Goal: Transaction & Acquisition: Purchase product/service

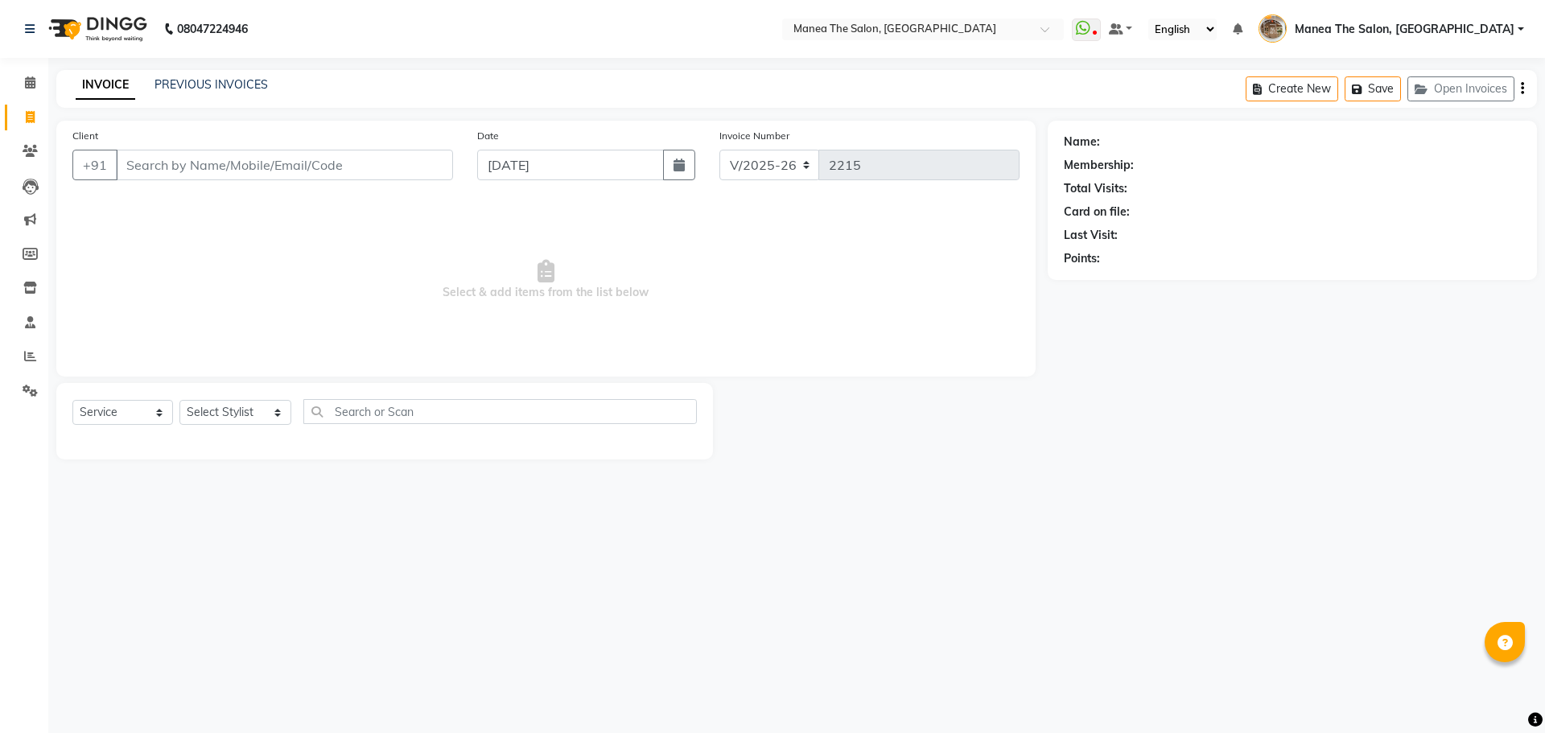
select select "7287"
select select "service"
drag, startPoint x: 0, startPoint y: 0, endPoint x: 185, endPoint y: 82, distance: 202.5
click at [185, 82] on link "PREVIOUS INVOICES" at bounding box center [211, 84] width 113 height 14
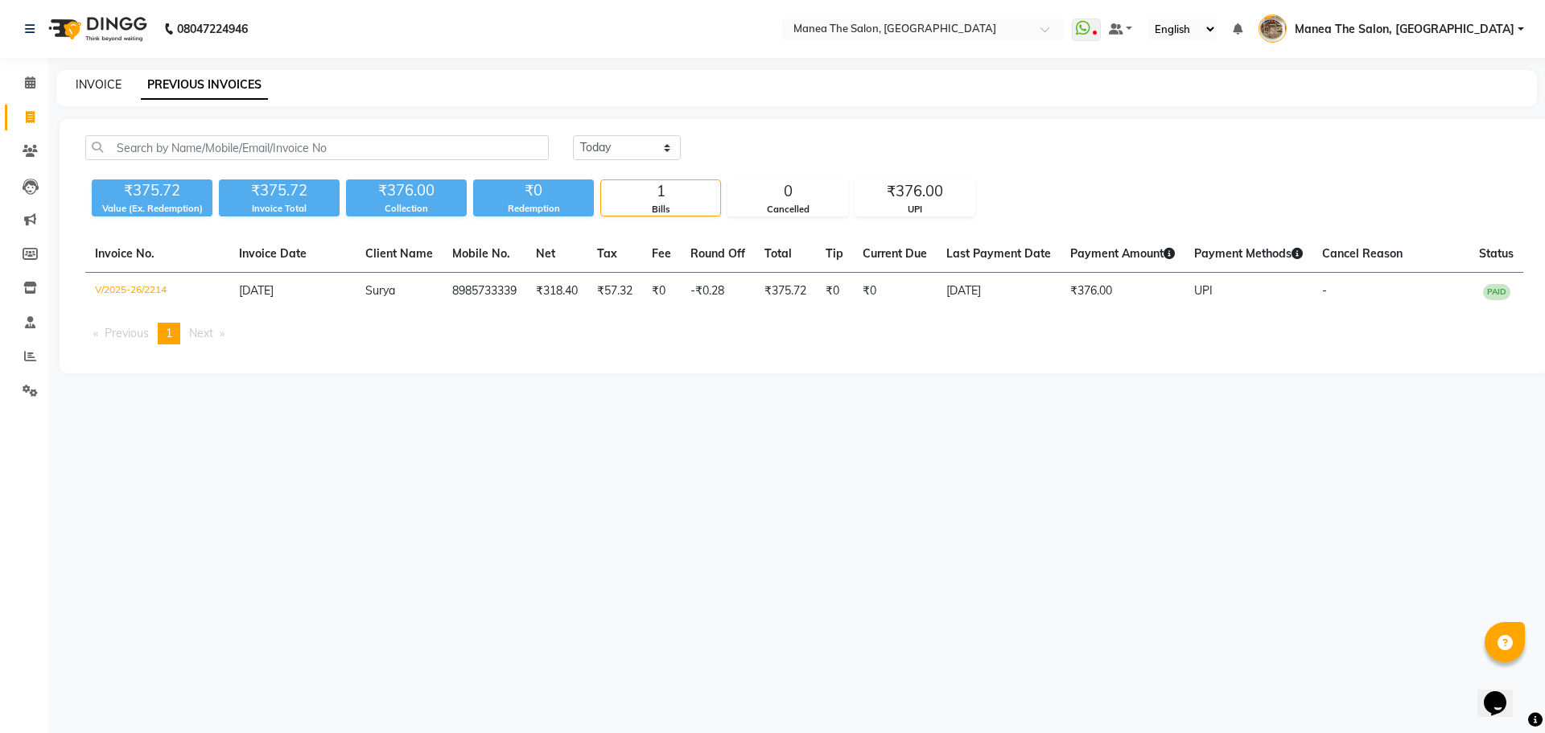
click at [85, 83] on link "INVOICE" at bounding box center [99, 84] width 46 height 14
select select "service"
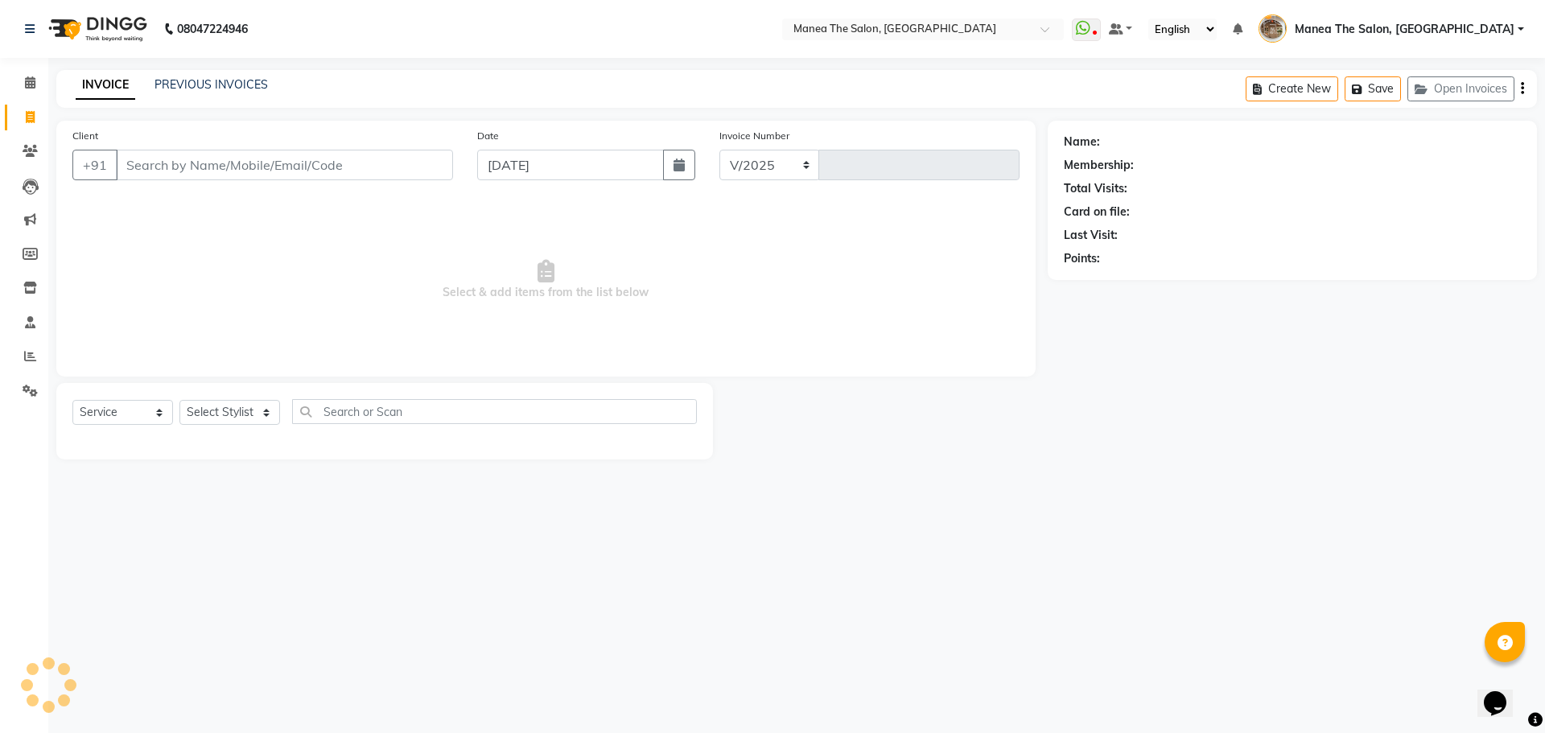
select select "7287"
type input "2215"
click at [233, 393] on div "Select Service Product Membership Package Voucher Prepaid Gift Card Select Styl…" at bounding box center [384, 421] width 657 height 76
click at [238, 419] on select "Select Stylist [PERSON_NAME] Front Office Kaif [PERSON_NAME] [PERSON_NAME] Pelu…" at bounding box center [235, 412] width 112 height 25
select select "70149"
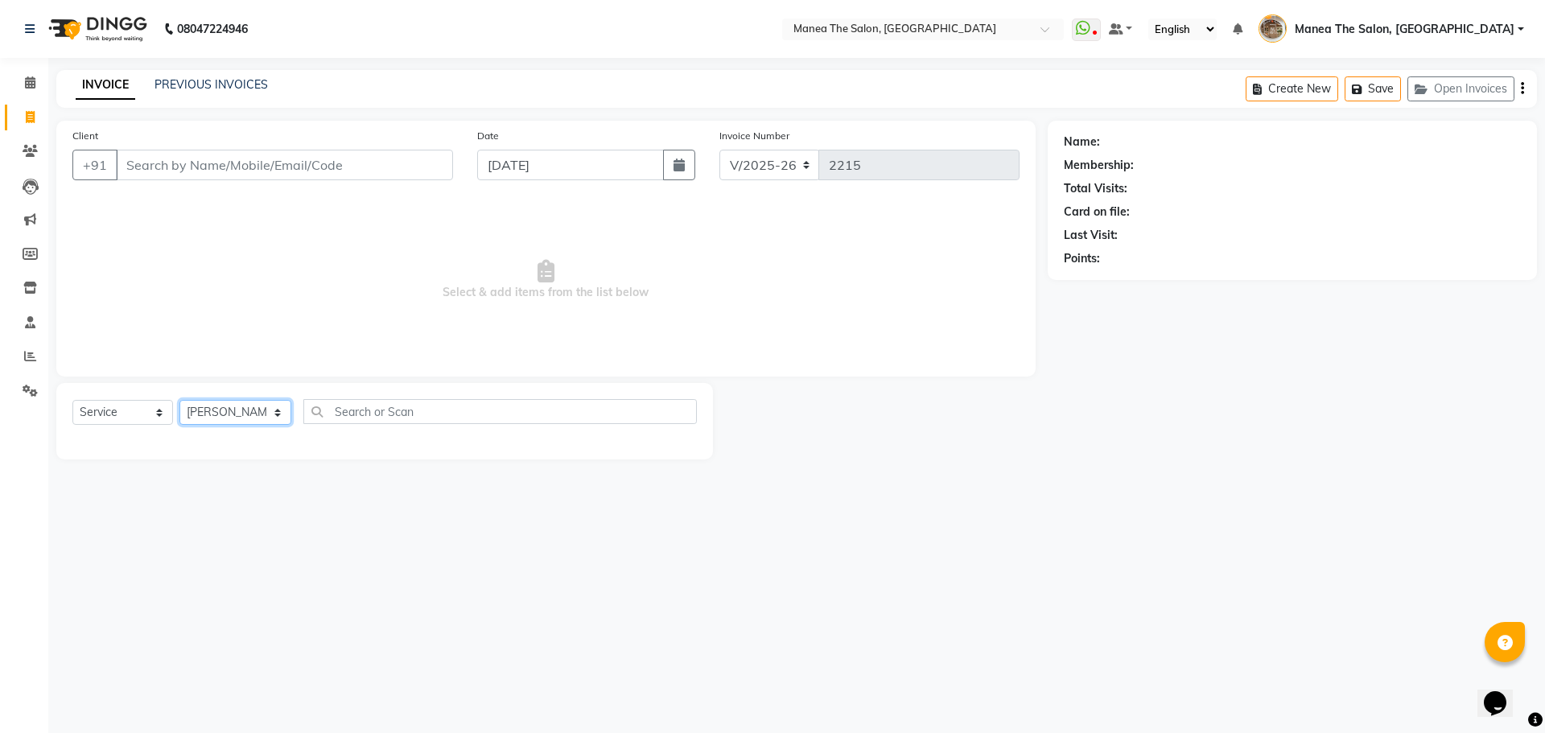
click at [179, 400] on select "Select Stylist [PERSON_NAME] Front Office Kaif [PERSON_NAME] [PERSON_NAME] Pelu…" at bounding box center [235, 412] width 112 height 25
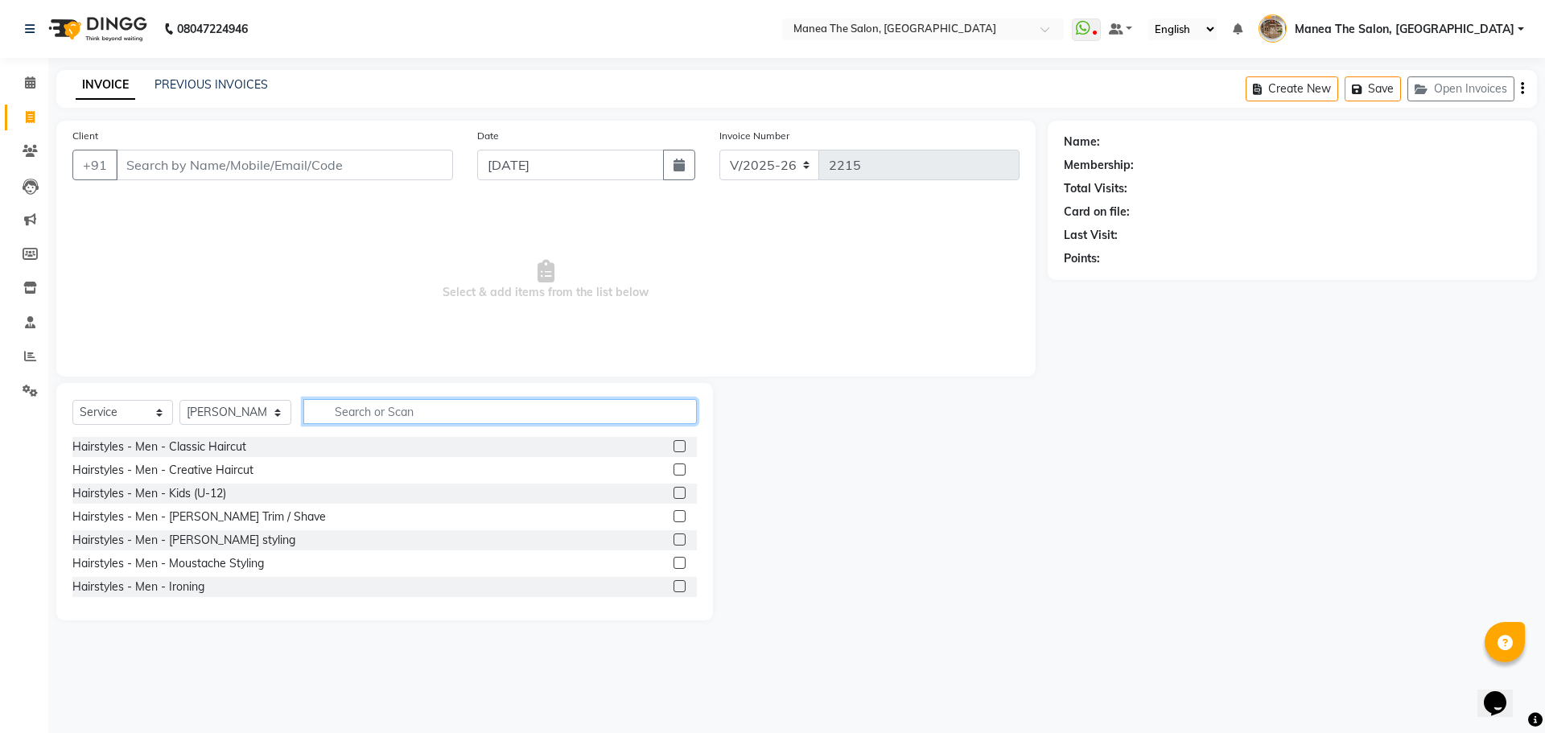
click at [405, 414] on input "text" at bounding box center [500, 411] width 394 height 25
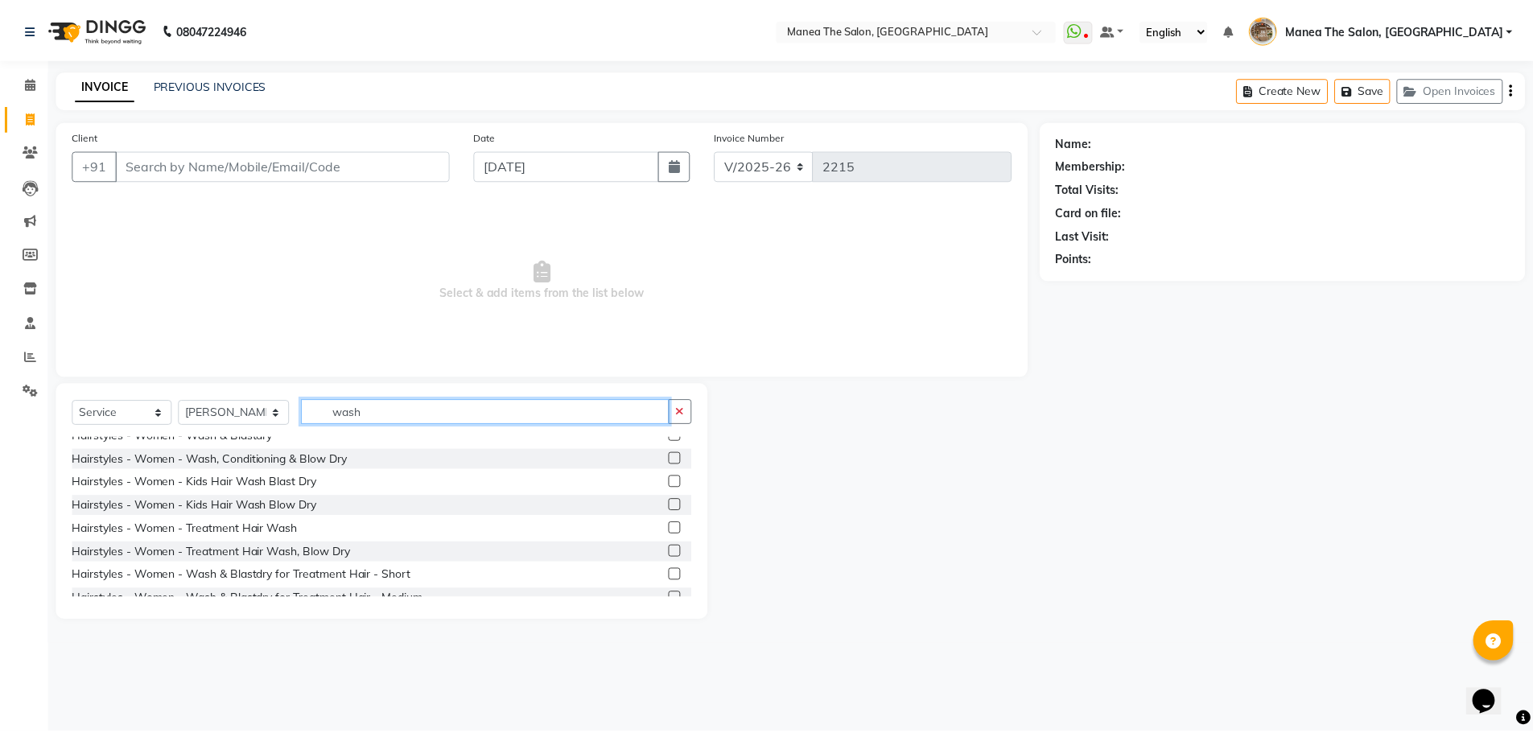
scroll to position [80, 0]
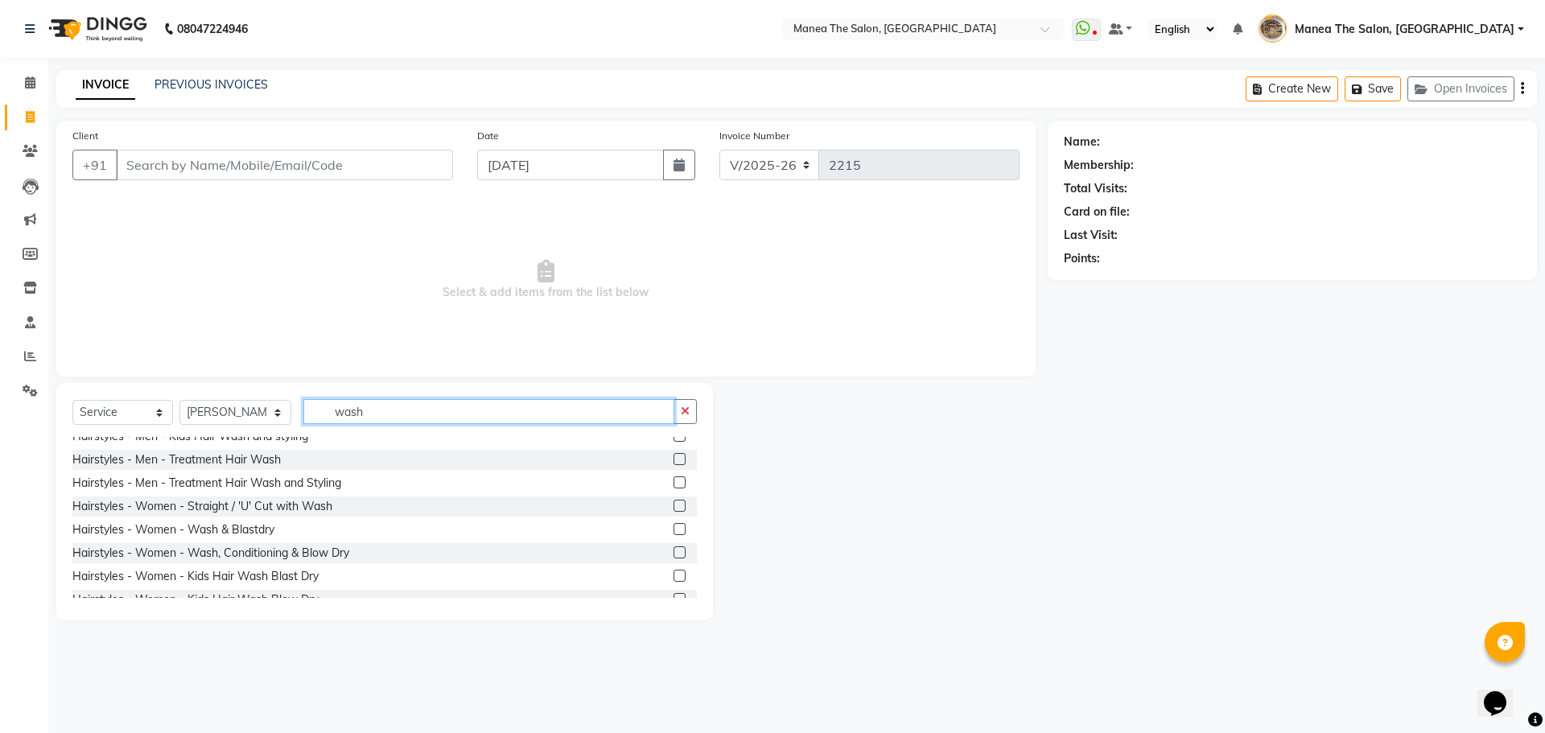
type input "wash"
click at [674, 533] on label at bounding box center [680, 529] width 12 height 12
click at [674, 533] on input "checkbox" at bounding box center [679, 530] width 10 height 10
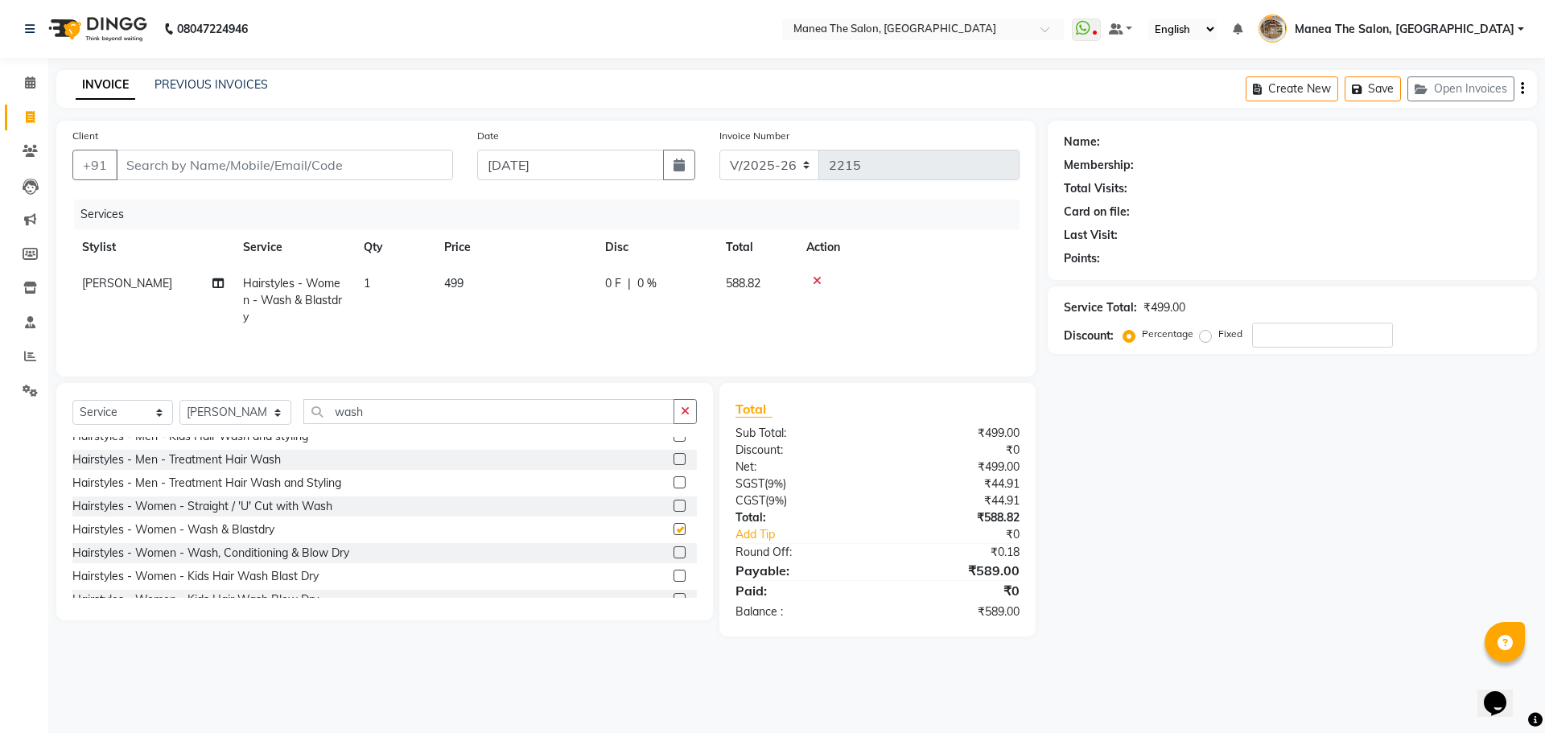
checkbox input "false"
click at [390, 172] on input "Client" at bounding box center [284, 165] width 337 height 31
type input "9"
type input "0"
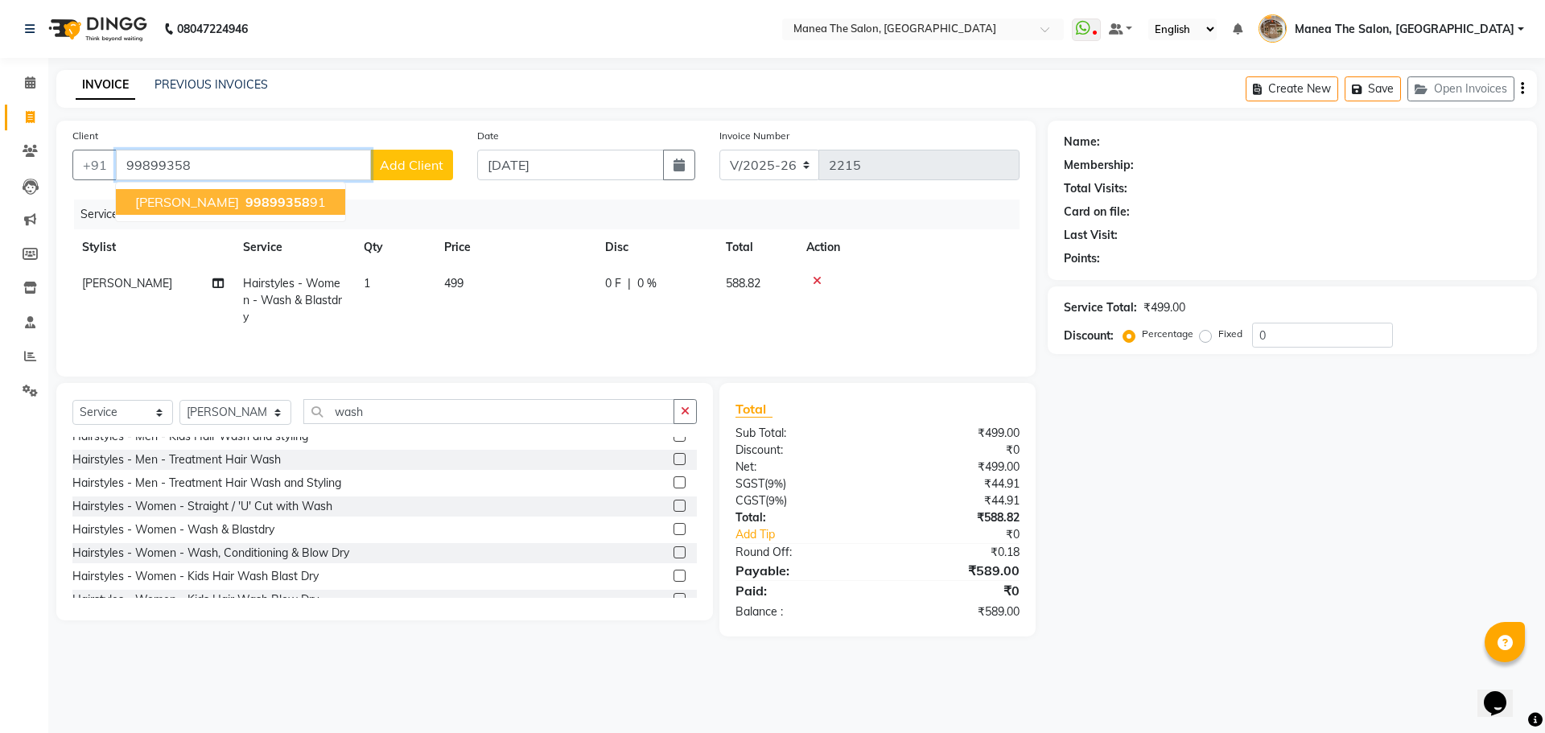
click at [188, 202] on span "[PERSON_NAME]" at bounding box center [187, 202] width 104 height 16
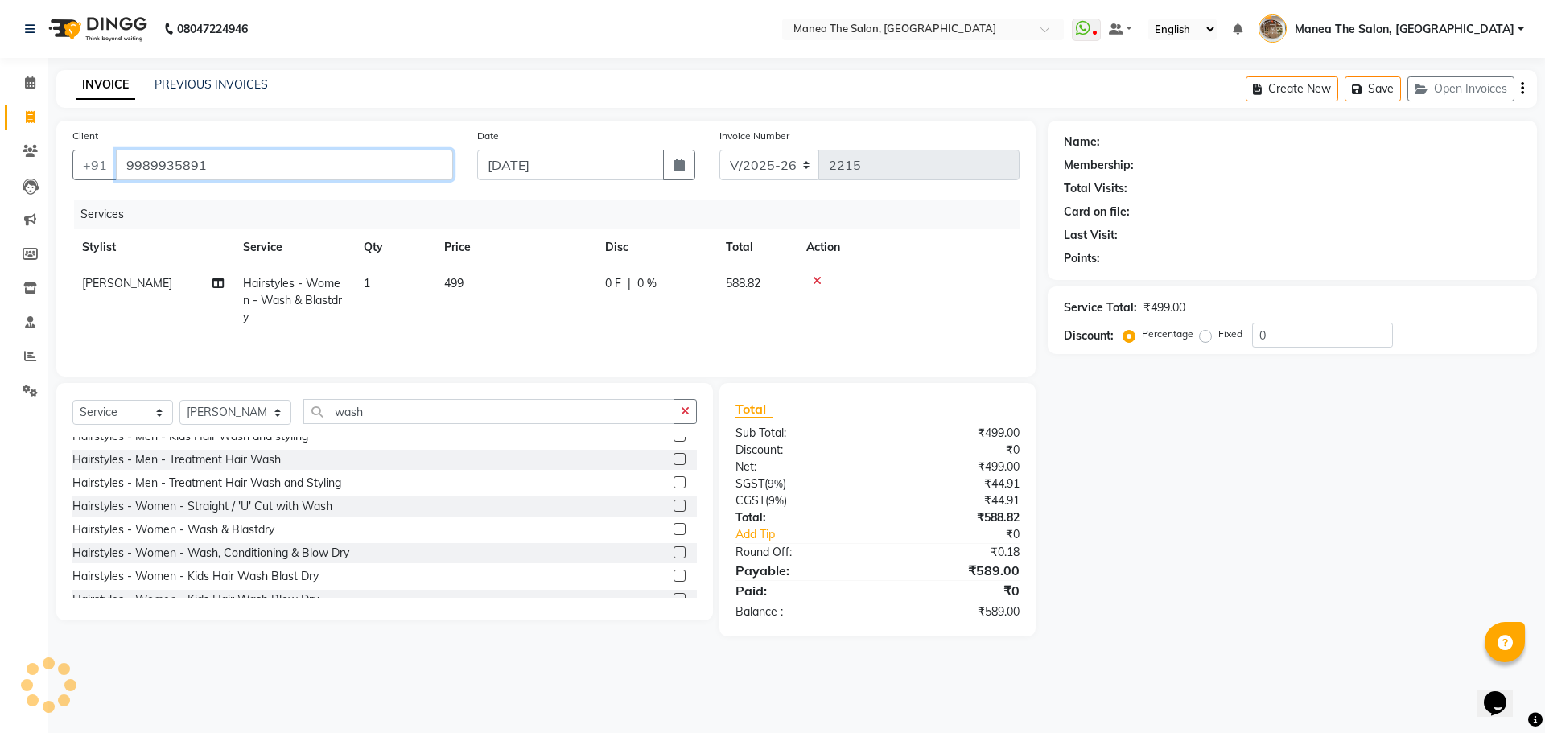
type input "9989935891"
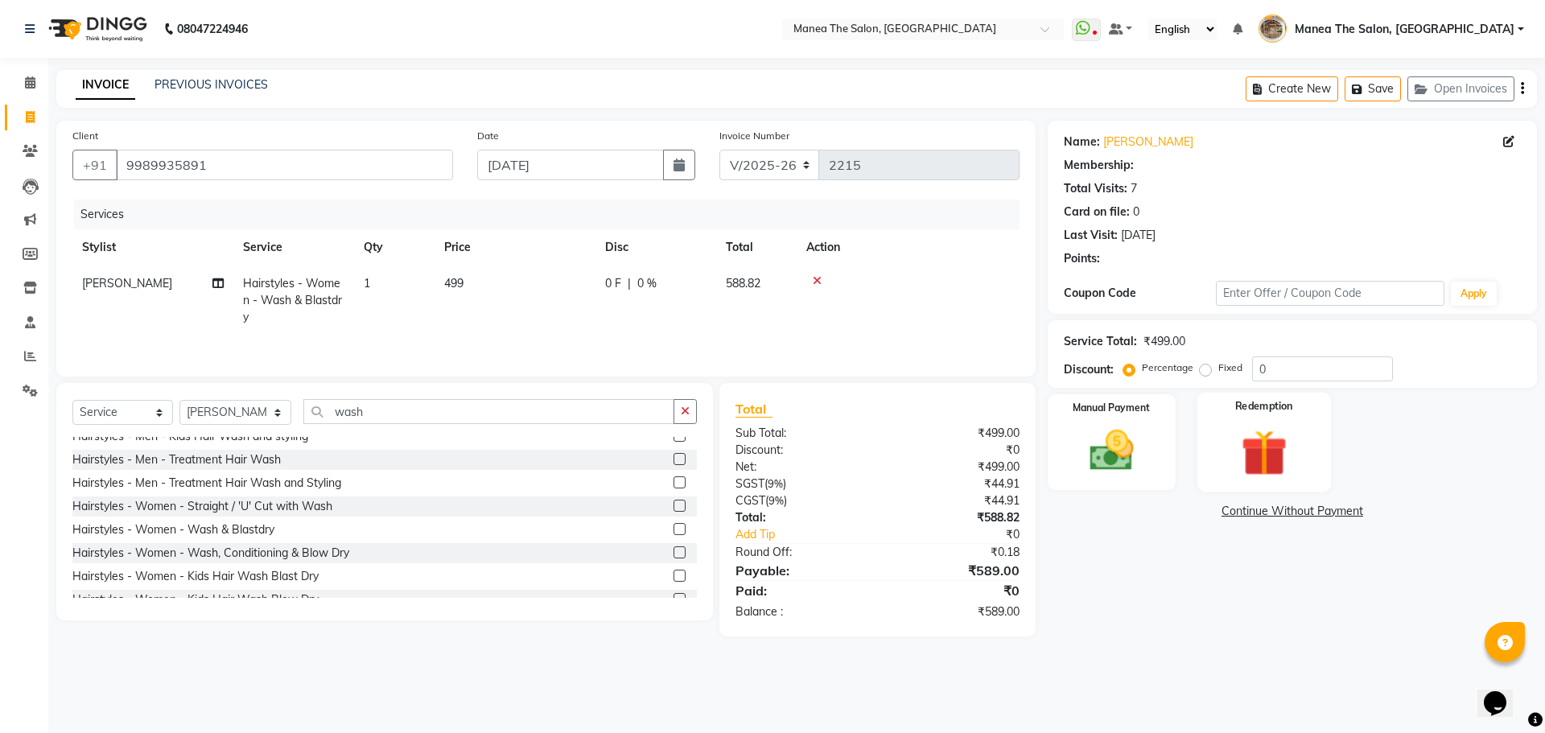
select select "1: Object"
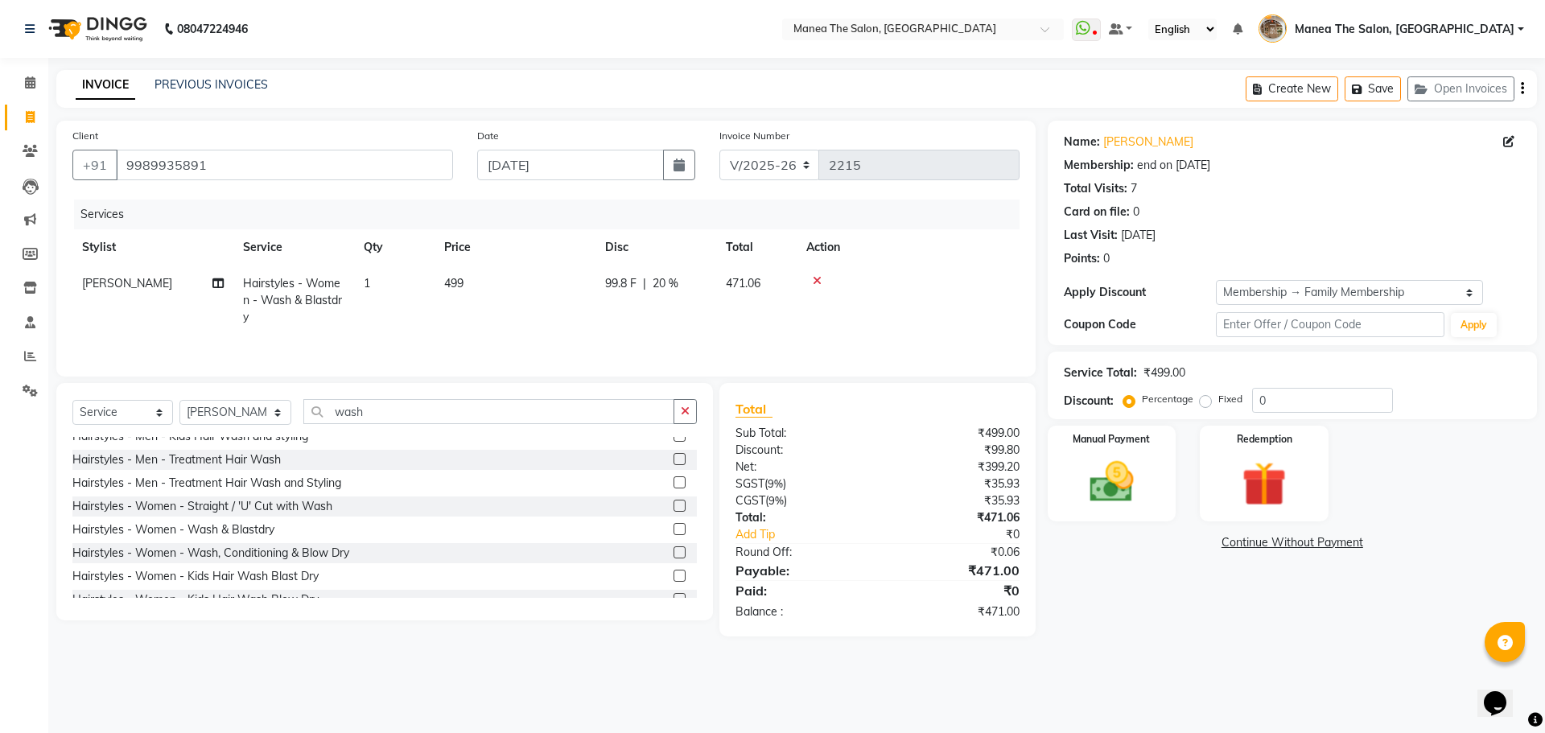
type input "20"
click at [818, 283] on icon at bounding box center [817, 280] width 9 height 11
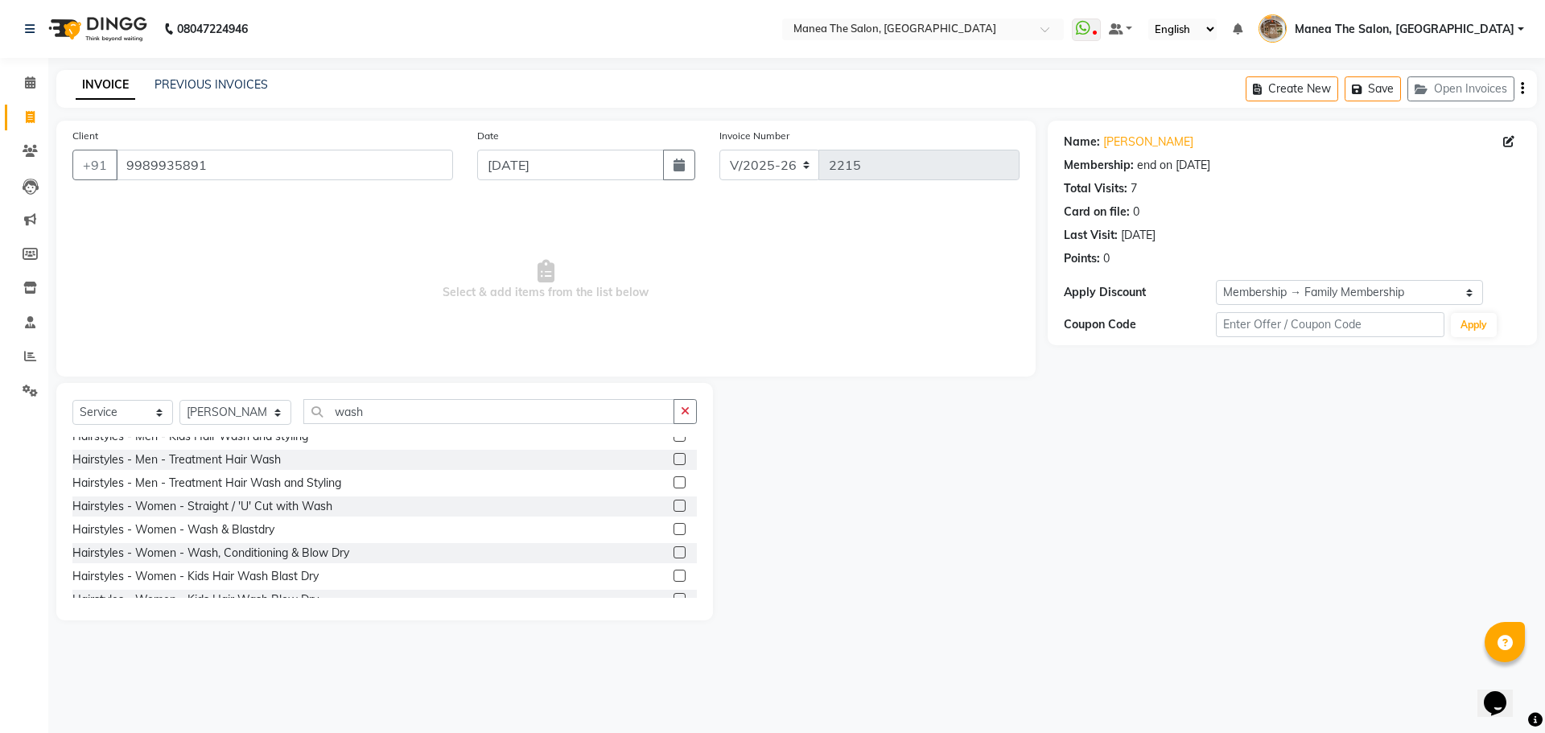
click at [674, 552] on label at bounding box center [680, 552] width 12 height 12
click at [674, 552] on input "checkbox" at bounding box center [679, 553] width 10 height 10
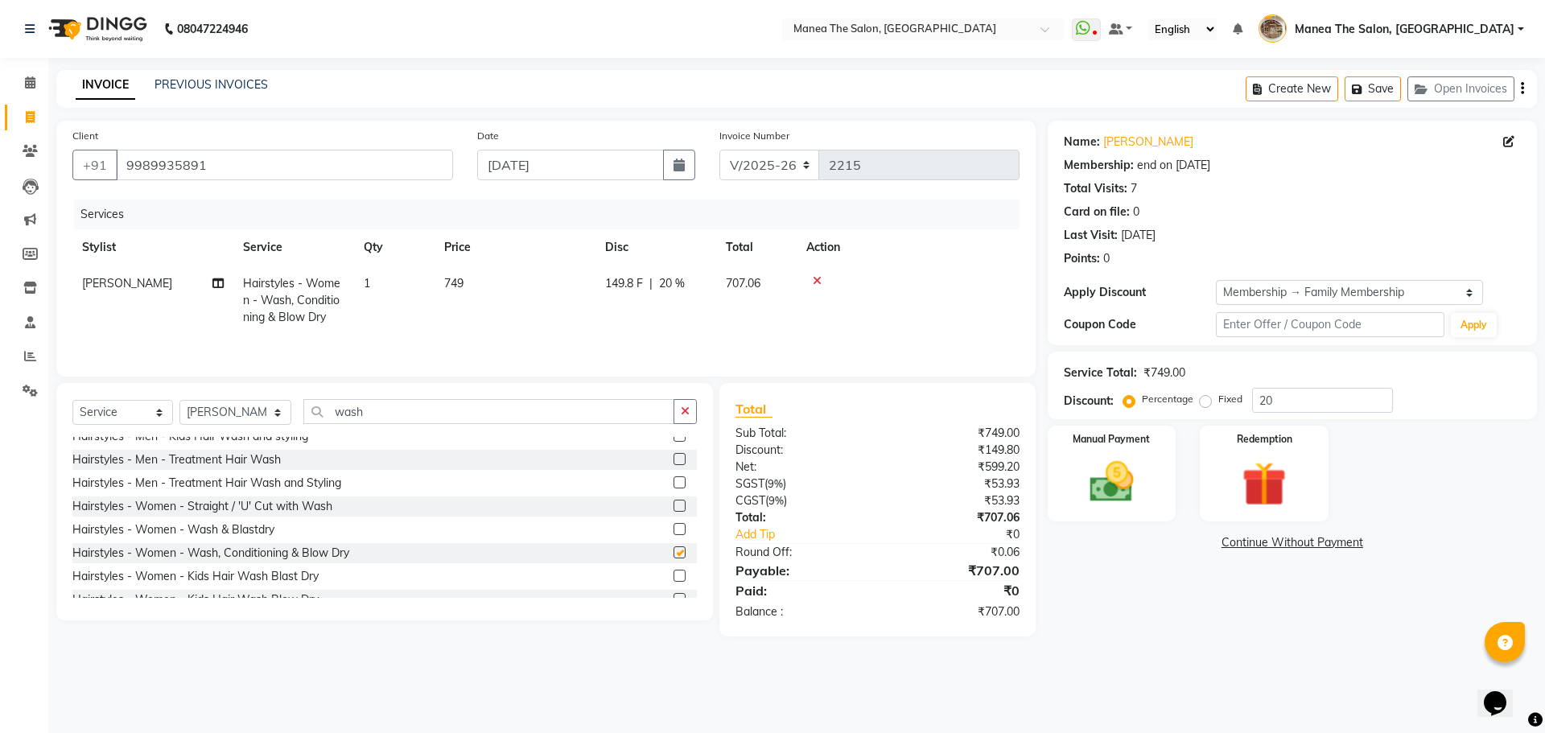
checkbox input "false"
click at [1099, 468] on img at bounding box center [1111, 482] width 75 height 53
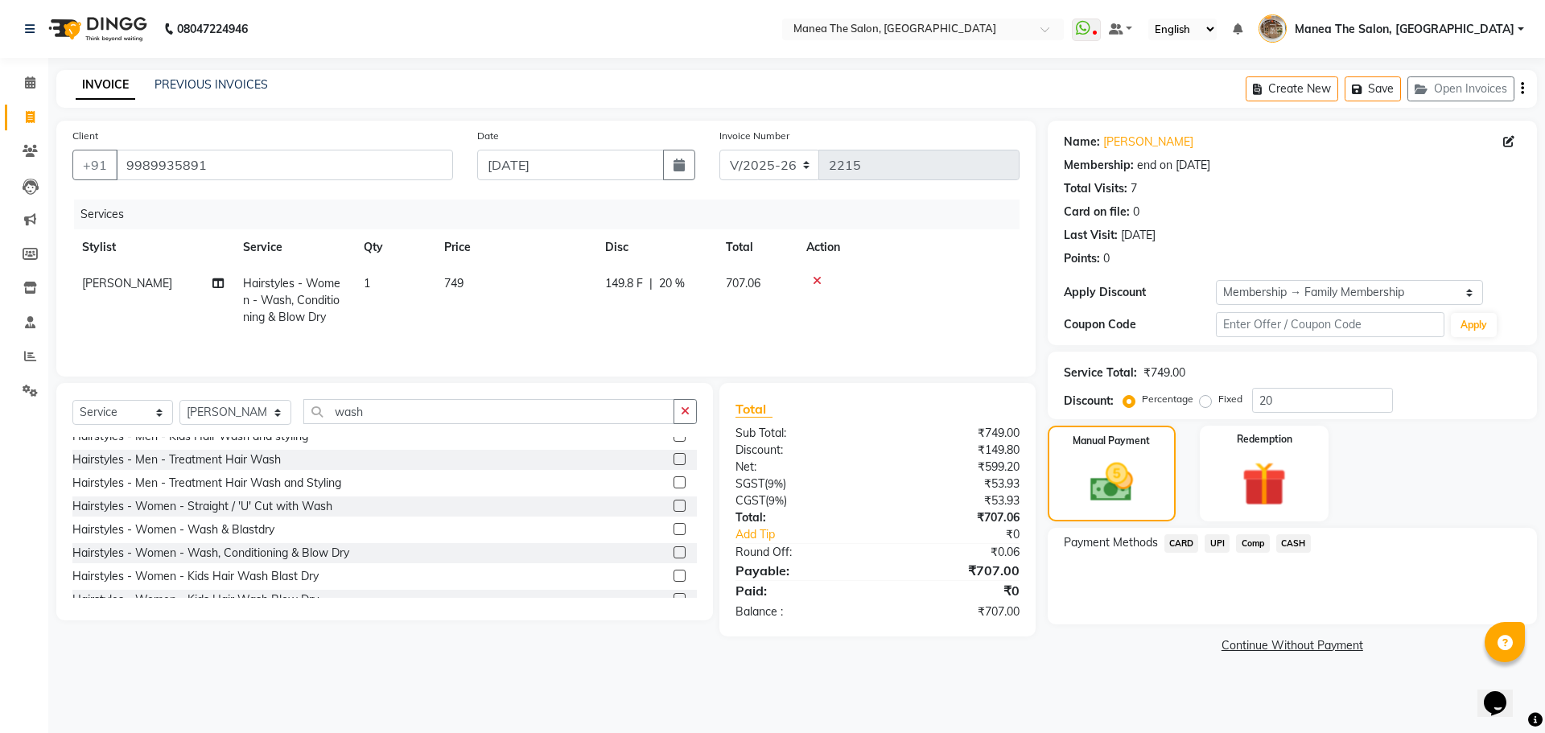
click at [1214, 542] on span "UPI" at bounding box center [1217, 543] width 25 height 19
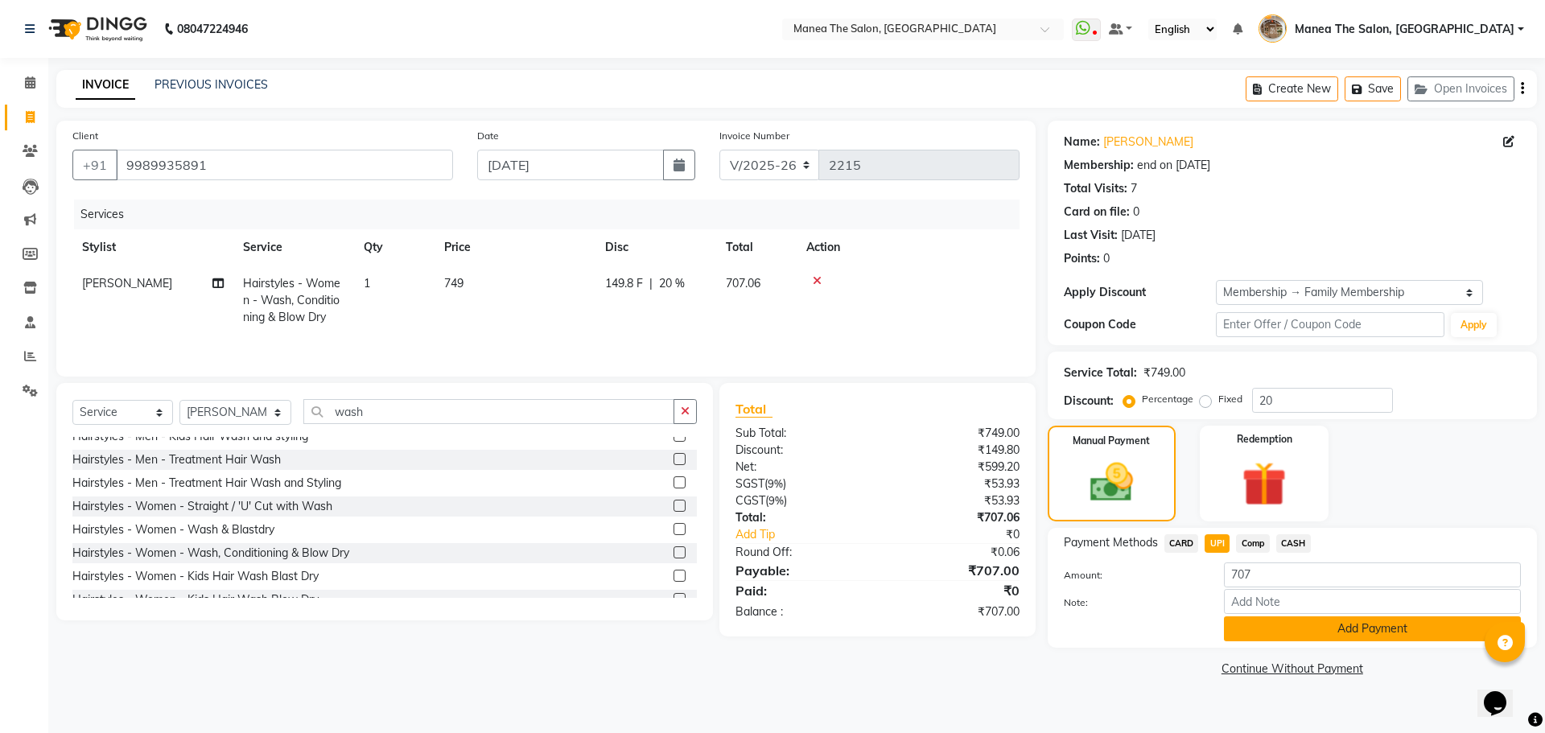
click at [1269, 633] on button "Add Payment" at bounding box center [1372, 628] width 297 height 25
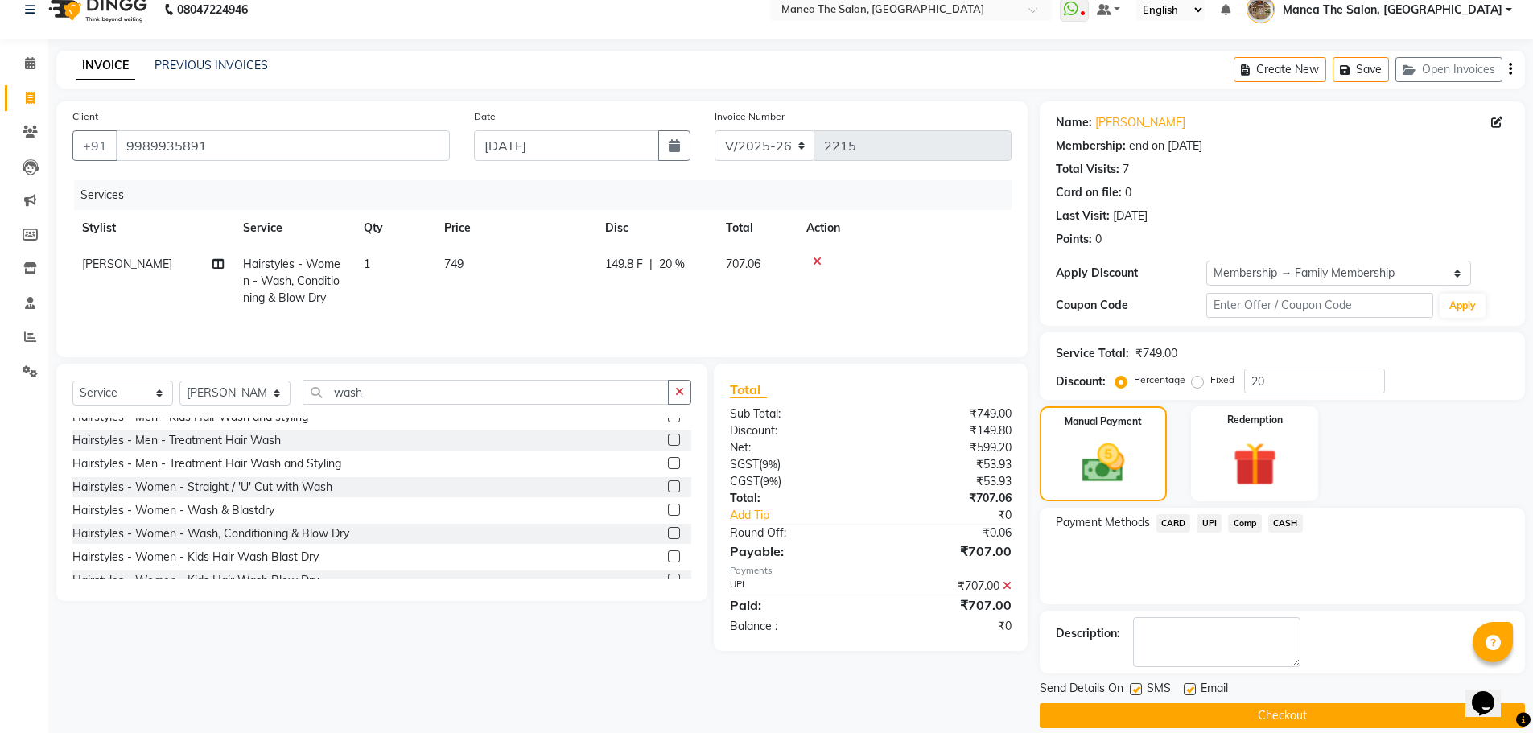
scroll to position [39, 0]
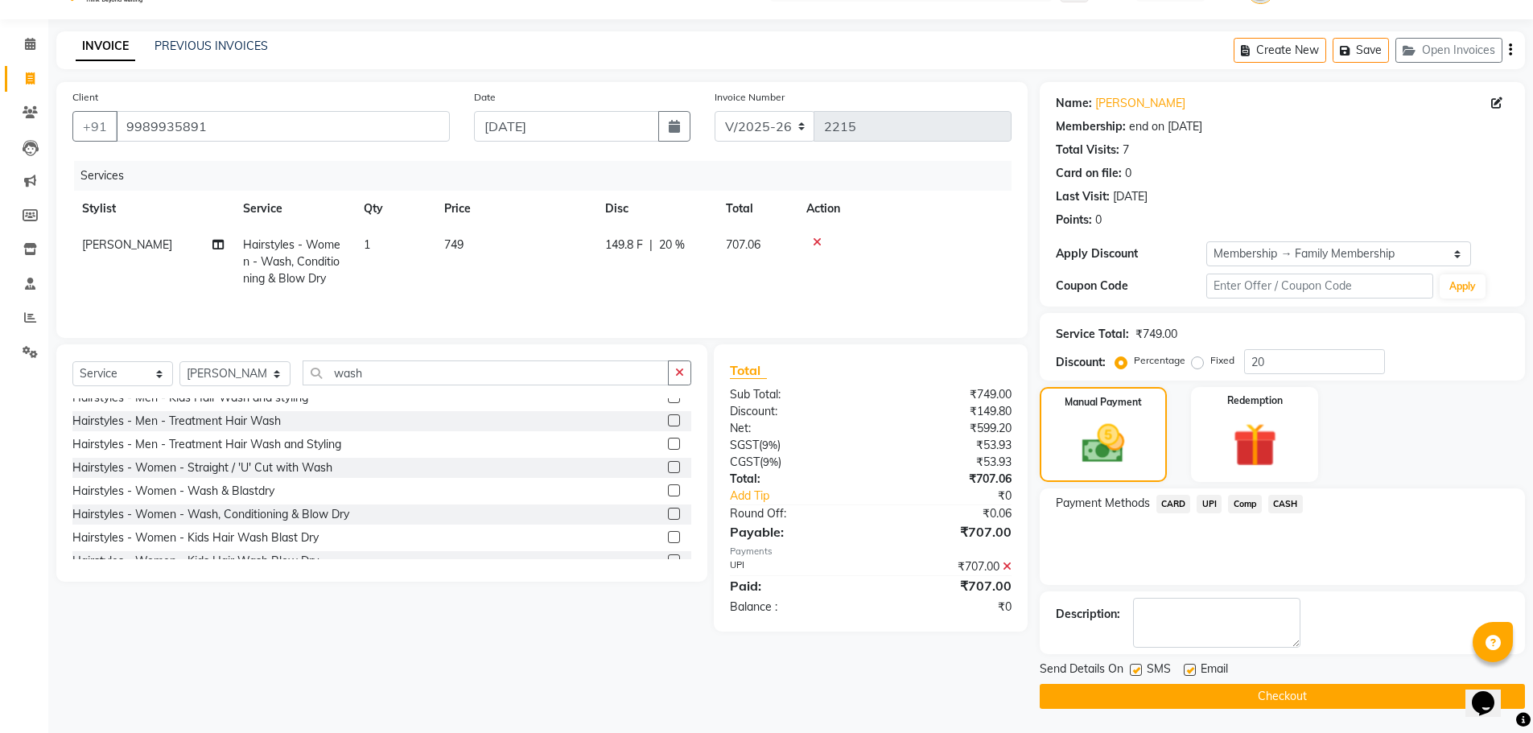
click at [1326, 699] on button "Checkout" at bounding box center [1282, 696] width 485 height 25
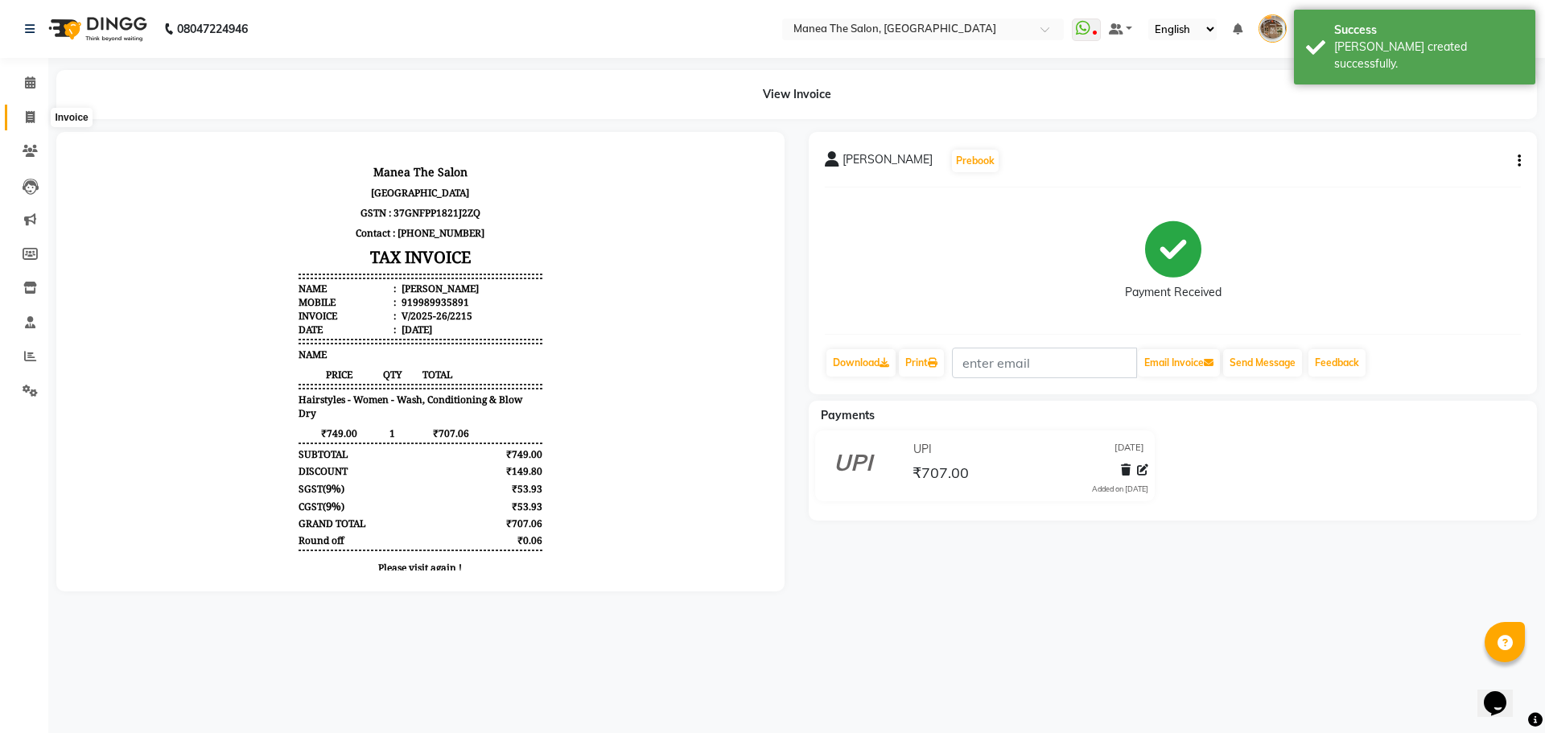
click at [28, 118] on icon at bounding box center [30, 117] width 9 height 12
select select "service"
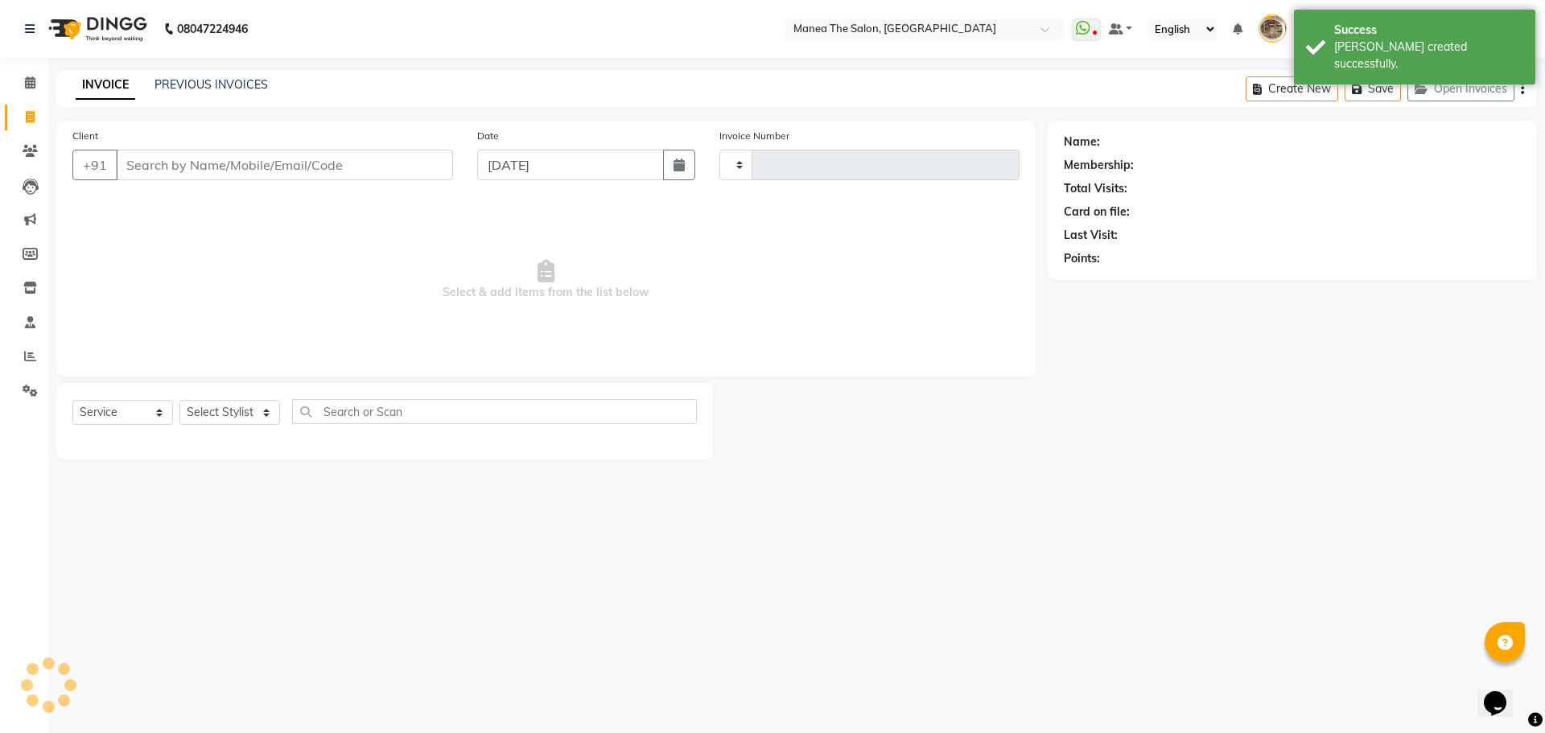
type input "2216"
select select "7287"
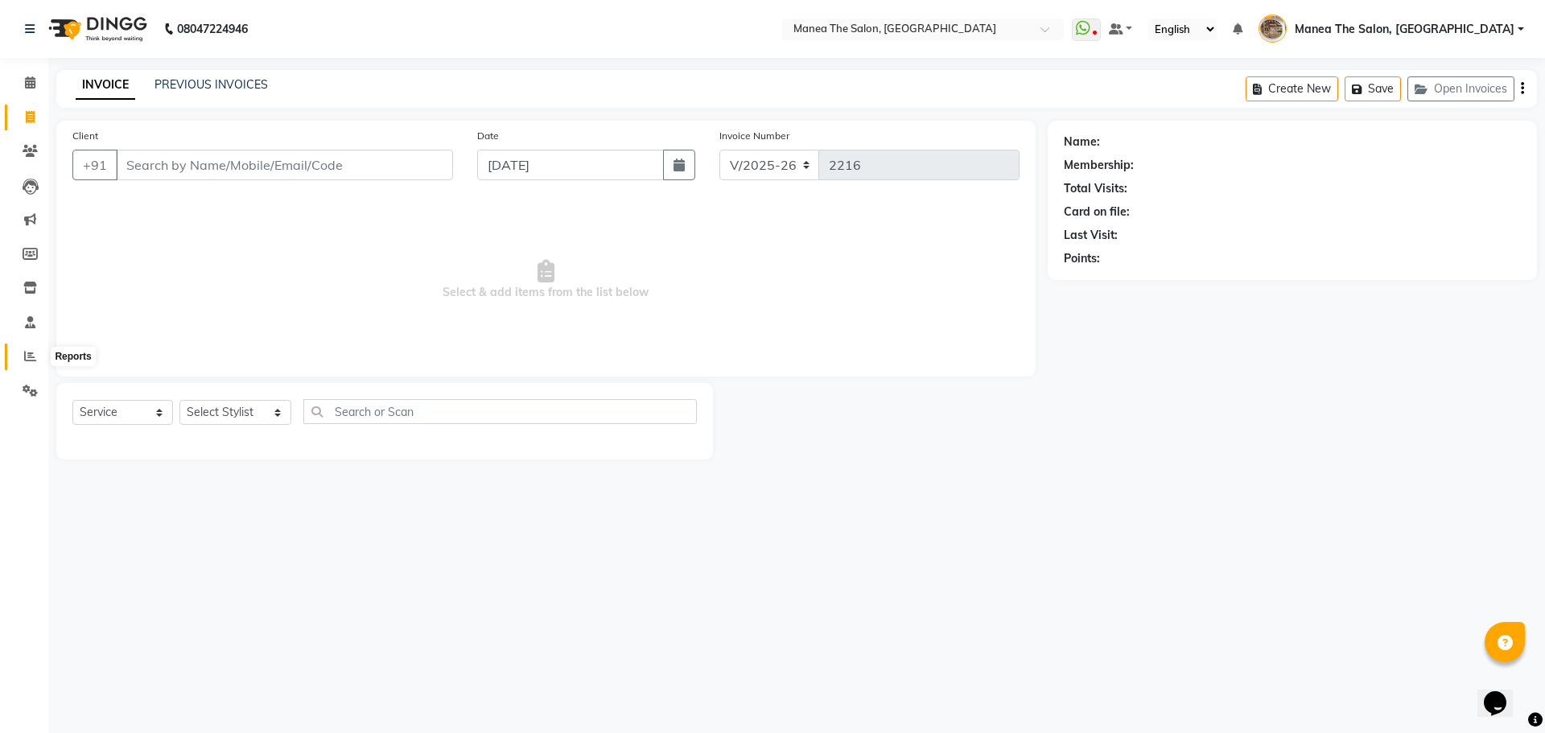
click at [29, 353] on icon at bounding box center [30, 356] width 12 height 12
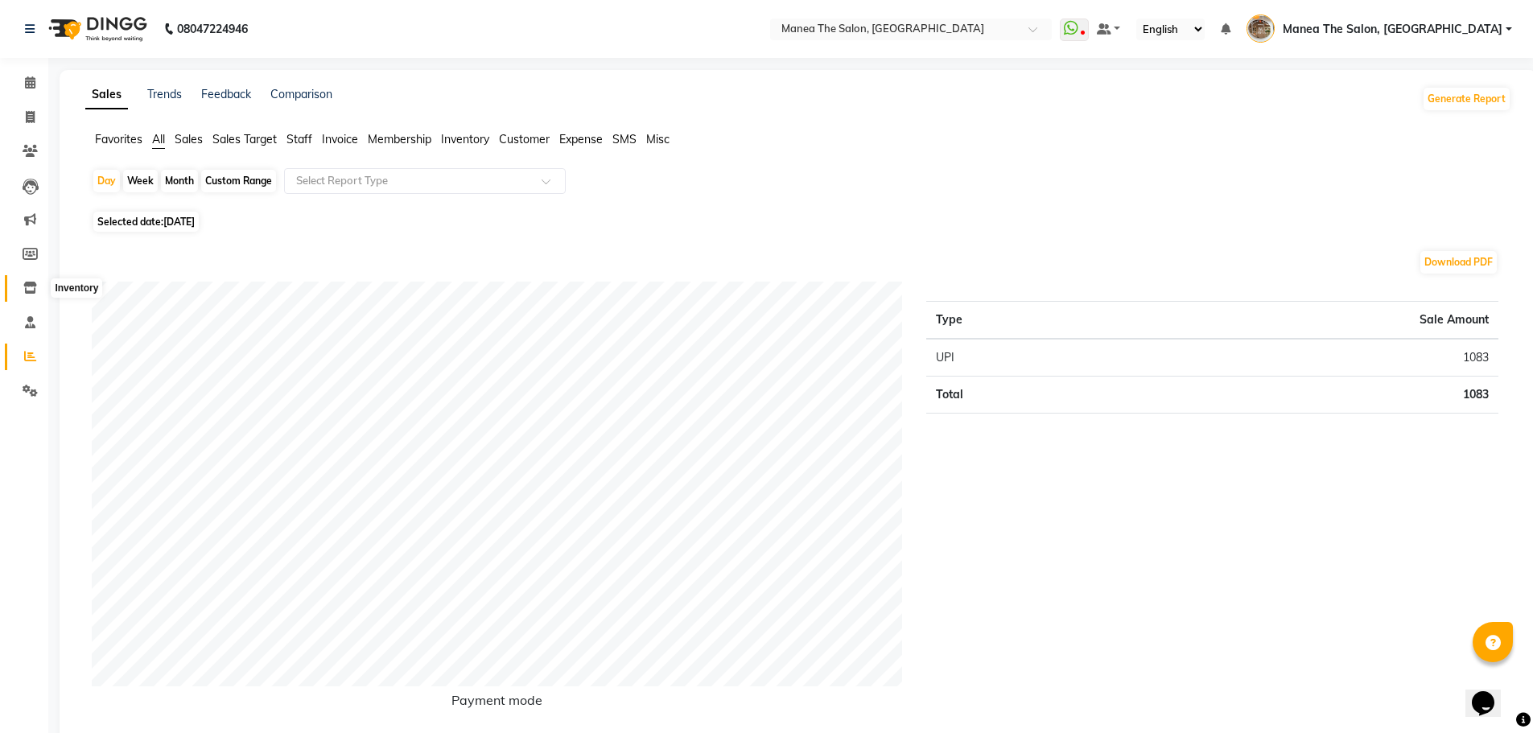
click at [23, 290] on icon at bounding box center [30, 288] width 14 height 12
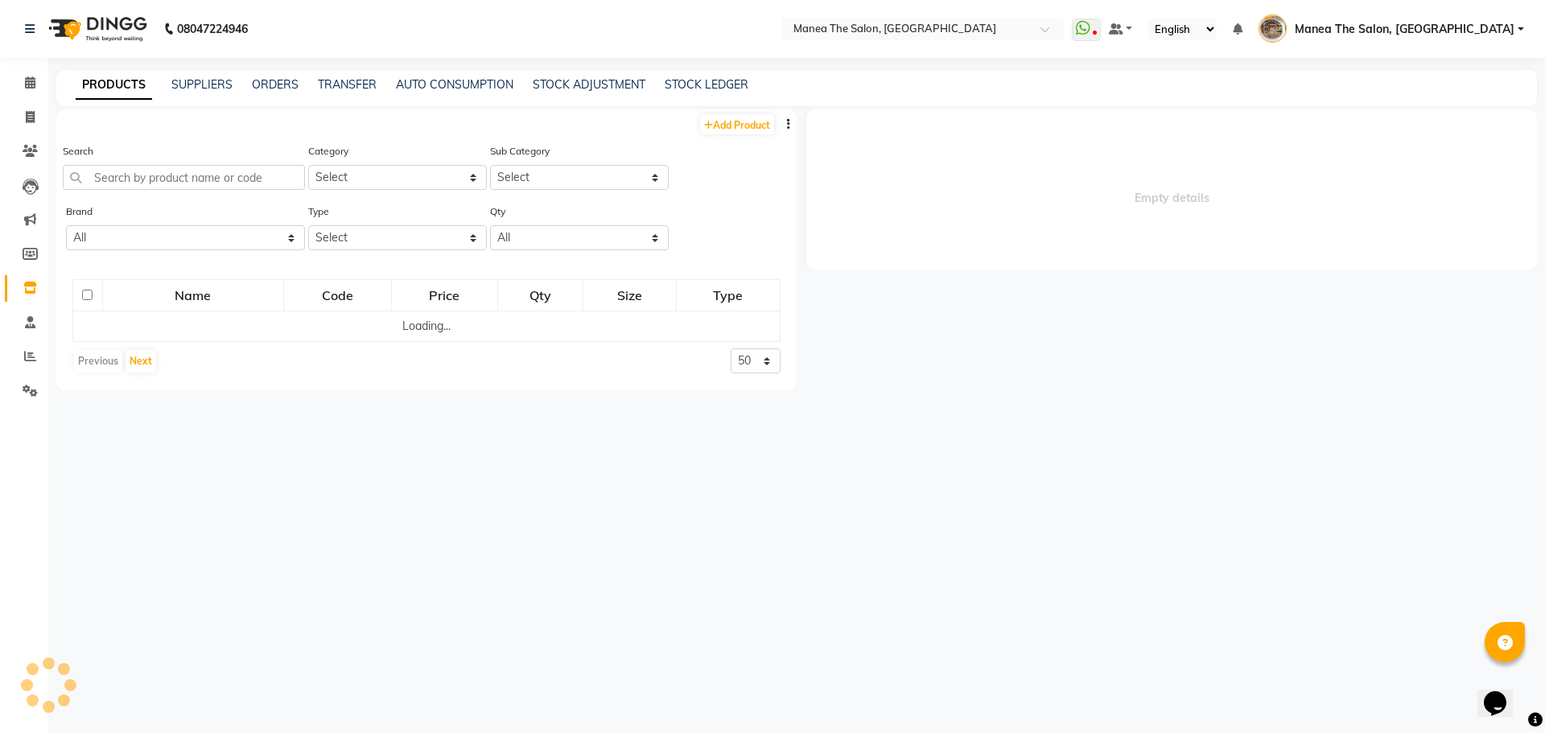
select select
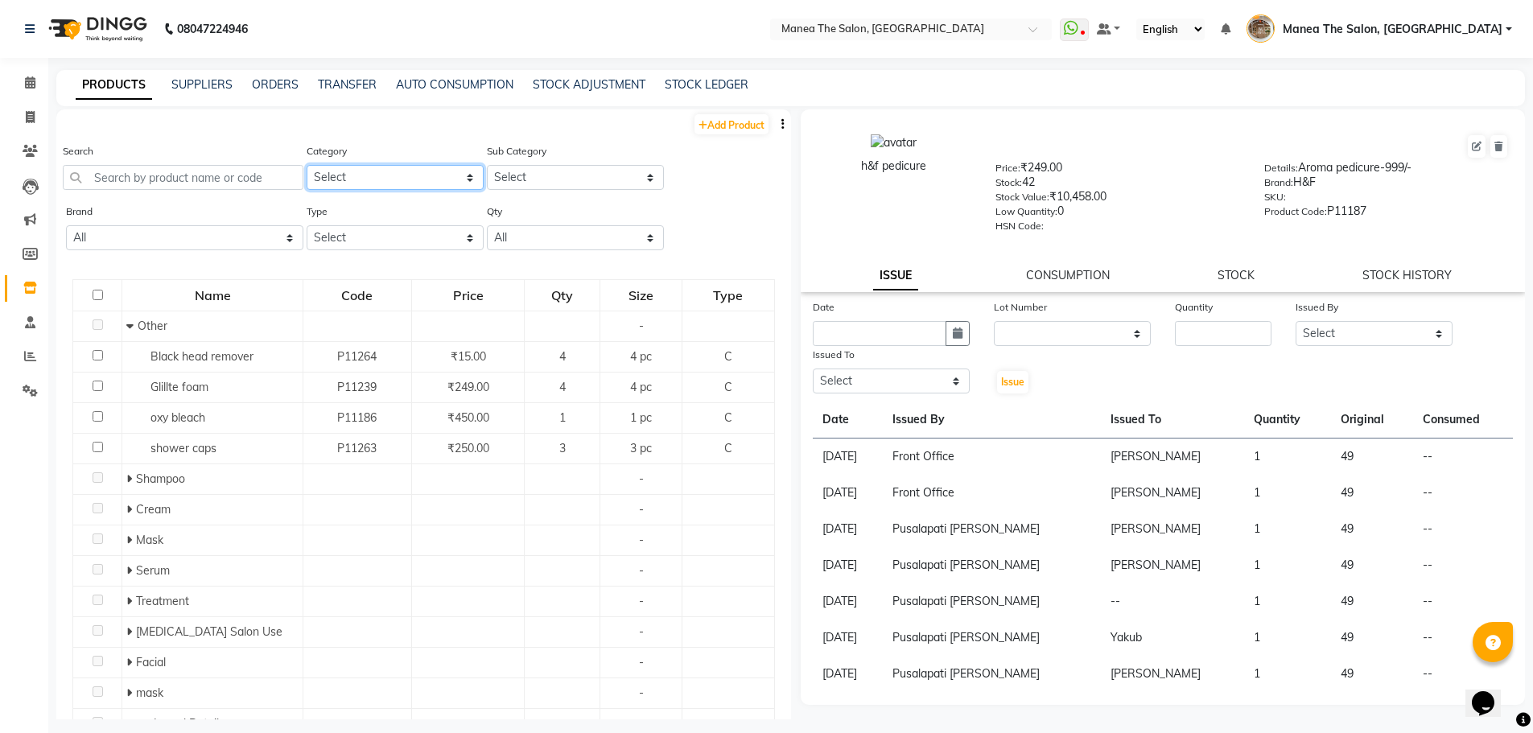
click at [390, 189] on select "Select Casmara Hair Makeup Personal Care Appliances [PERSON_NAME] Waxing Dispos…" at bounding box center [395, 177] width 177 height 25
select select "828701950"
click at [307, 165] on select "Select Casmara Hair Makeup Personal Care Appliances [PERSON_NAME] Waxing Dispos…" at bounding box center [395, 177] width 177 height 25
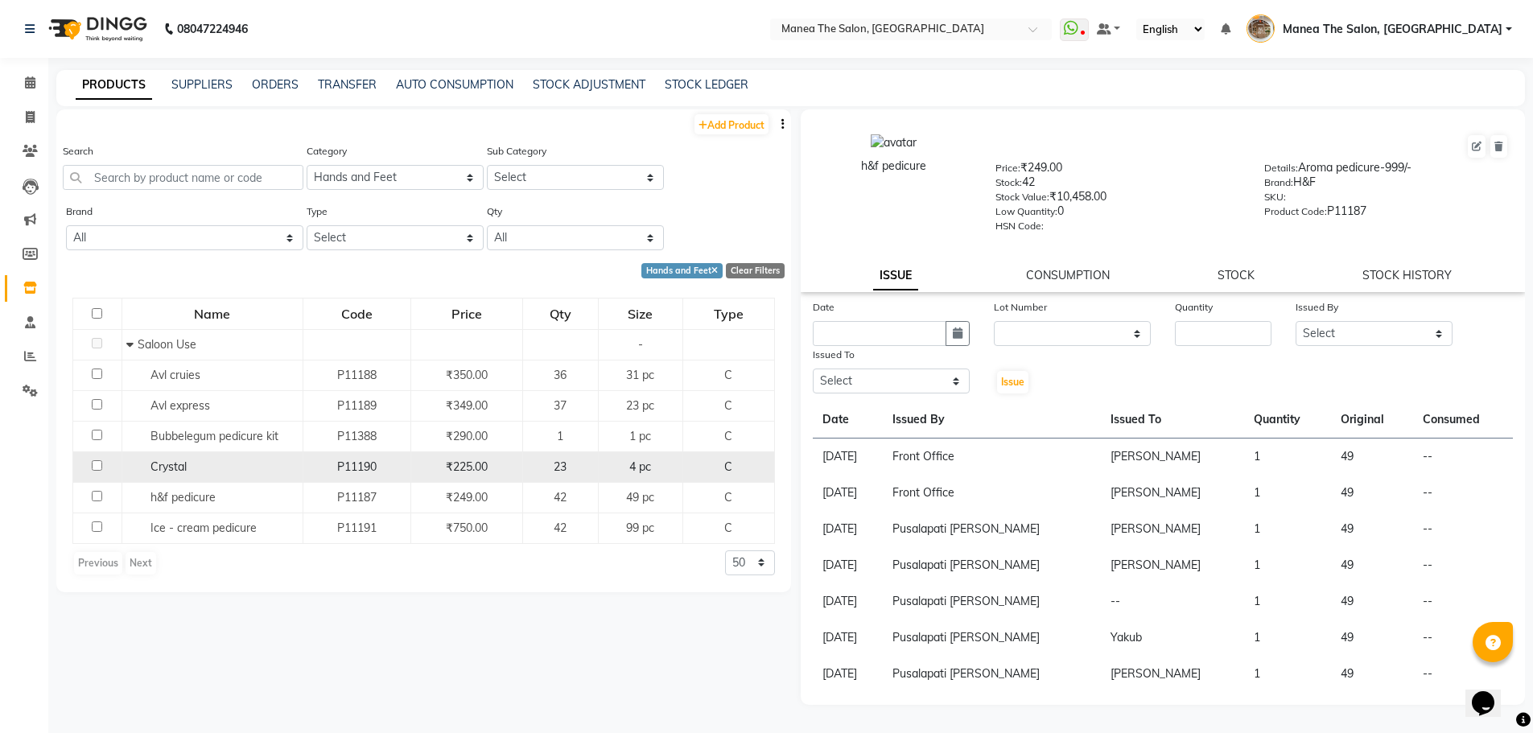
click at [101, 462] on input "checkbox" at bounding box center [97, 465] width 10 height 10
checkbox input "true"
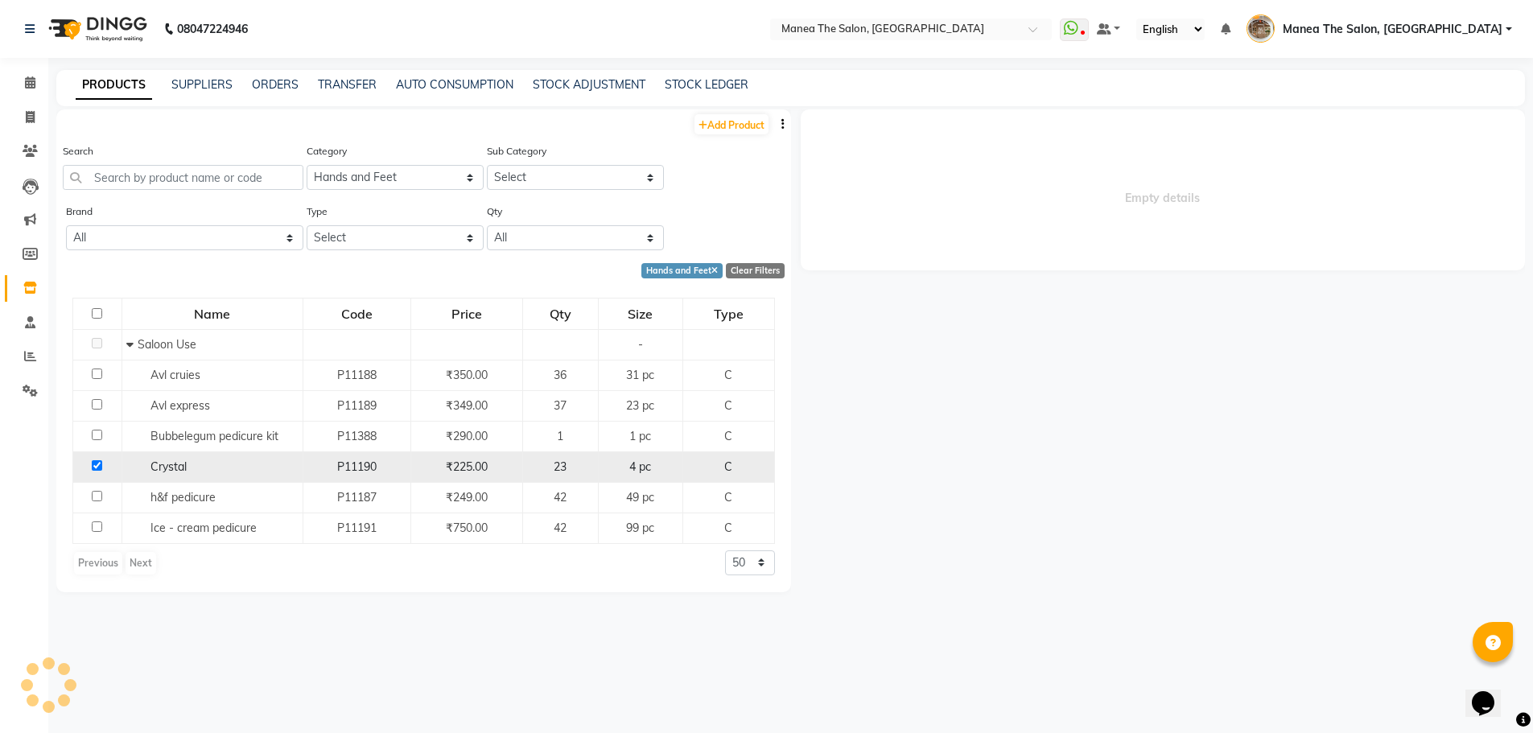
select select
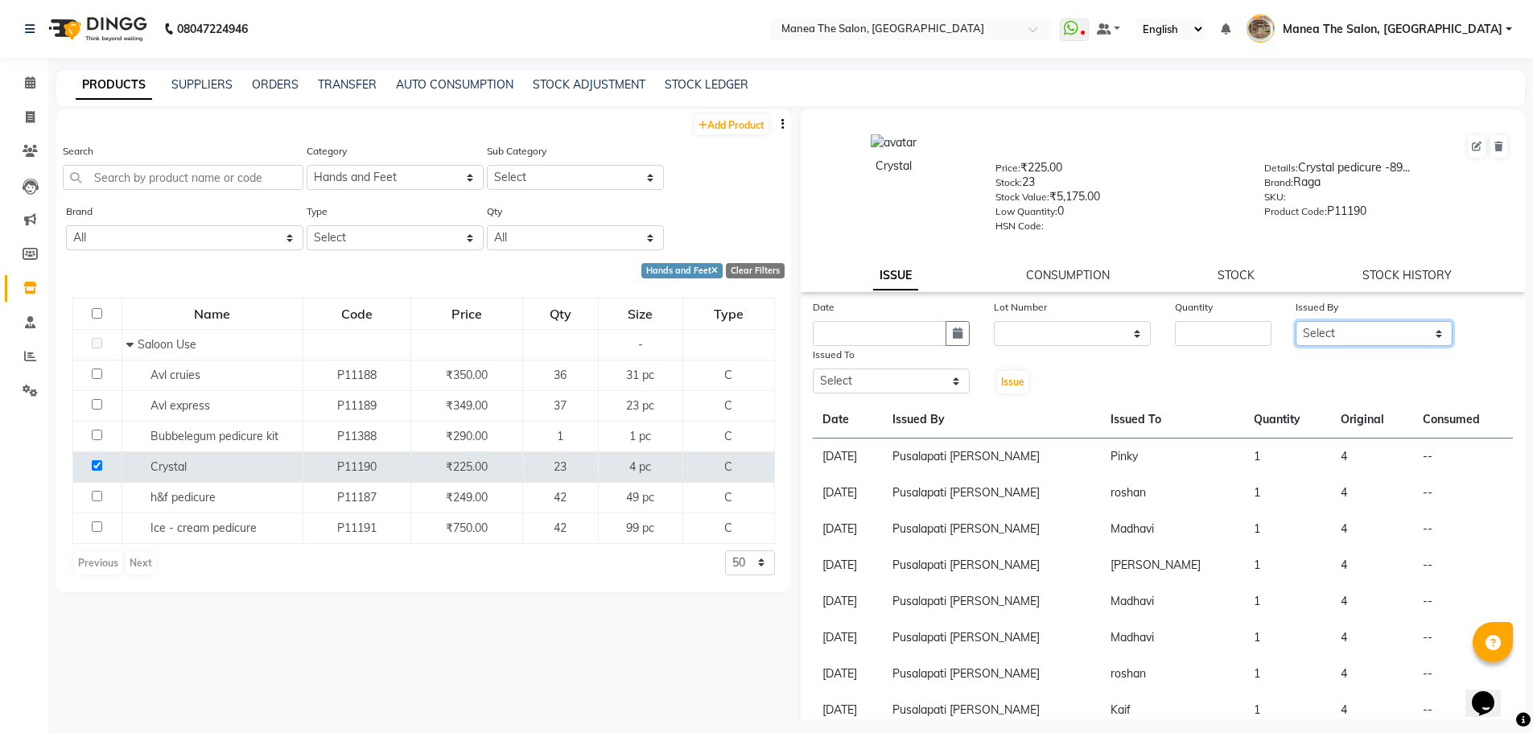
click at [1320, 338] on select "Select [PERSON_NAME] Front Office Kaif [PERSON_NAME] [PERSON_NAME] Peluri [PERS…" at bounding box center [1374, 333] width 157 height 25
click at [1191, 333] on input "number" at bounding box center [1223, 333] width 97 height 25
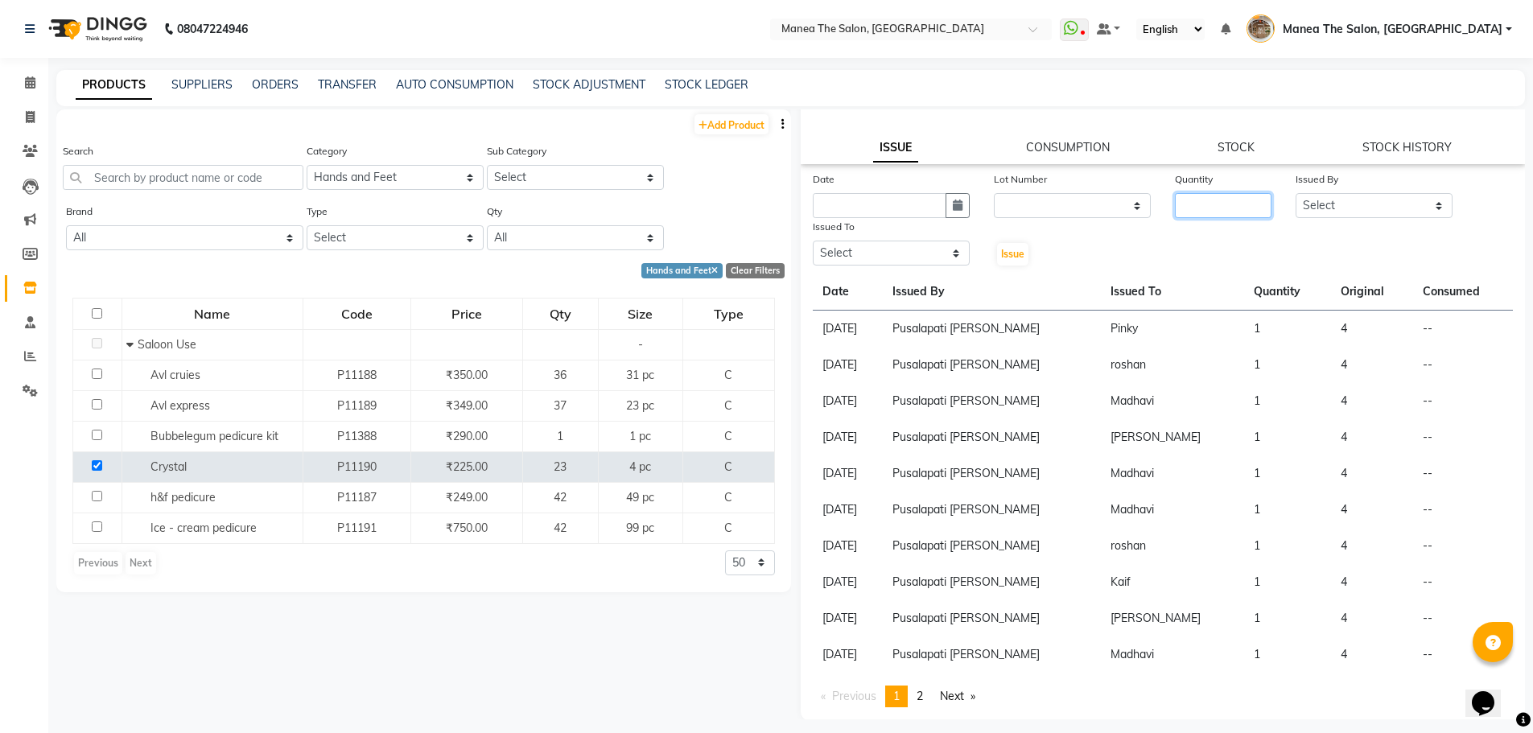
scroll to position [129, 0]
click at [1434, 290] on th "Consumed" at bounding box center [1463, 291] width 100 height 37
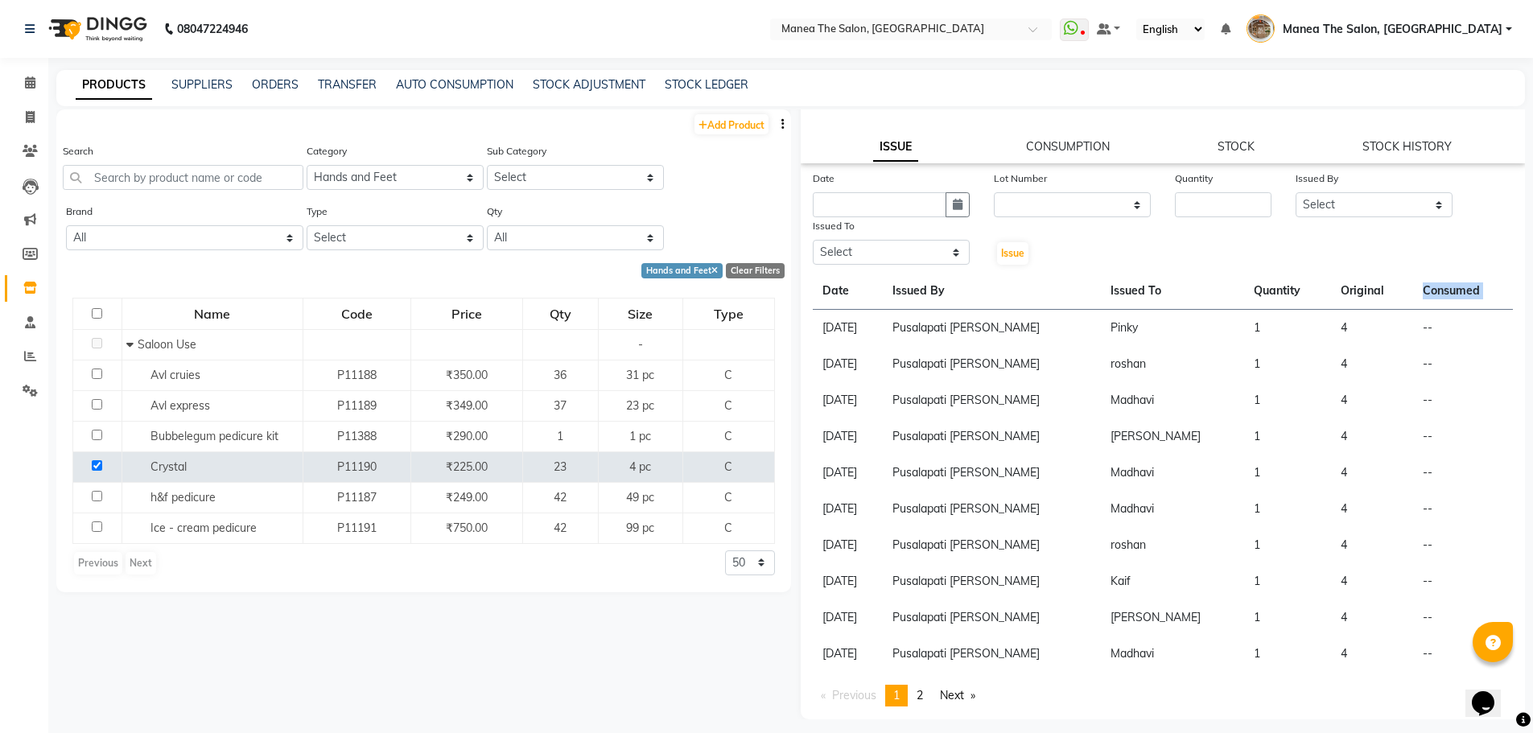
click at [1434, 290] on th "Consumed" at bounding box center [1463, 291] width 100 height 37
click at [1432, 290] on th "Consumed" at bounding box center [1463, 291] width 100 height 37
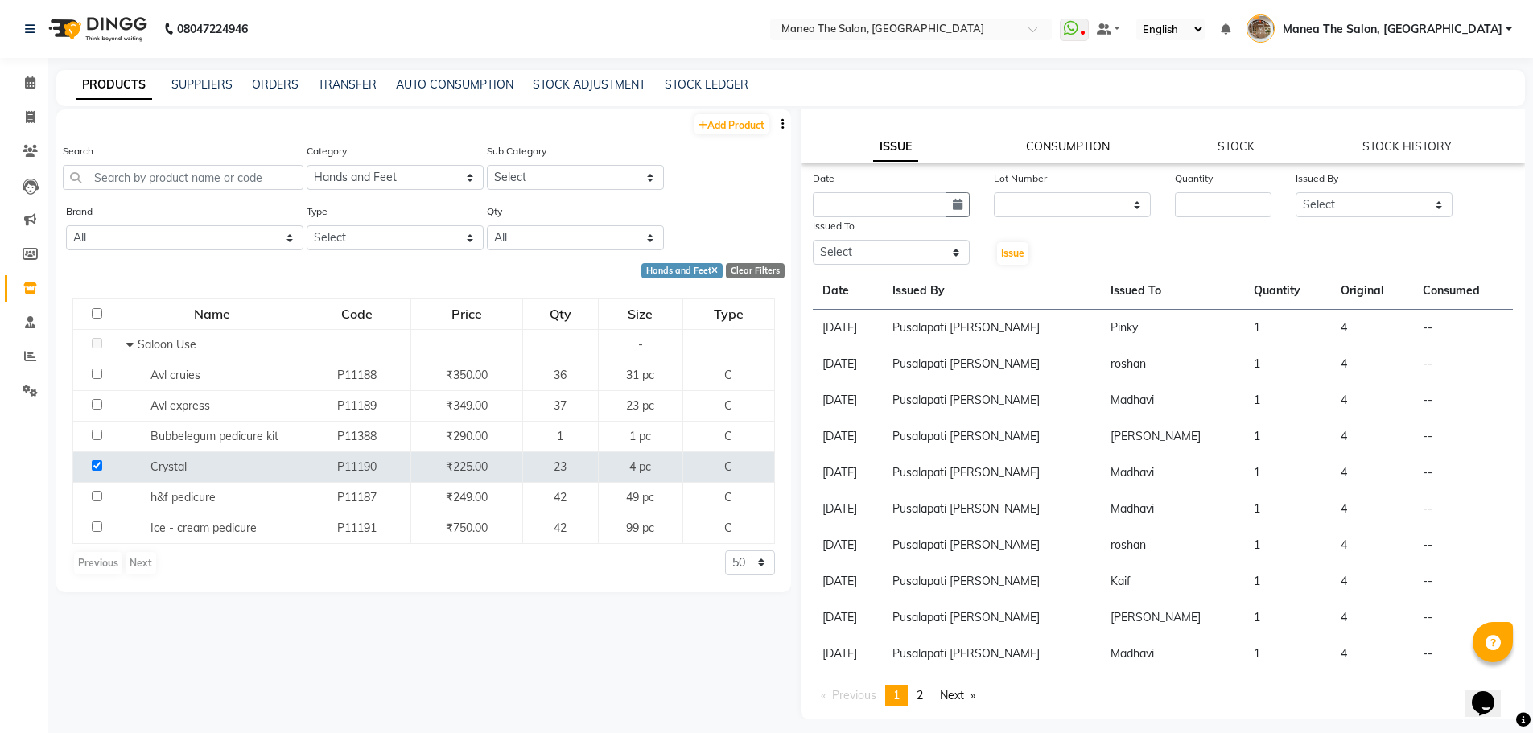
click at [1062, 150] on link "CONSUMPTION" at bounding box center [1068, 146] width 84 height 14
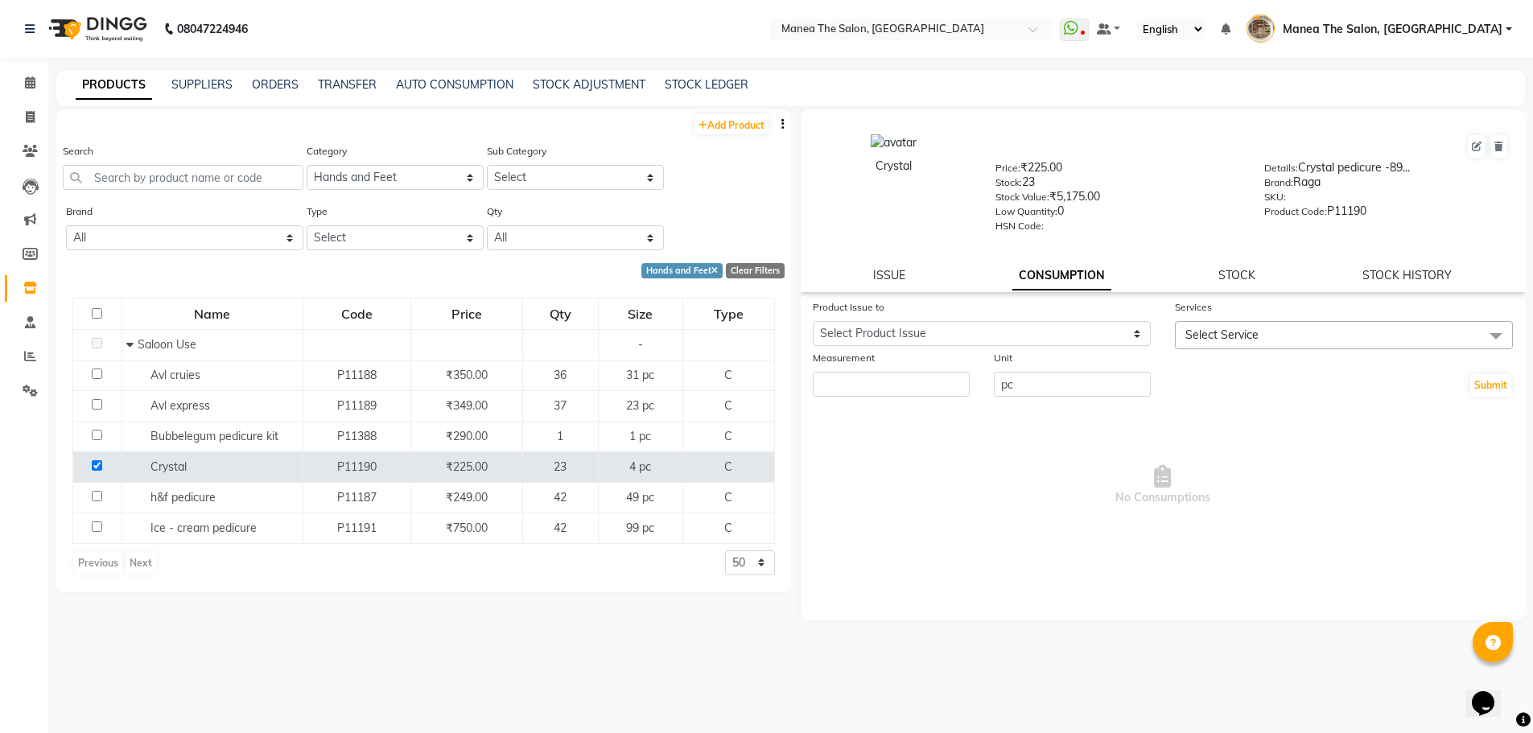
scroll to position [0, 0]
click at [913, 376] on input "number" at bounding box center [891, 384] width 157 height 25
click at [1053, 381] on input "pc" at bounding box center [1072, 384] width 157 height 25
click at [1272, 336] on span "Select Service" at bounding box center [1344, 335] width 338 height 28
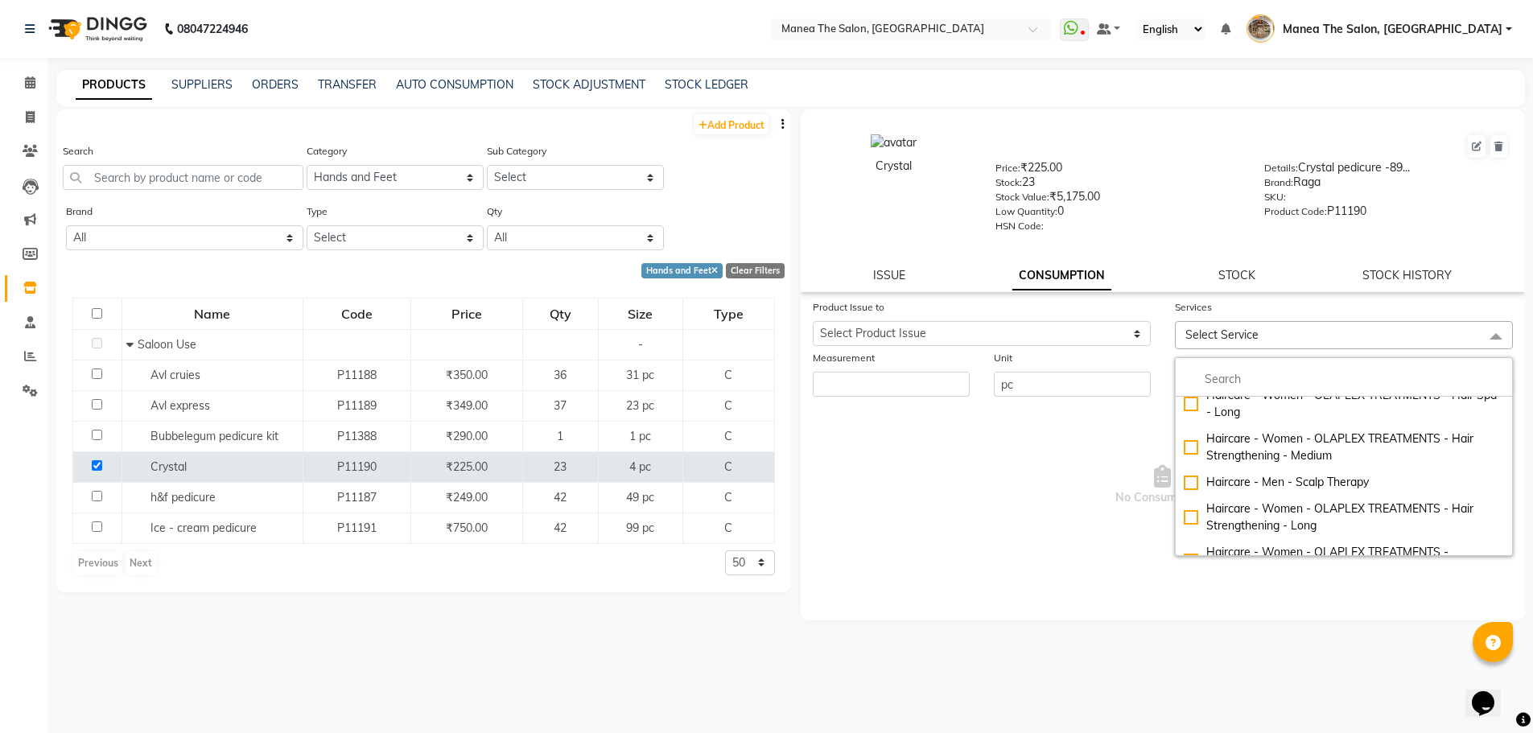
scroll to position [1288, 0]
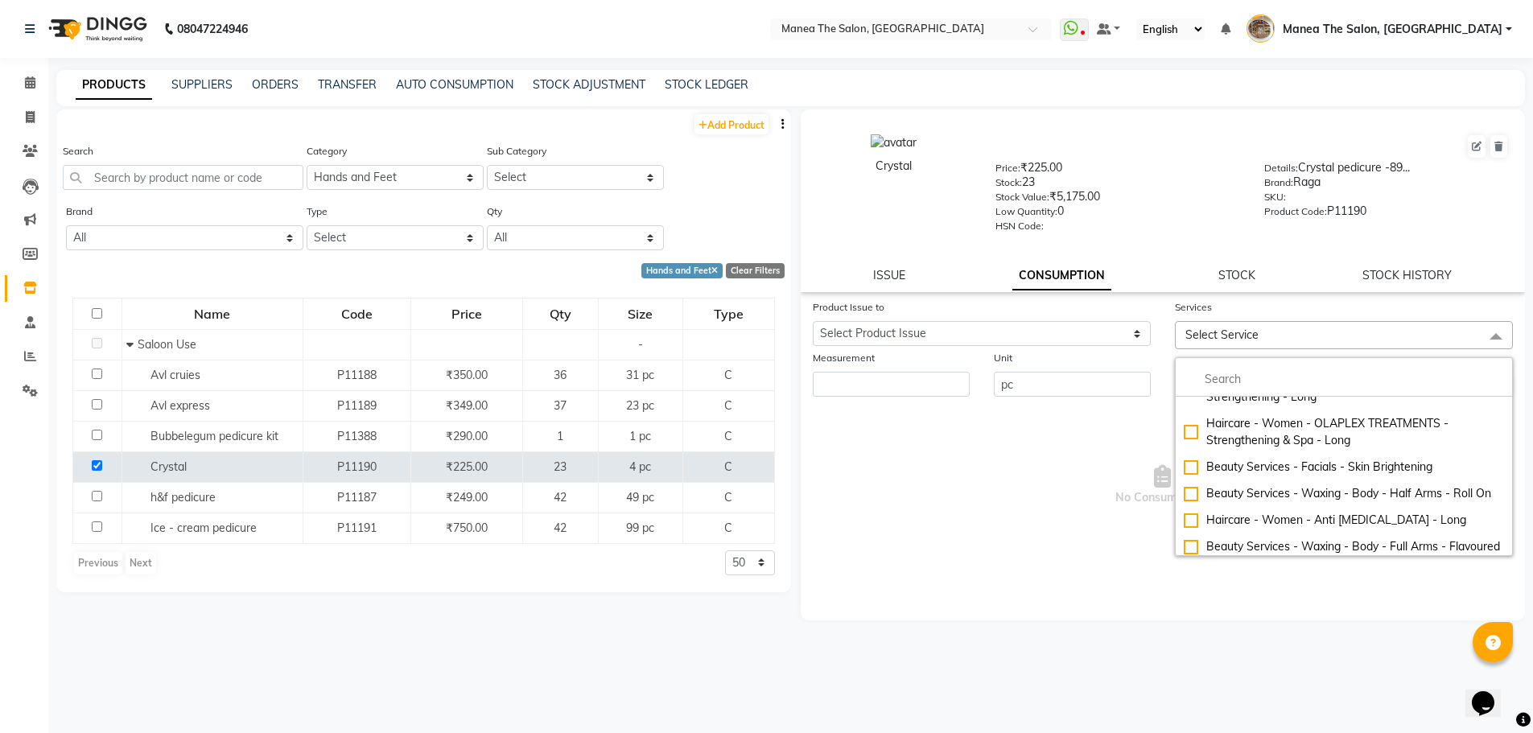
click at [973, 538] on span "No Consumptions" at bounding box center [1163, 485] width 701 height 161
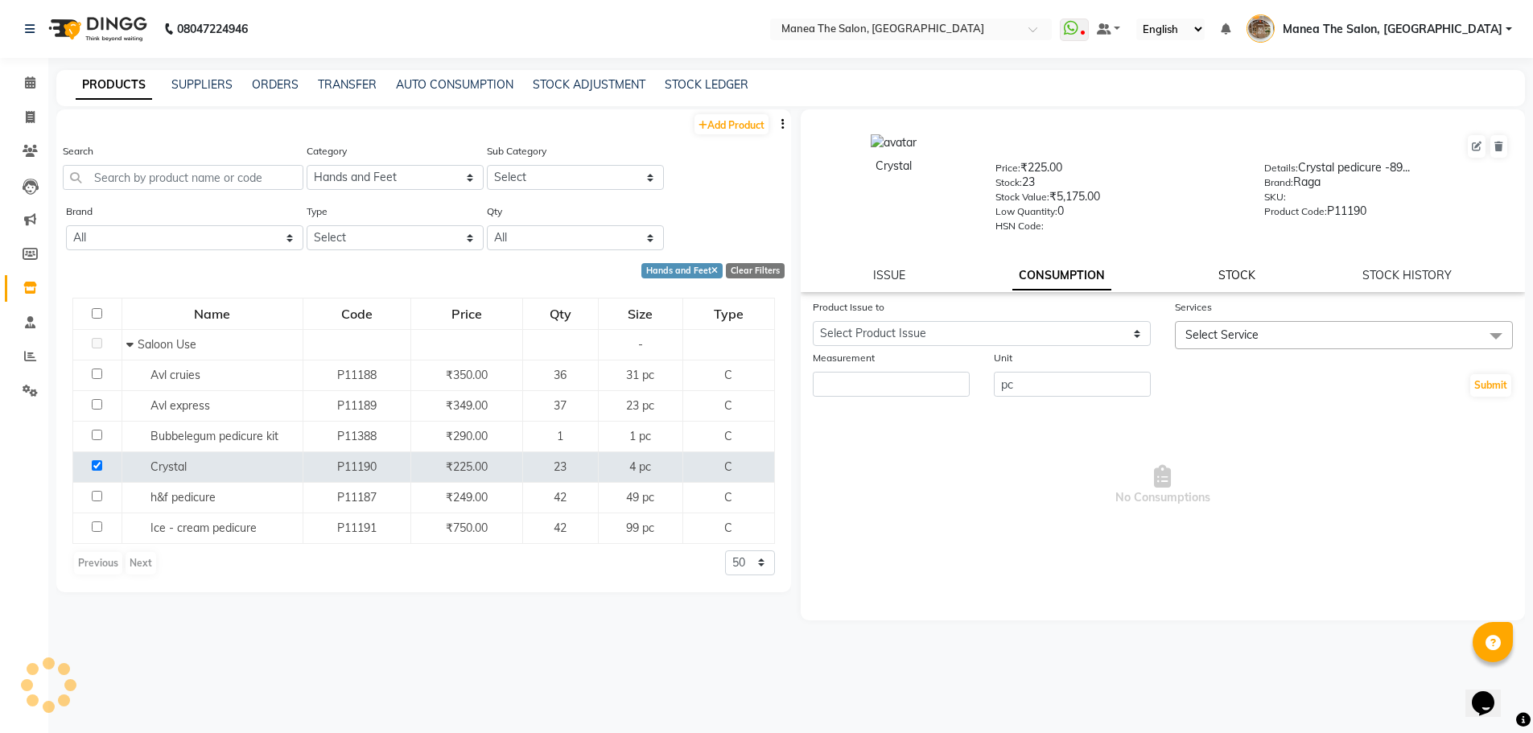
click at [1237, 271] on link "STOCK" at bounding box center [1236, 275] width 37 height 14
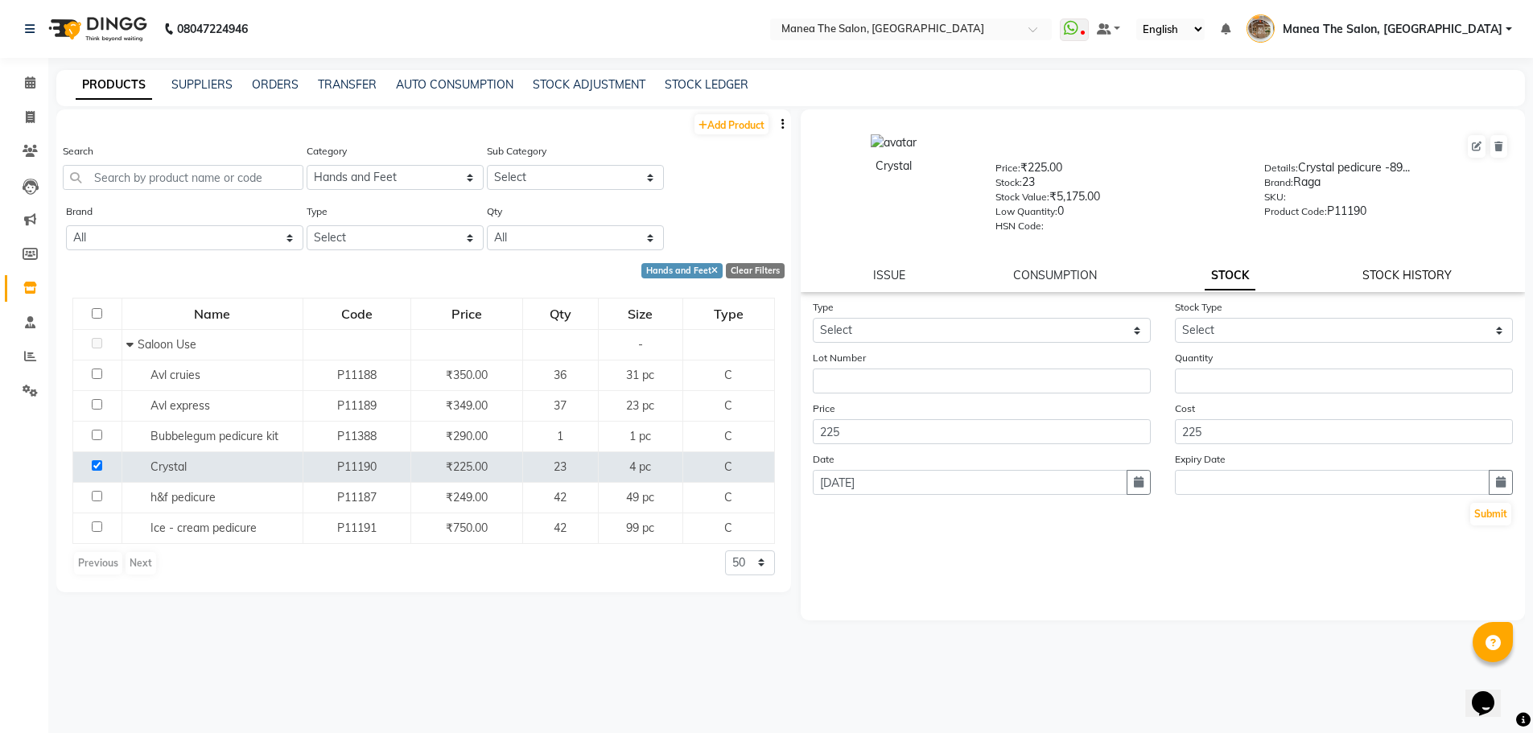
click at [1390, 275] on link "STOCK HISTORY" at bounding box center [1407, 275] width 89 height 14
select select "all"
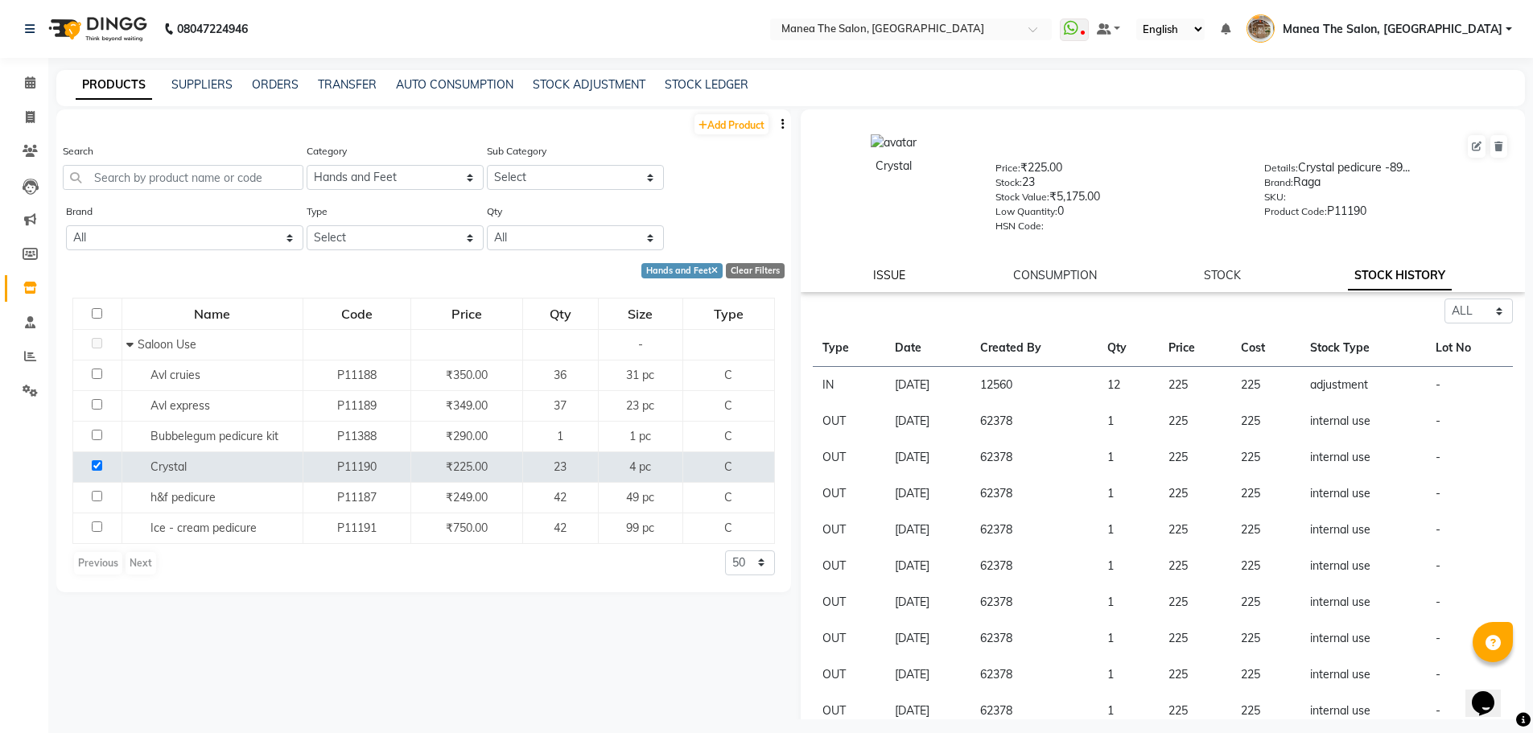
click at [892, 272] on link "ISSUE" at bounding box center [889, 275] width 32 height 14
select select
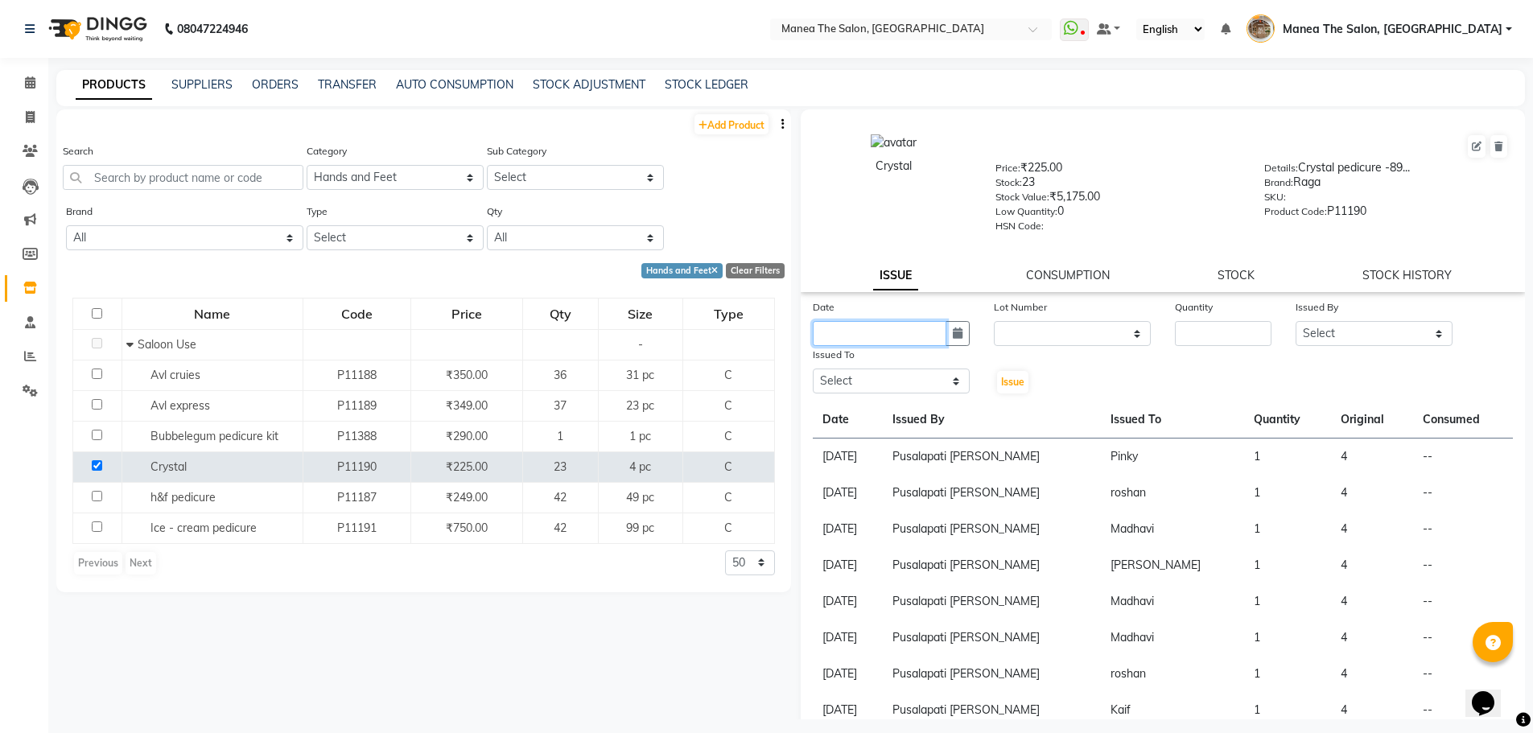
drag, startPoint x: 866, startPoint y: 327, endPoint x: 856, endPoint y: 322, distance: 11.5
click at [858, 327] on input "text" at bounding box center [880, 333] width 134 height 25
select select "9"
select select "2025"
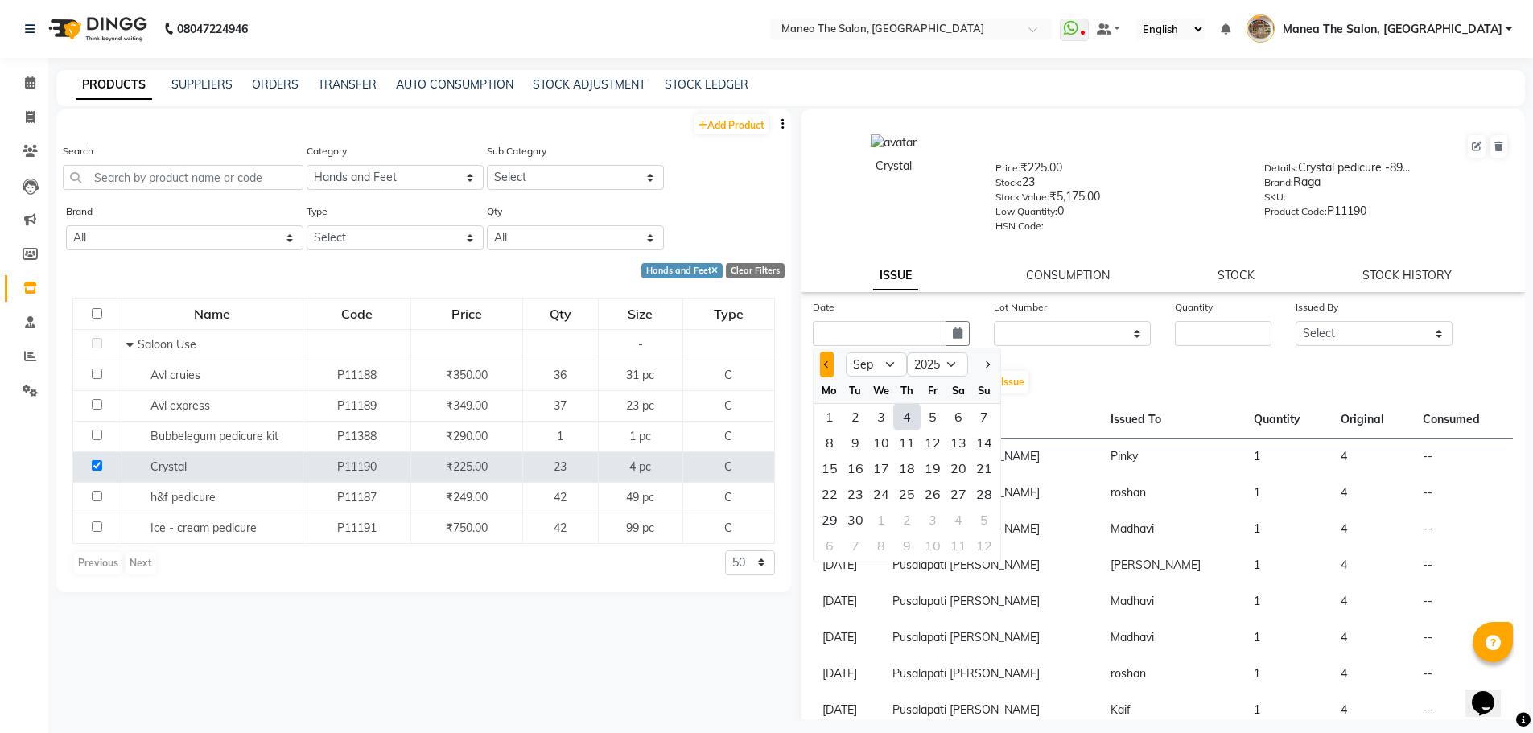
click at [828, 363] on span "Previous month" at bounding box center [826, 364] width 6 height 6
select select "8"
click at [905, 527] on div "28" at bounding box center [907, 520] width 26 height 26
type input "[DATE]"
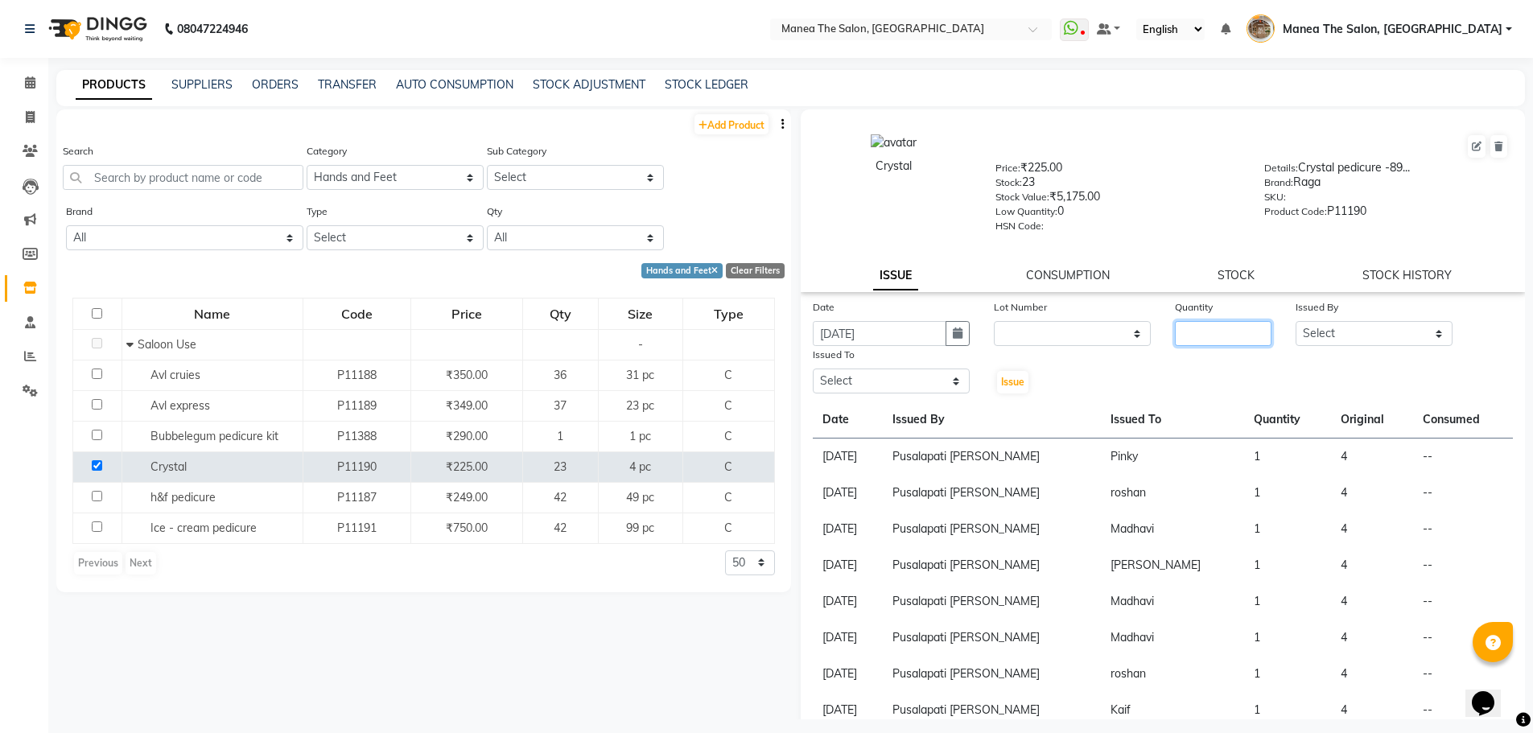
click at [1209, 339] on input "number" at bounding box center [1223, 333] width 97 height 25
type input "1"
click at [1333, 334] on select "Select [PERSON_NAME] Front Office Kaif [PERSON_NAME] [PERSON_NAME] Peluri [PERS…" at bounding box center [1374, 333] width 157 height 25
click at [1304, 328] on select "Select [PERSON_NAME] Front Office Kaif [PERSON_NAME] [PERSON_NAME] Peluri [PERS…" at bounding box center [1374, 333] width 157 height 25
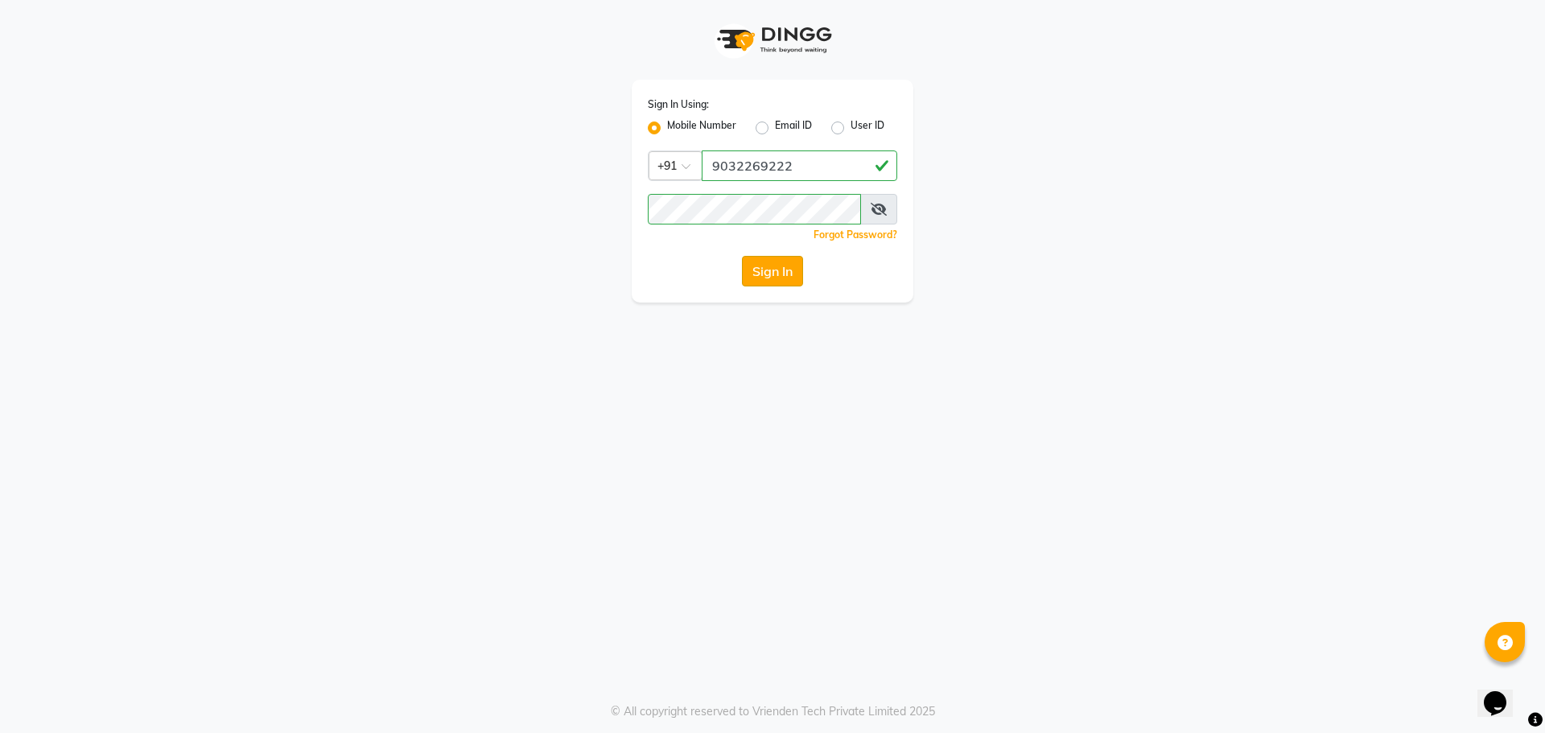
click at [794, 270] on button "Sign In" at bounding box center [772, 271] width 61 height 31
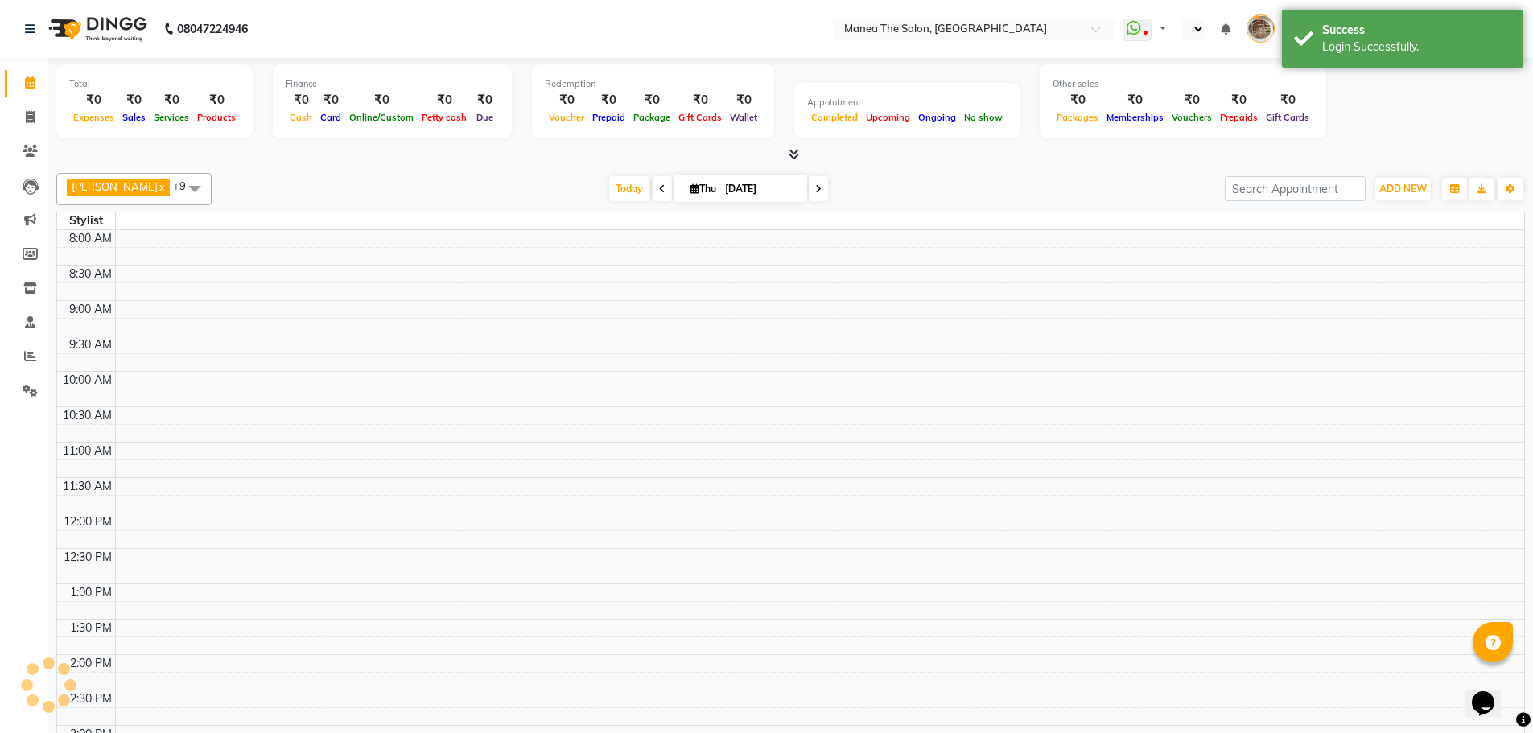
select select "en"
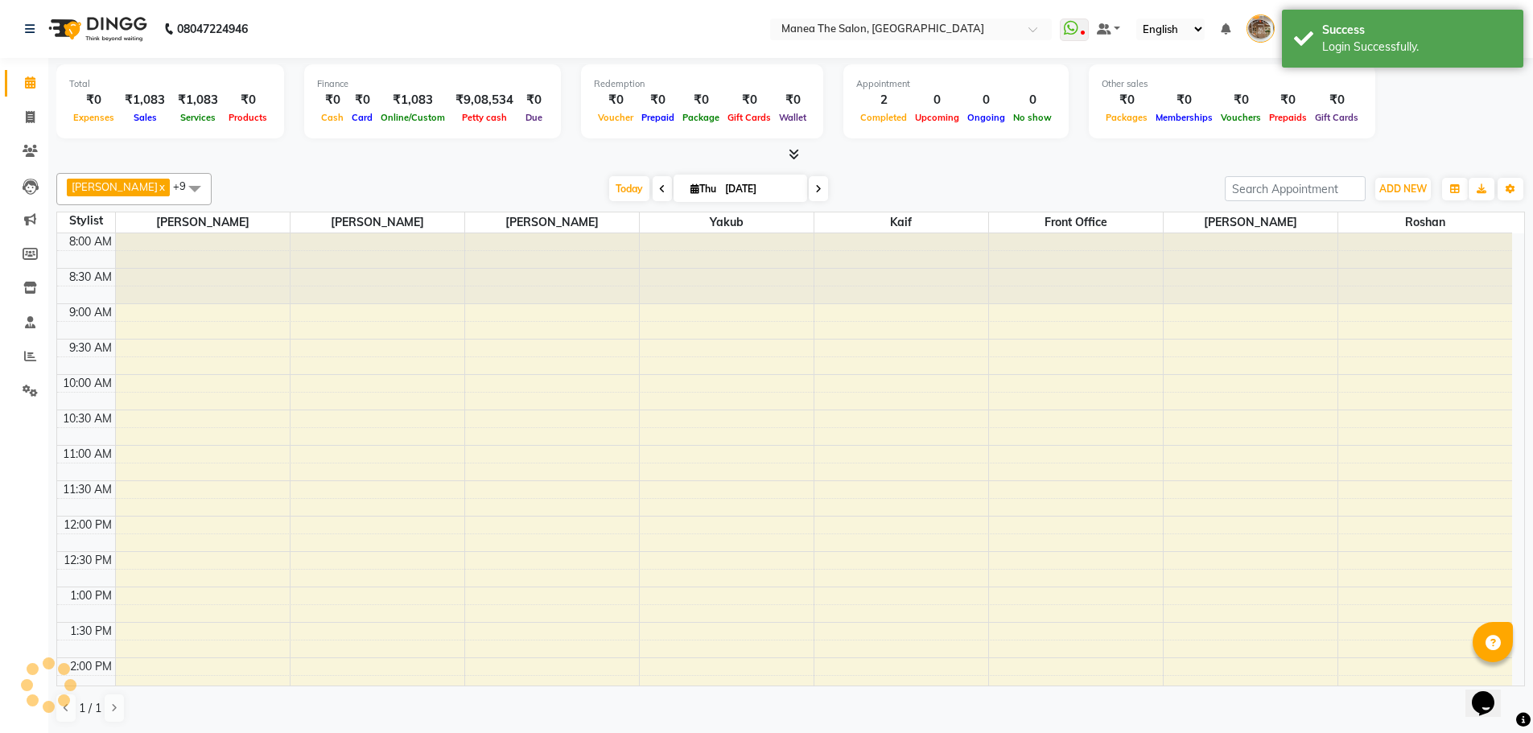
click at [35, 372] on ul "Calendar Invoice Clients Leads Marketing Members Inventory Staff Reports Settin…" at bounding box center [24, 241] width 48 height 350
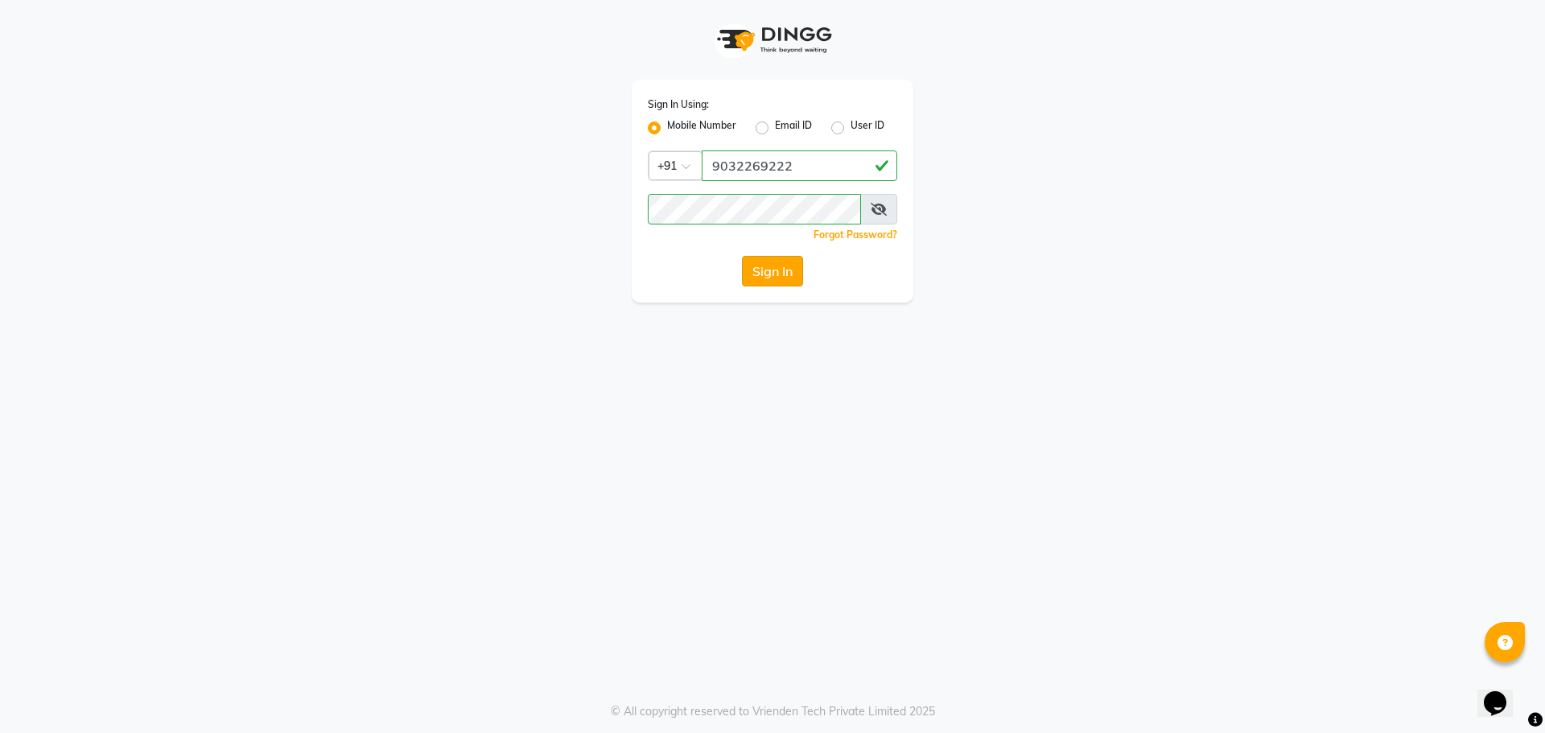
click at [753, 273] on button "Sign In" at bounding box center [772, 271] width 61 height 31
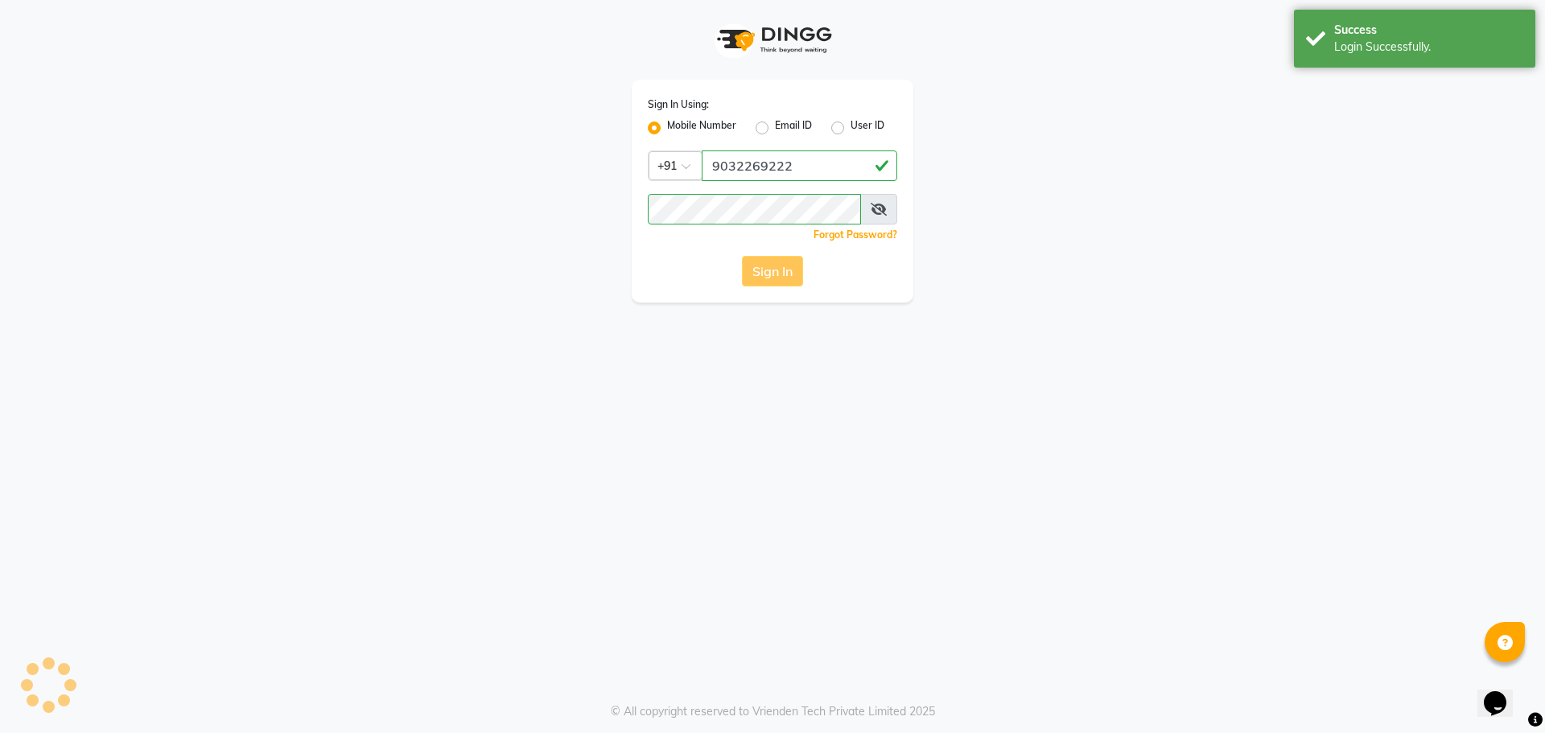
click at [757, 280] on div "Sign In" at bounding box center [772, 271] width 249 height 31
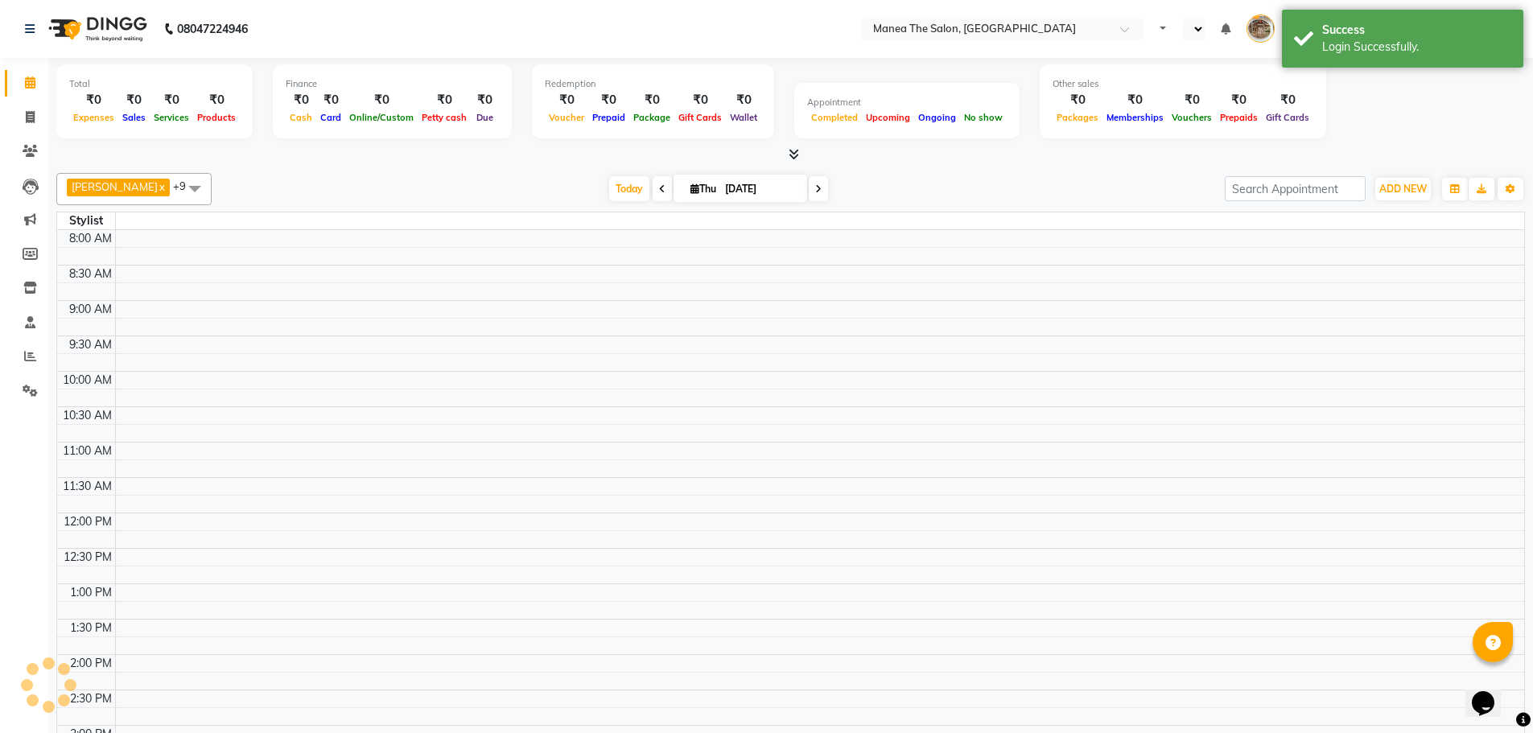
select select "en"
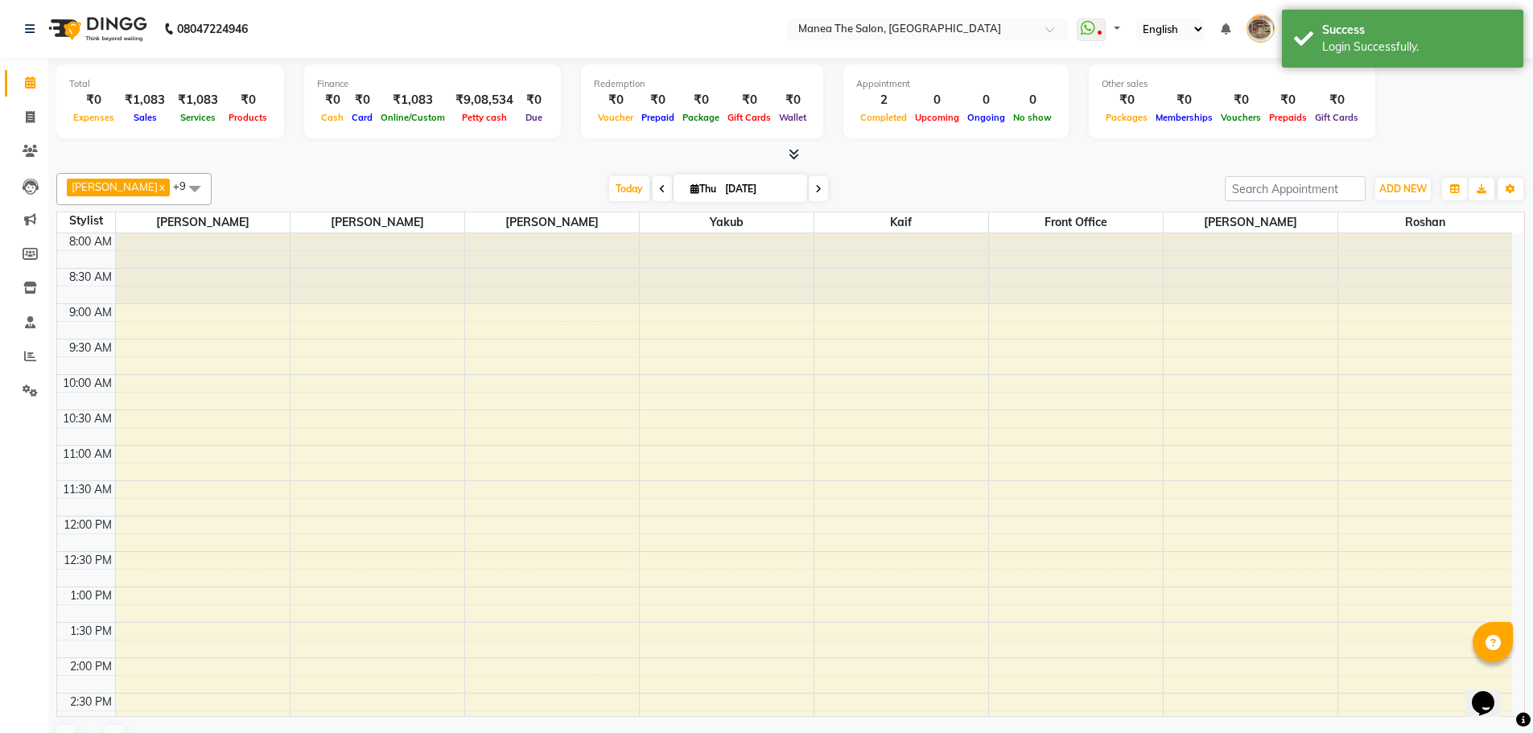
scroll to position [497, 0]
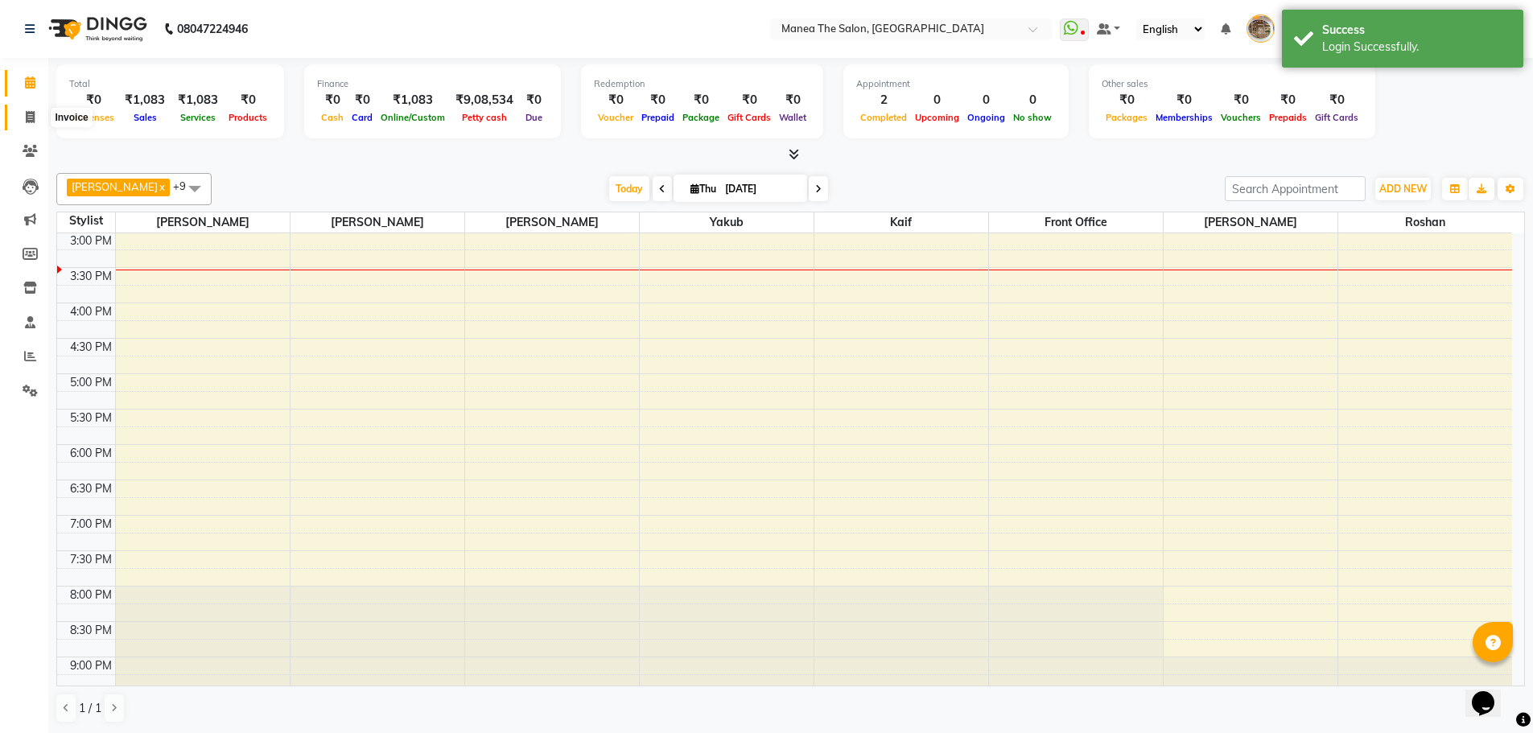
click at [35, 124] on span at bounding box center [30, 118] width 28 height 19
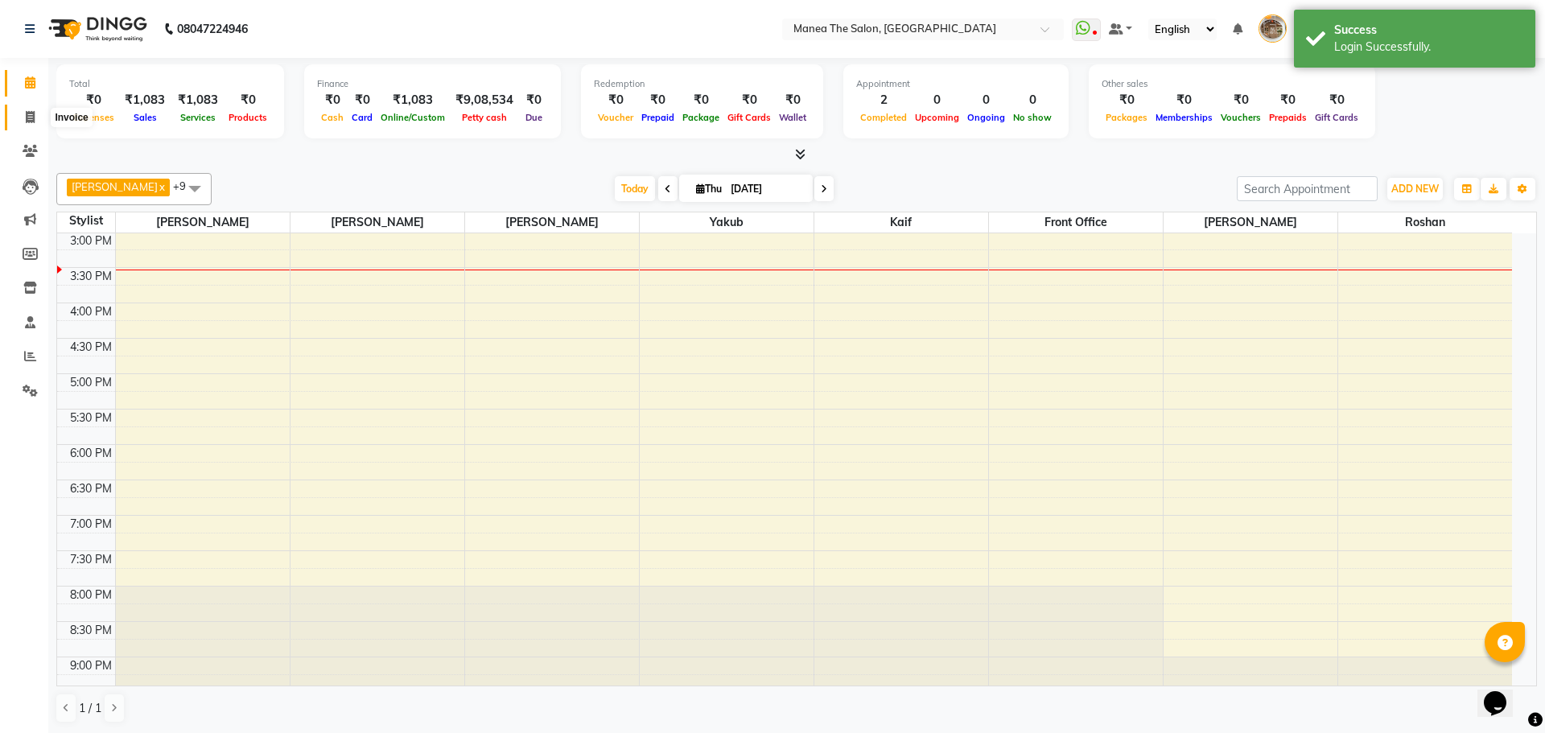
select select "service"
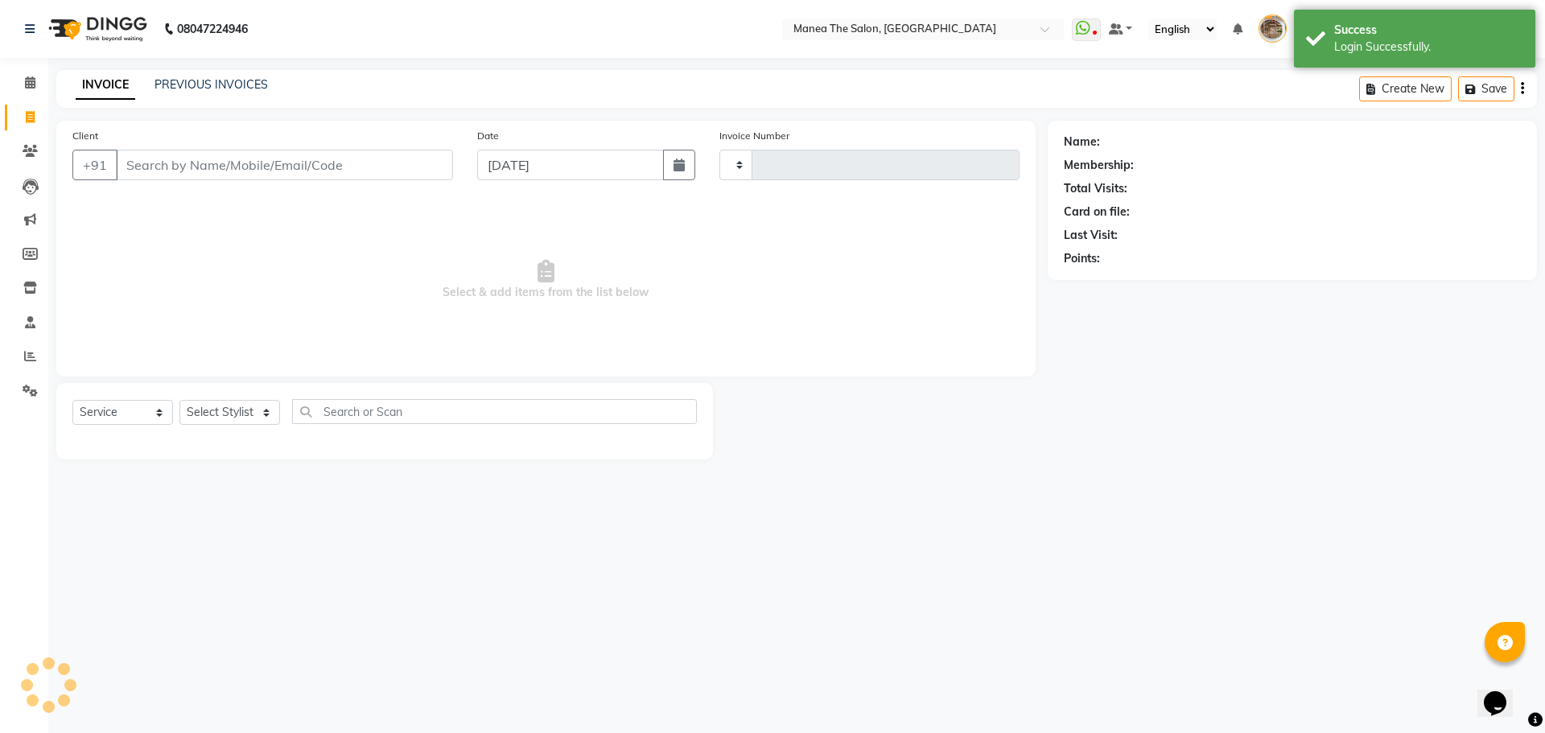
type input "2216"
select select "7287"
click at [191, 86] on link "PREVIOUS INVOICES" at bounding box center [211, 84] width 113 height 14
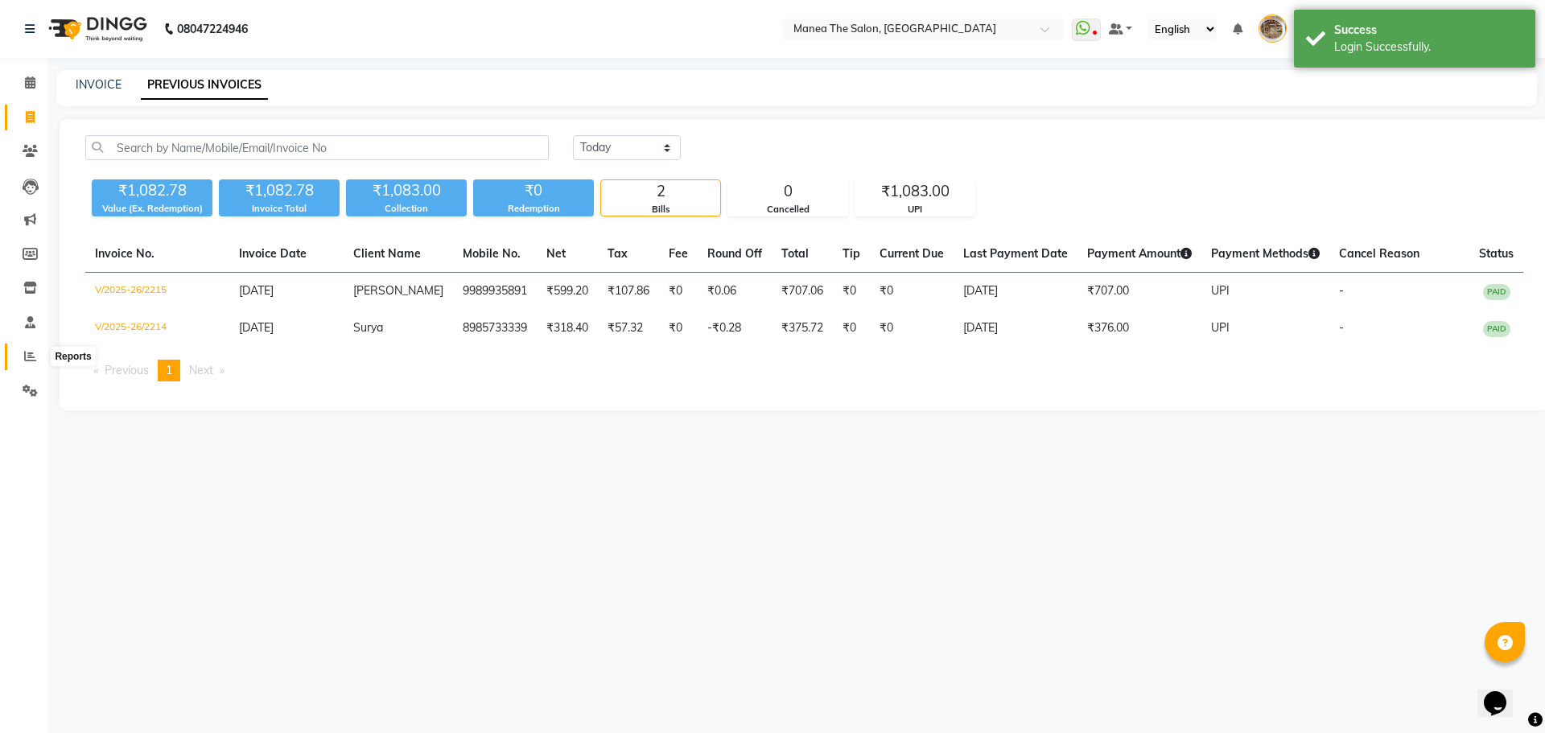
click at [28, 361] on icon at bounding box center [30, 356] width 12 height 12
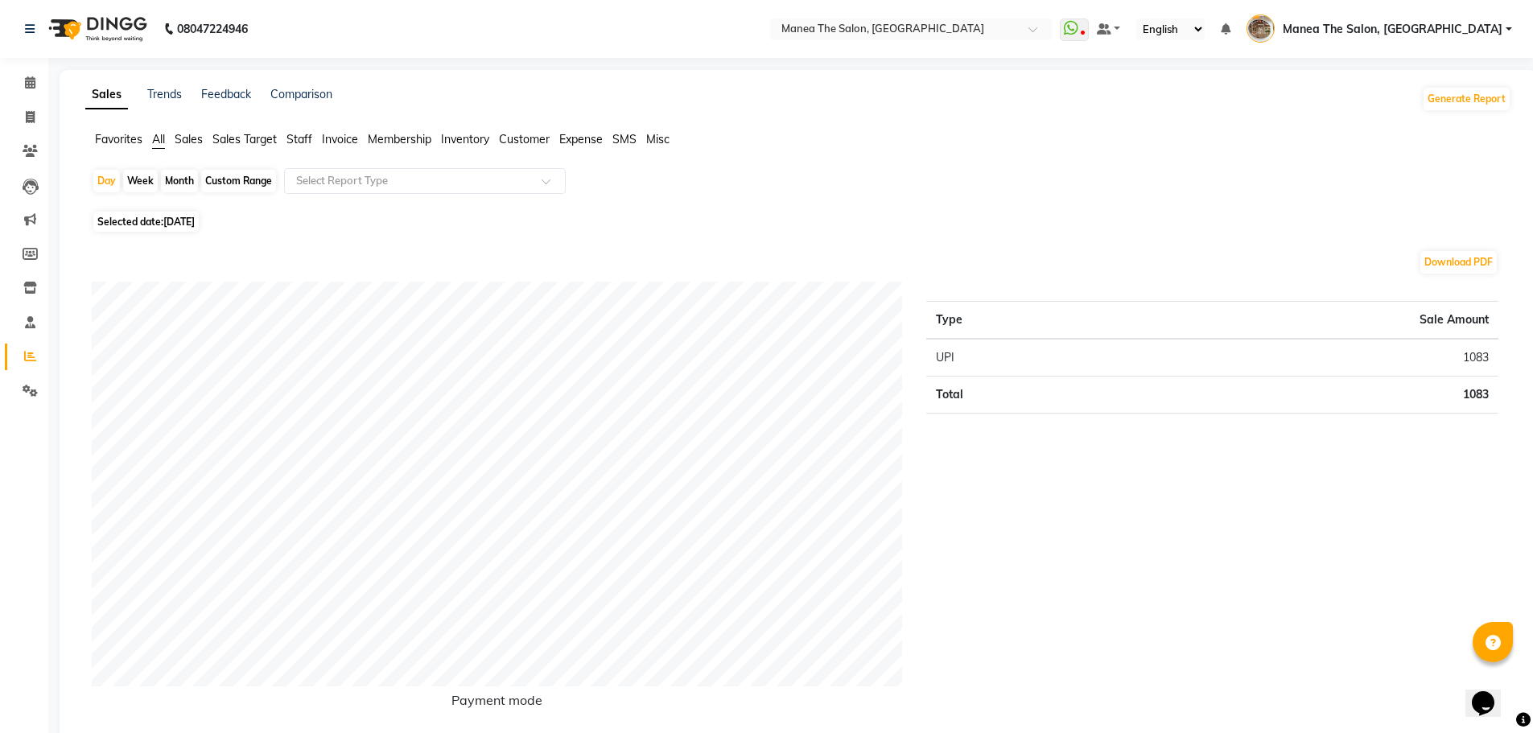
click at [238, 185] on div "Custom Range" at bounding box center [238, 181] width 75 height 23
select select "9"
select select "2025"
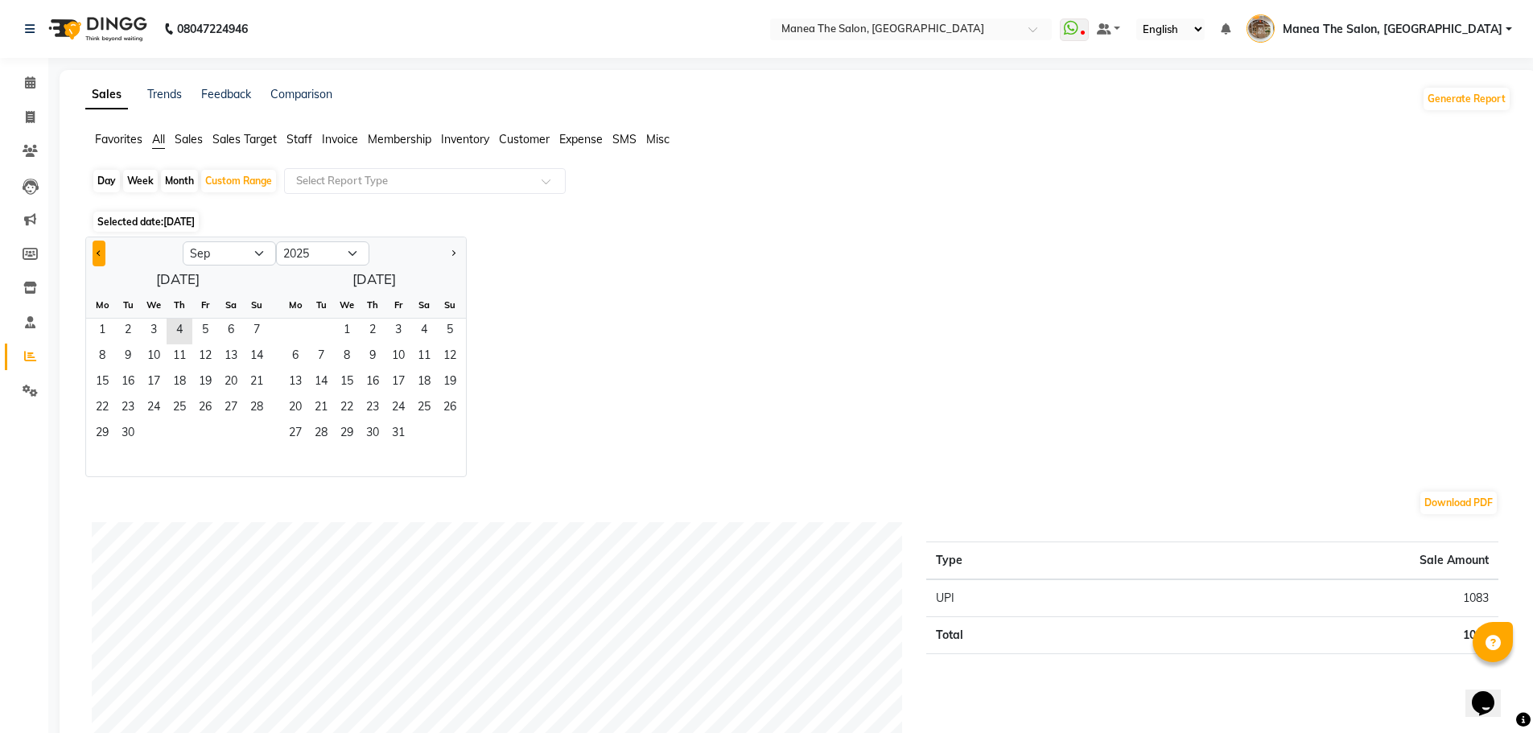
click at [97, 245] on button "Previous month" at bounding box center [99, 254] width 13 height 26
select select "8"
click at [206, 333] on span "1" at bounding box center [205, 332] width 26 height 26
click at [889, 377] on div "Jan Feb Mar Apr May Jun [DATE] Aug Sep Oct Nov [DATE] 2016 2017 2018 2019 2020 …" at bounding box center [798, 357] width 1426 height 241
click at [233, 358] on span "9" at bounding box center [231, 357] width 26 height 26
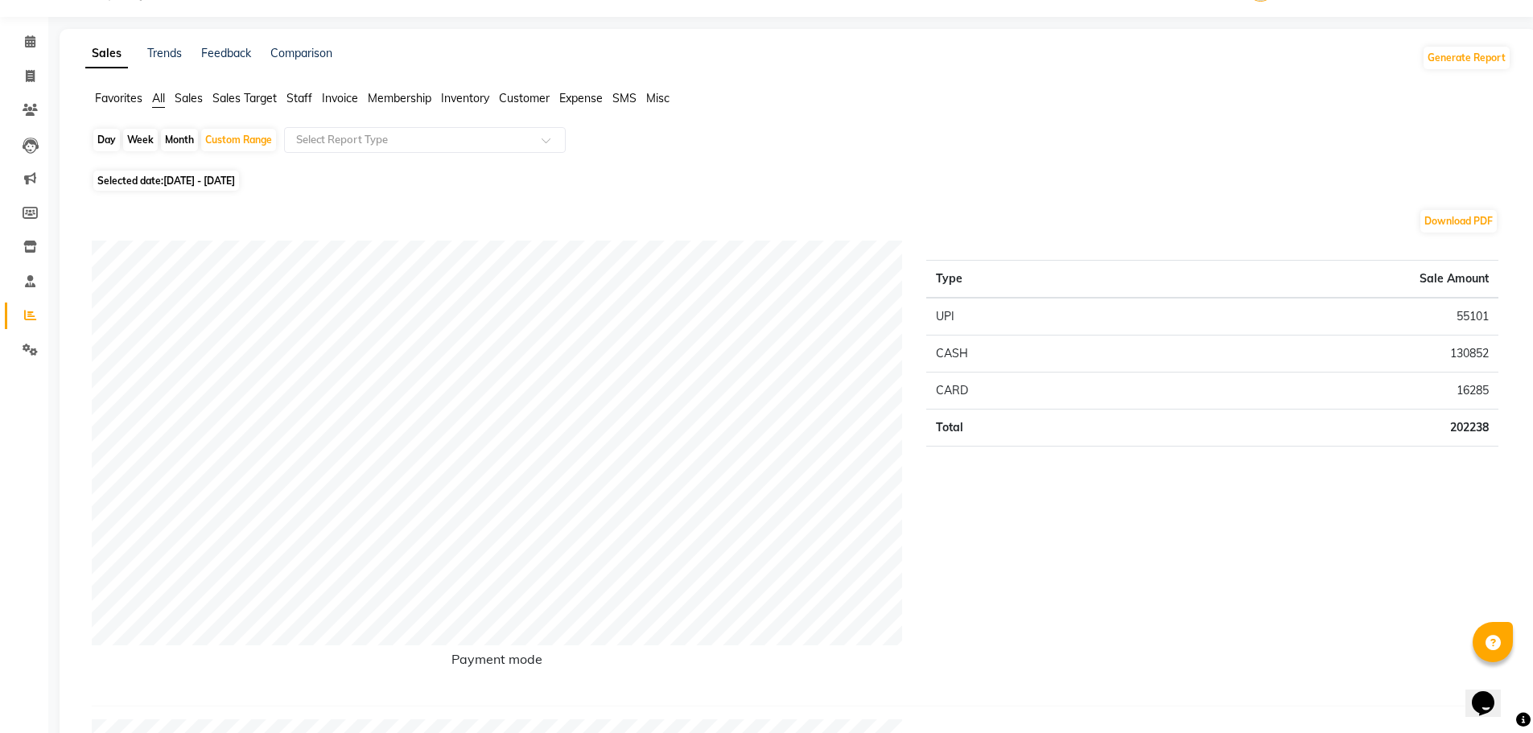
scroll to position [80, 0]
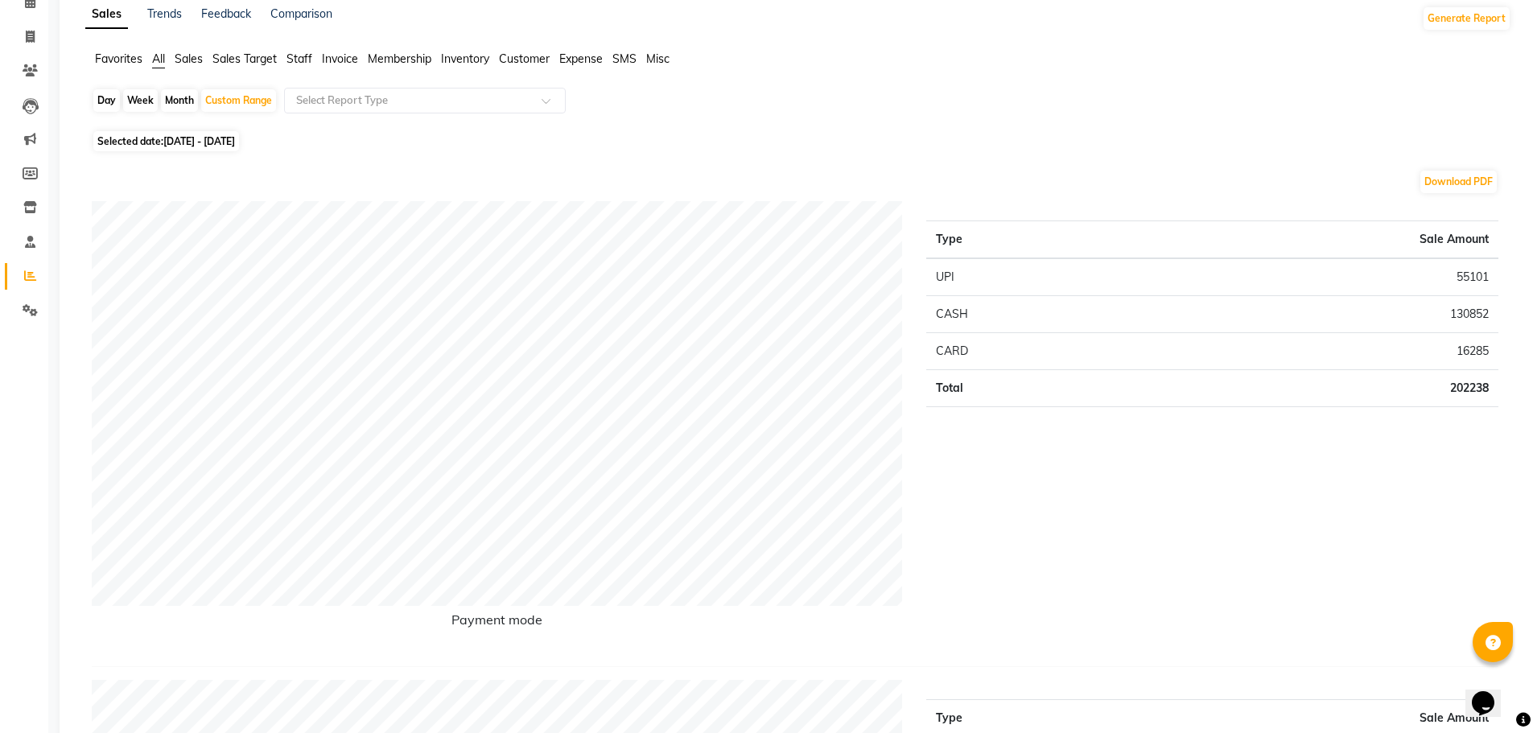
click at [295, 59] on span "Staff" at bounding box center [300, 59] width 26 height 14
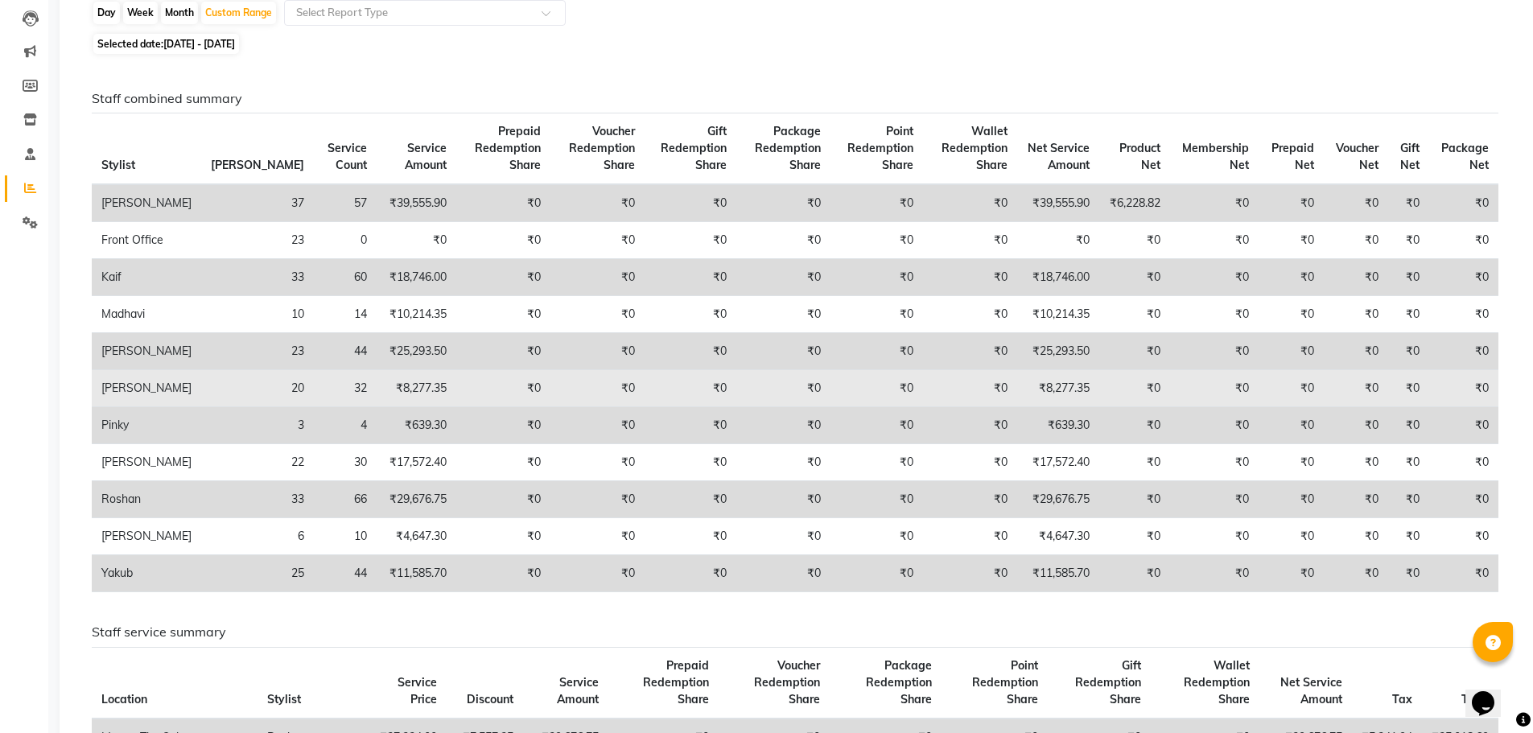
scroll to position [0, 0]
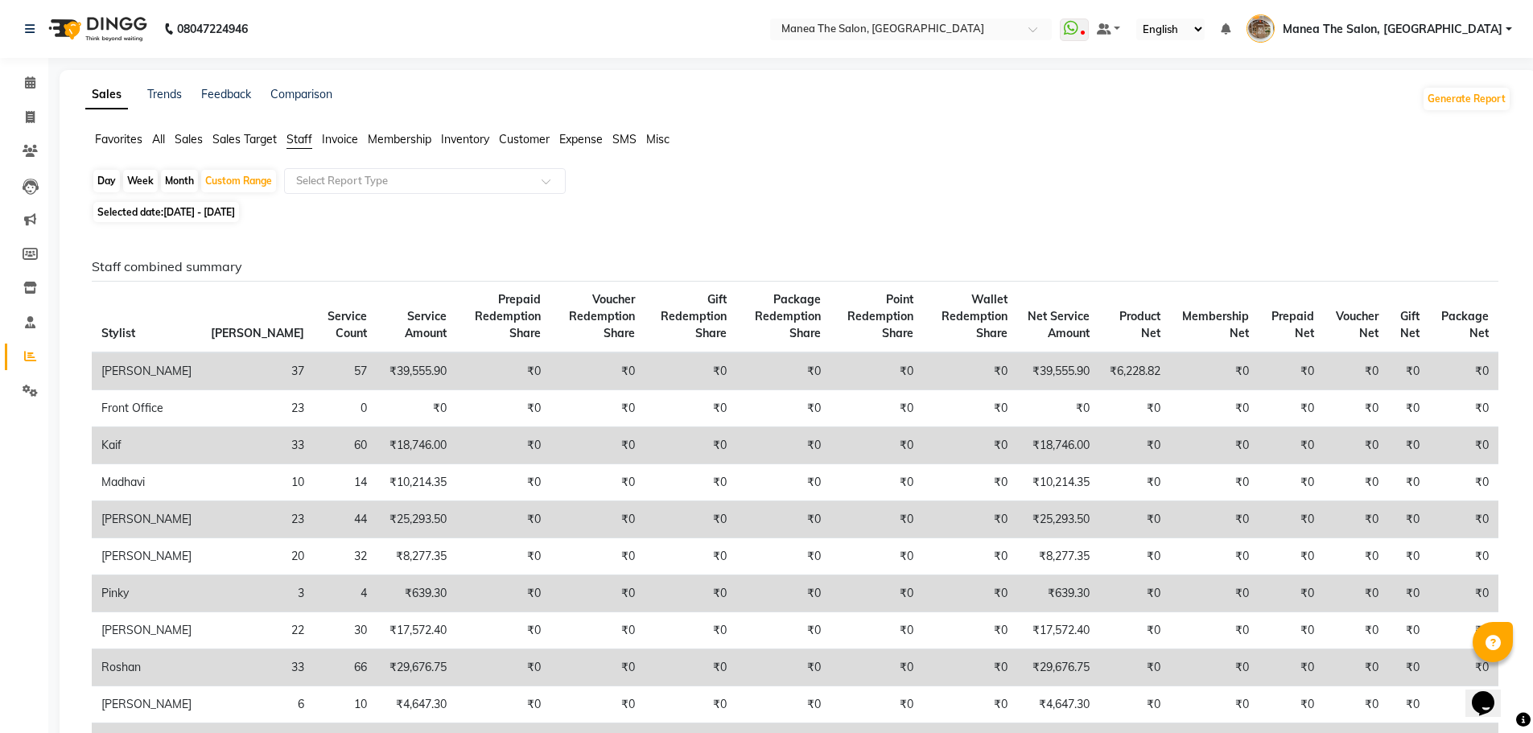
drag, startPoint x: 245, startPoint y: 209, endPoint x: 241, endPoint y: 226, distance: 17.4
click at [235, 212] on span "[DATE] - [DATE]" at bounding box center [199, 212] width 72 height 12
select select "8"
select select "2025"
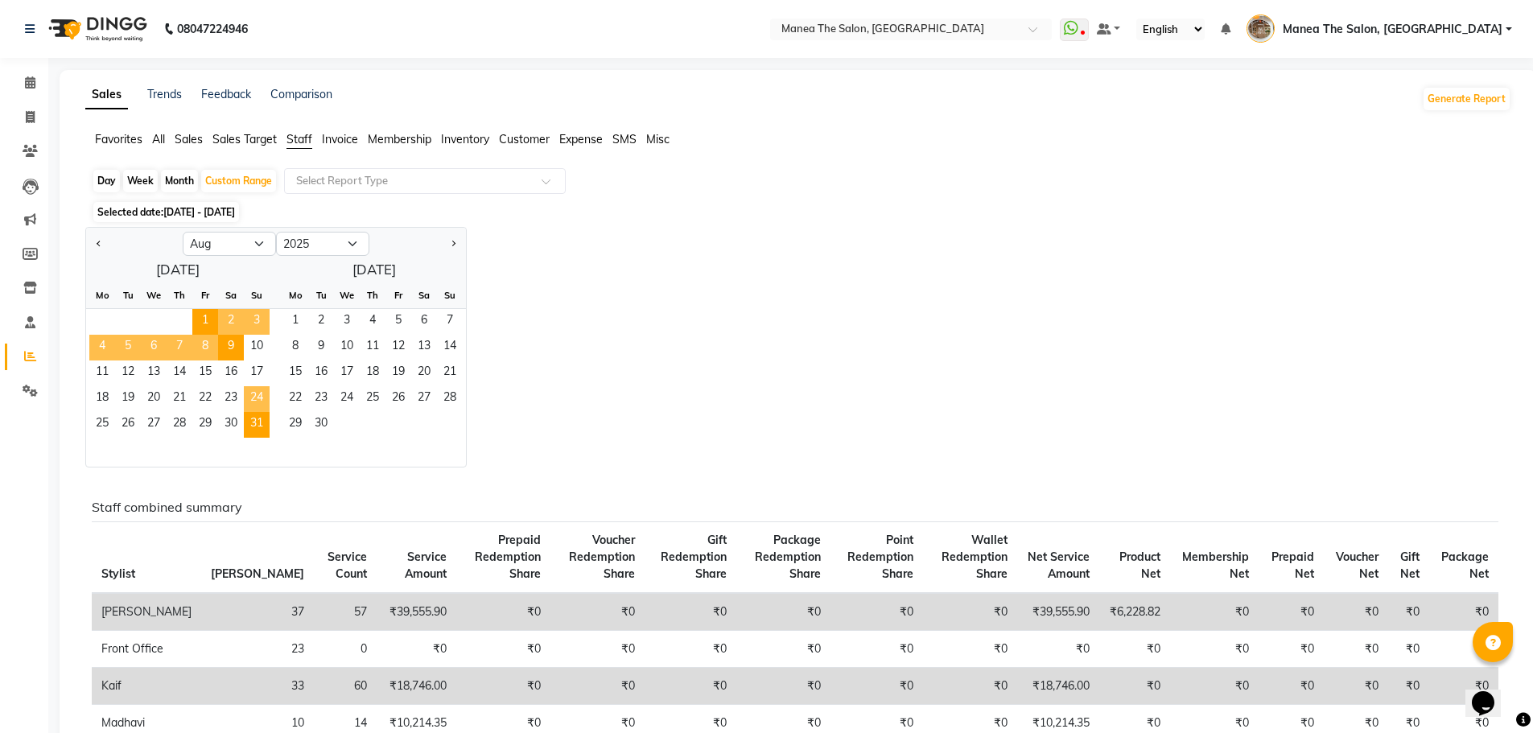
drag, startPoint x: 258, startPoint y: 392, endPoint x: 262, endPoint y: 423, distance: 31.6
click at [258, 393] on span "24" at bounding box center [257, 399] width 26 height 26
click at [262, 424] on span "31" at bounding box center [257, 425] width 26 height 26
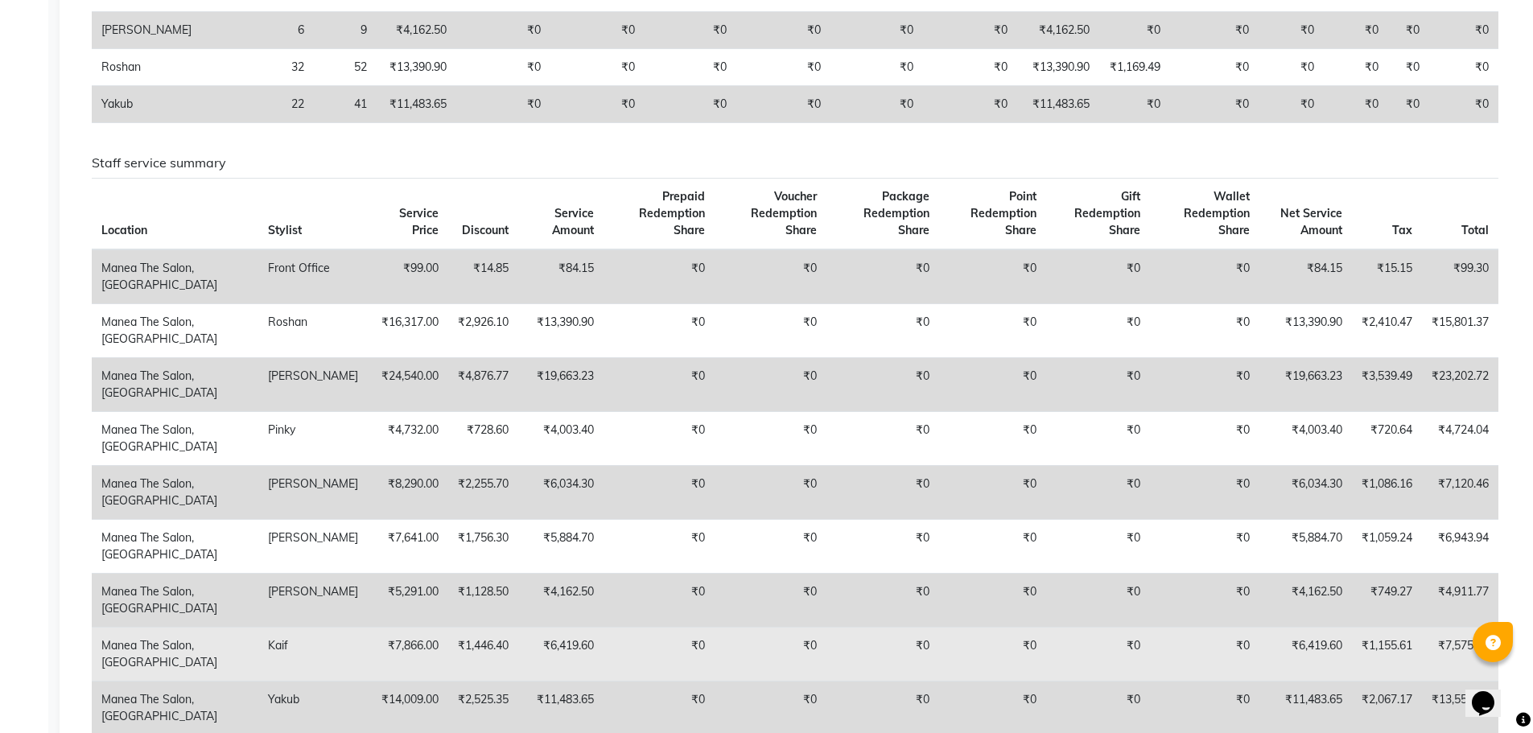
scroll to position [644, 0]
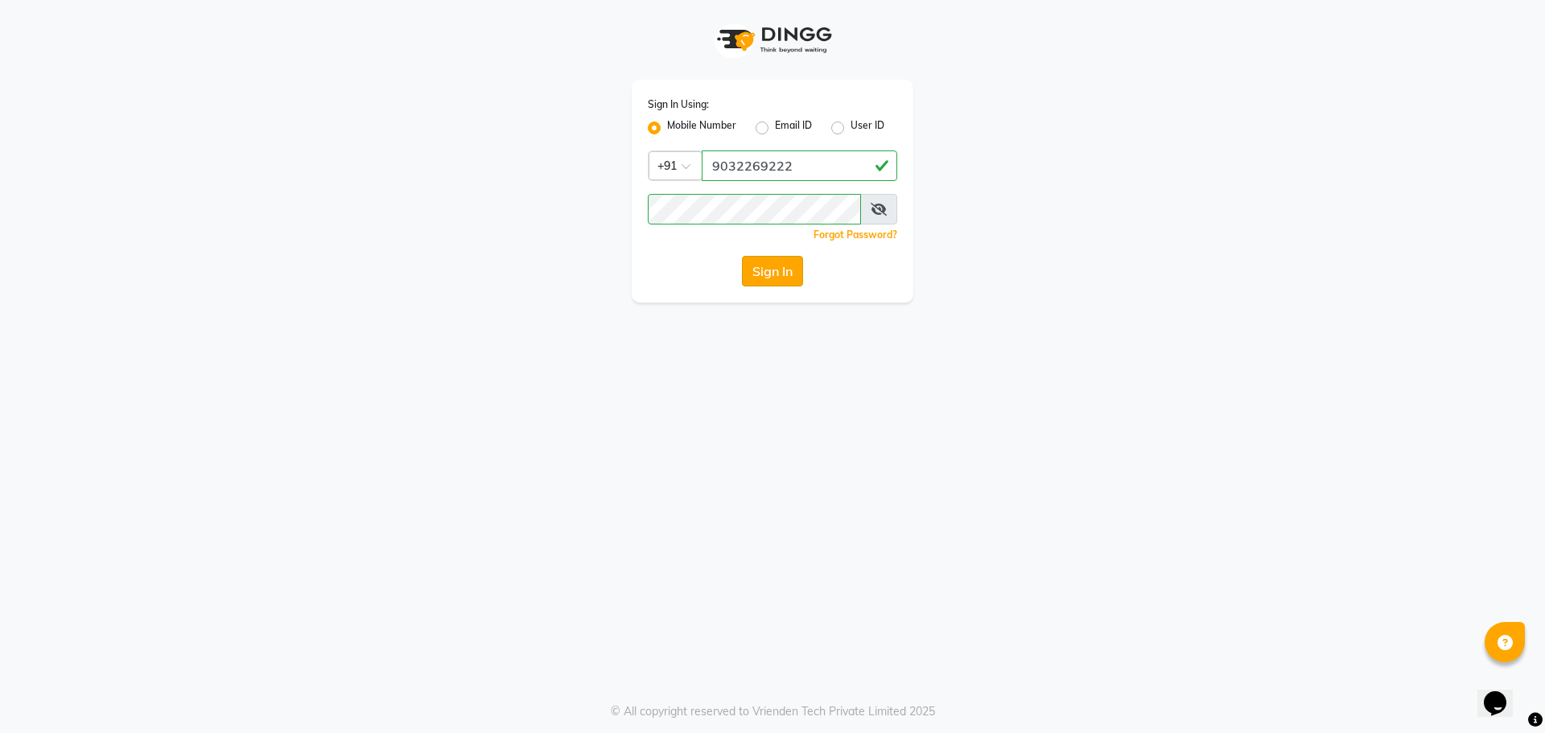
click at [769, 266] on button "Sign In" at bounding box center [772, 271] width 61 height 31
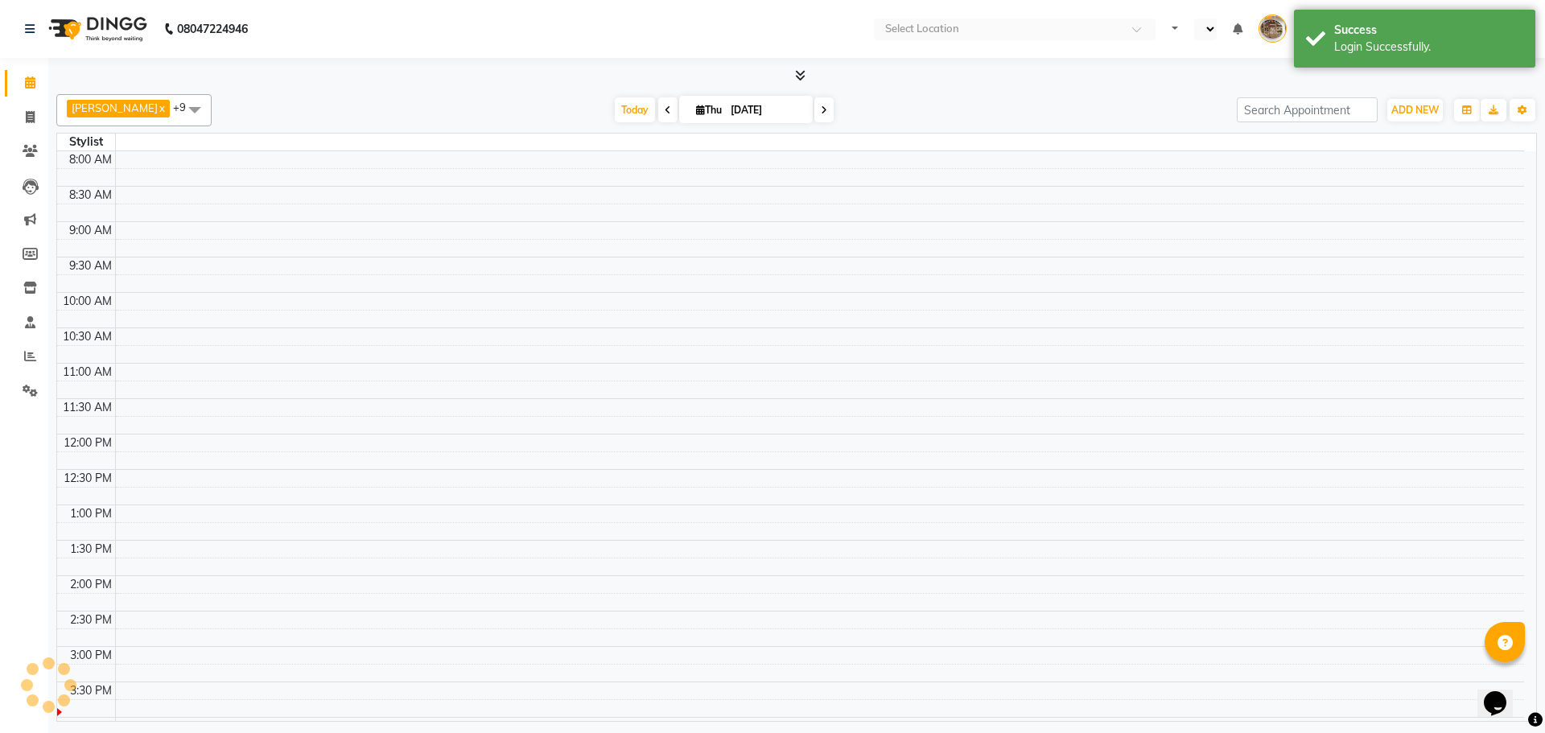
select select "en"
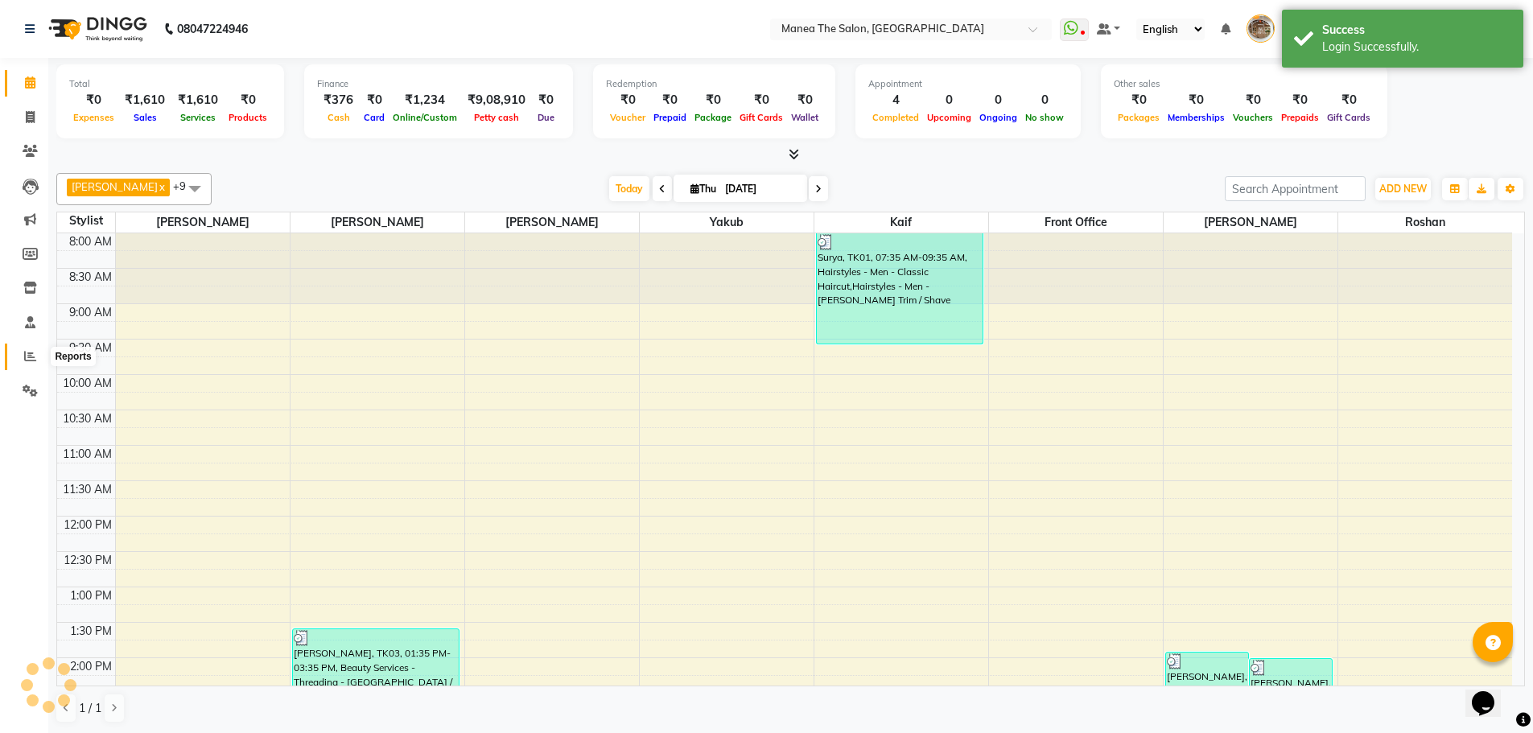
click at [27, 356] on icon at bounding box center [30, 356] width 12 height 12
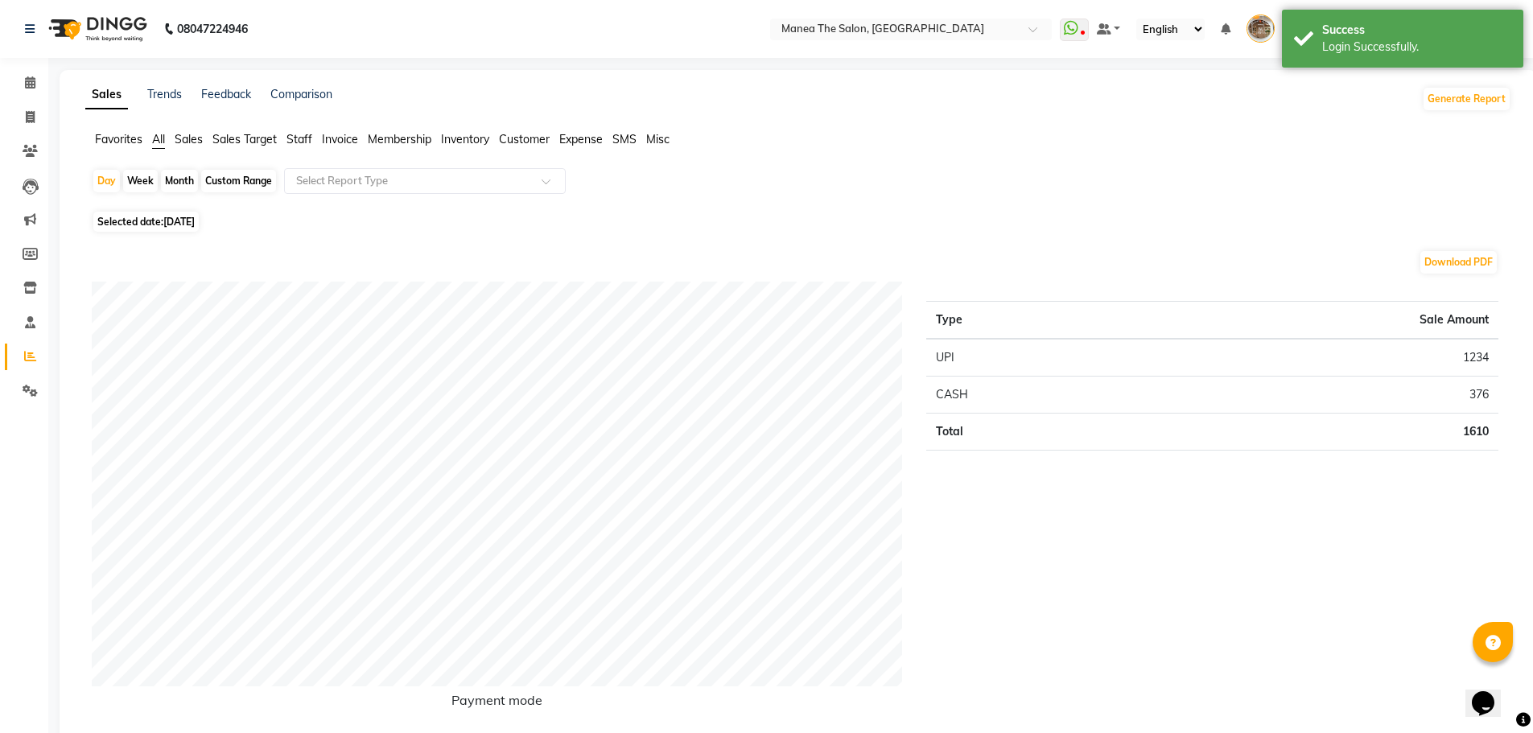
click at [186, 219] on span "[DATE]" at bounding box center [178, 222] width 31 height 12
select select "9"
select select "2025"
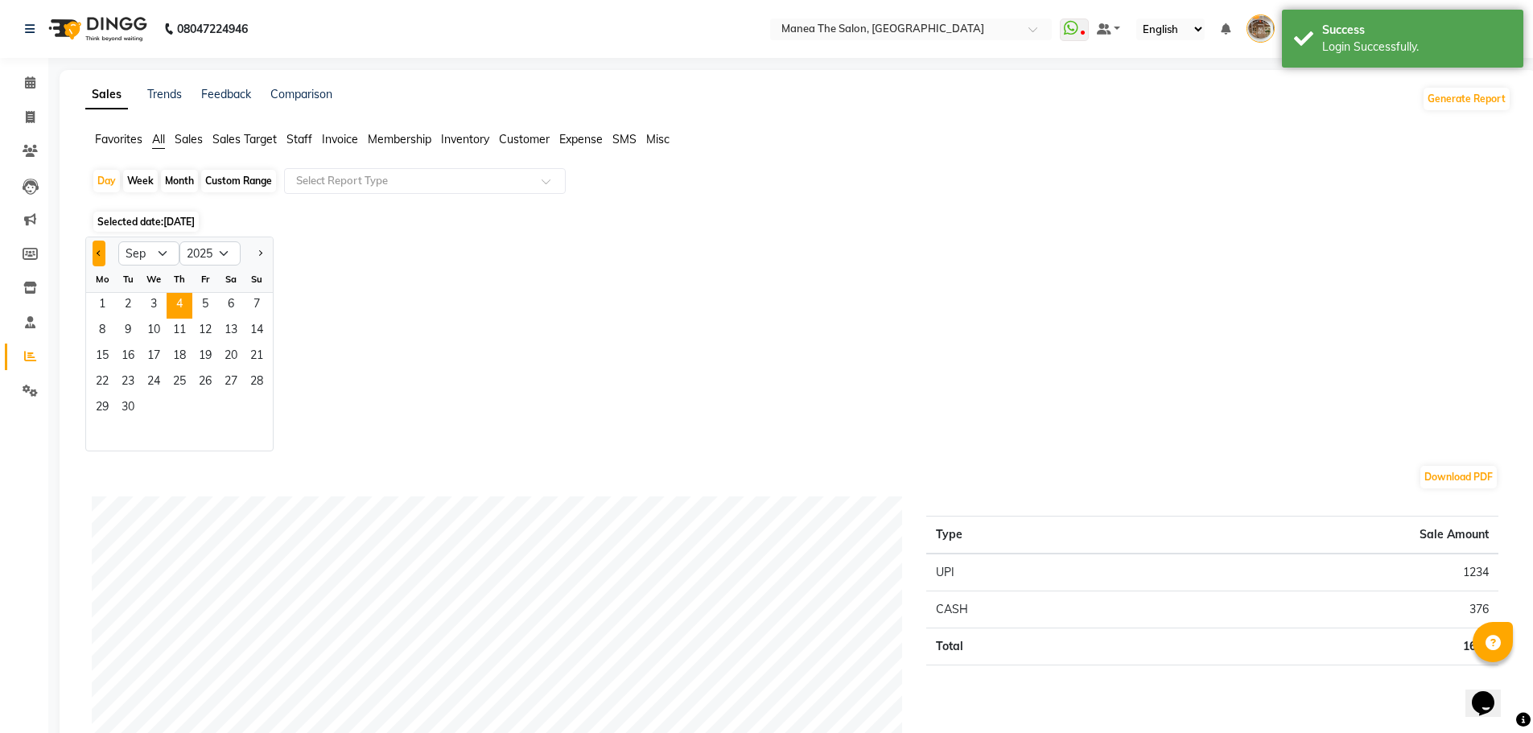
click at [101, 249] on button "Previous month" at bounding box center [99, 254] width 13 height 26
select select "8"
click at [211, 301] on span "1" at bounding box center [205, 306] width 26 height 26
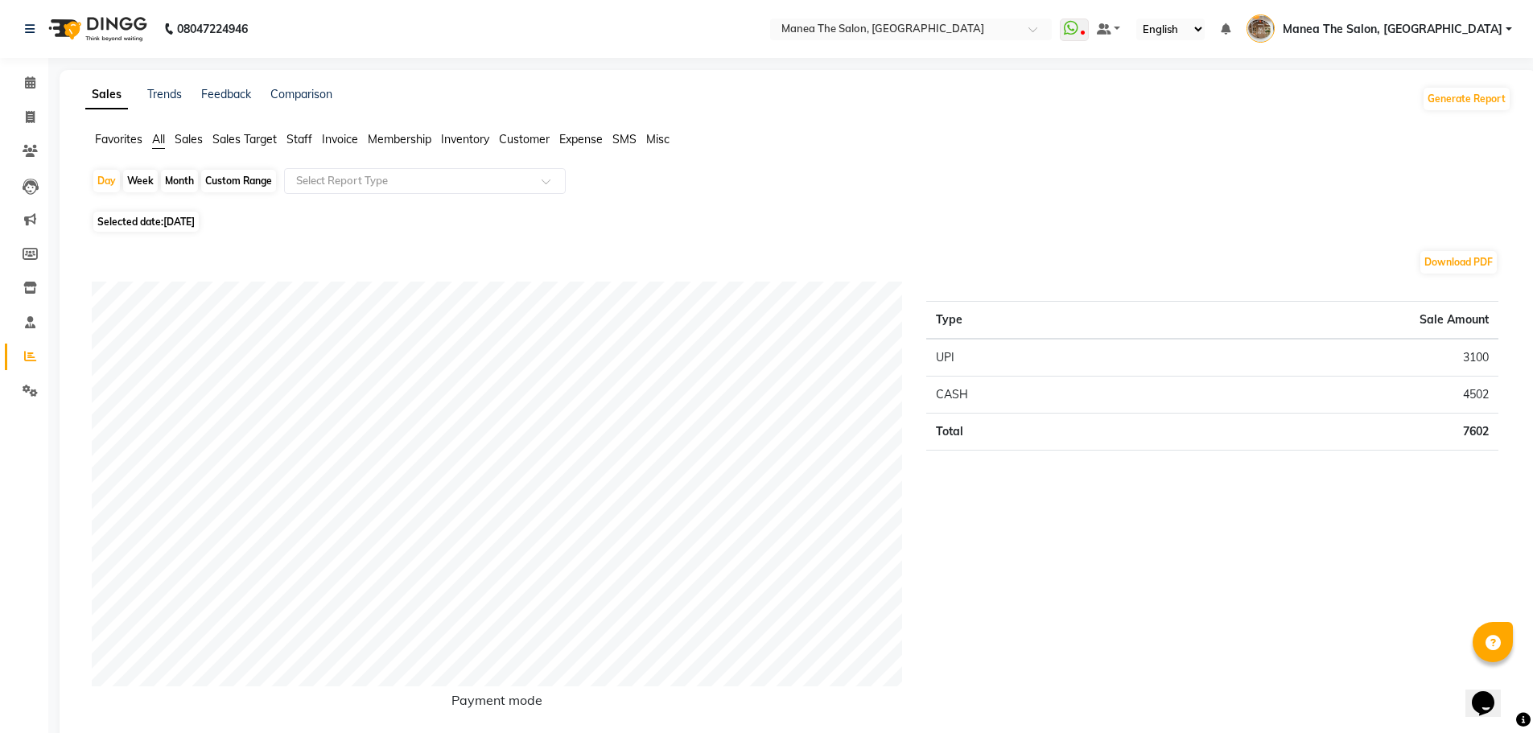
click at [287, 138] on ul "Favorites All Sales Sales Target Staff Invoice Membership Inventory Customer Ex…" at bounding box center [798, 140] width 1426 height 18
click at [307, 138] on span "Staff" at bounding box center [300, 139] width 26 height 14
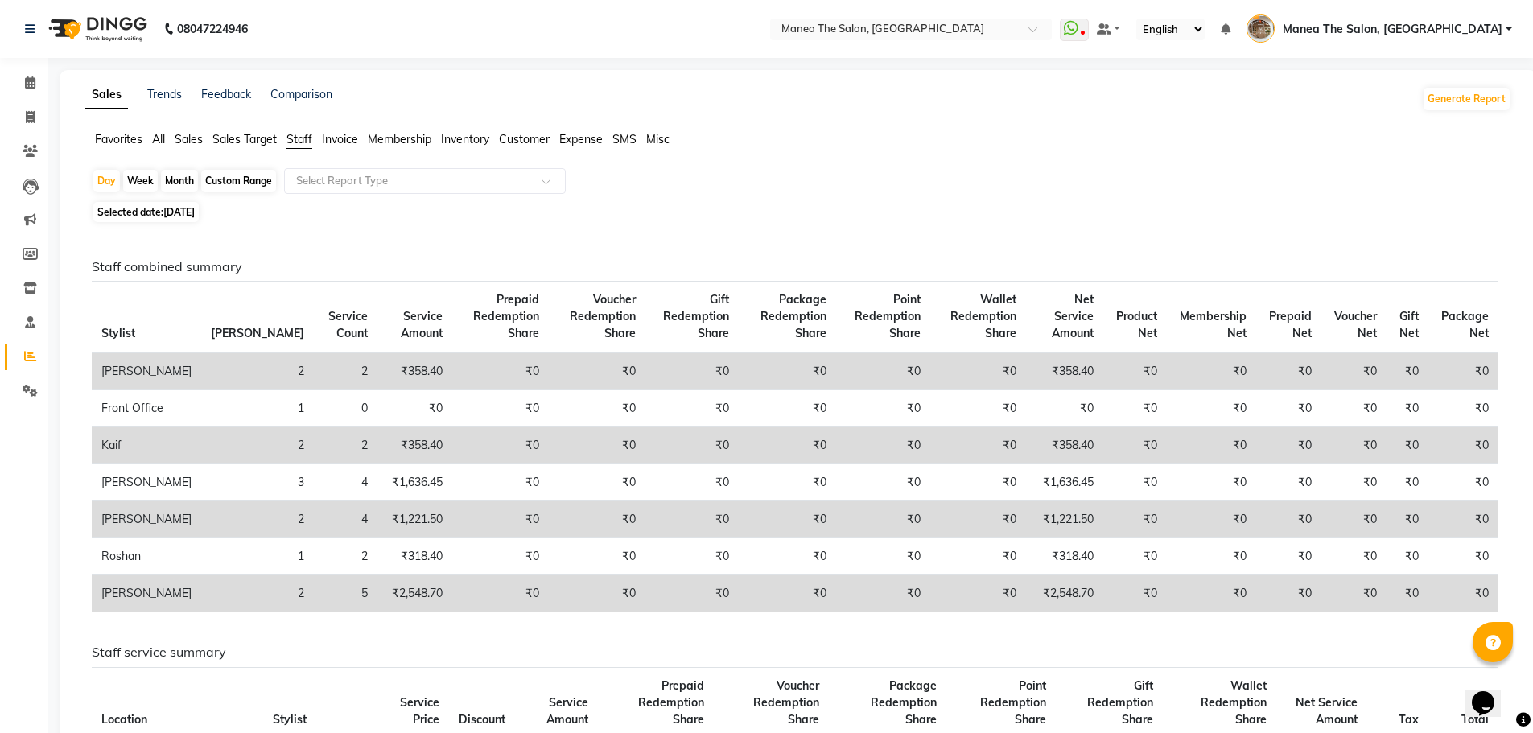
click at [226, 179] on div "Custom Range" at bounding box center [238, 181] width 75 height 23
select select "8"
select select "2025"
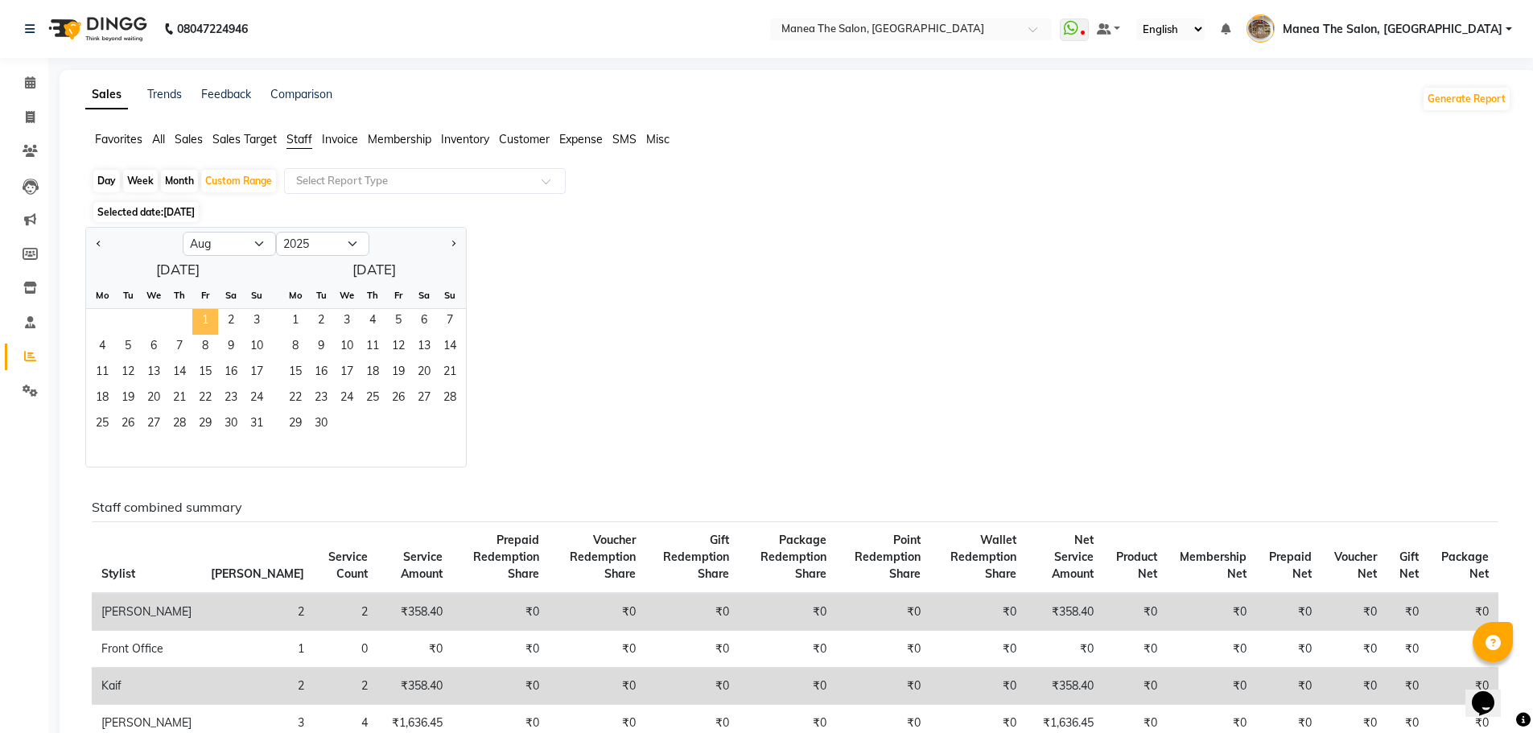
click at [203, 318] on span "1" at bounding box center [205, 322] width 26 height 26
click at [229, 337] on span "9" at bounding box center [231, 348] width 26 height 26
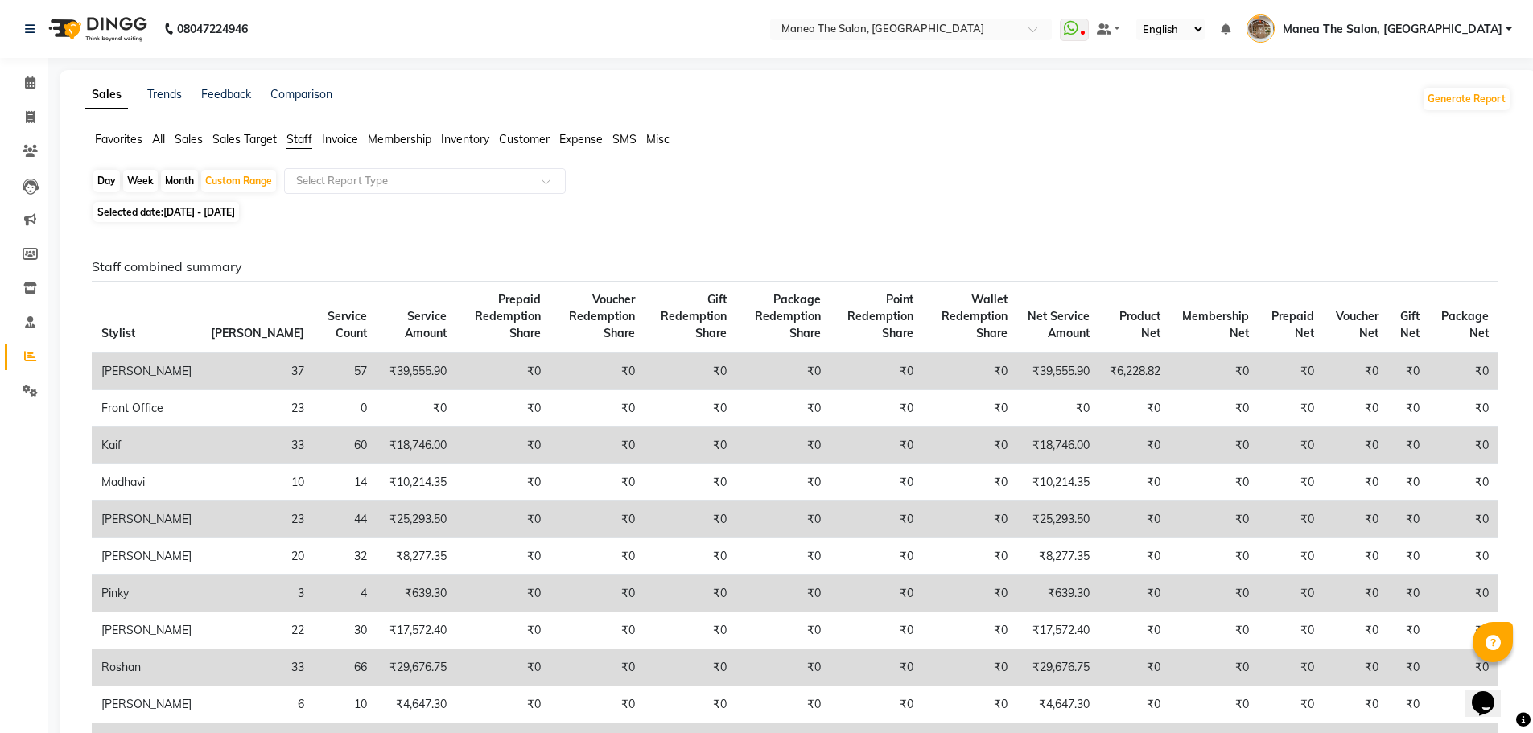
drag, startPoint x: 245, startPoint y: 212, endPoint x: 246, endPoint y: 225, distance: 13.0
click at [235, 216] on span "[DATE] - [DATE]" at bounding box center [199, 212] width 72 height 12
select select "8"
select select "2025"
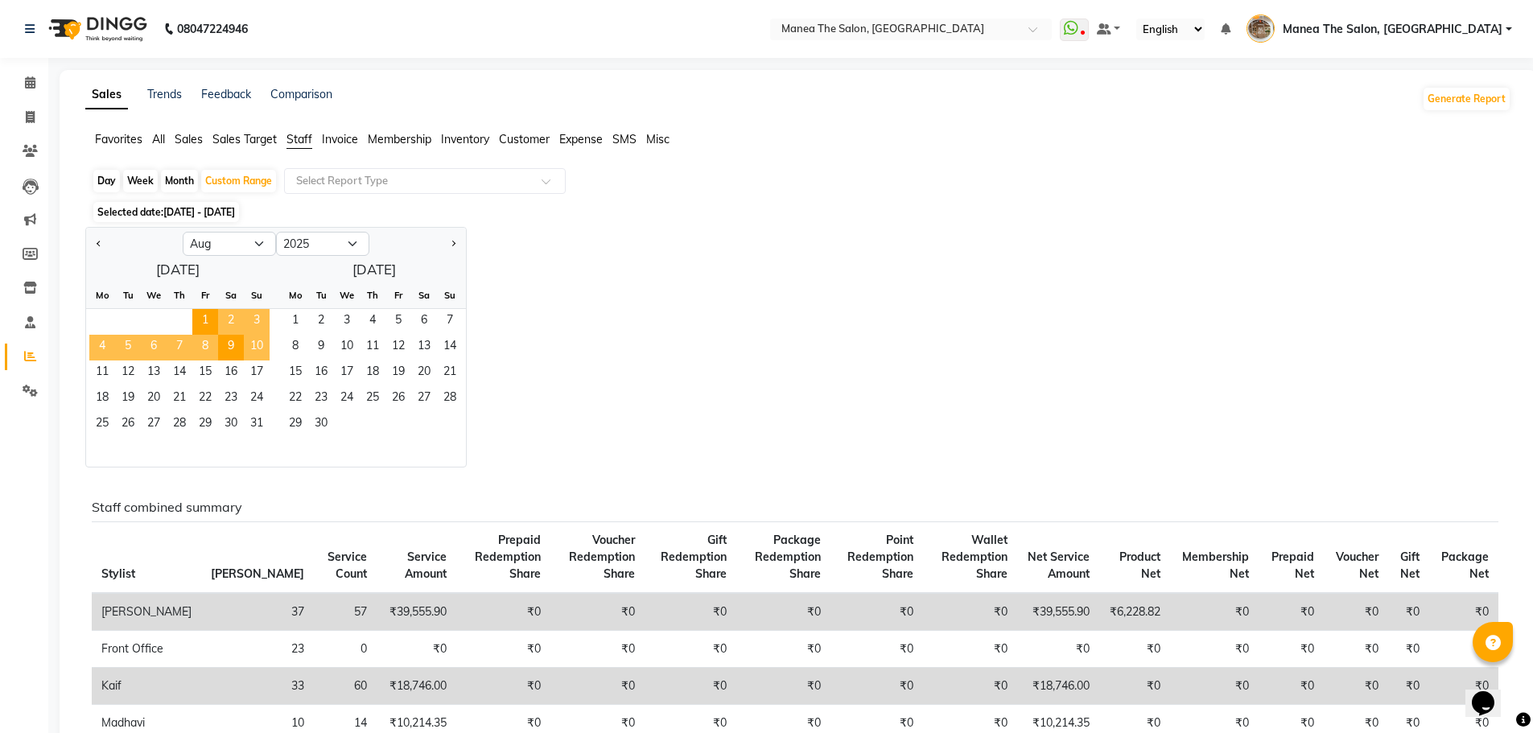
click at [252, 348] on span "10" at bounding box center [257, 348] width 26 height 26
click at [237, 375] on span "16" at bounding box center [231, 374] width 26 height 26
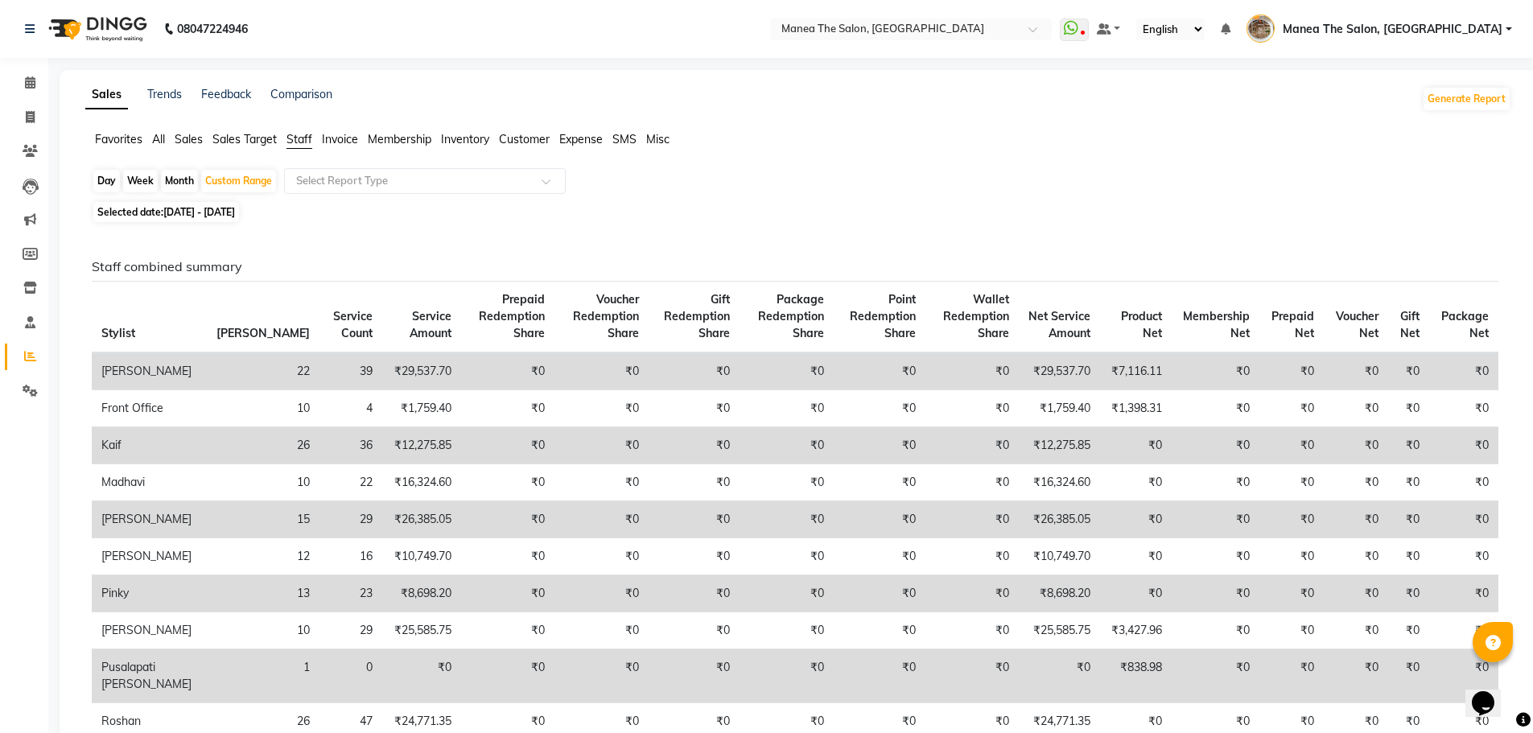
click at [235, 209] on span "[DATE] - [DATE]" at bounding box center [199, 212] width 72 height 12
select select "8"
select select "2025"
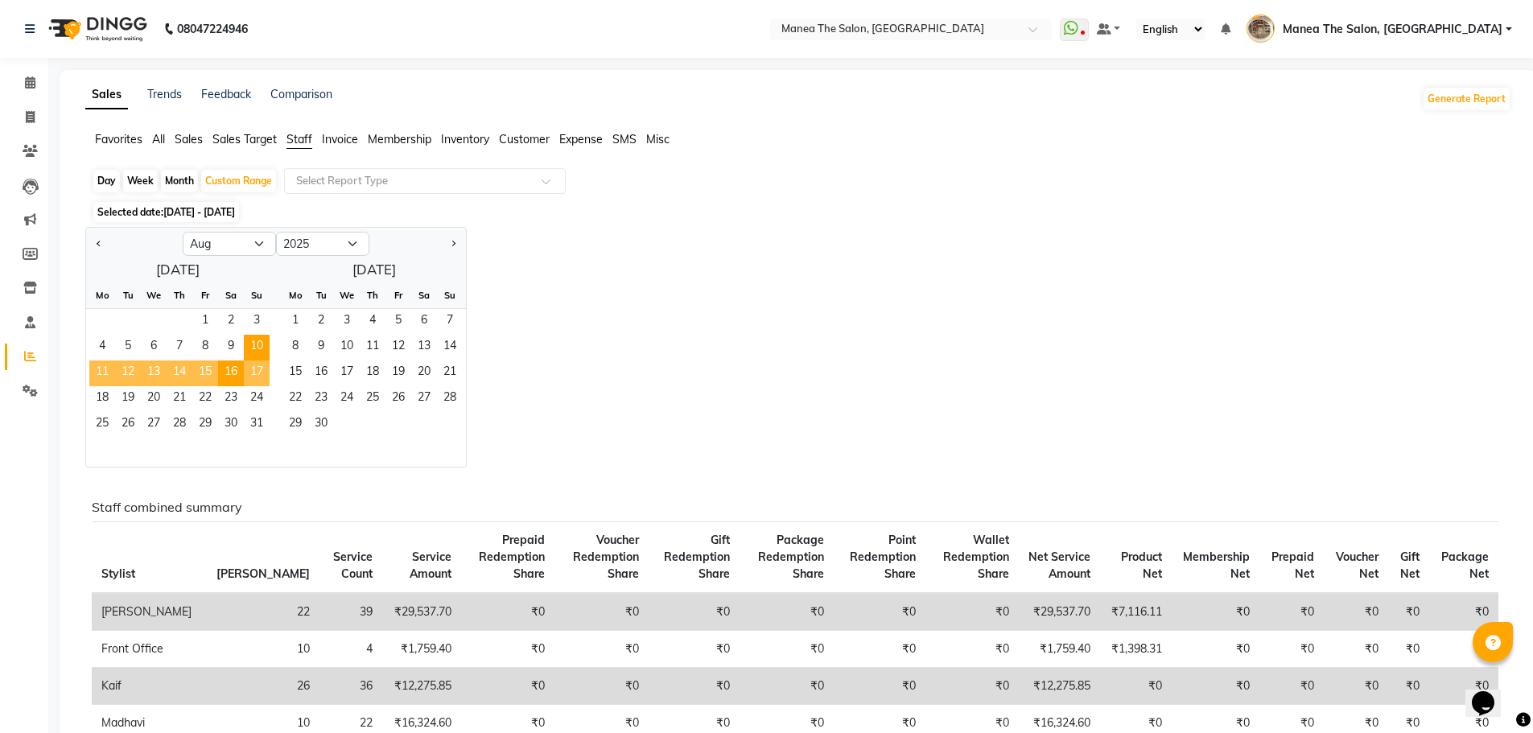
click at [258, 369] on span "17" at bounding box center [257, 374] width 26 height 26
click at [225, 399] on span "23" at bounding box center [231, 399] width 26 height 26
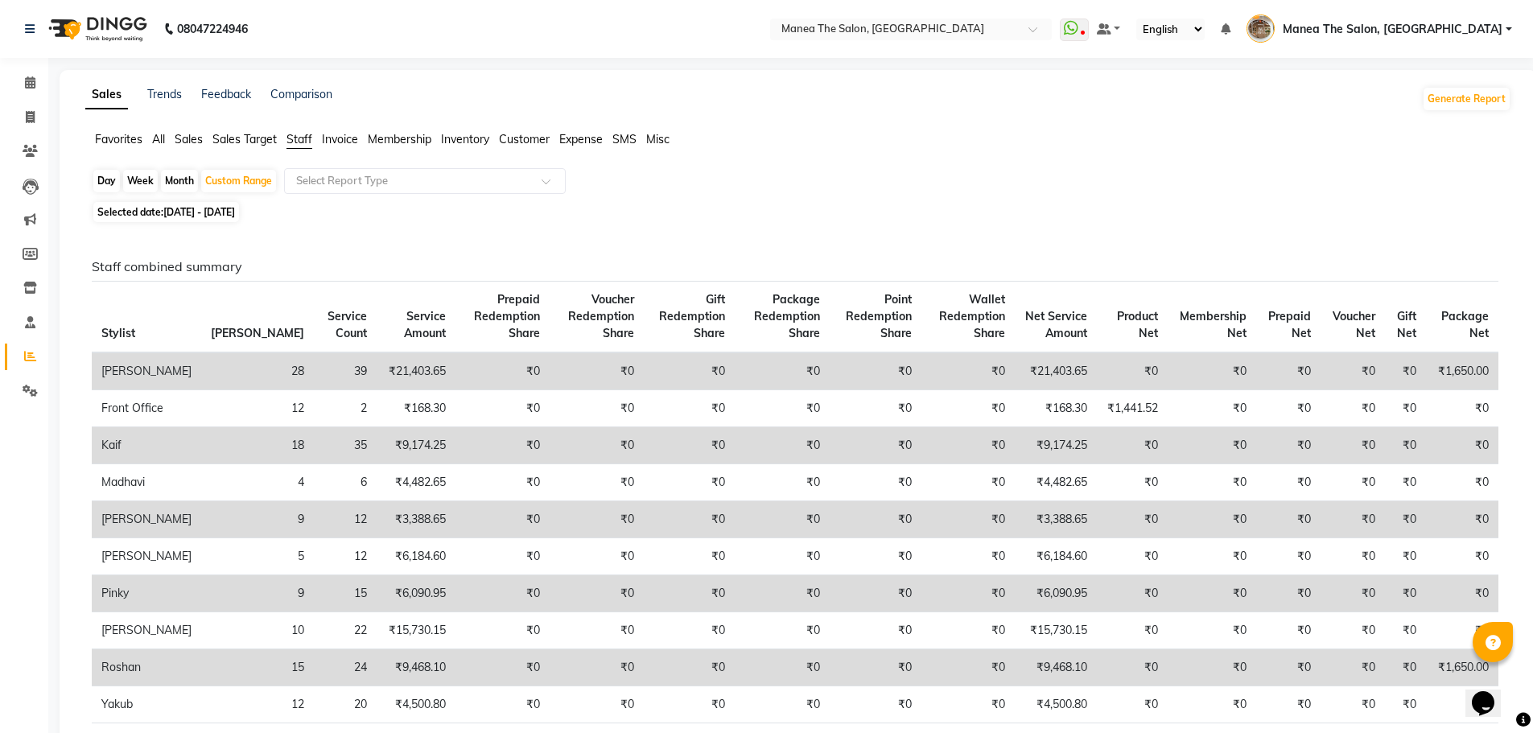
click at [235, 208] on span "[DATE] - [DATE]" at bounding box center [199, 212] width 72 height 12
select select "8"
select select "2025"
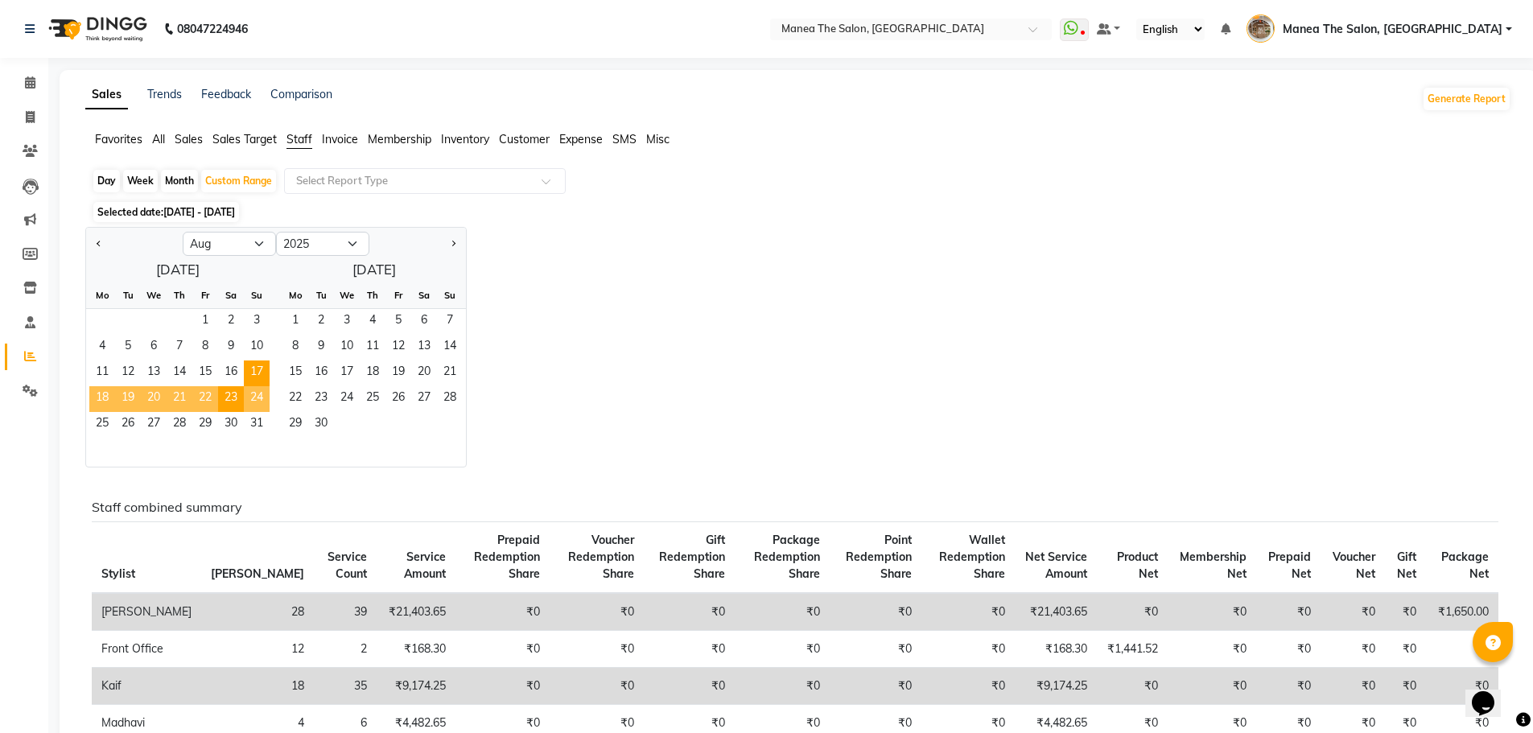
click at [261, 391] on span "24" at bounding box center [257, 399] width 26 height 26
click at [263, 415] on span "31" at bounding box center [257, 425] width 26 height 26
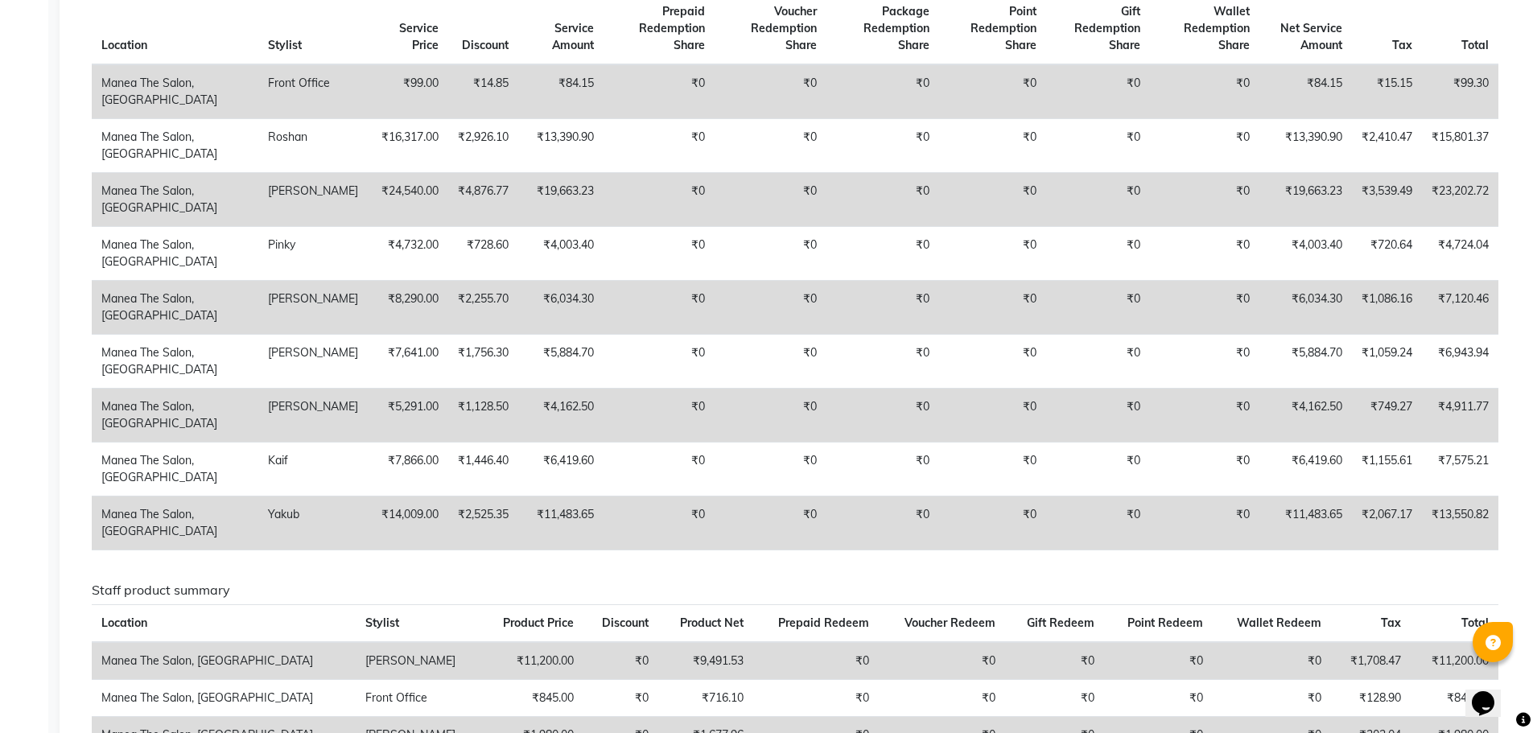
scroll to position [748, 0]
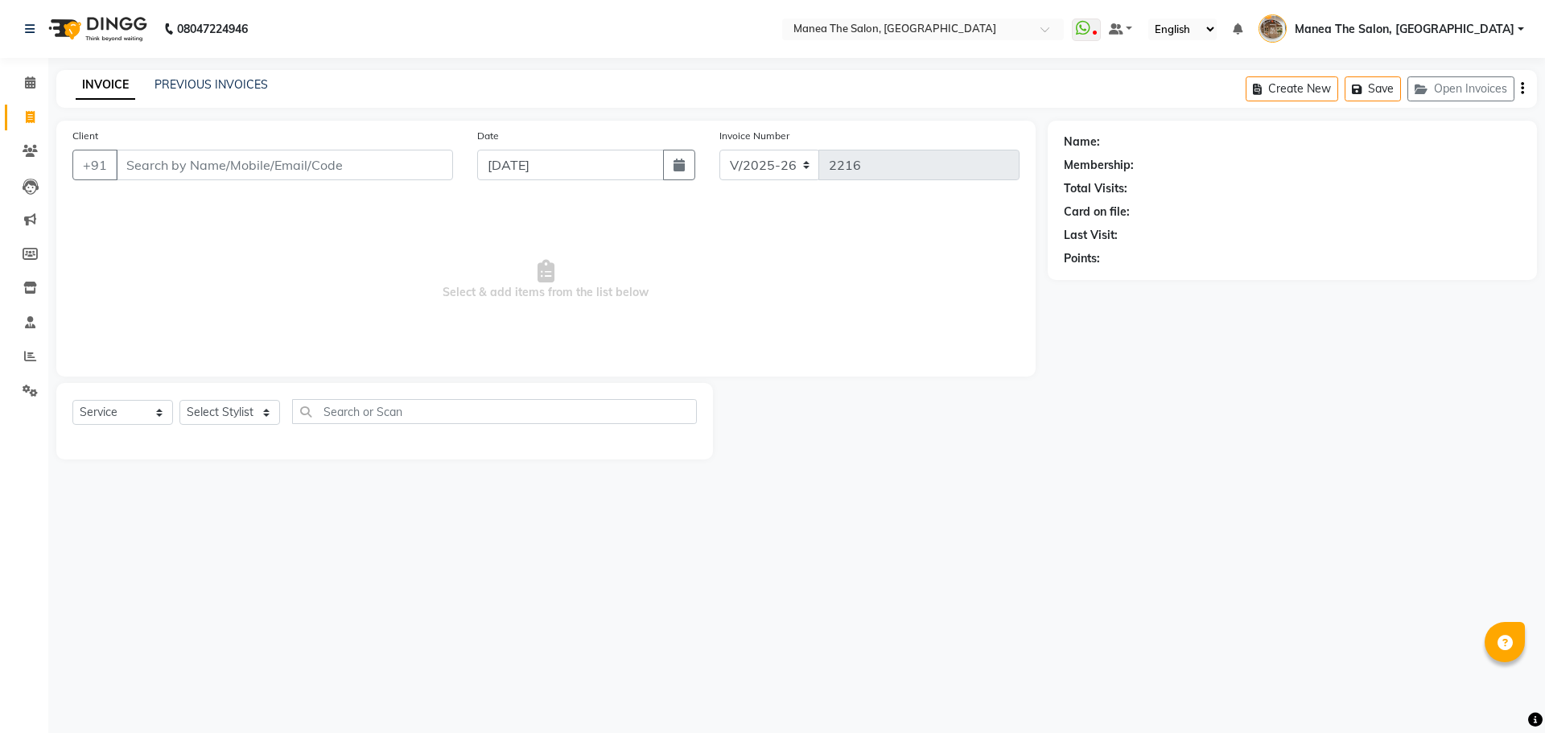
select select "7287"
select select "service"
click at [239, 404] on select "Select Stylist" at bounding box center [229, 412] width 101 height 25
click at [231, 413] on select "Select Stylist" at bounding box center [229, 412] width 101 height 25
click at [231, 423] on select "Select Stylist" at bounding box center [229, 412] width 101 height 25
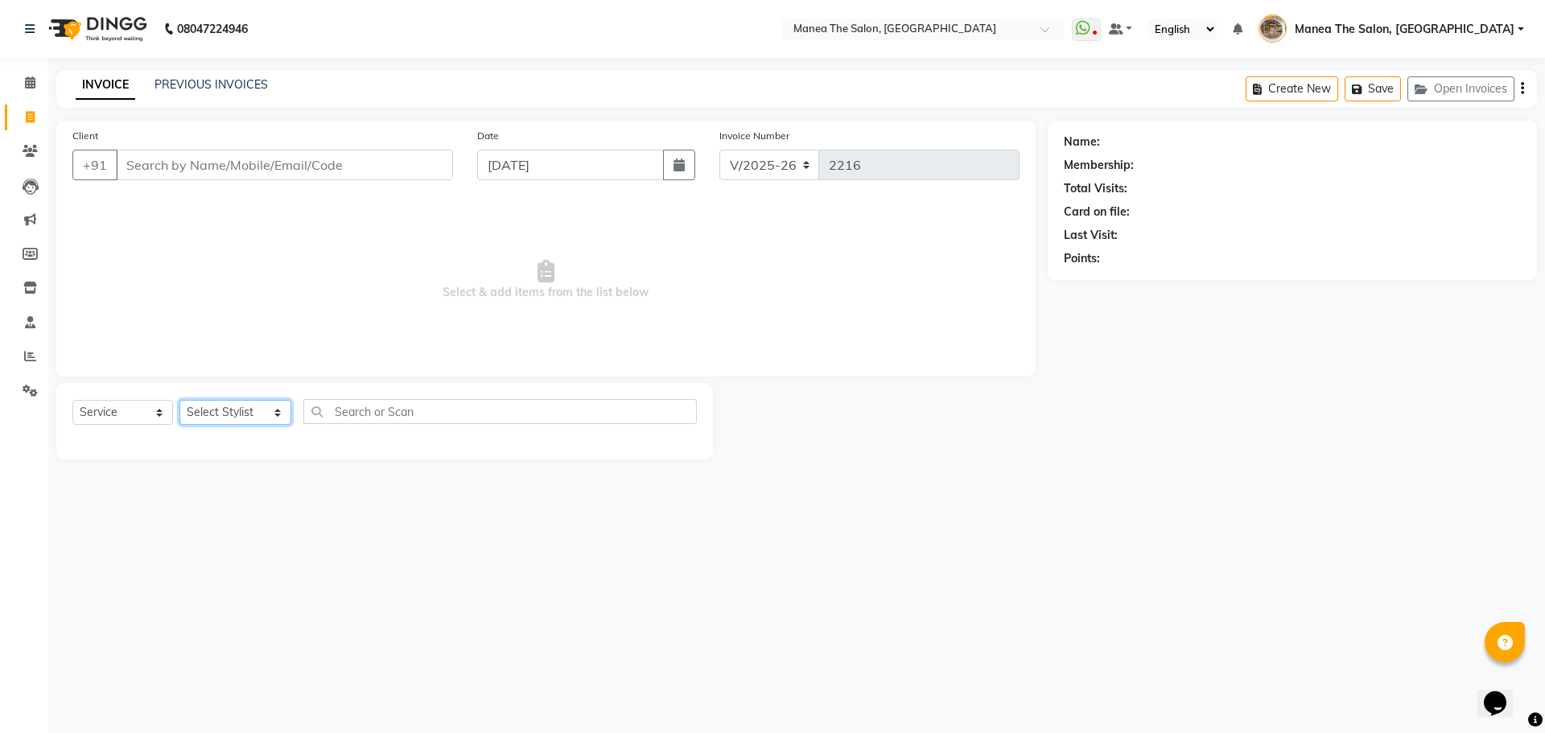
select select "62386"
click at [179, 400] on select "Select Stylist [PERSON_NAME] Front Office Kaif [PERSON_NAME] [PERSON_NAME] Pelu…" at bounding box center [235, 412] width 112 height 25
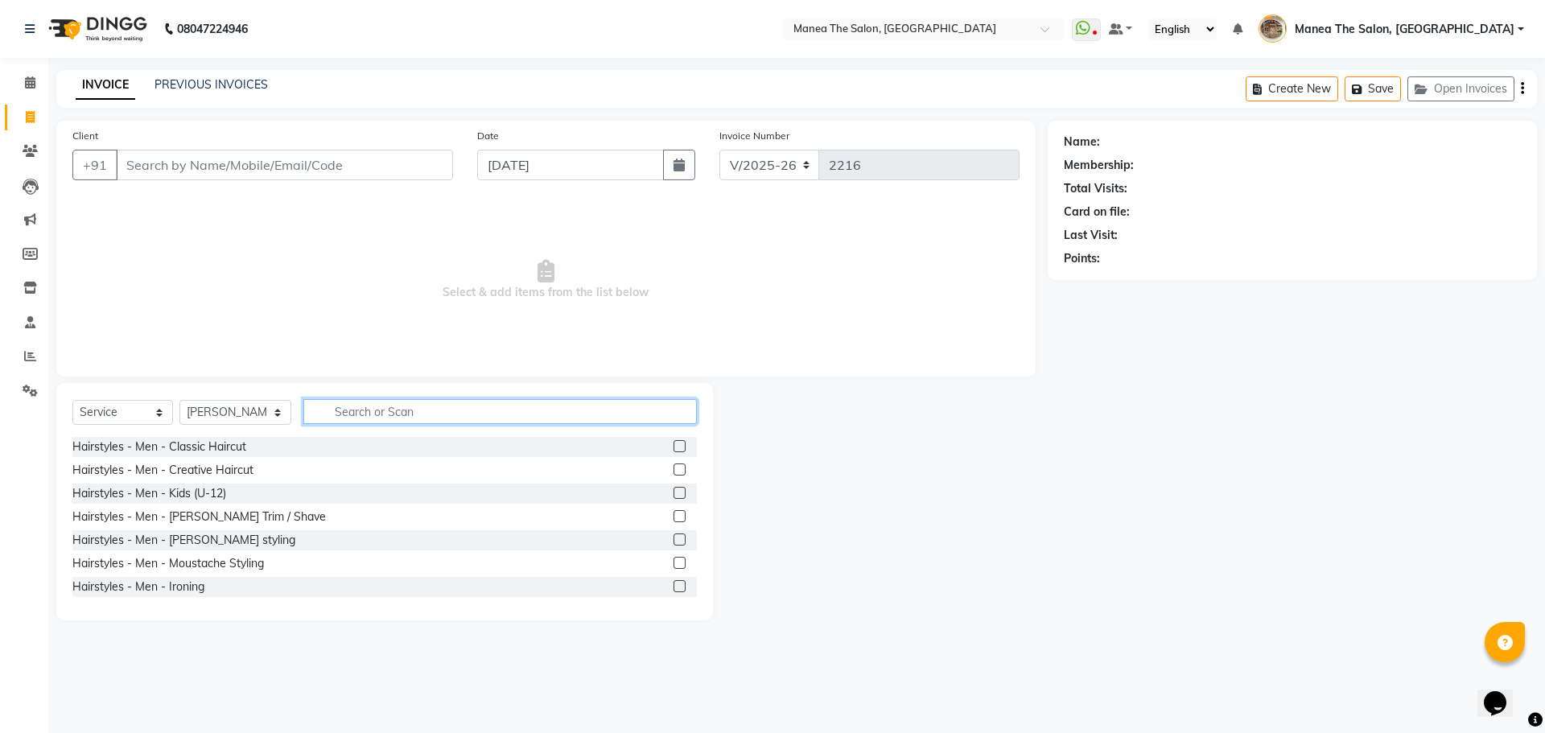
click at [311, 419] on input "text" at bounding box center [500, 411] width 394 height 25
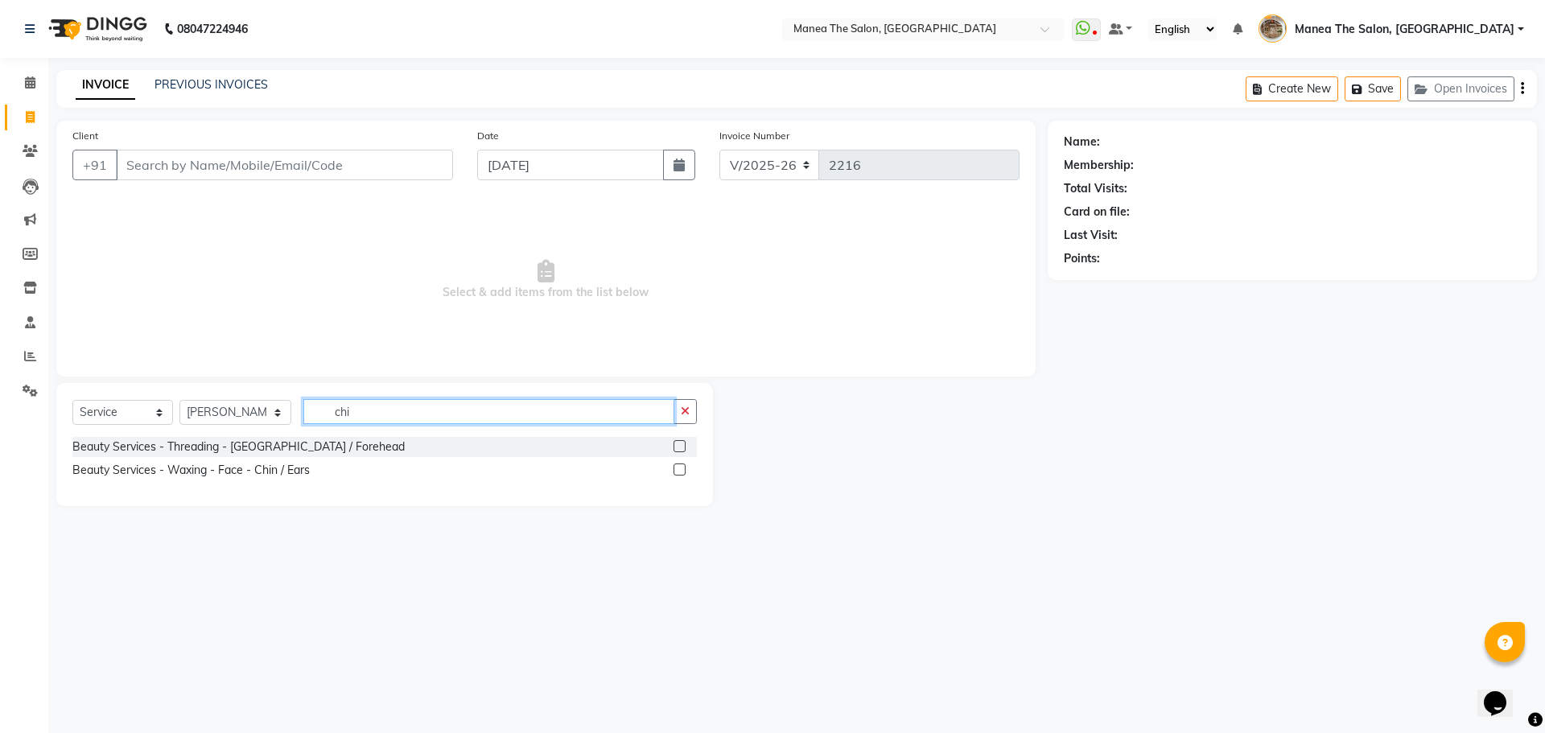
type input "chi"
click at [680, 442] on label at bounding box center [680, 446] width 12 height 12
click at [680, 442] on input "checkbox" at bounding box center [679, 447] width 10 height 10
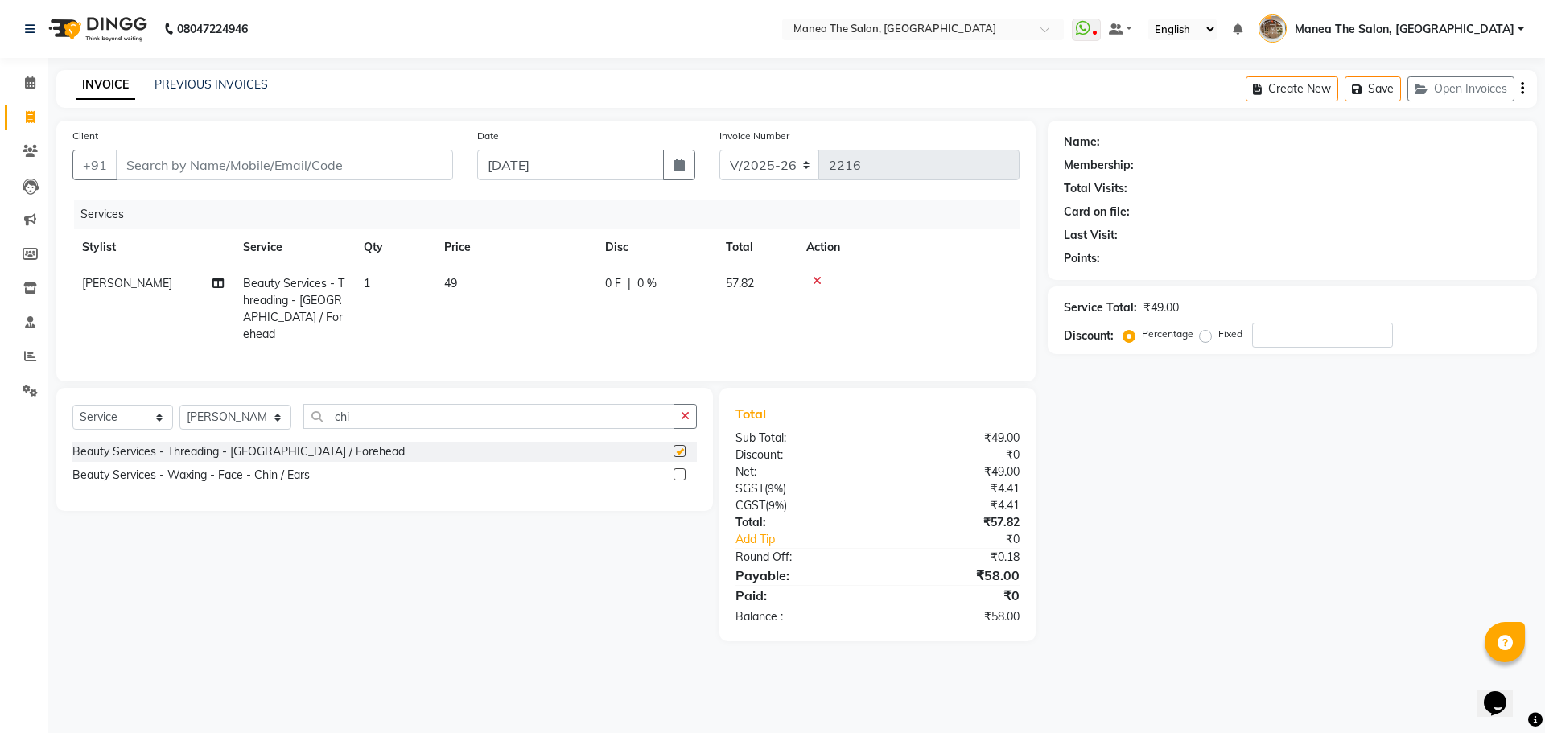
checkbox input "false"
click at [374, 423] on input "chi" at bounding box center [488, 416] width 371 height 25
click at [373, 422] on input "chi" at bounding box center [488, 416] width 371 height 25
type input "upp"
click at [678, 468] on label at bounding box center [680, 474] width 12 height 12
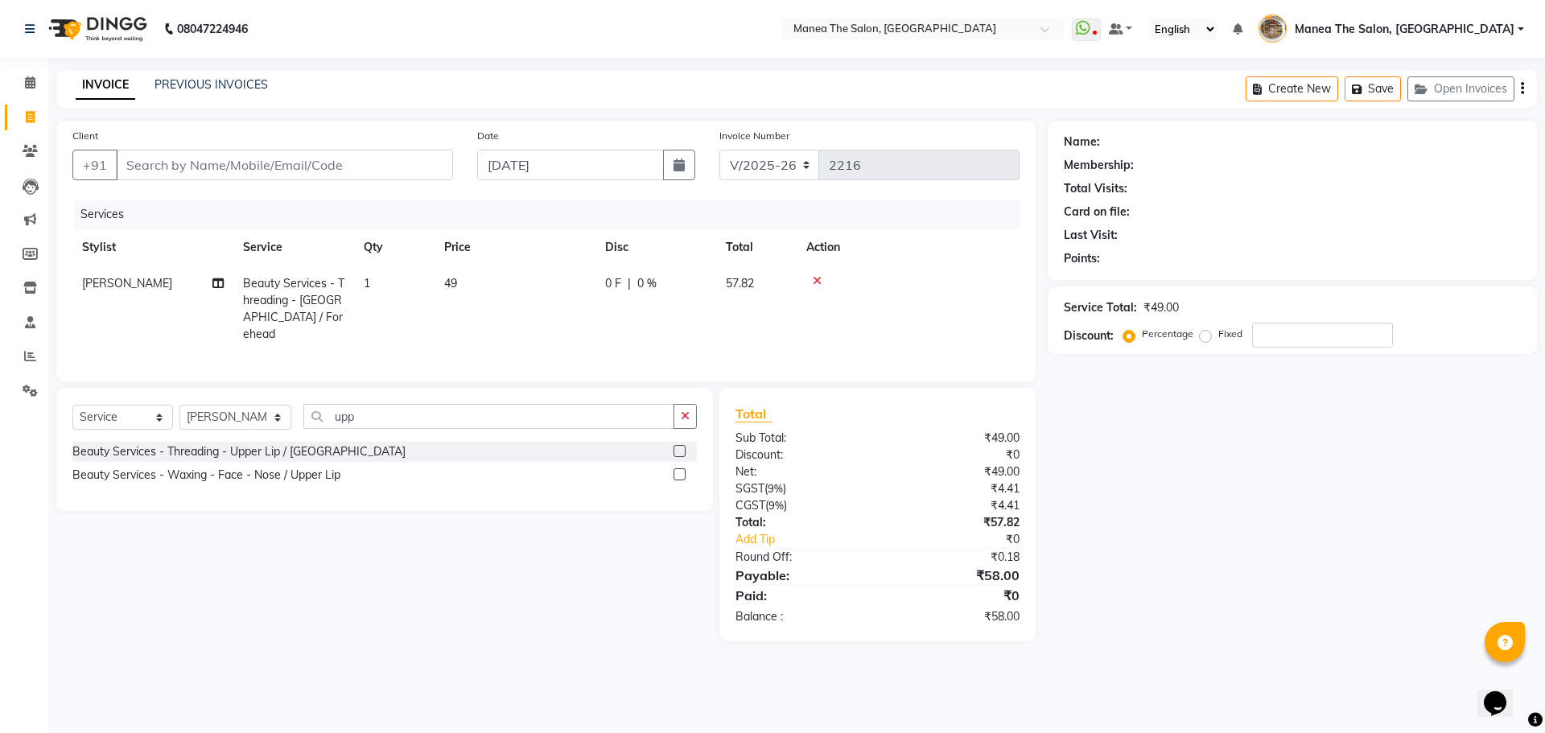
click at [678, 470] on input "checkbox" at bounding box center [679, 475] width 10 height 10
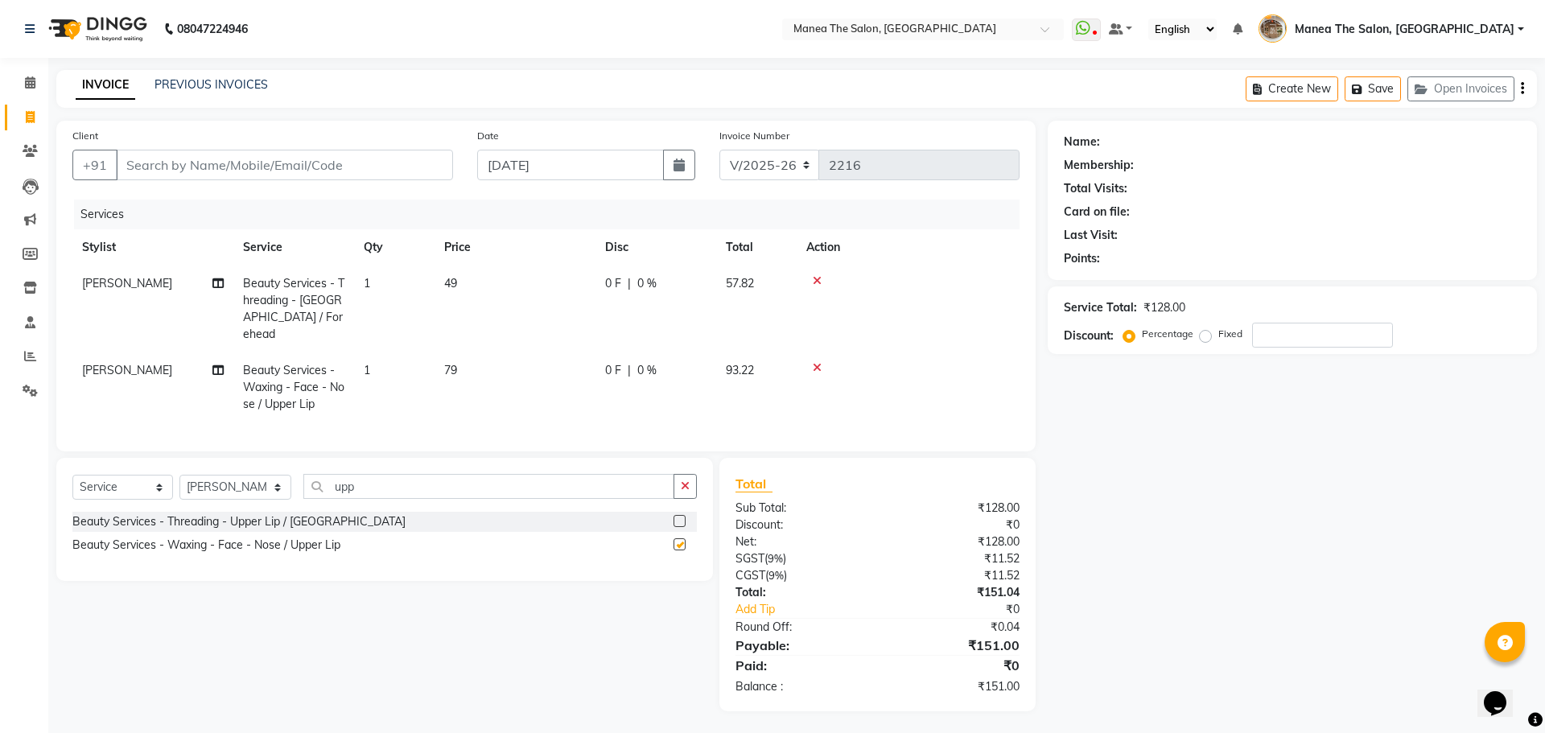
checkbox input "false"
click at [336, 161] on input "Client" at bounding box center [284, 165] width 337 height 31
type input "9"
type input "0"
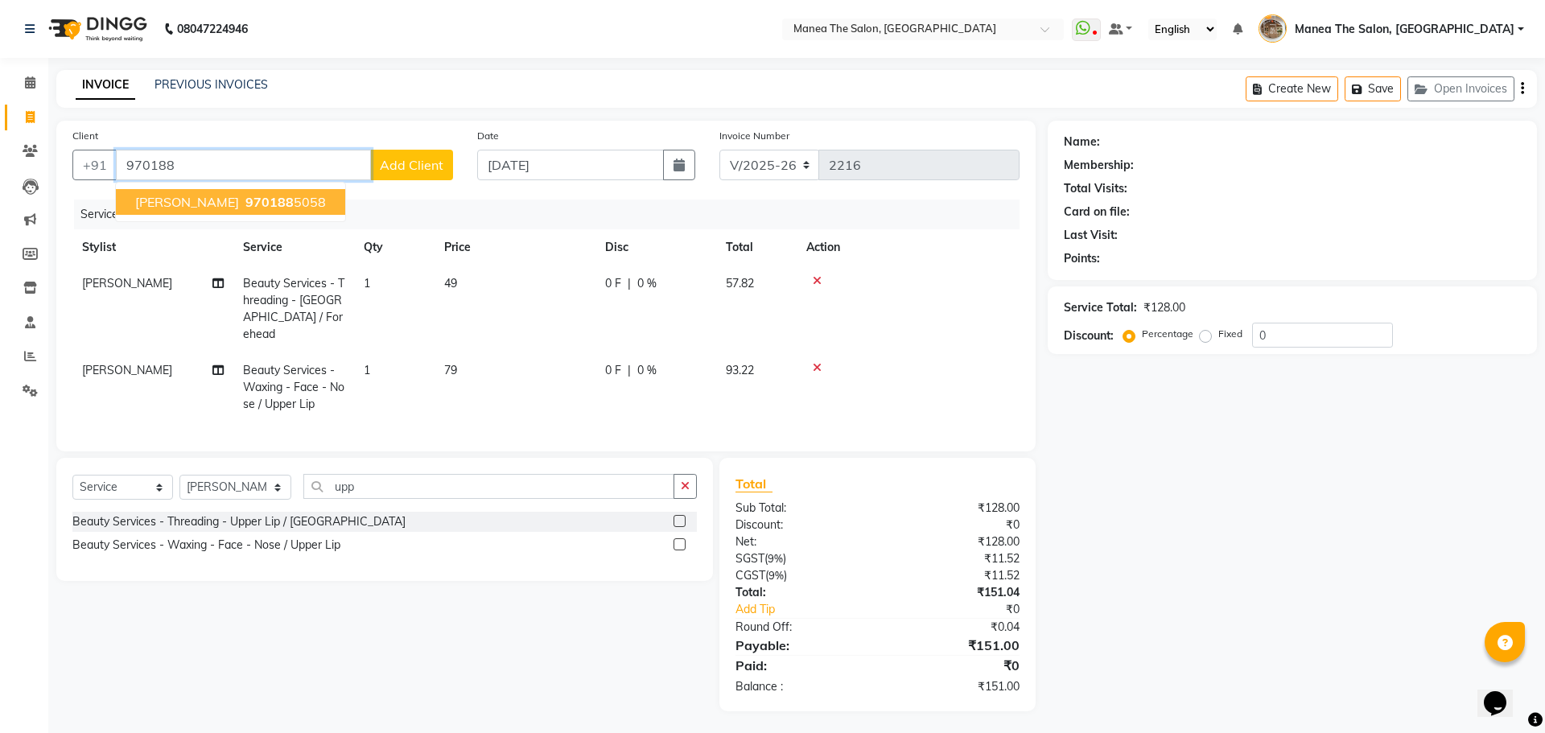
click at [266, 199] on ngb-highlight "970188 5058" at bounding box center [284, 202] width 84 height 16
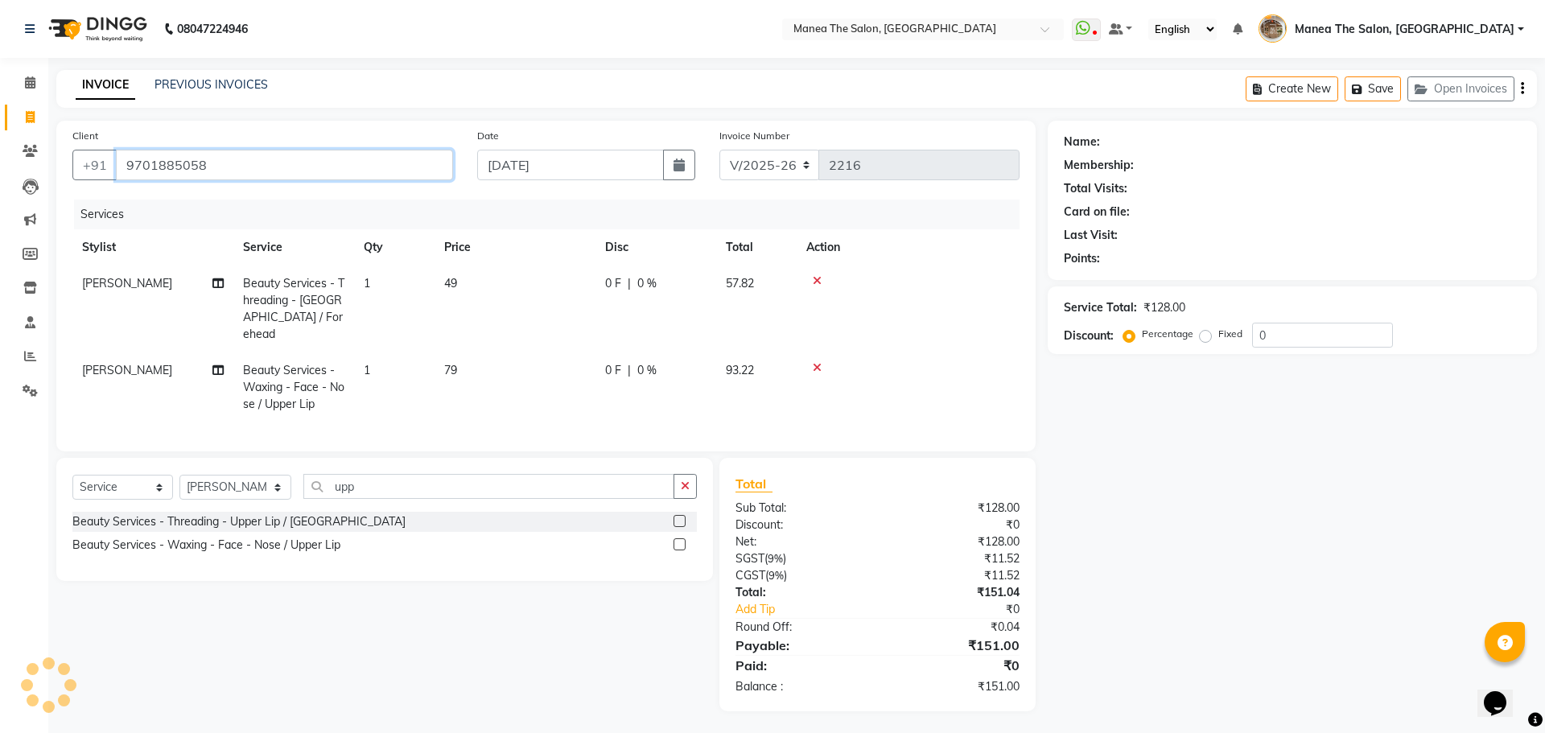
type input "9701885058"
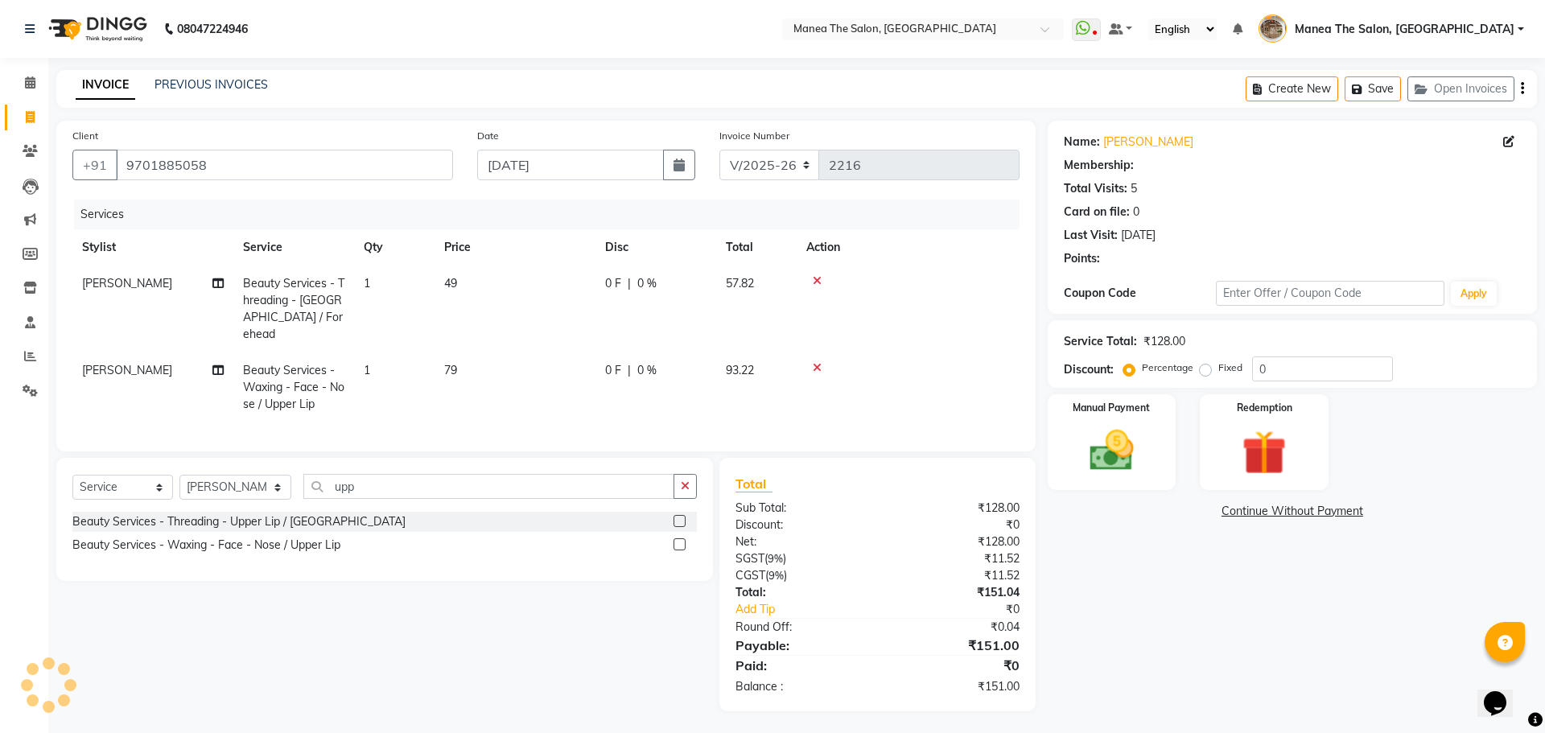
select select "1: Object"
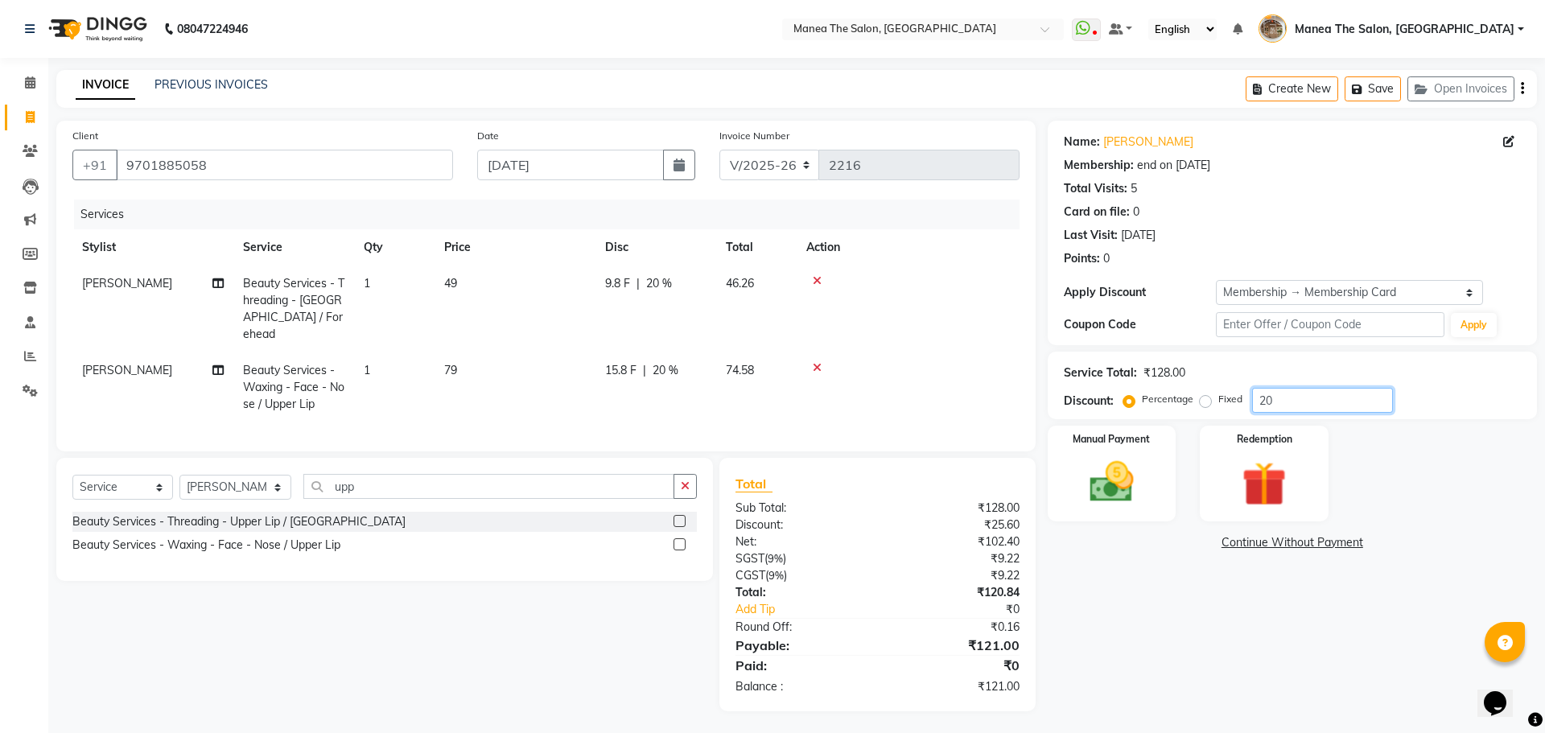
click at [1298, 400] on input "20" at bounding box center [1322, 400] width 141 height 25
type input "2"
click at [1227, 666] on div "Name: Srilakshmi Membership: end on 04-07-2027 Total Visits: 5 Card on file: 0 …" at bounding box center [1298, 416] width 501 height 591
click at [1107, 444] on label "Manual Payment" at bounding box center [1112, 438] width 80 height 15
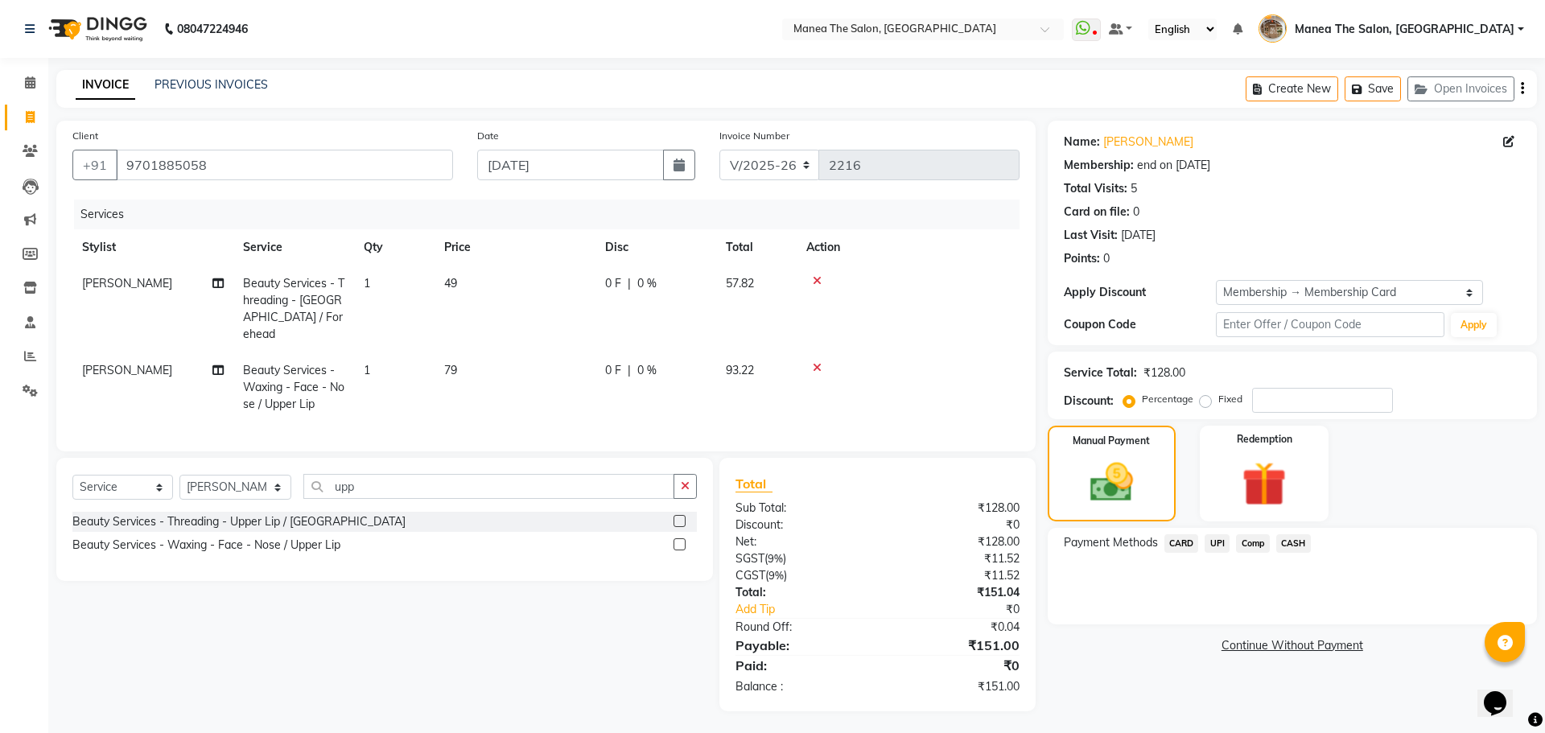
click at [1218, 542] on span "UPI" at bounding box center [1217, 543] width 25 height 19
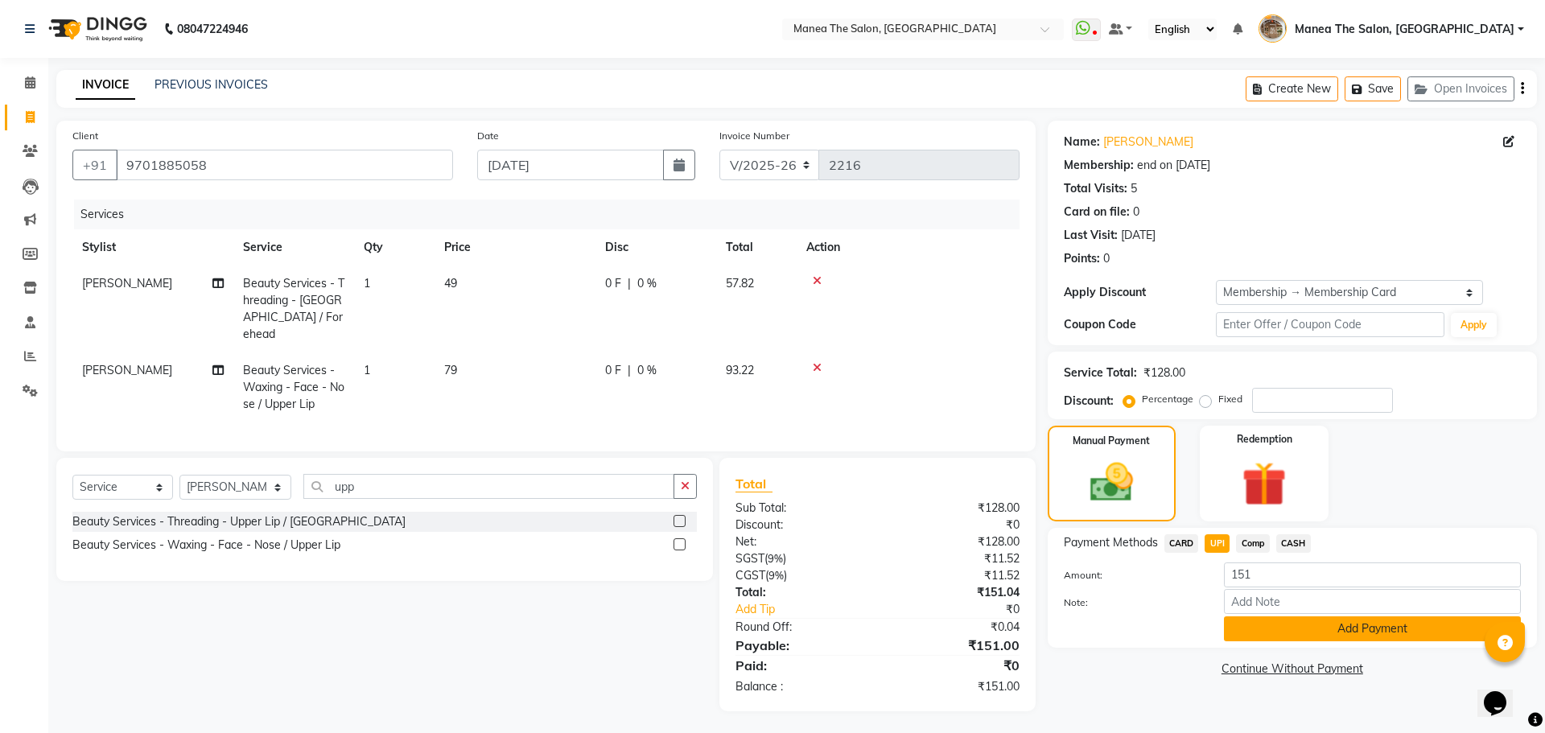
click at [1271, 621] on button "Add Payment" at bounding box center [1372, 628] width 297 height 25
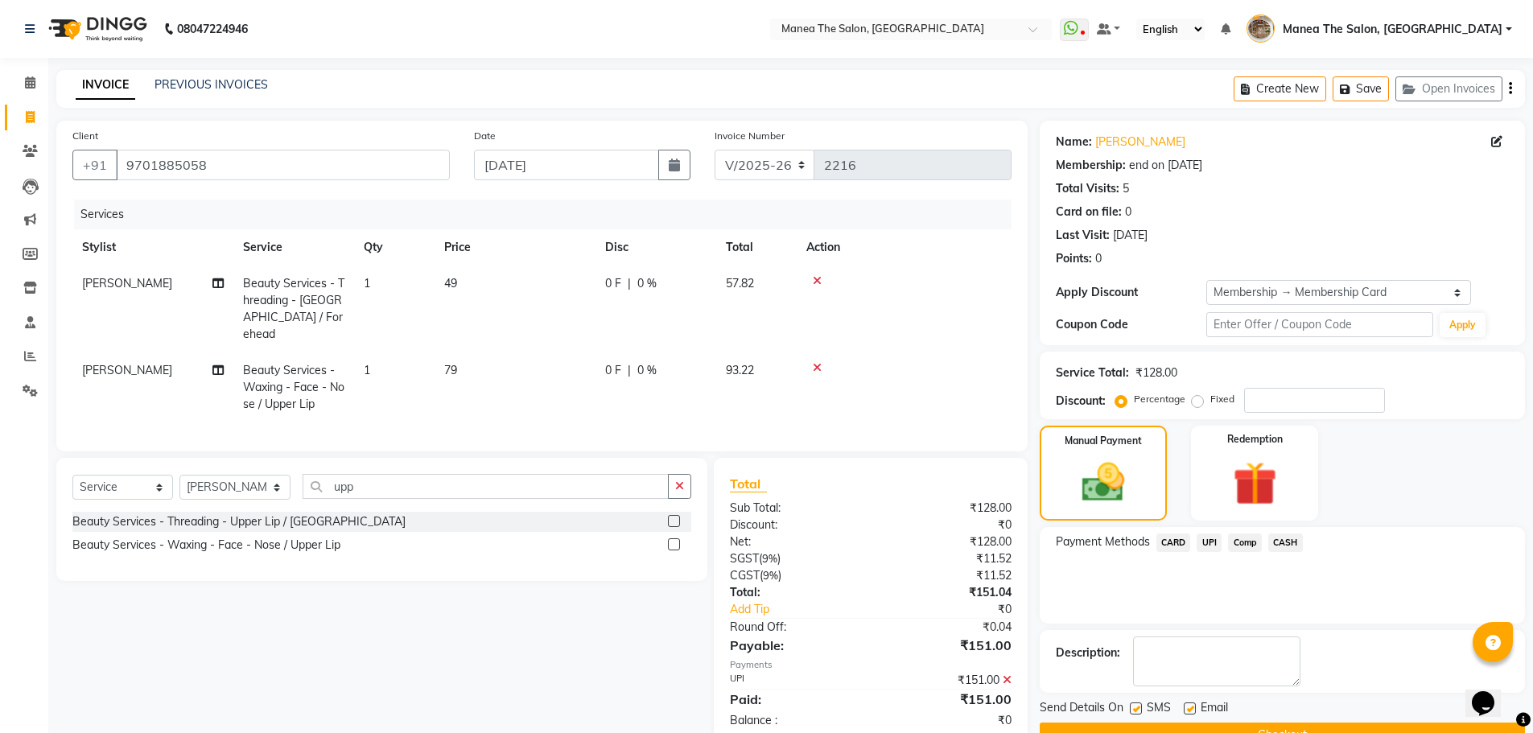
scroll to position [39, 0]
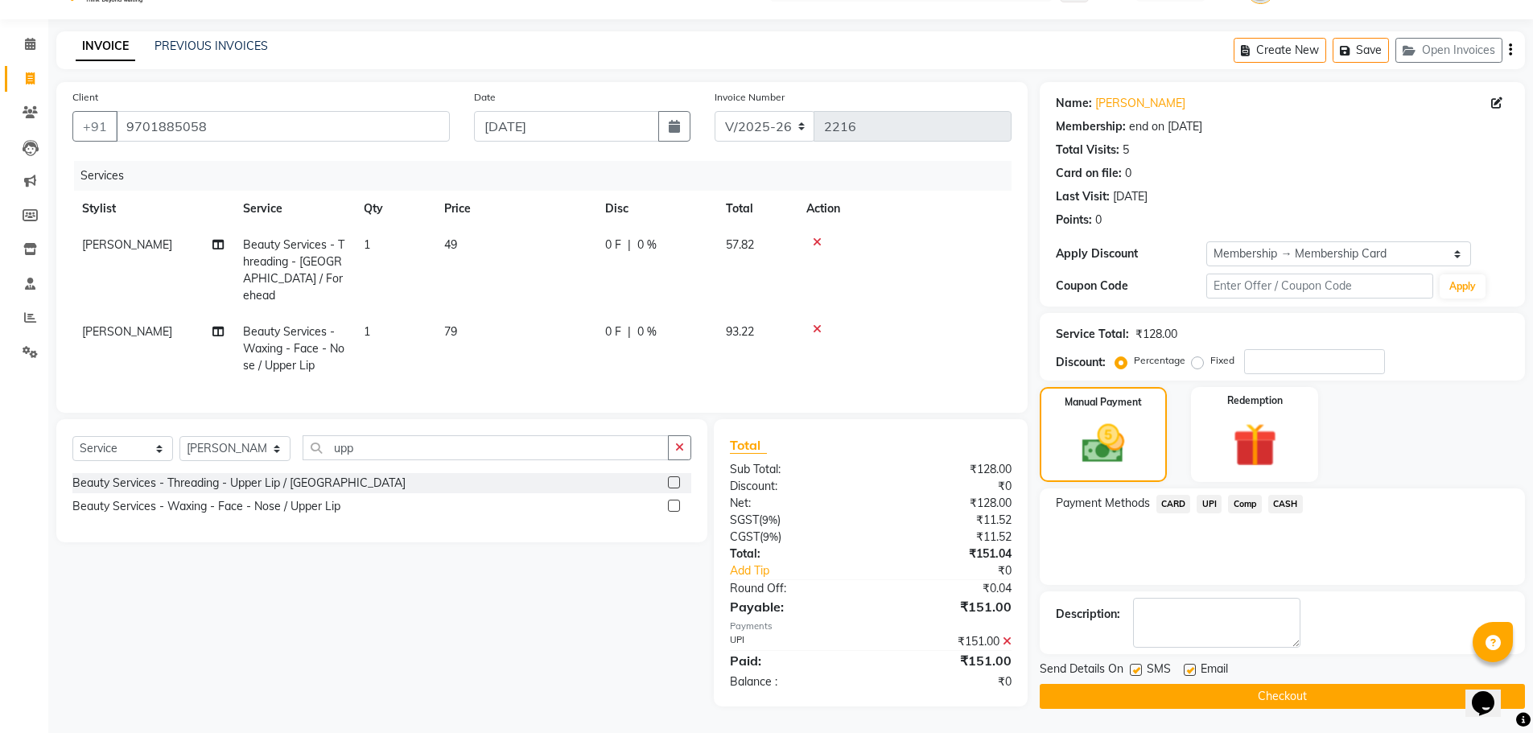
click at [1264, 696] on button "Checkout" at bounding box center [1282, 696] width 485 height 25
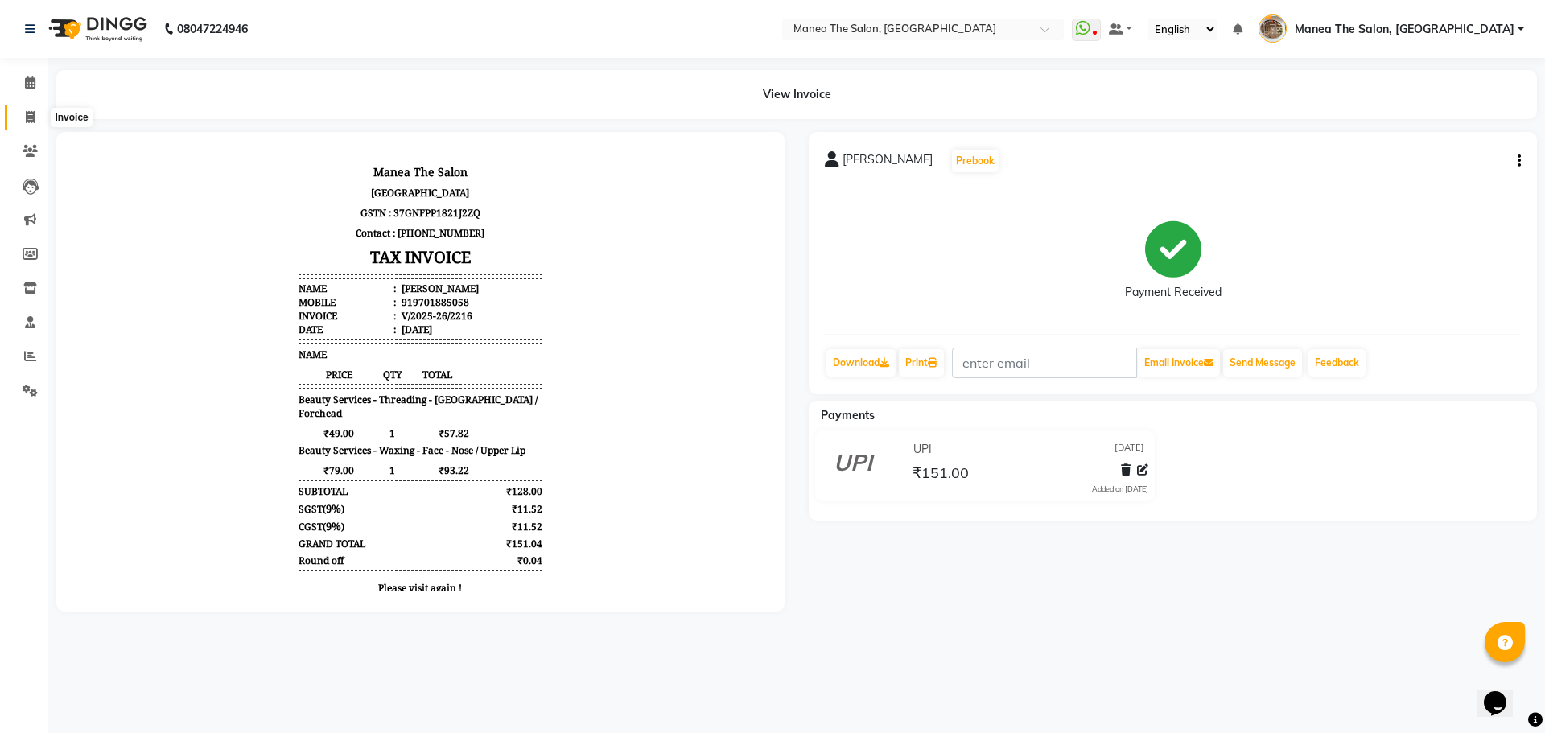
drag, startPoint x: 27, startPoint y: 121, endPoint x: 47, endPoint y: 120, distance: 19.3
click at [27, 121] on icon at bounding box center [30, 117] width 9 height 12
select select "service"
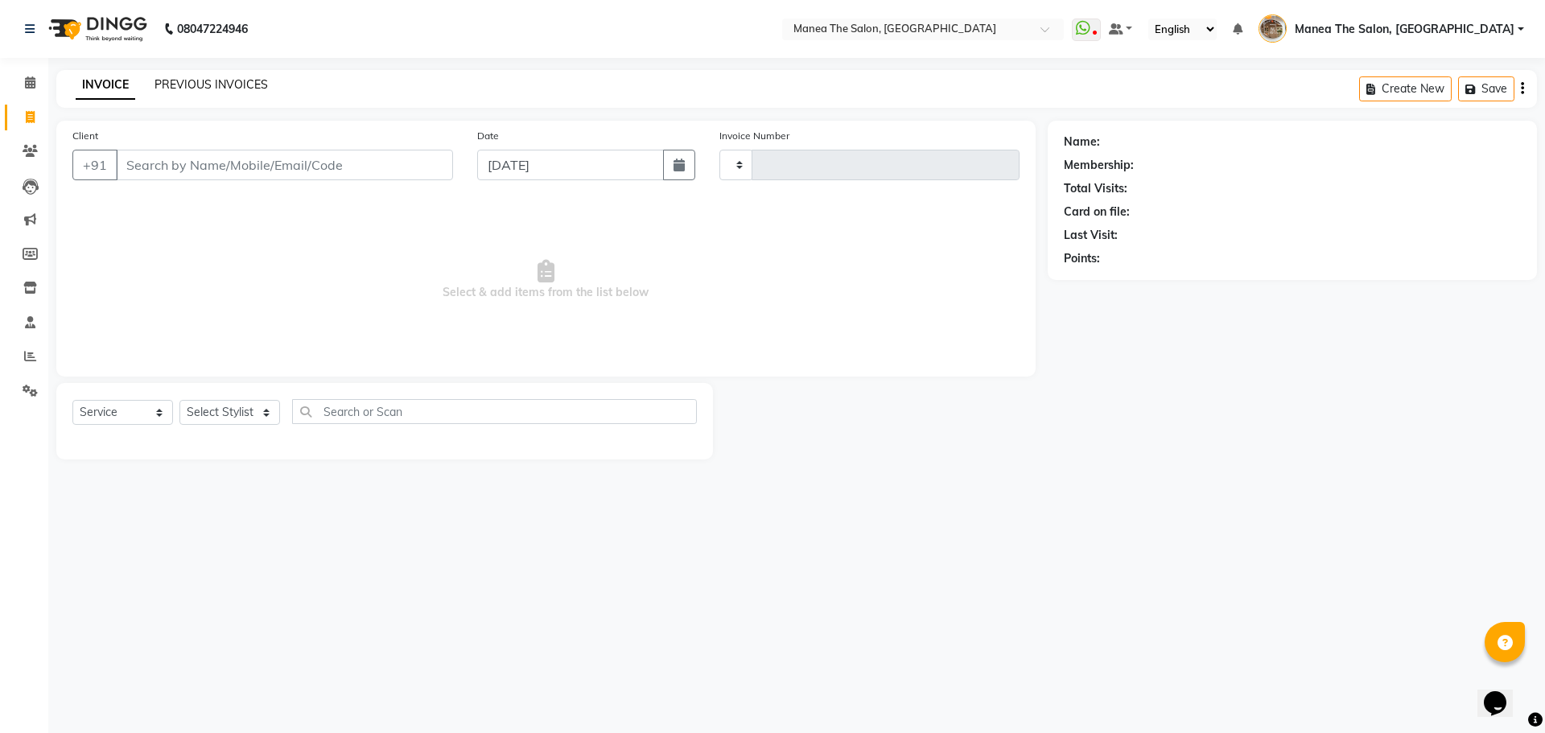
type input "2217"
select select "7287"
click at [193, 83] on link "PREVIOUS INVOICES" at bounding box center [211, 84] width 113 height 14
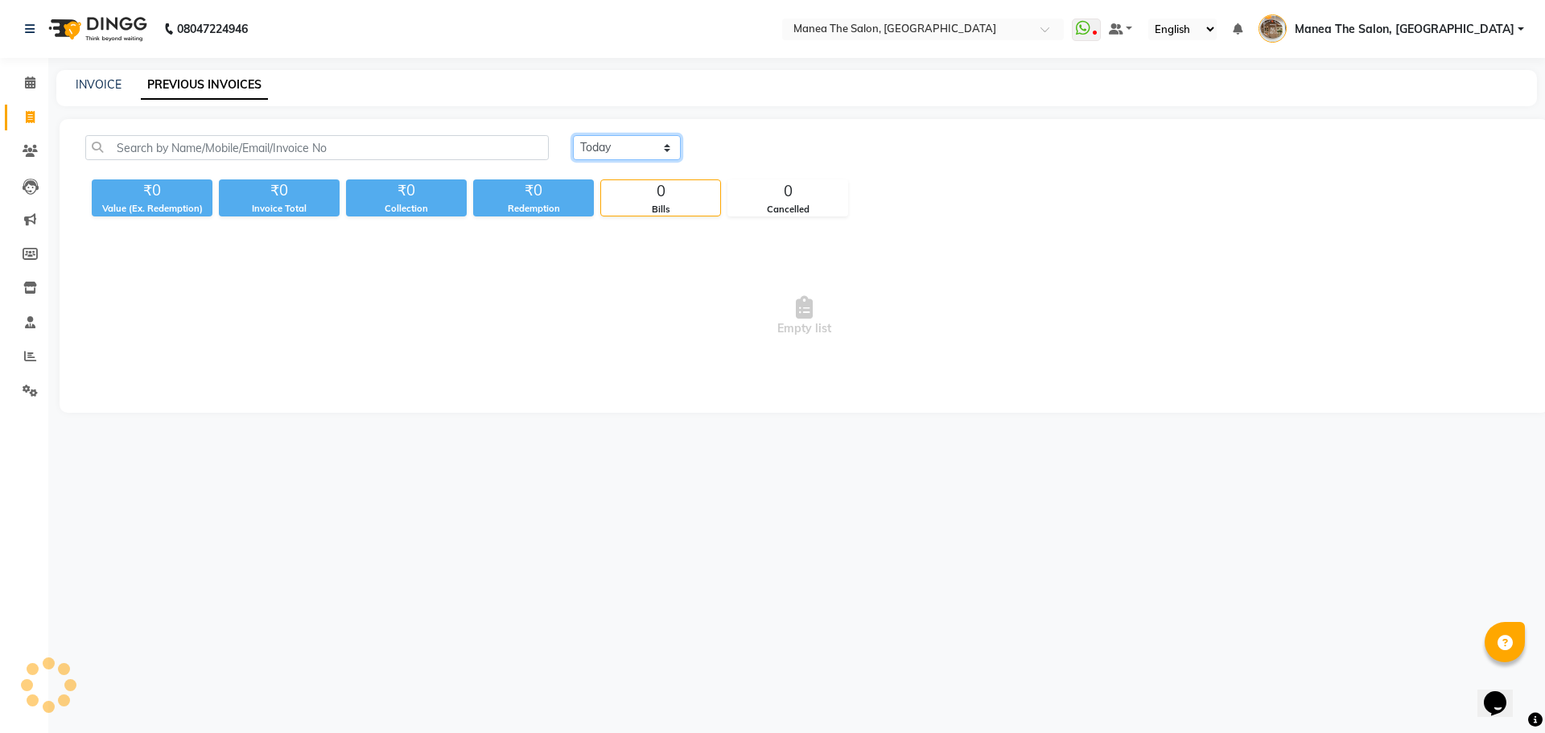
drag, startPoint x: 611, startPoint y: 136, endPoint x: 621, endPoint y: 159, distance: 24.8
click at [611, 139] on select "Today Yesterday Custom Range" at bounding box center [627, 147] width 108 height 25
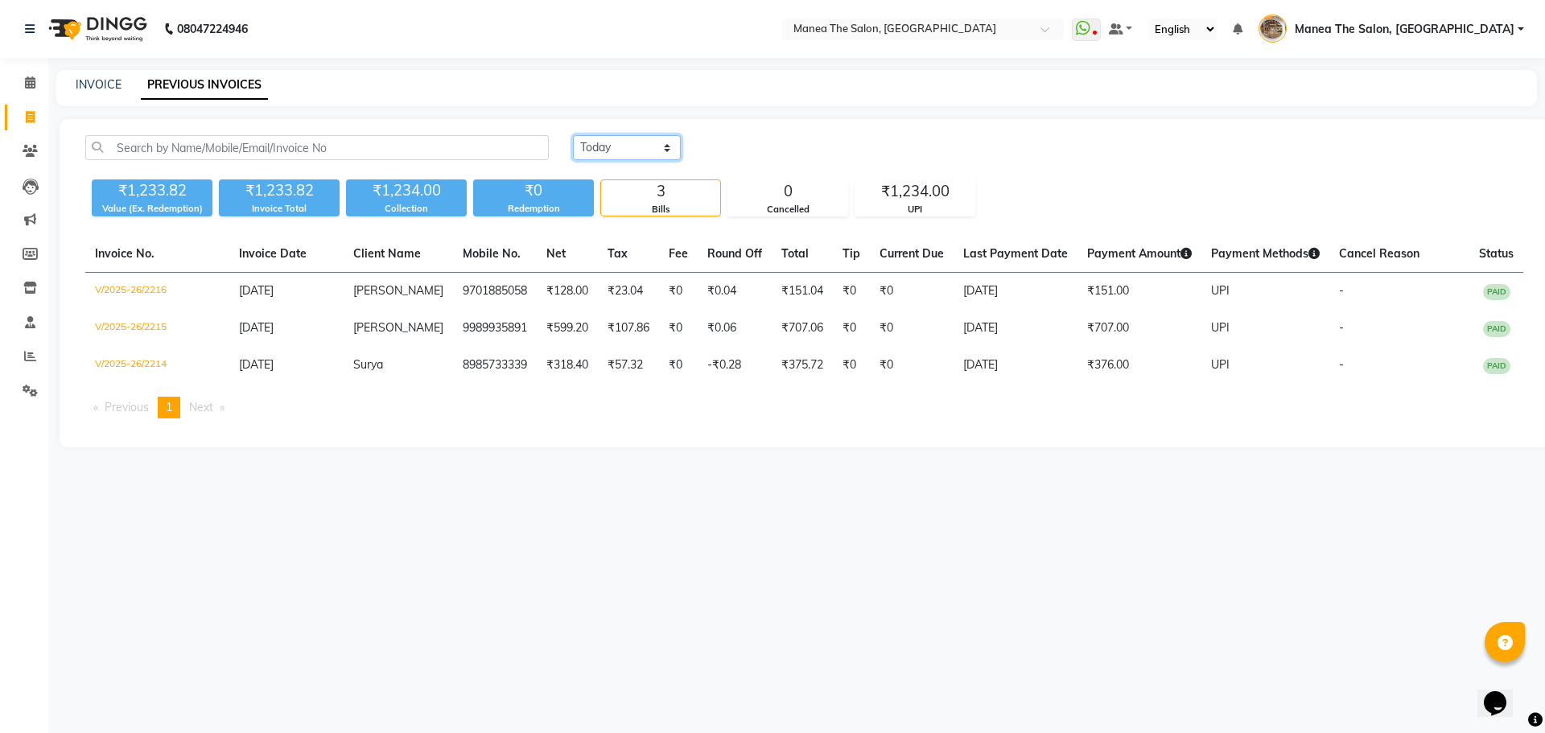
select select "range"
click at [573, 135] on select "Today Yesterday Custom Range" at bounding box center [627, 147] width 108 height 25
click at [760, 151] on input "[DATE]" at bounding box center [758, 148] width 113 height 23
select select "9"
select select "2025"
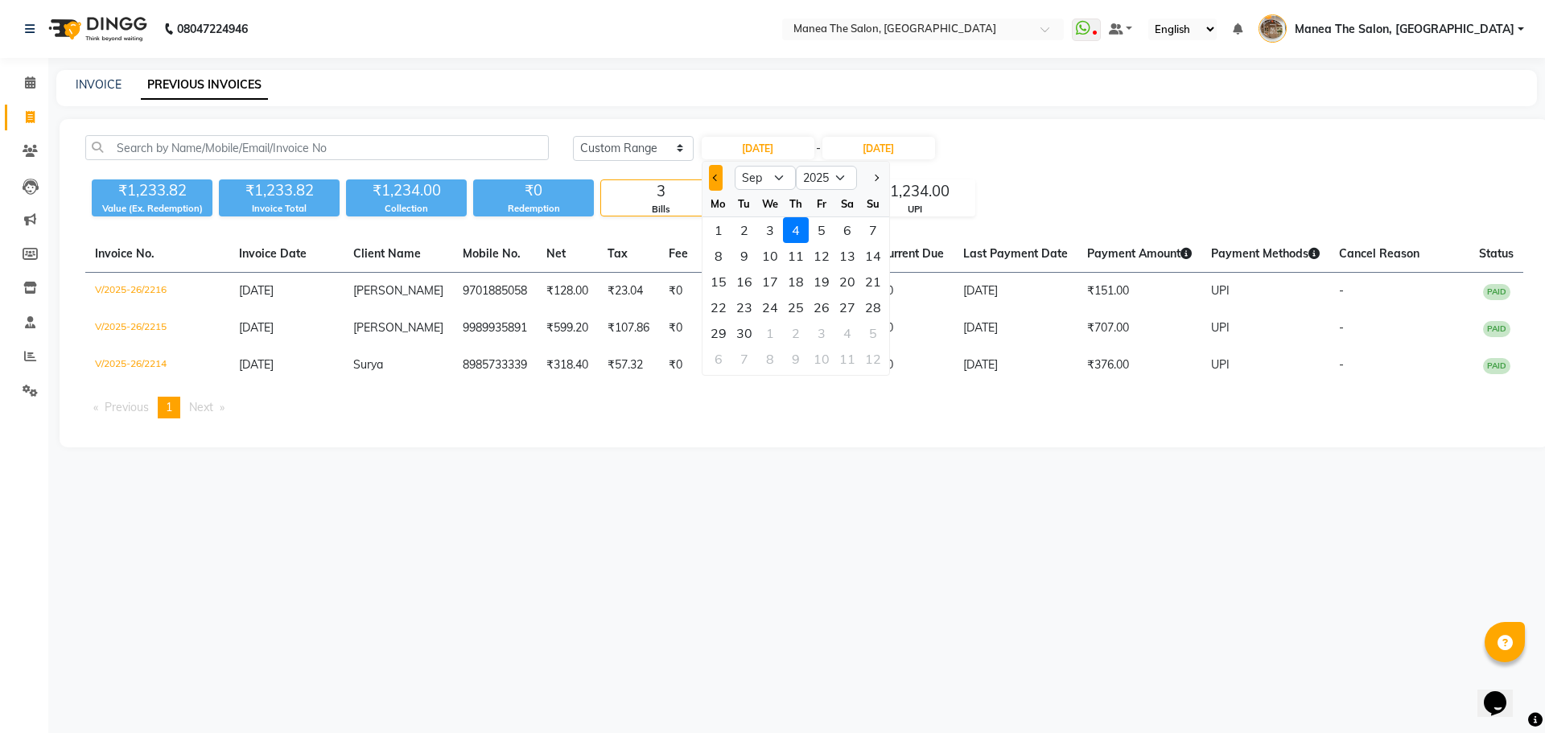
click at [720, 177] on button "Previous month" at bounding box center [716, 178] width 14 height 26
select select "8"
click at [794, 336] on div "28" at bounding box center [796, 333] width 26 height 26
type input "[DATE]"
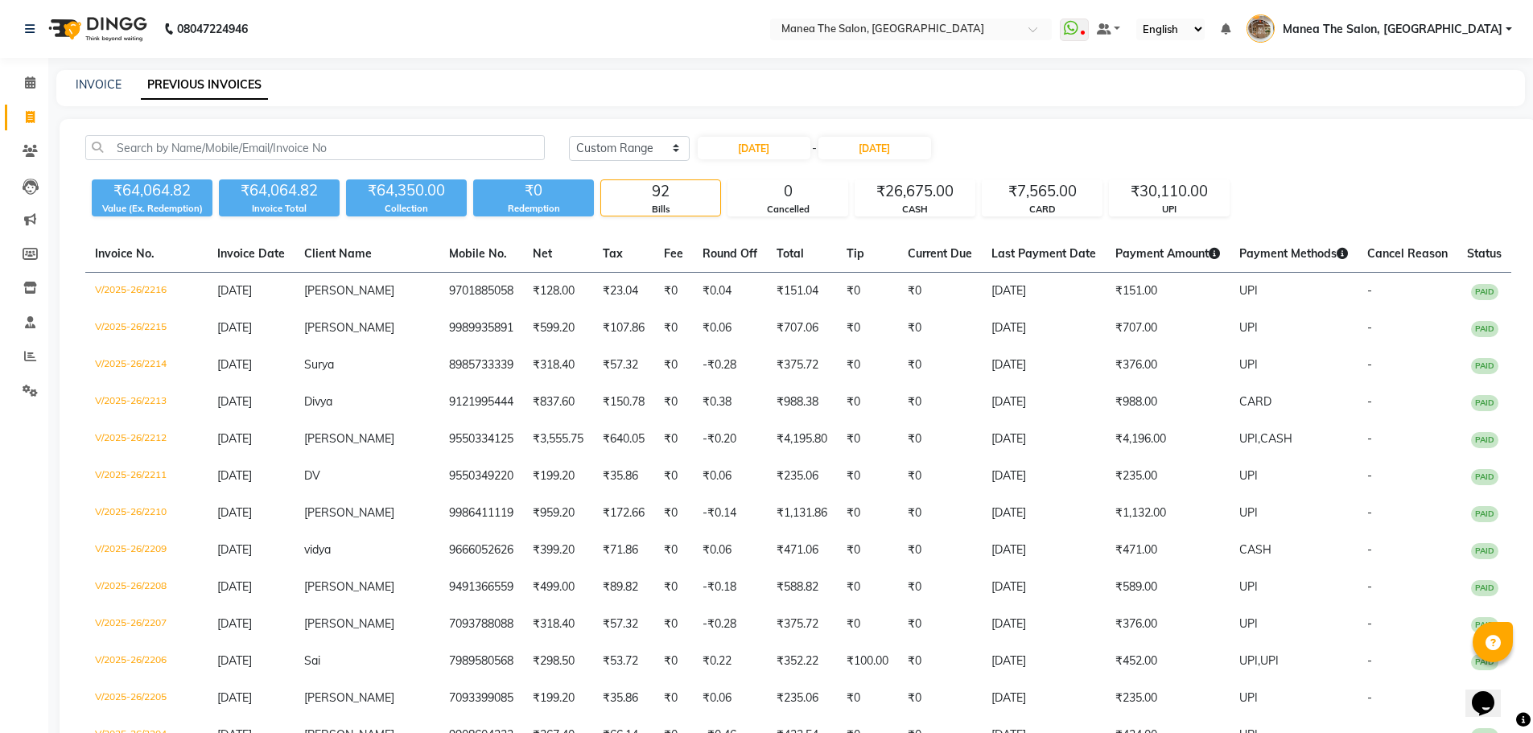
click at [877, 162] on div "Today Yesterday Custom Range 28-08-2025 - 04-09-2025" at bounding box center [1040, 154] width 967 height 38
click at [878, 147] on input "[DATE]" at bounding box center [874, 148] width 113 height 23
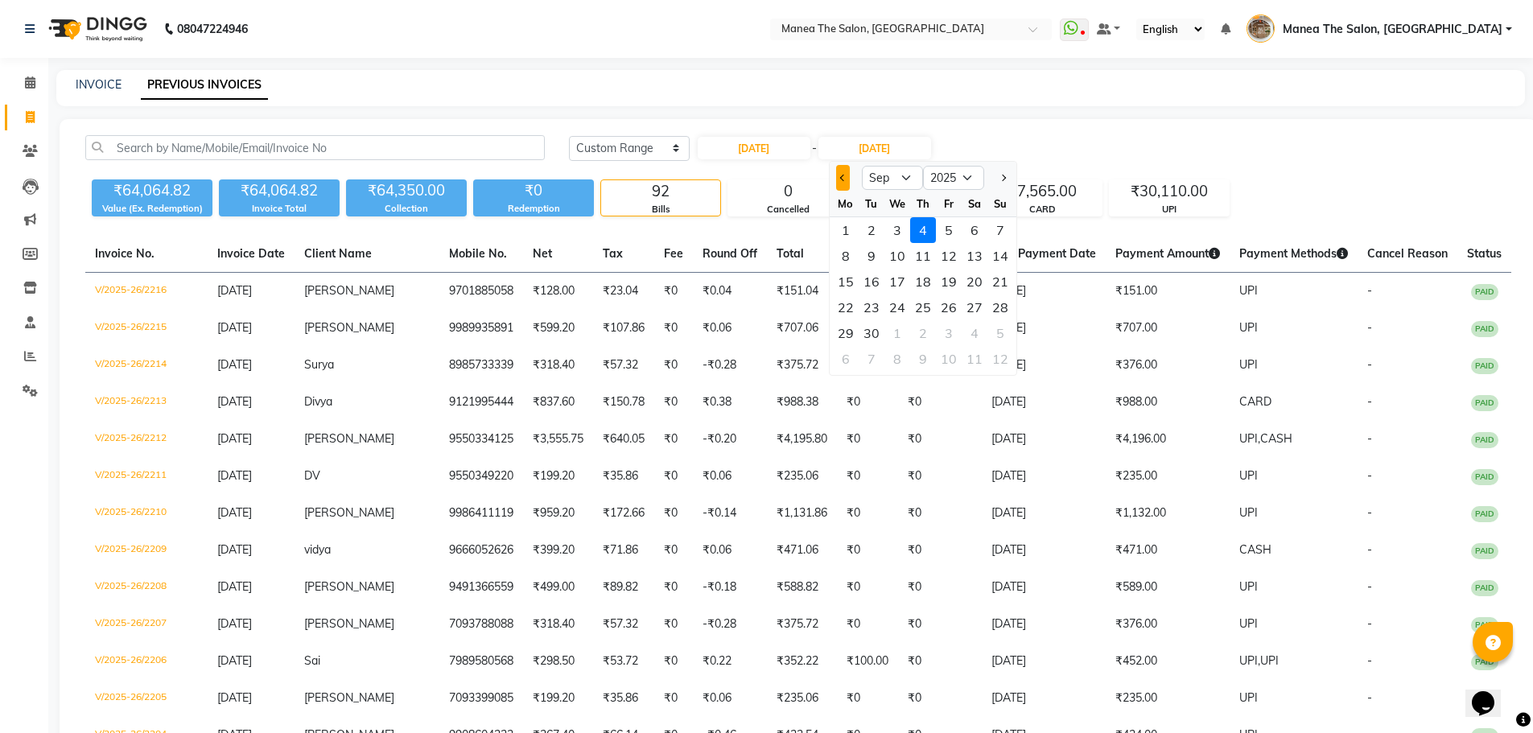
drag, startPoint x: 844, startPoint y: 175, endPoint x: 942, endPoint y: 329, distance: 182.4
click at [843, 176] on span "Previous month" at bounding box center [842, 178] width 6 height 6
select select "8"
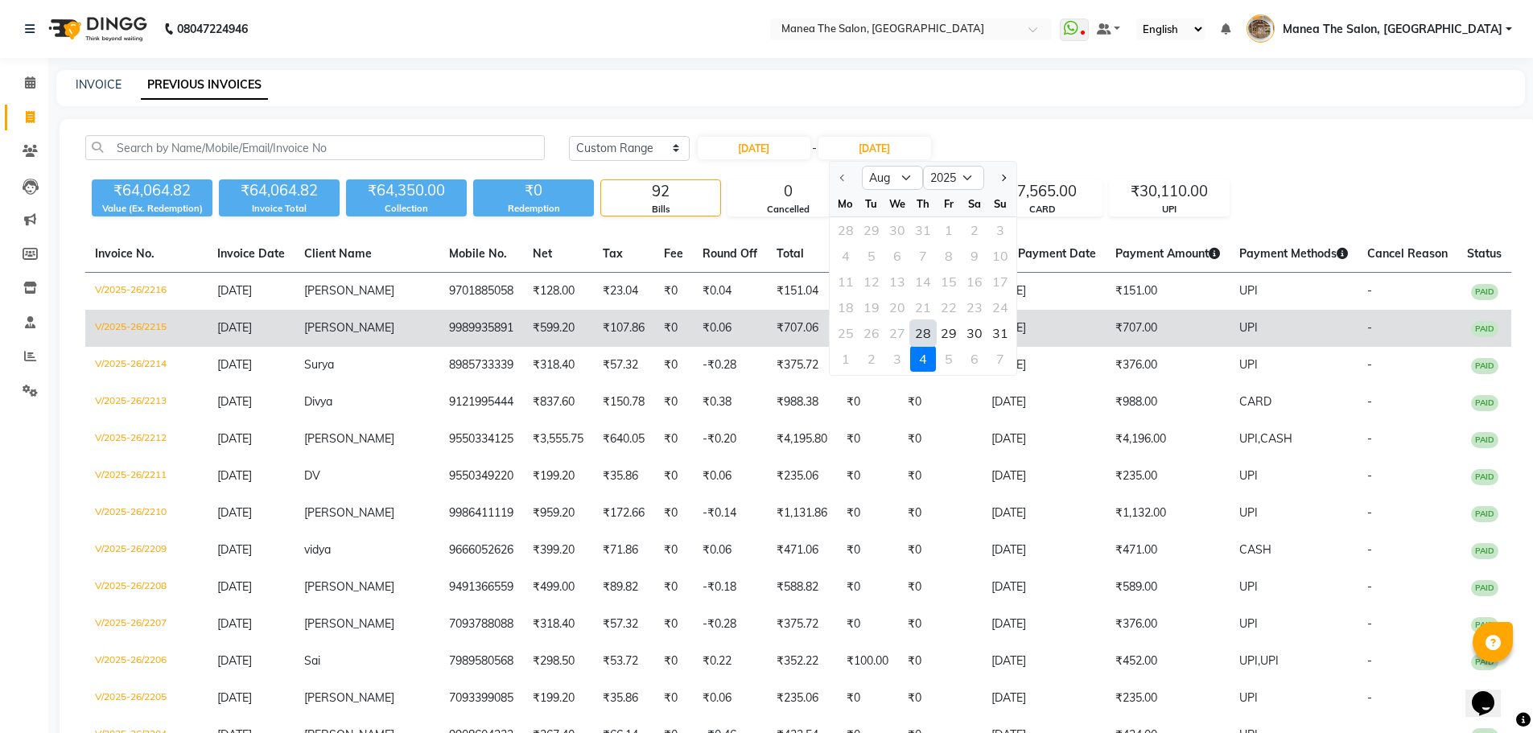
drag, startPoint x: 922, startPoint y: 332, endPoint x: 901, endPoint y: 328, distance: 22.3
click at [922, 332] on div "28" at bounding box center [923, 333] width 26 height 26
type input "[DATE]"
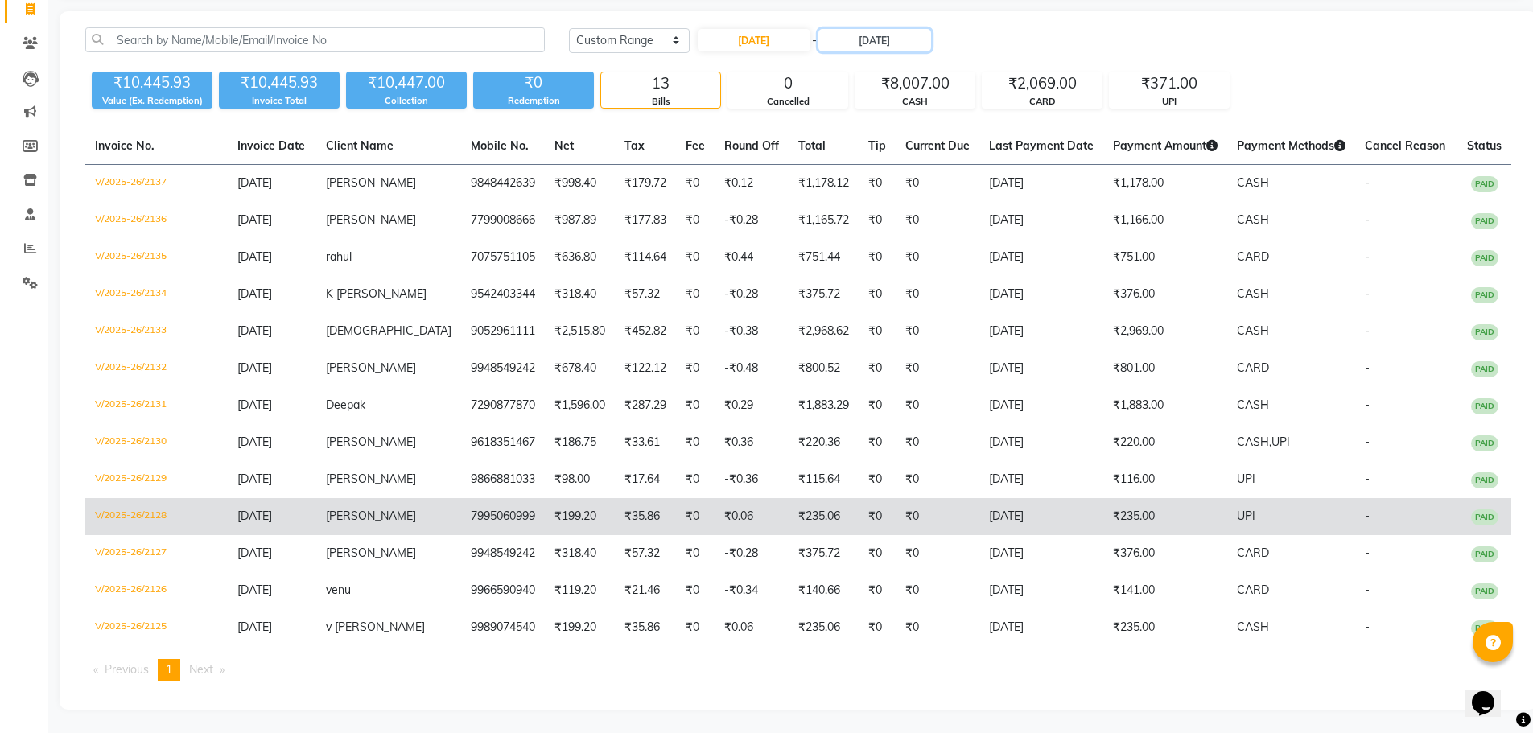
scroll to position [109, 0]
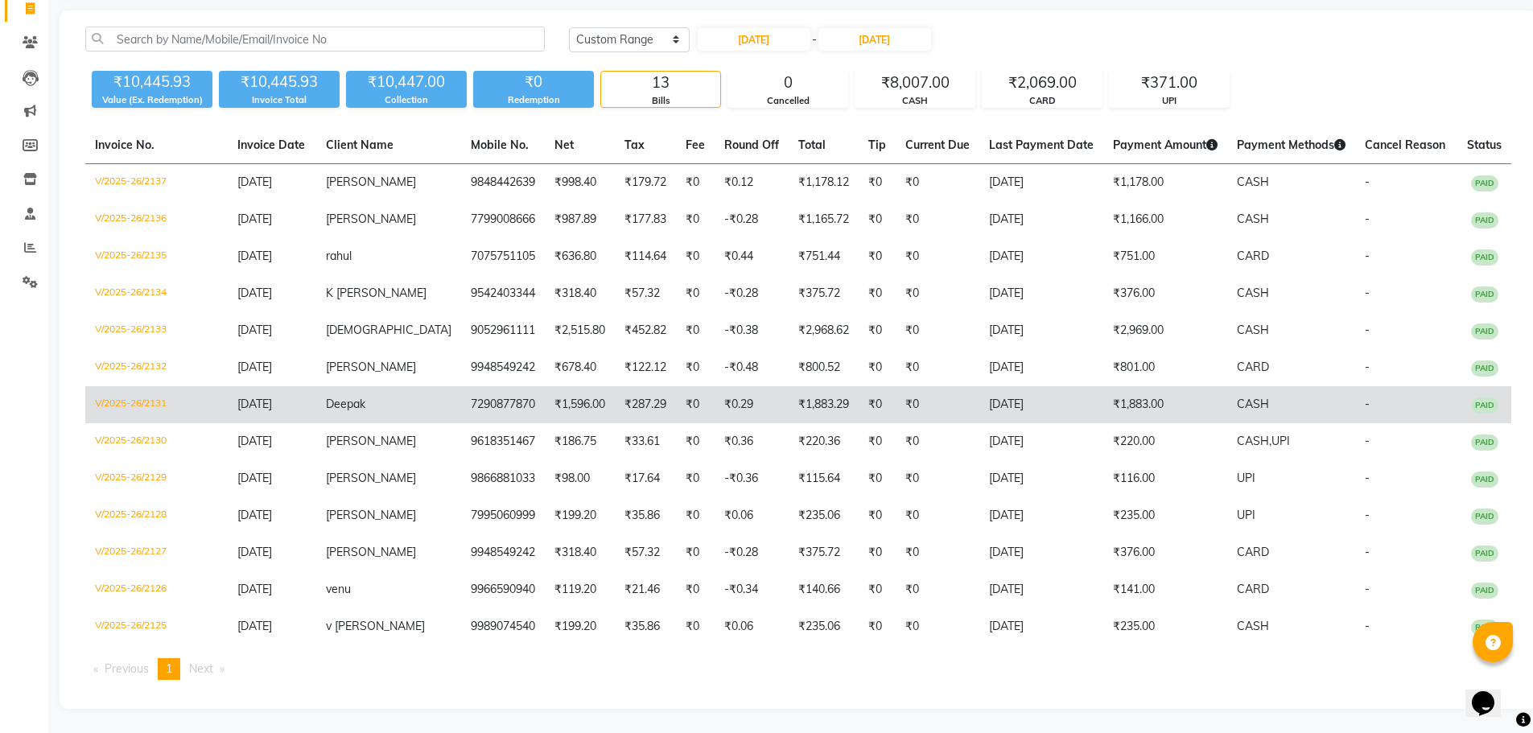
click at [811, 412] on td "₹1,883.29" at bounding box center [824, 404] width 70 height 37
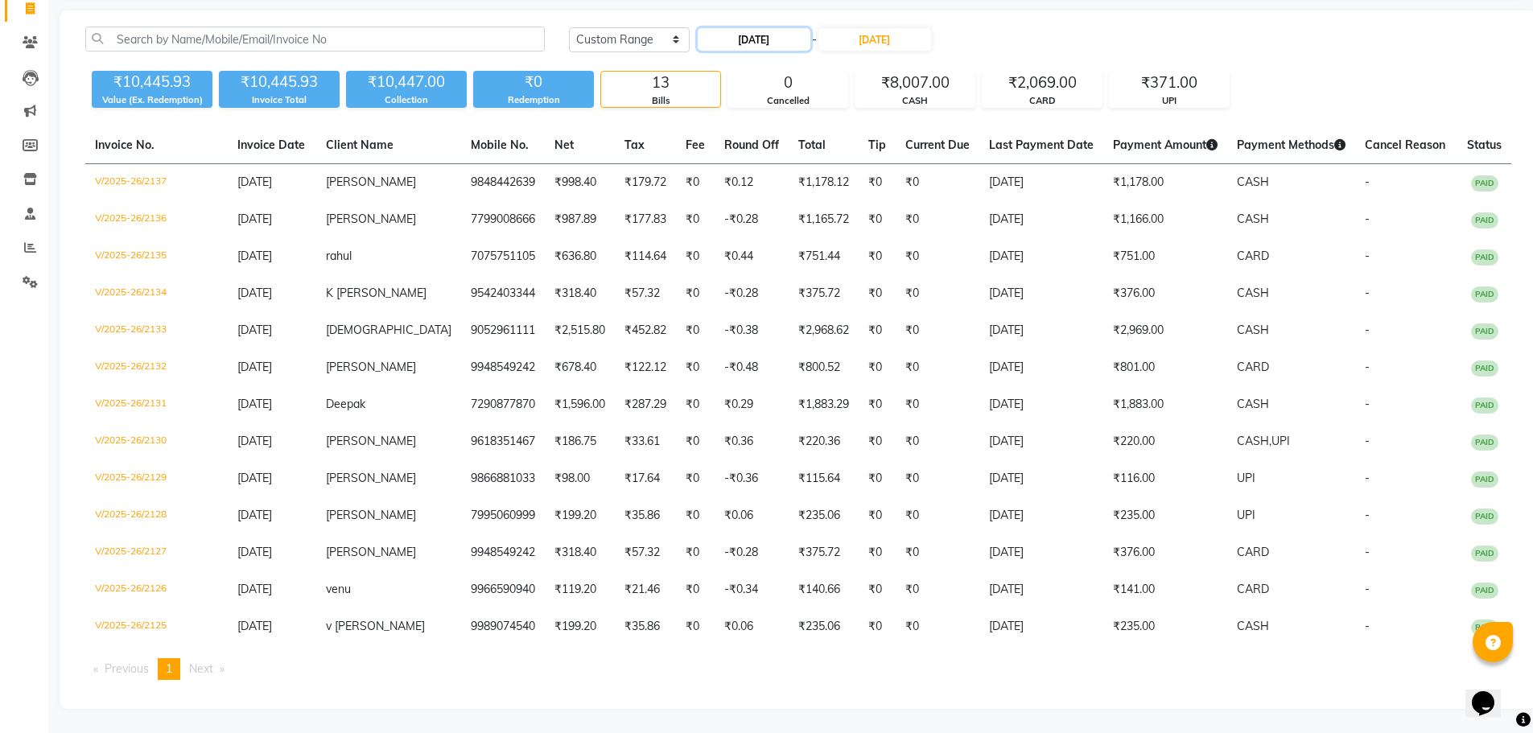
click at [755, 46] on input "[DATE]" at bounding box center [754, 39] width 113 height 23
select select "8"
select select "2025"
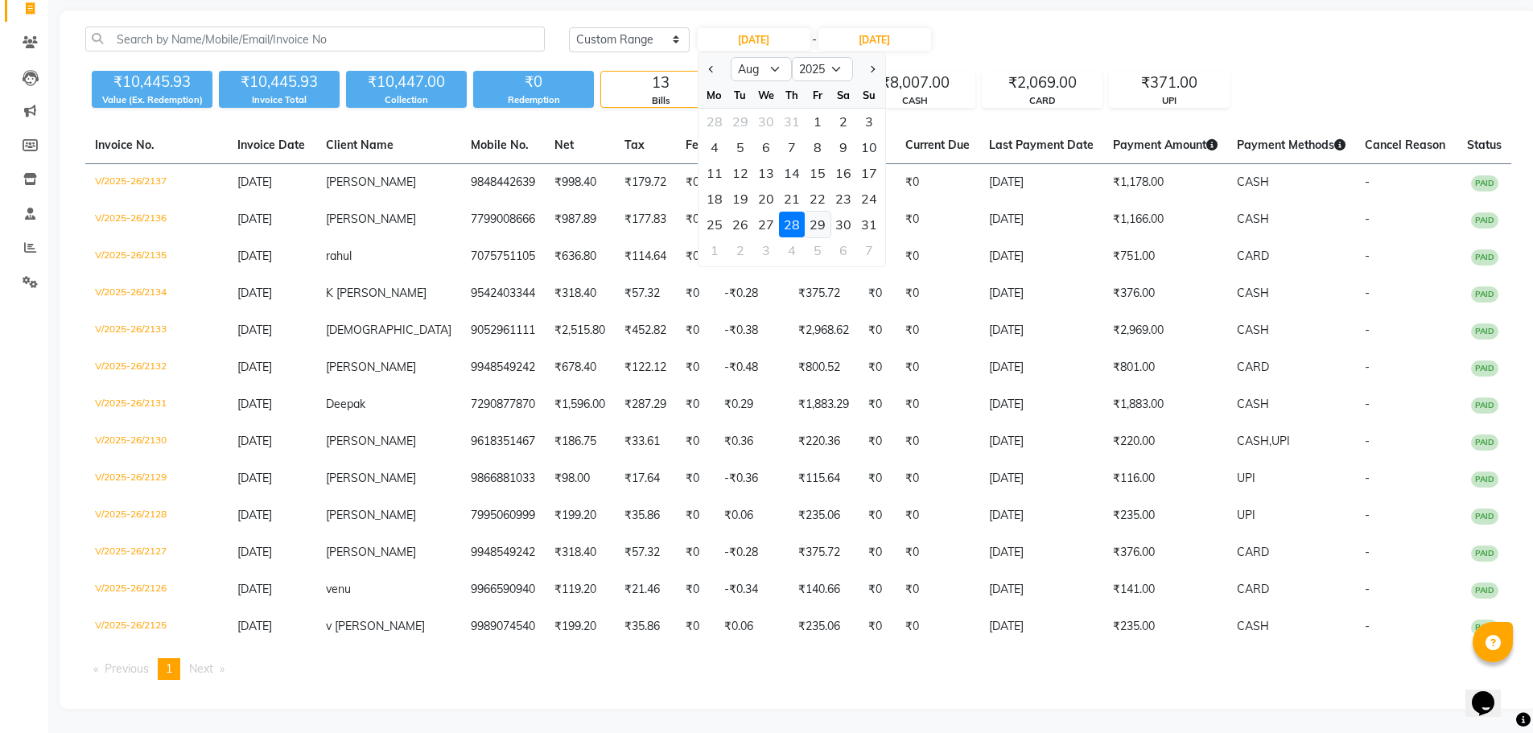
drag, startPoint x: 819, startPoint y: 219, endPoint x: 888, endPoint y: 64, distance: 169.7
click at [821, 214] on div "29" at bounding box center [818, 225] width 26 height 26
type input "29-08-2025"
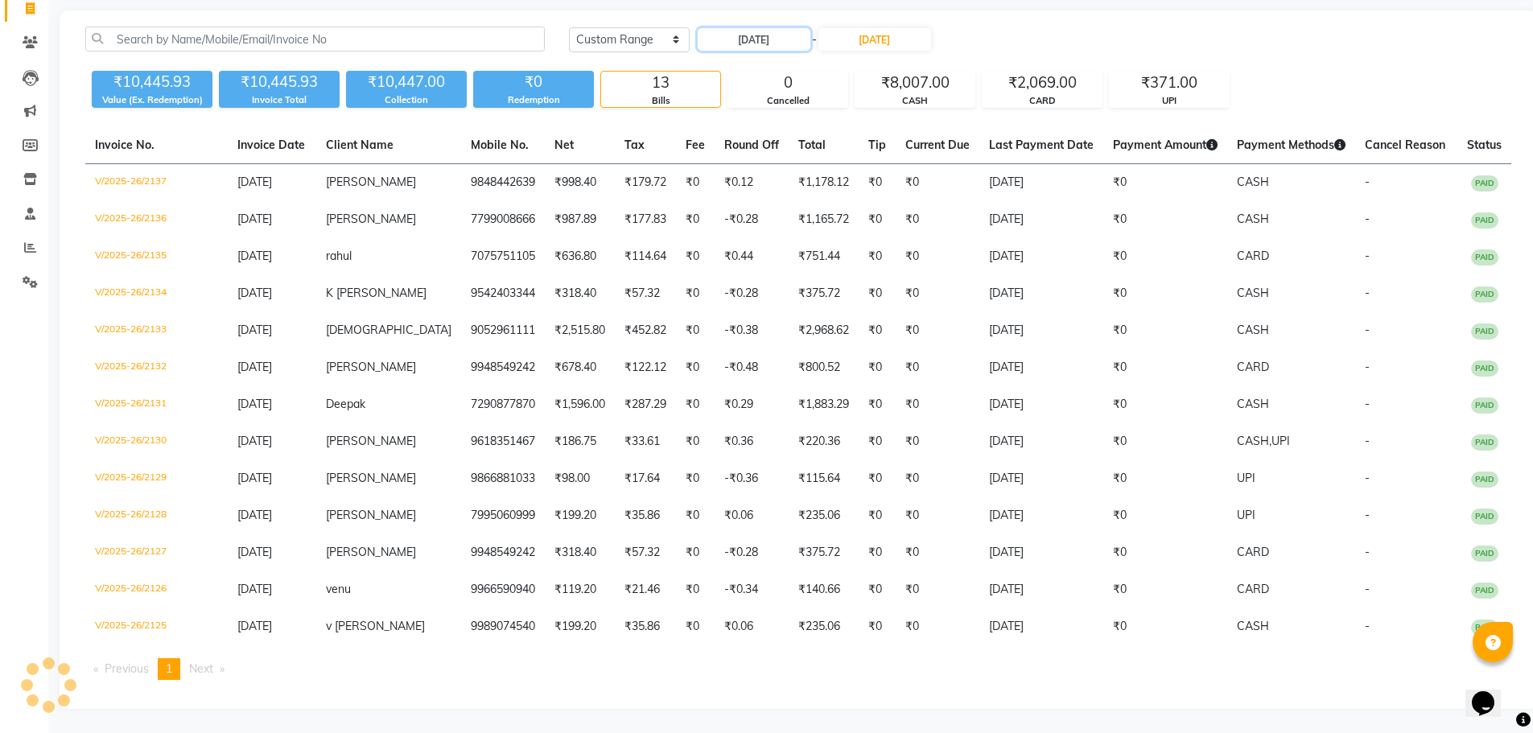
scroll to position [0, 0]
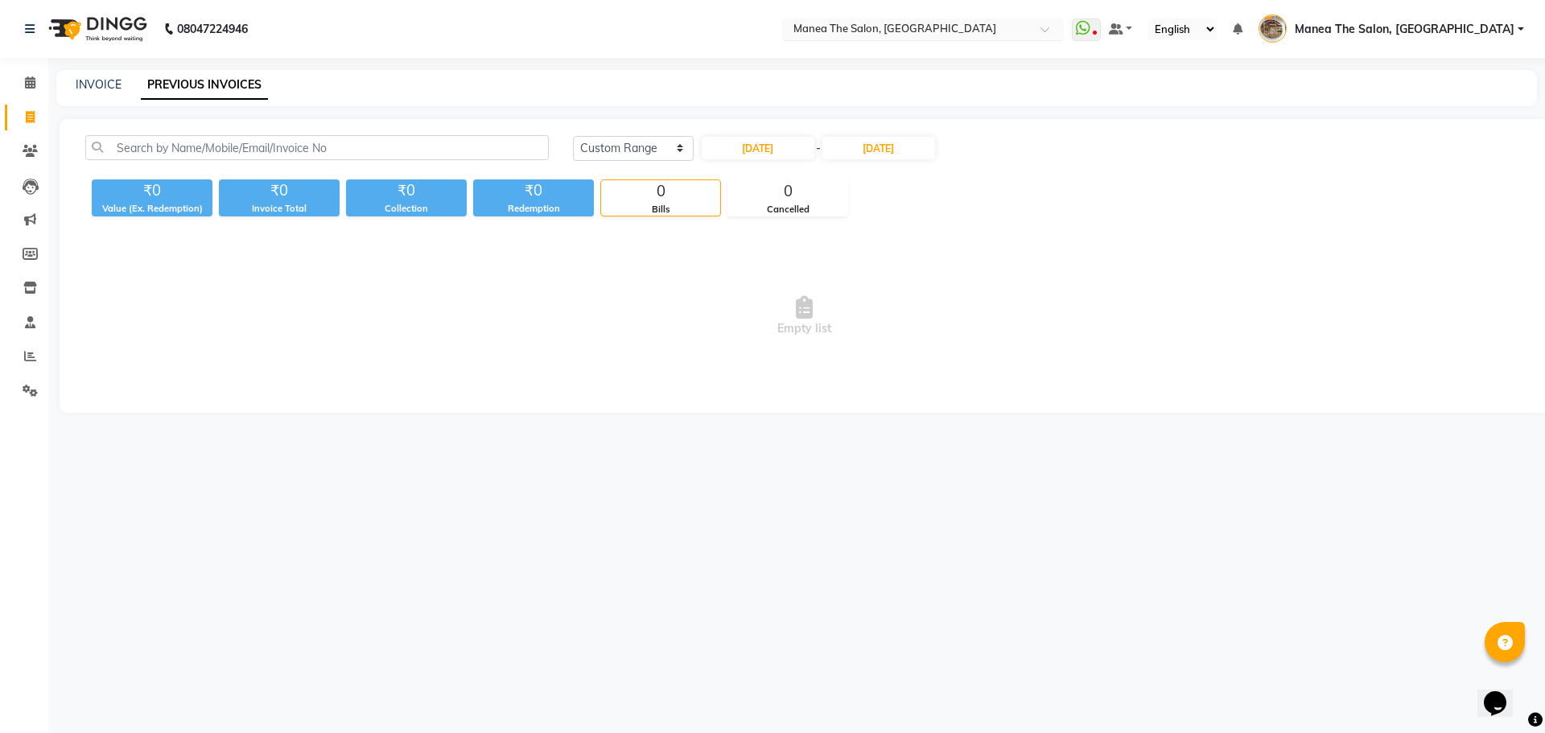
click at [890, 38] on div "Select Location × Manea The Salon, Kanuru" at bounding box center [923, 30] width 282 height 22
click at [881, 137] on input "[DATE]" at bounding box center [879, 148] width 113 height 23
click at [963, 340] on div "29" at bounding box center [953, 333] width 26 height 26
type input "29-08-2025"
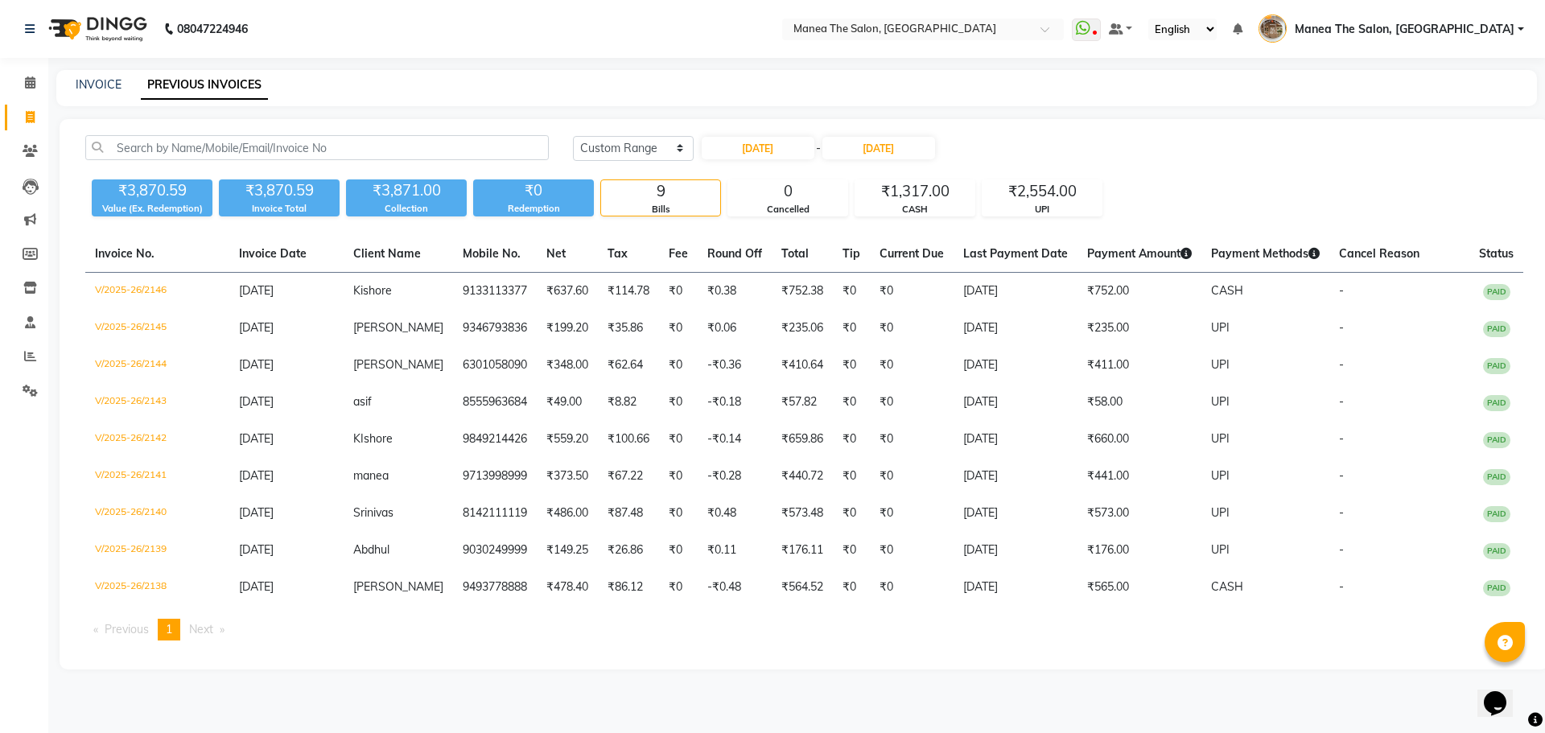
click at [785, 136] on div "29-08-2025 - 29-08-2025" at bounding box center [818, 148] width 237 height 26
click at [775, 142] on input "29-08-2025" at bounding box center [758, 148] width 113 height 23
select select "8"
select select "2025"
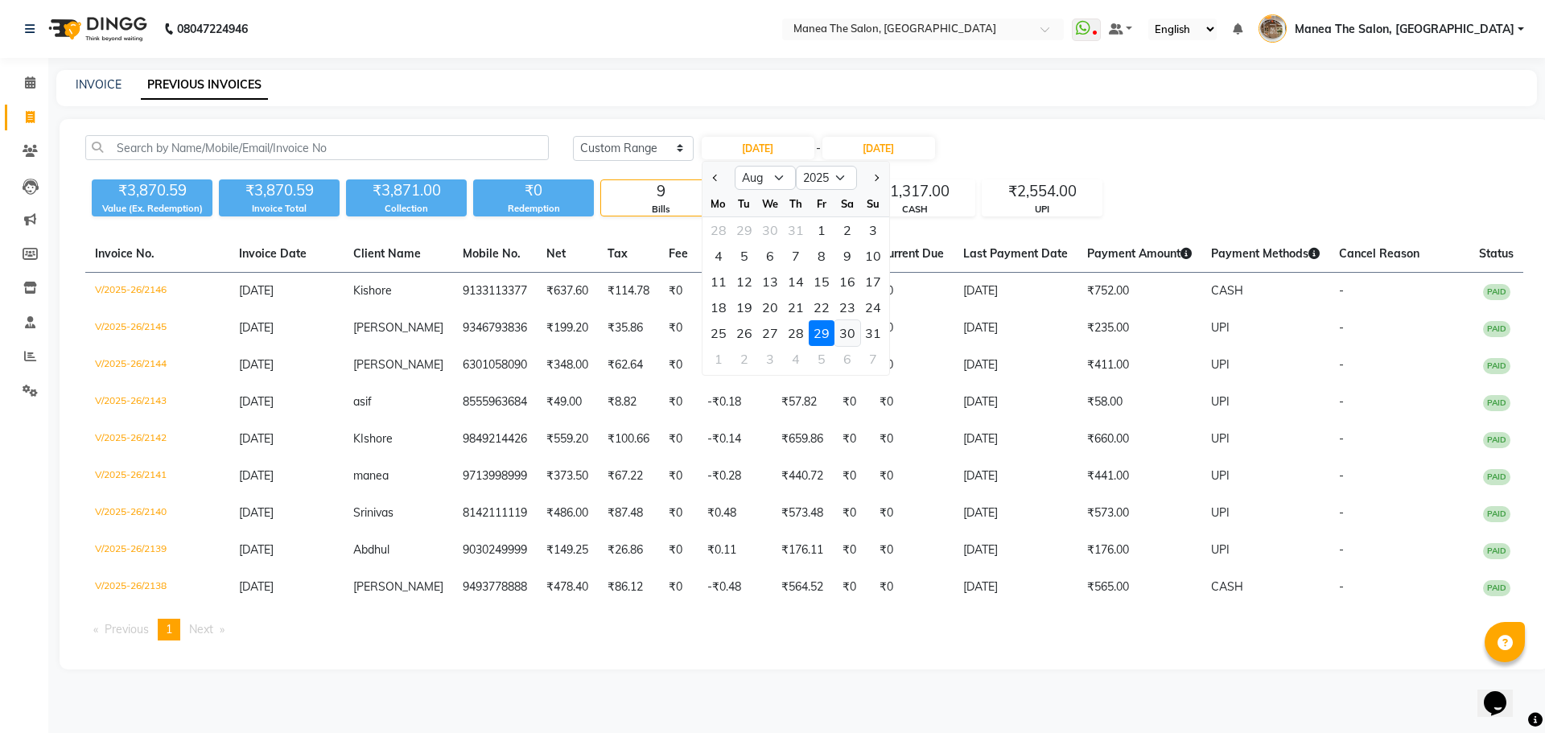
click at [851, 337] on div "30" at bounding box center [848, 333] width 26 height 26
type input "30-08-2025"
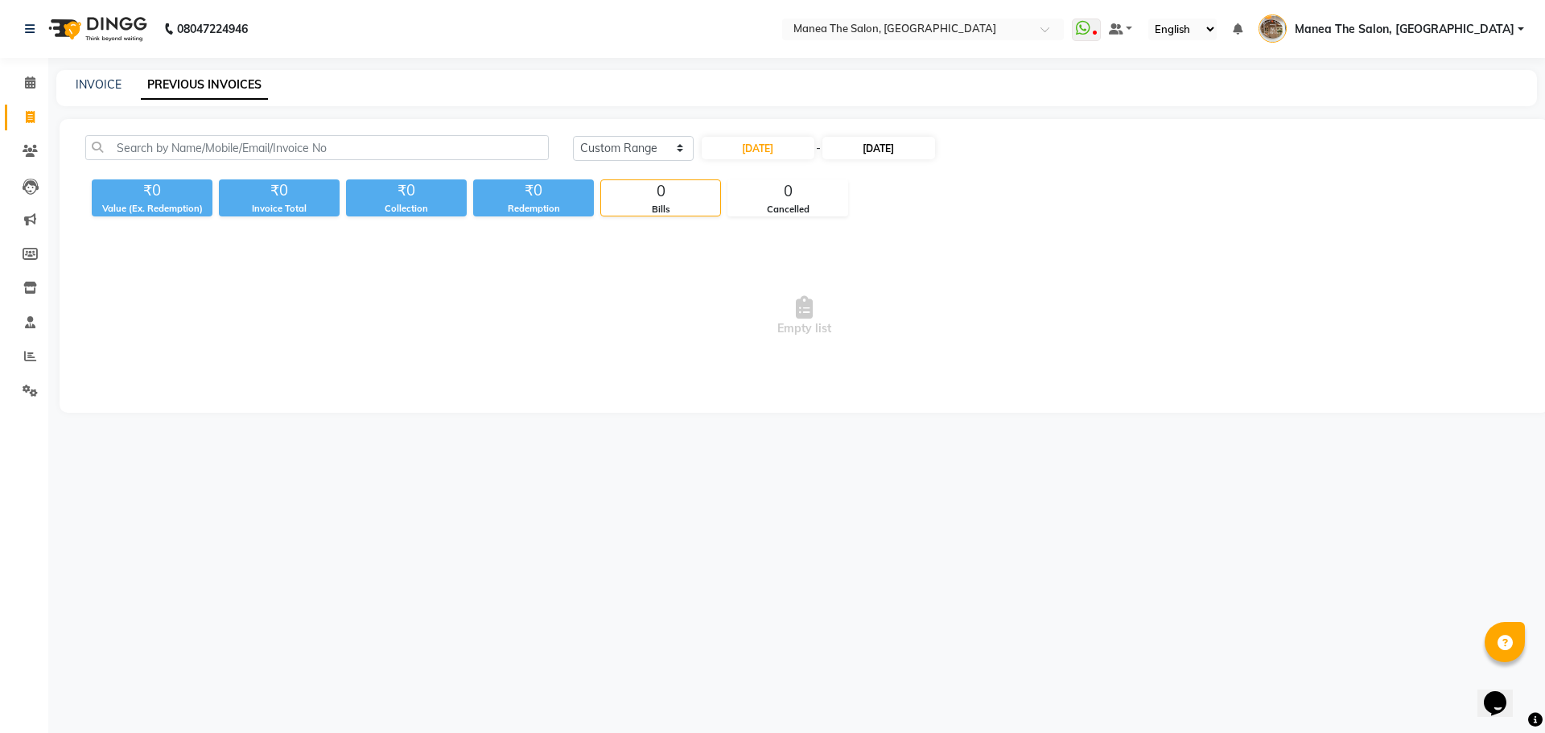
drag, startPoint x: 896, startPoint y: 131, endPoint x: 896, endPoint y: 145, distance: 13.7
click at [896, 137] on div "Today Yesterday Custom Range 30-08-2025 - 29-08-2025 ₹0 Value (Ex. Redemption) …" at bounding box center [805, 266] width 1490 height 294
click at [896, 145] on input "29-08-2025" at bounding box center [879, 148] width 113 height 23
click at [979, 331] on div "30" at bounding box center [979, 333] width 26 height 26
type input "30-08-2025"
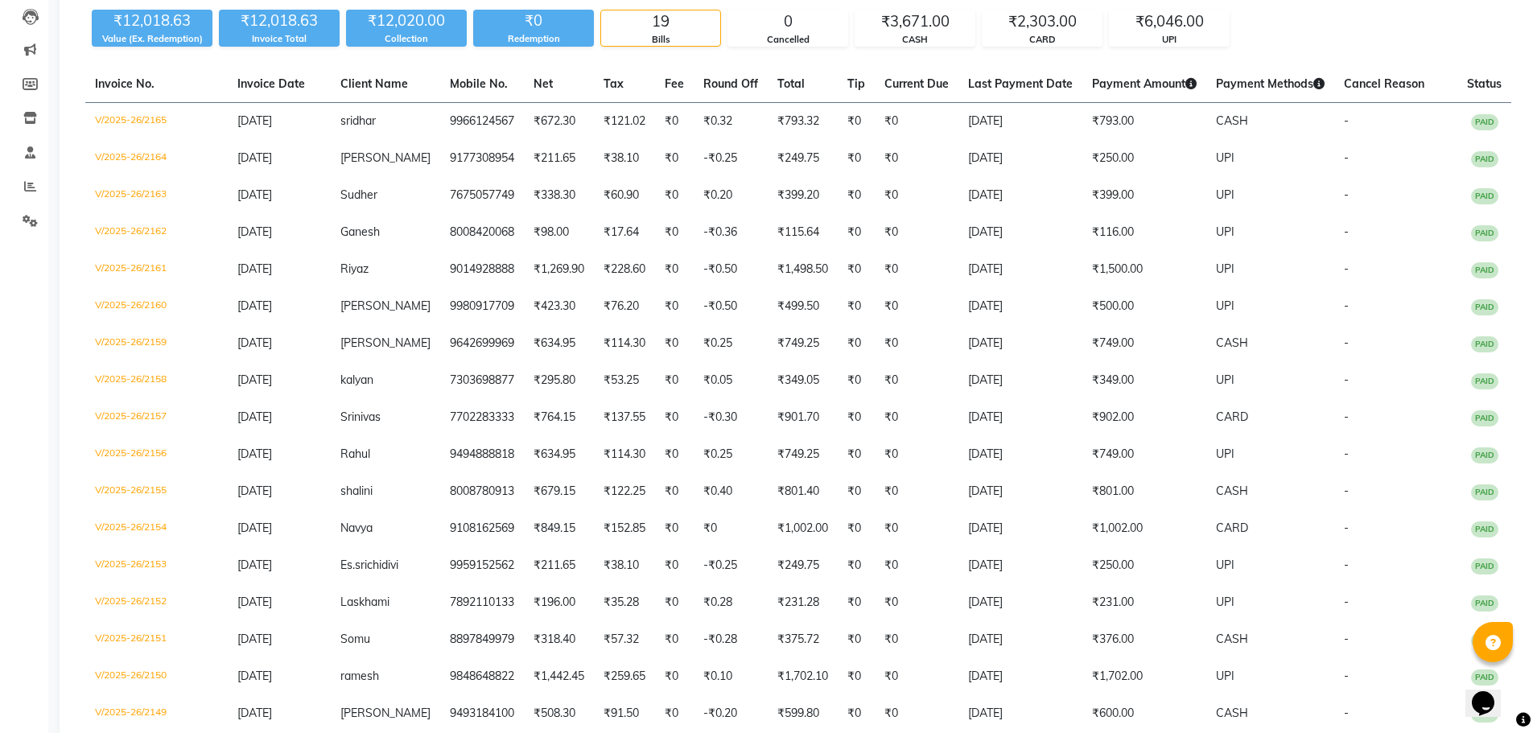
scroll to position [9, 0]
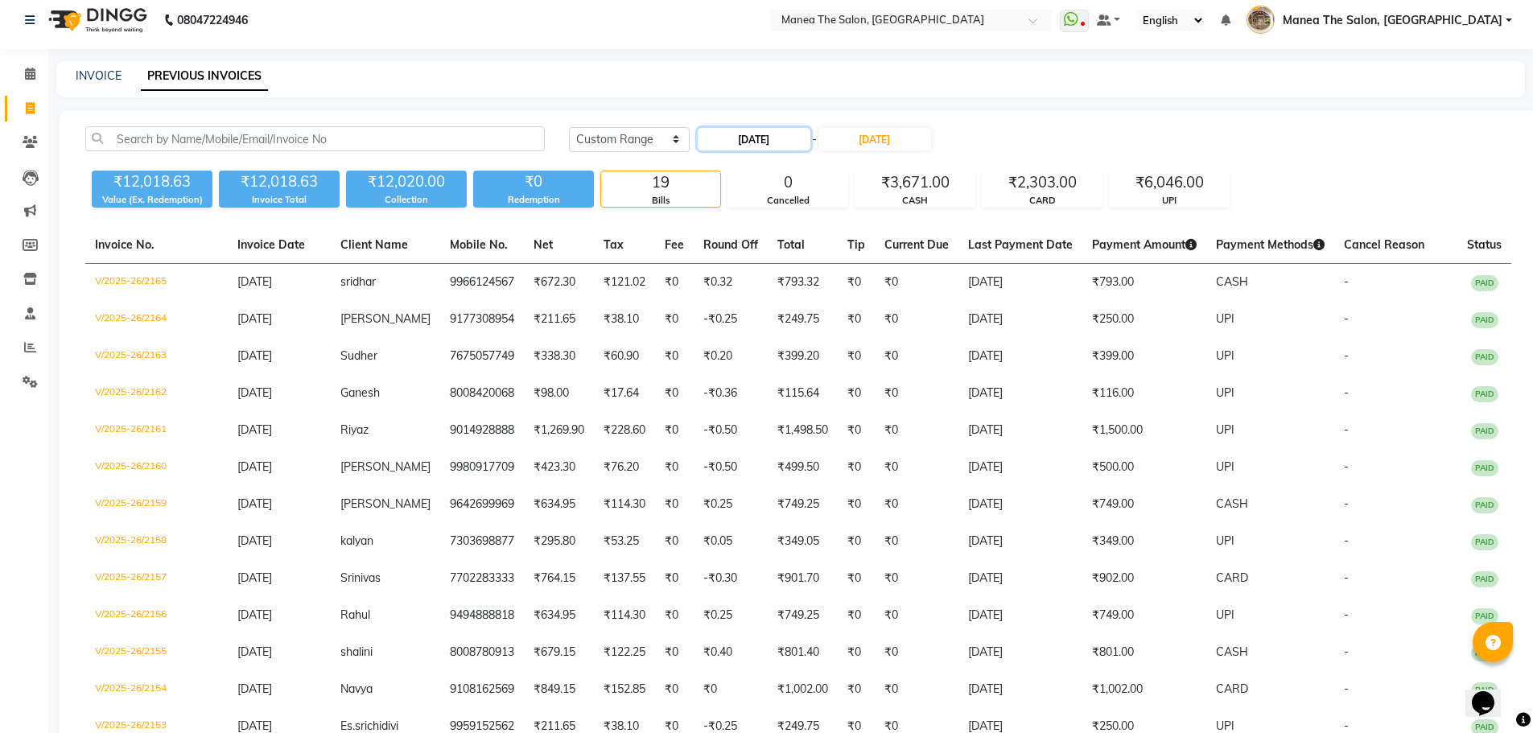
click at [786, 140] on input "30-08-2025" at bounding box center [754, 139] width 113 height 23
select select "8"
select select "2025"
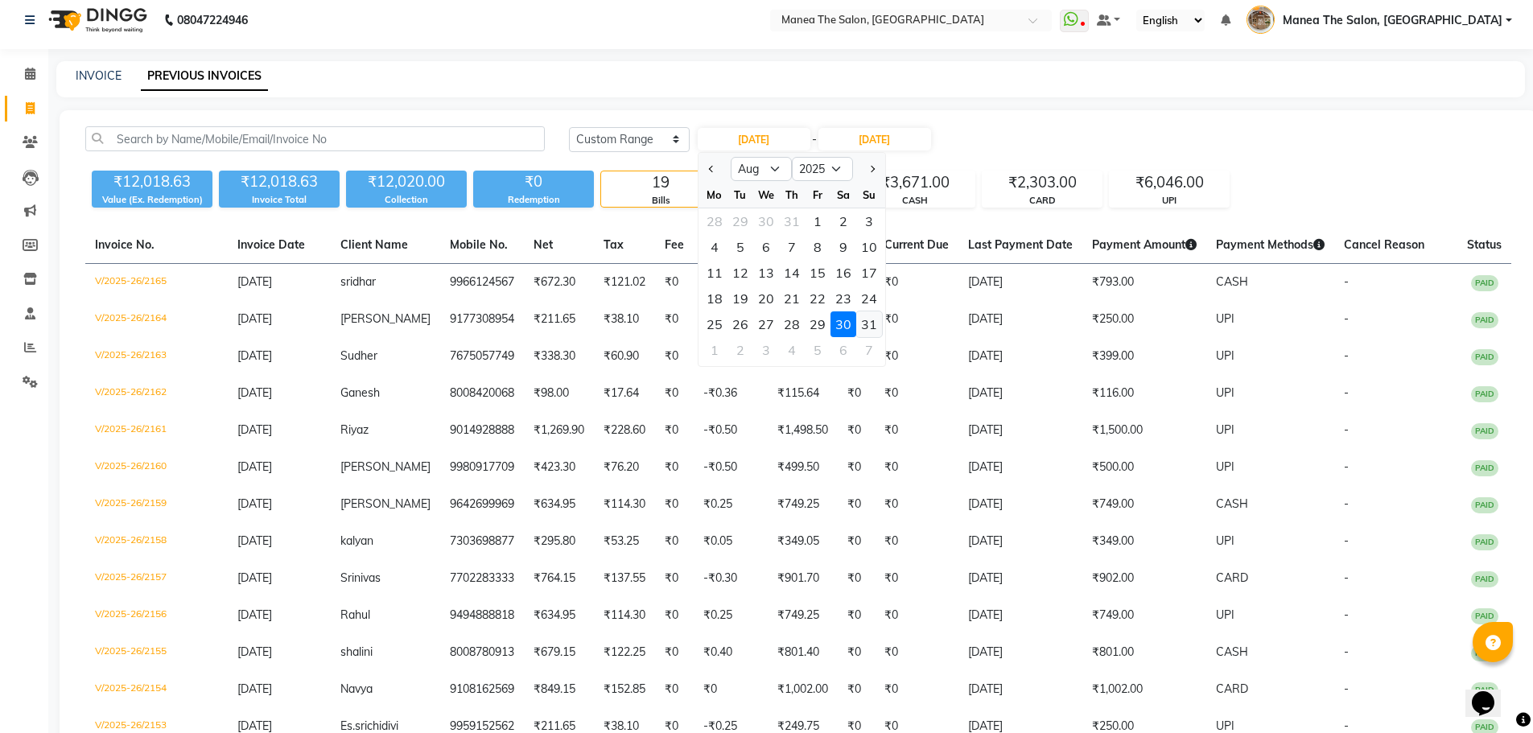
click at [860, 327] on div "31" at bounding box center [869, 324] width 26 height 26
type input "31-08-2025"
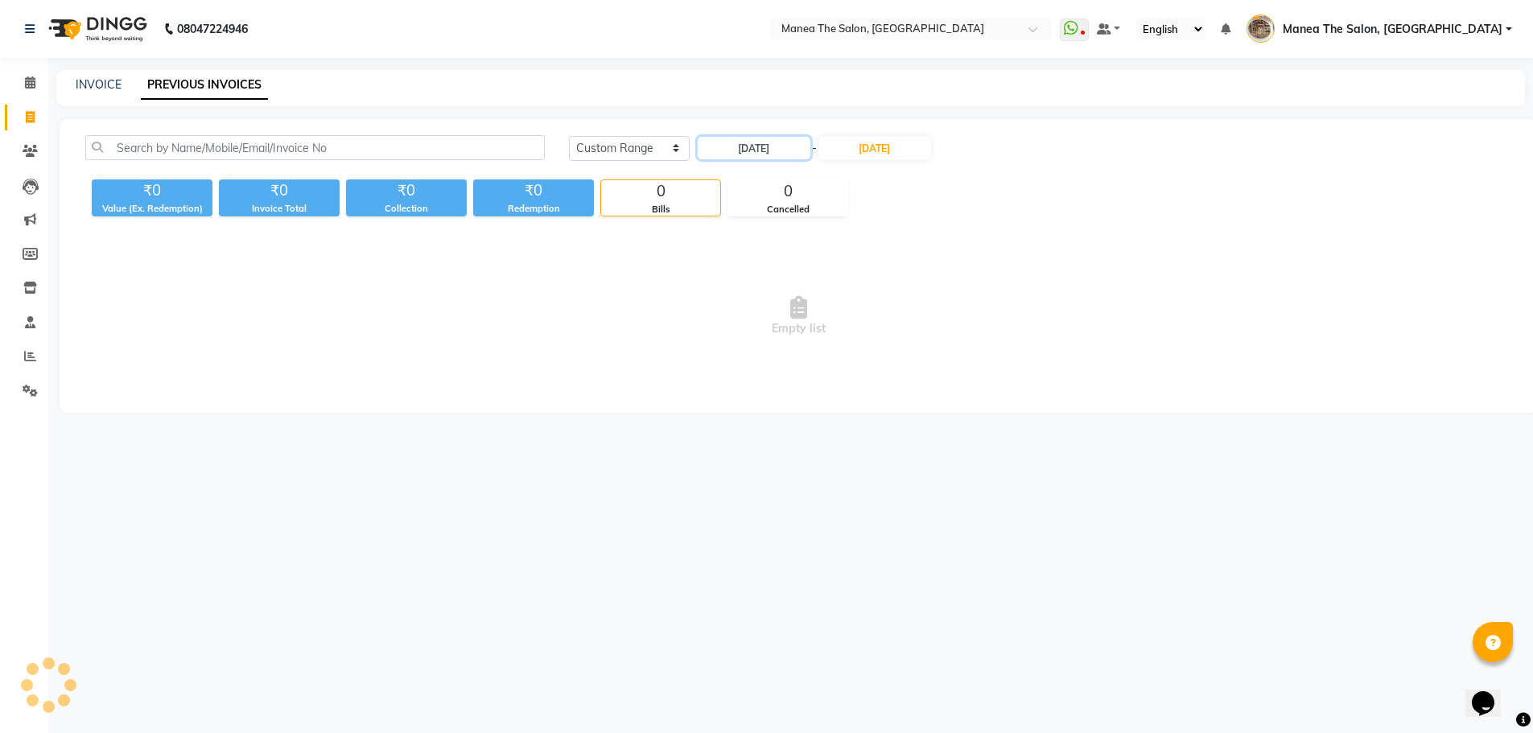
scroll to position [0, 0]
click at [882, 151] on input "30-08-2025" at bounding box center [879, 148] width 113 height 23
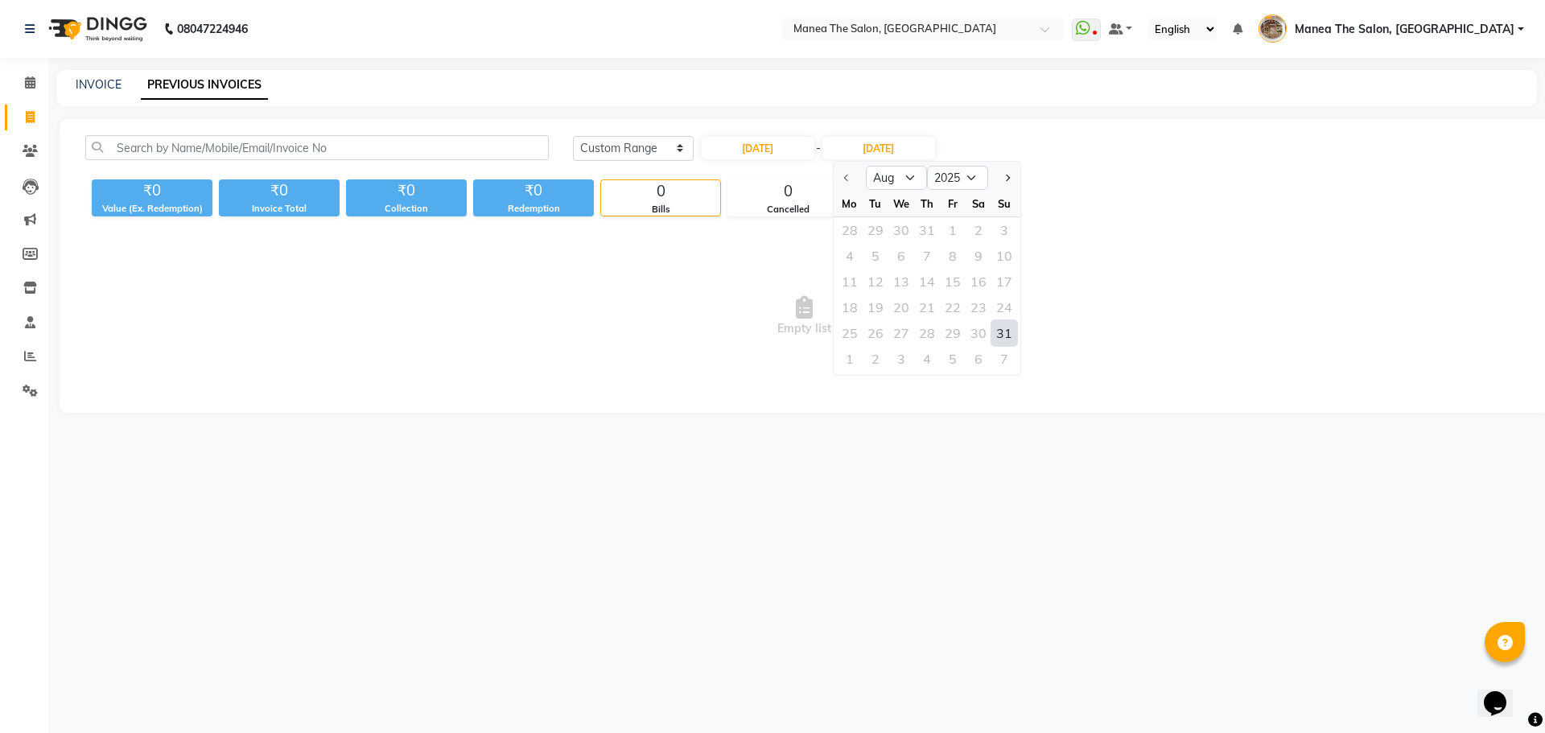
click at [1002, 335] on div "31" at bounding box center [1005, 333] width 26 height 26
type input "31-08-2025"
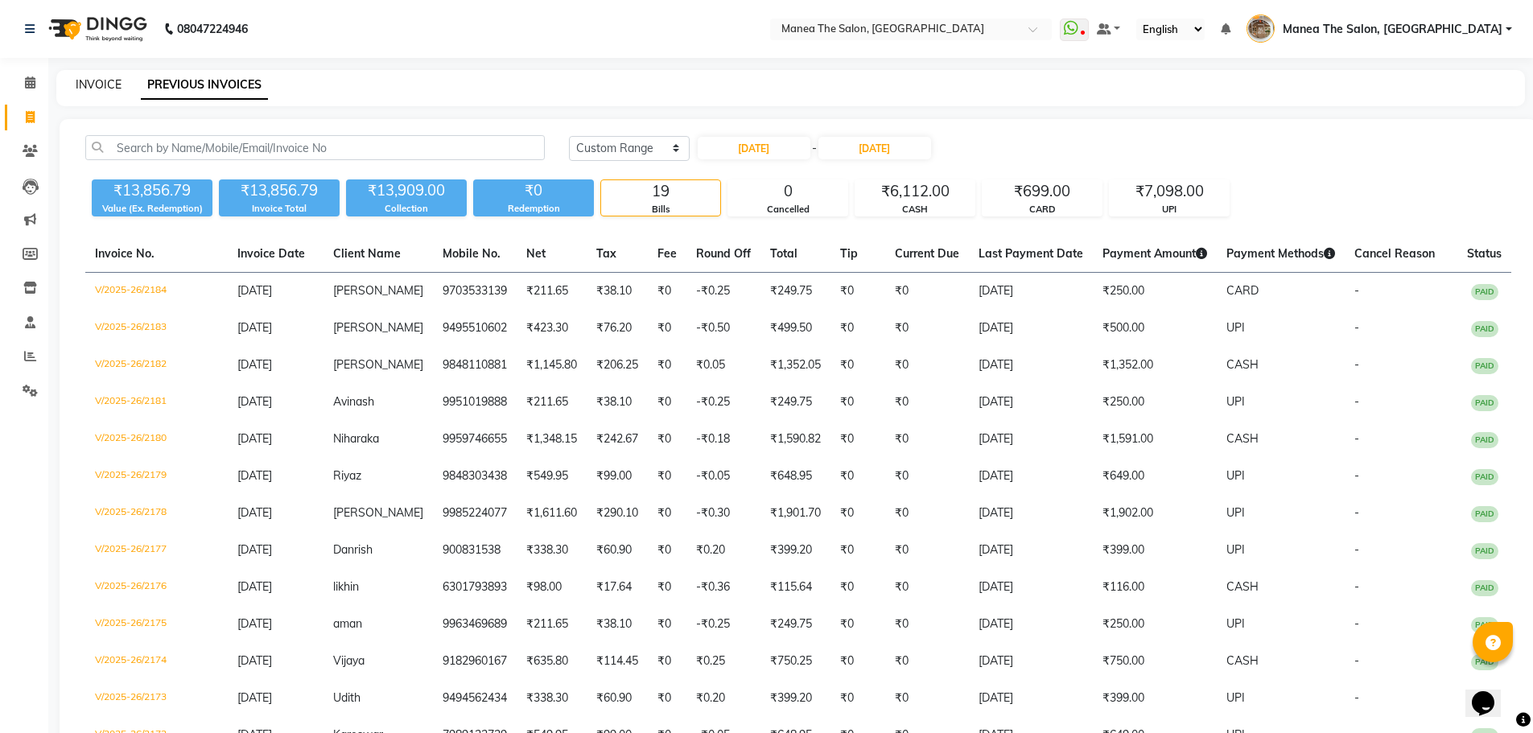
click at [105, 85] on link "INVOICE" at bounding box center [99, 84] width 46 height 14
select select "service"
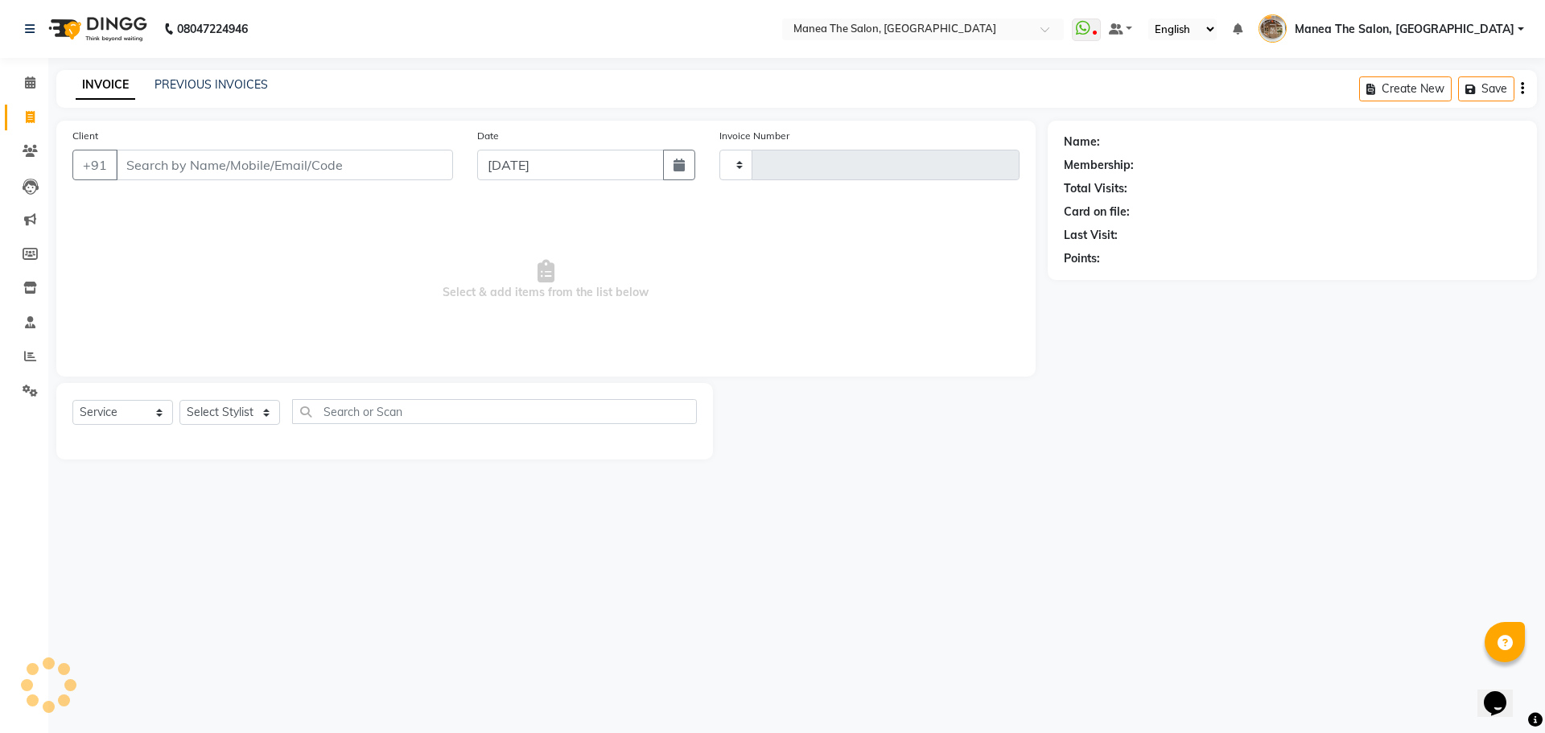
type input "2217"
select select "7287"
click at [225, 413] on select "Select Stylist" at bounding box center [229, 412] width 101 height 25
select select "70149"
click at [179, 400] on select "Select Stylist [PERSON_NAME] Front Office Kaif [PERSON_NAME] [PERSON_NAME] Pelu…" at bounding box center [235, 412] width 112 height 25
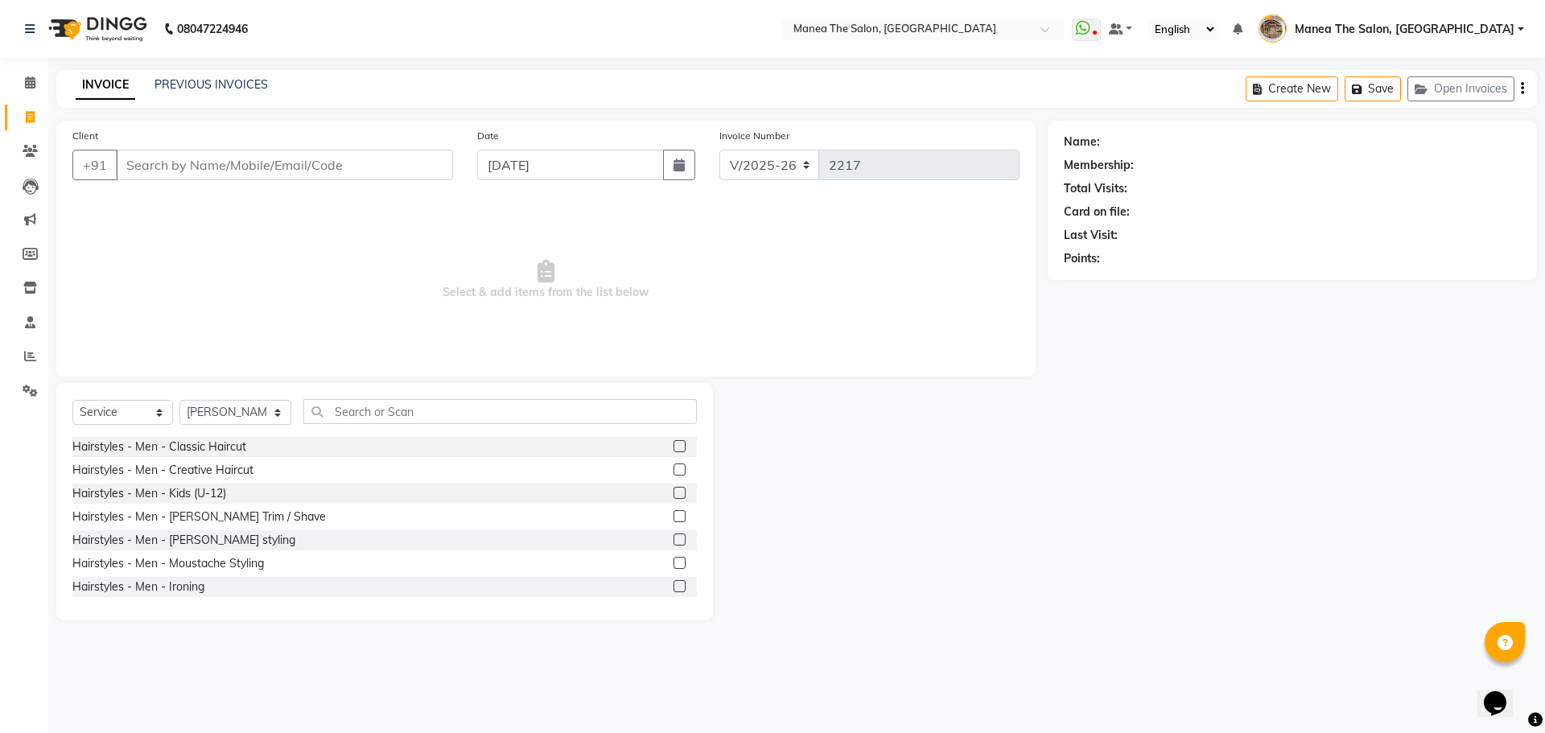
click at [674, 449] on label at bounding box center [680, 446] width 12 height 12
click at [674, 449] on input "checkbox" at bounding box center [679, 447] width 10 height 10
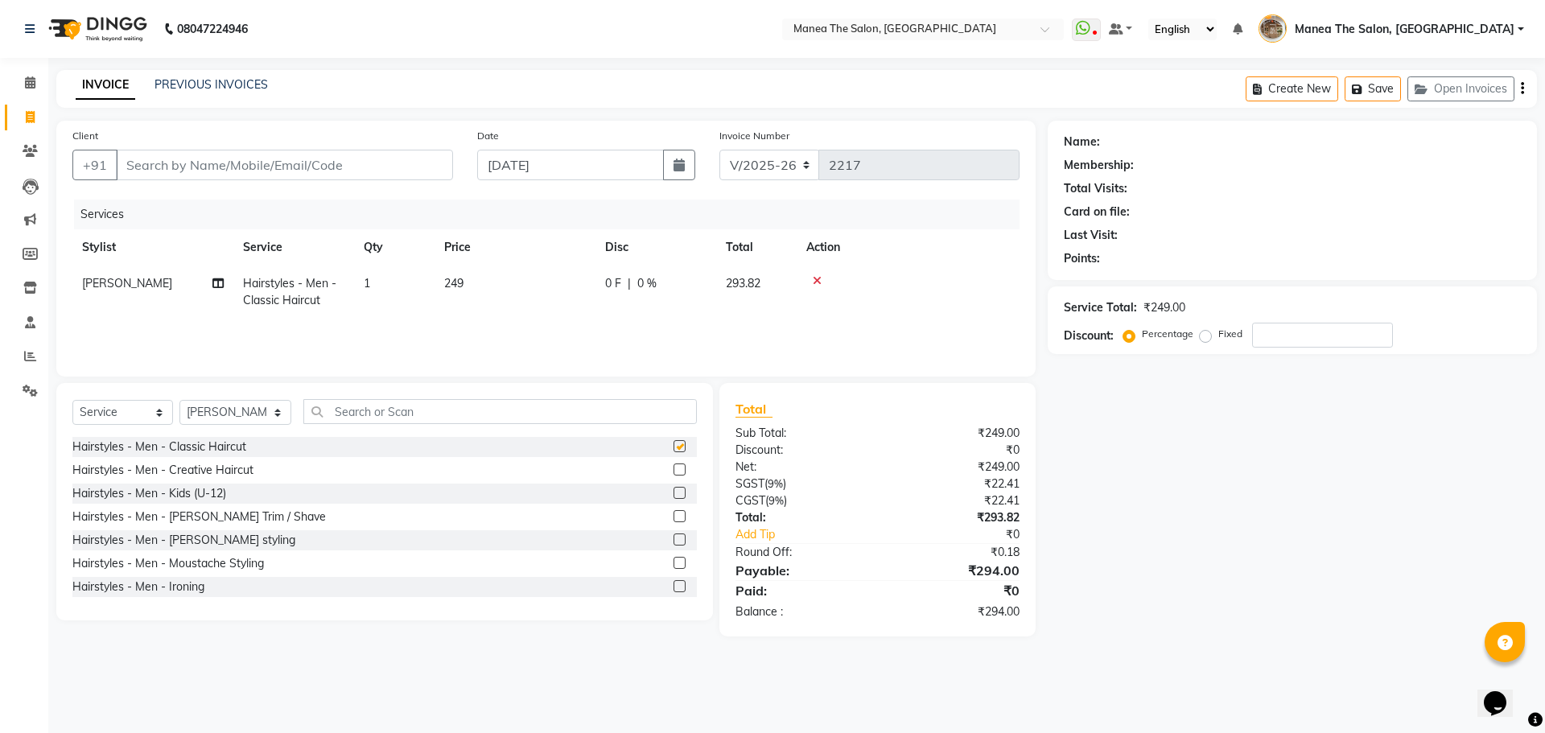
checkbox input "false"
click at [674, 516] on label at bounding box center [680, 516] width 12 height 12
click at [674, 516] on input "checkbox" at bounding box center [679, 517] width 10 height 10
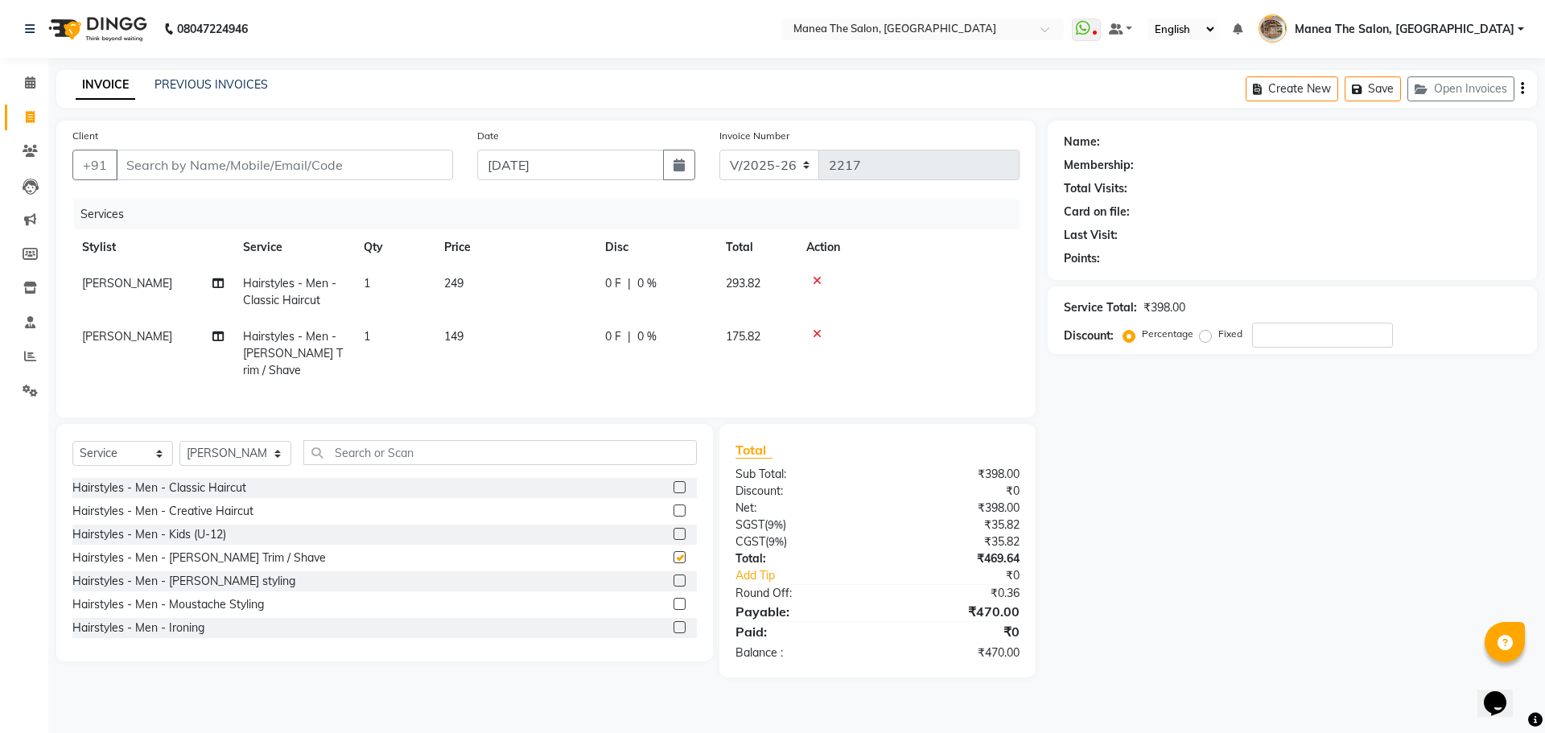
checkbox input "false"
click at [427, 162] on input "Client" at bounding box center [284, 165] width 337 height 31
type input "9"
type input "0"
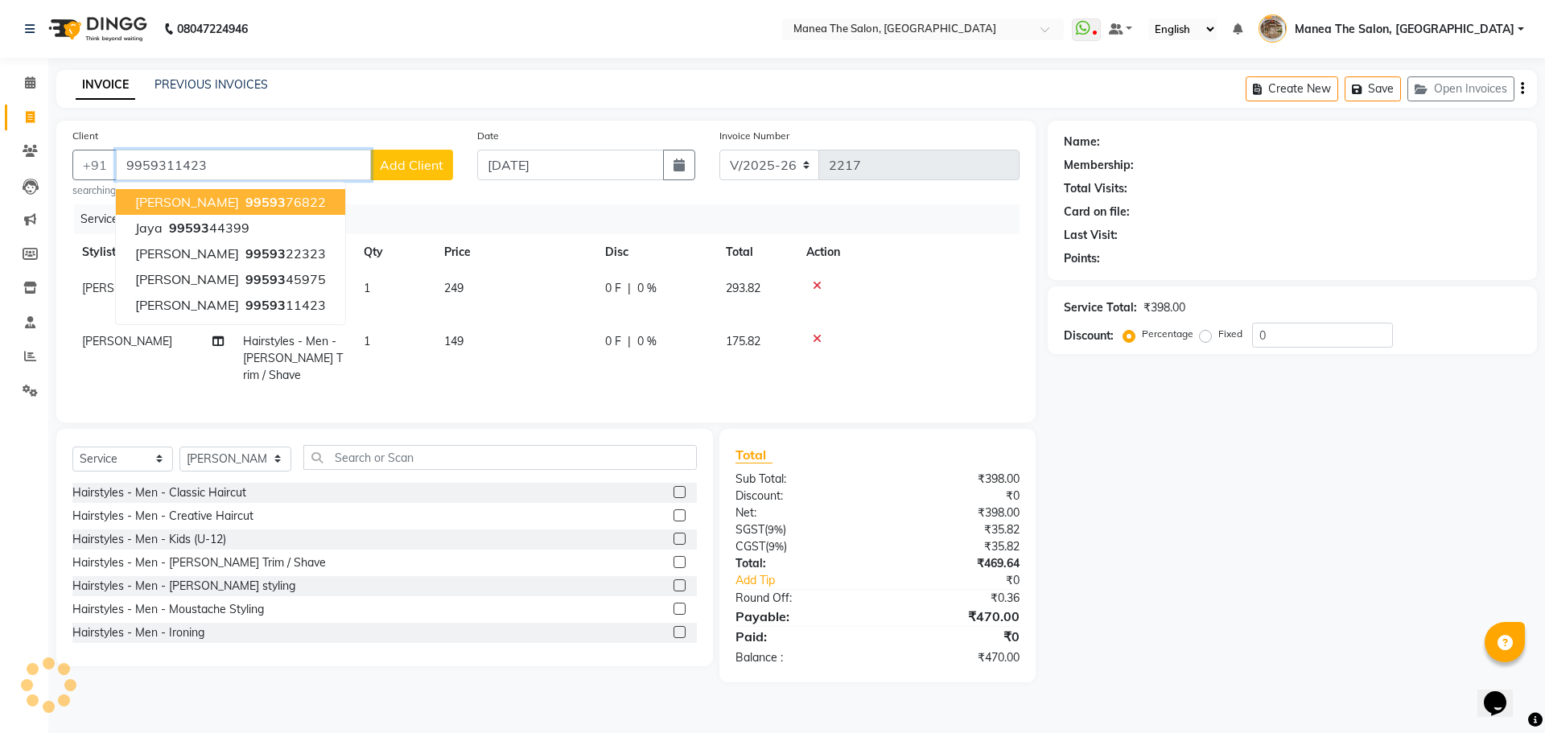
type input "9959311423"
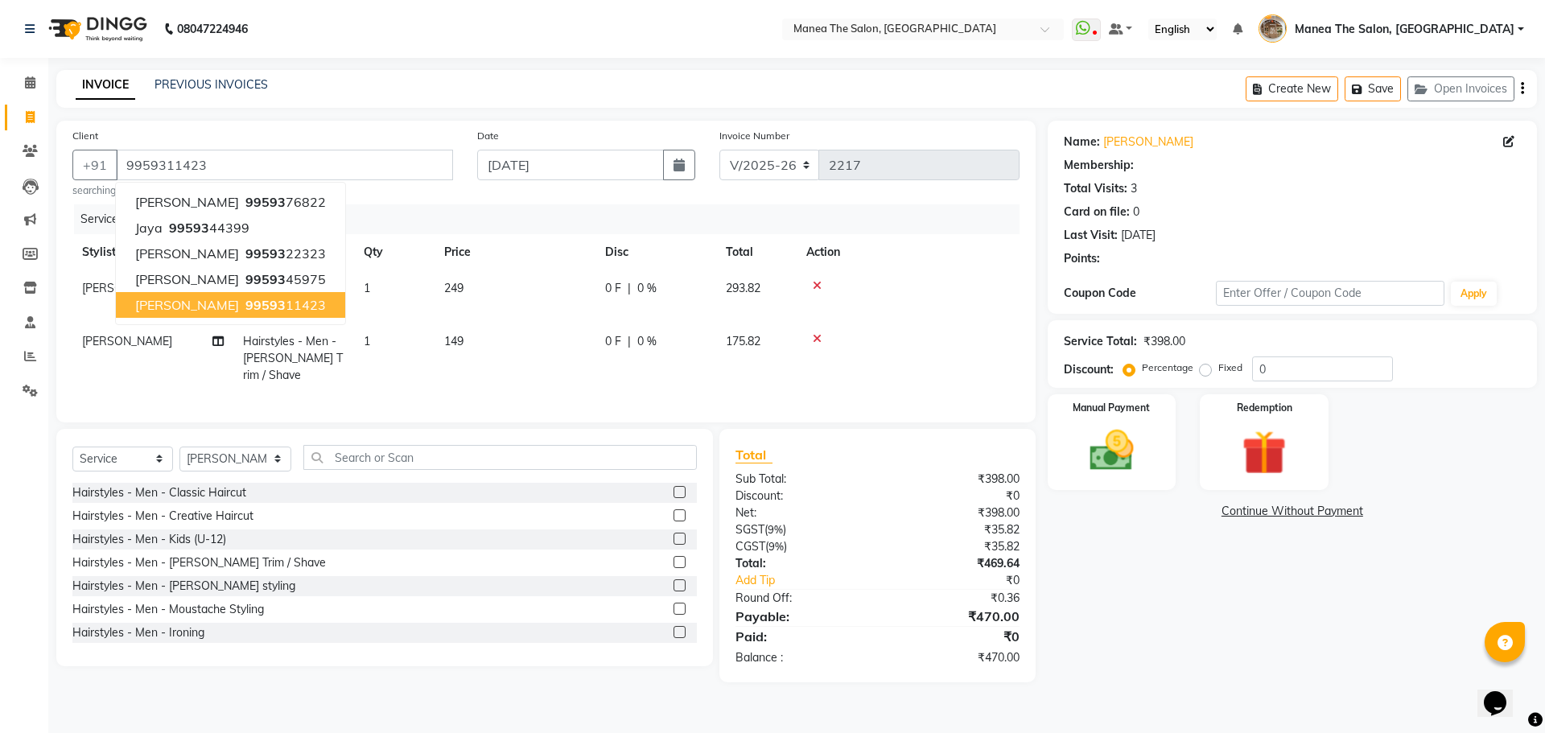
select select "1: Object"
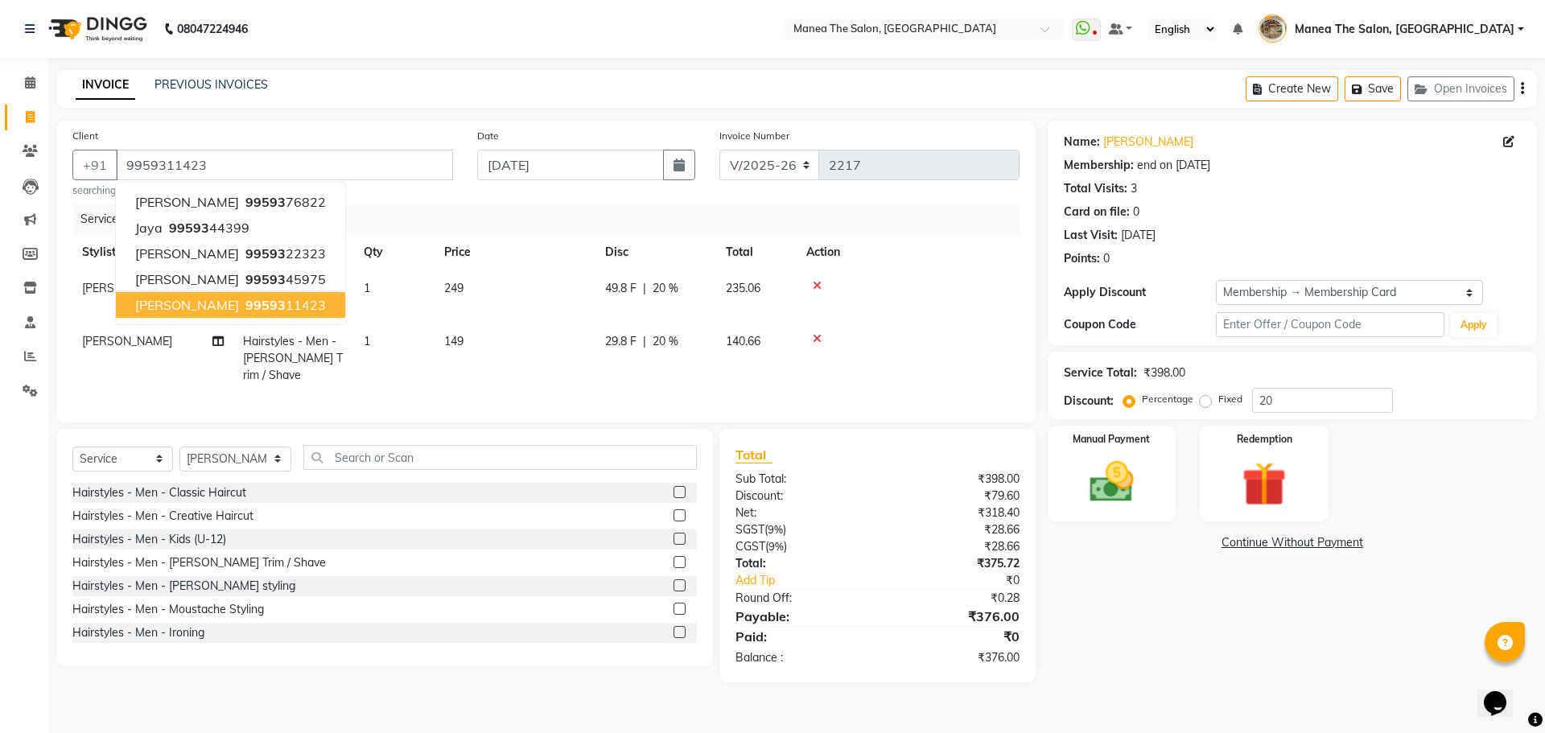
click at [242, 302] on ngb-highlight "99593 11423" at bounding box center [284, 305] width 84 height 16
type input "0"
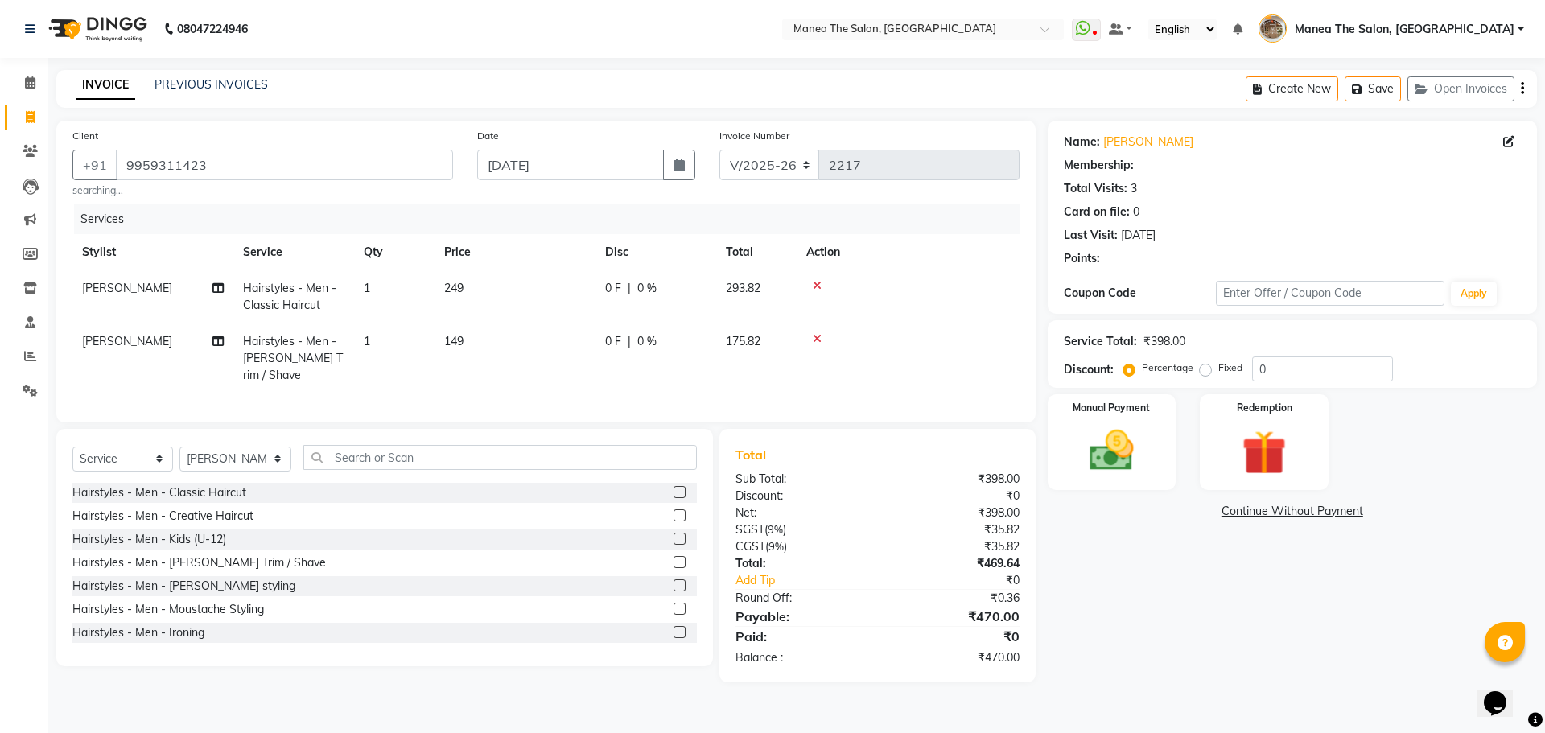
click at [1197, 597] on div "Name: Pavani Membership: Total Visits: 3 Card on file: 0 Last Visit: 28-07-2025…" at bounding box center [1298, 402] width 501 height 562
select select "1: Object"
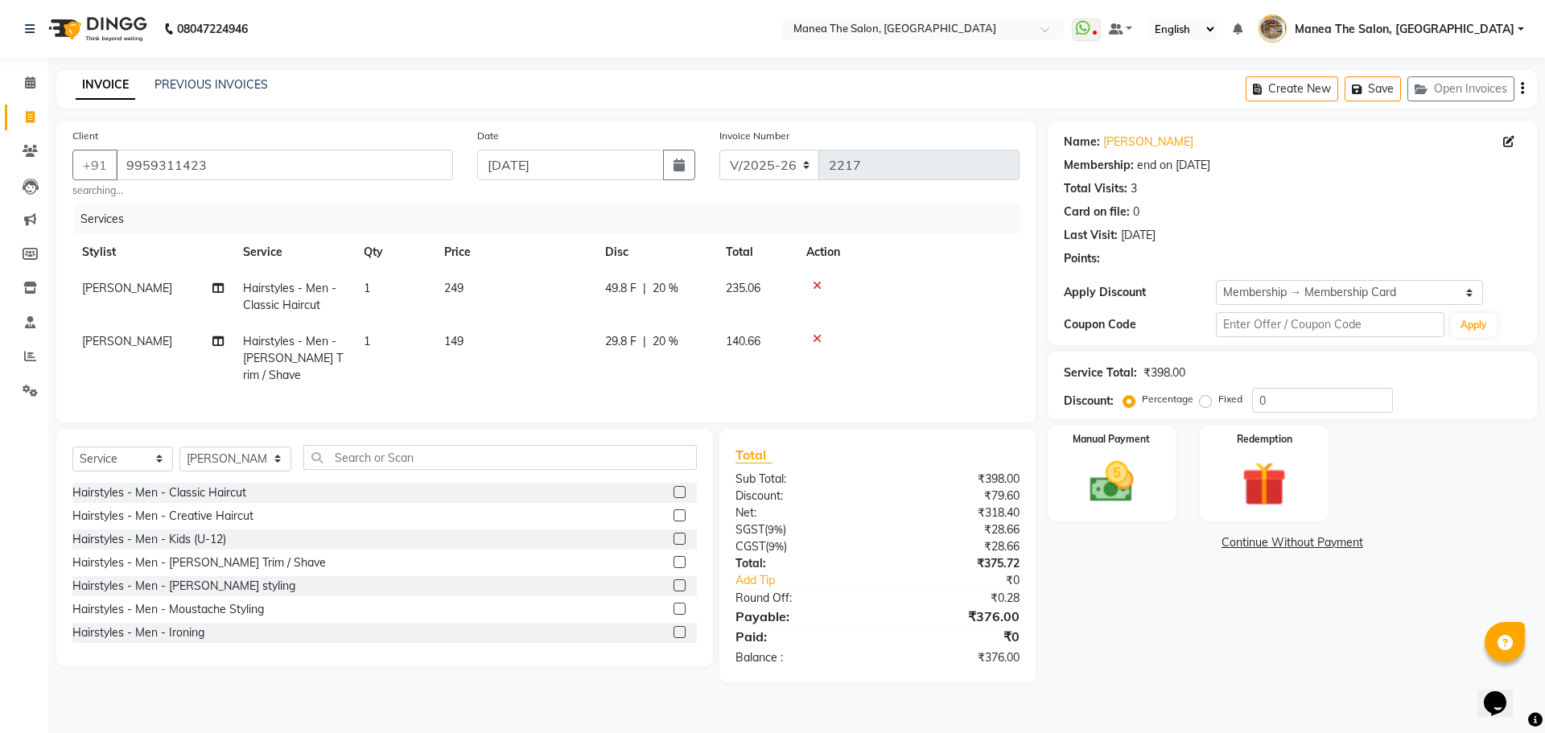
type input "20"
click at [1107, 507] on img at bounding box center [1111, 482] width 75 height 53
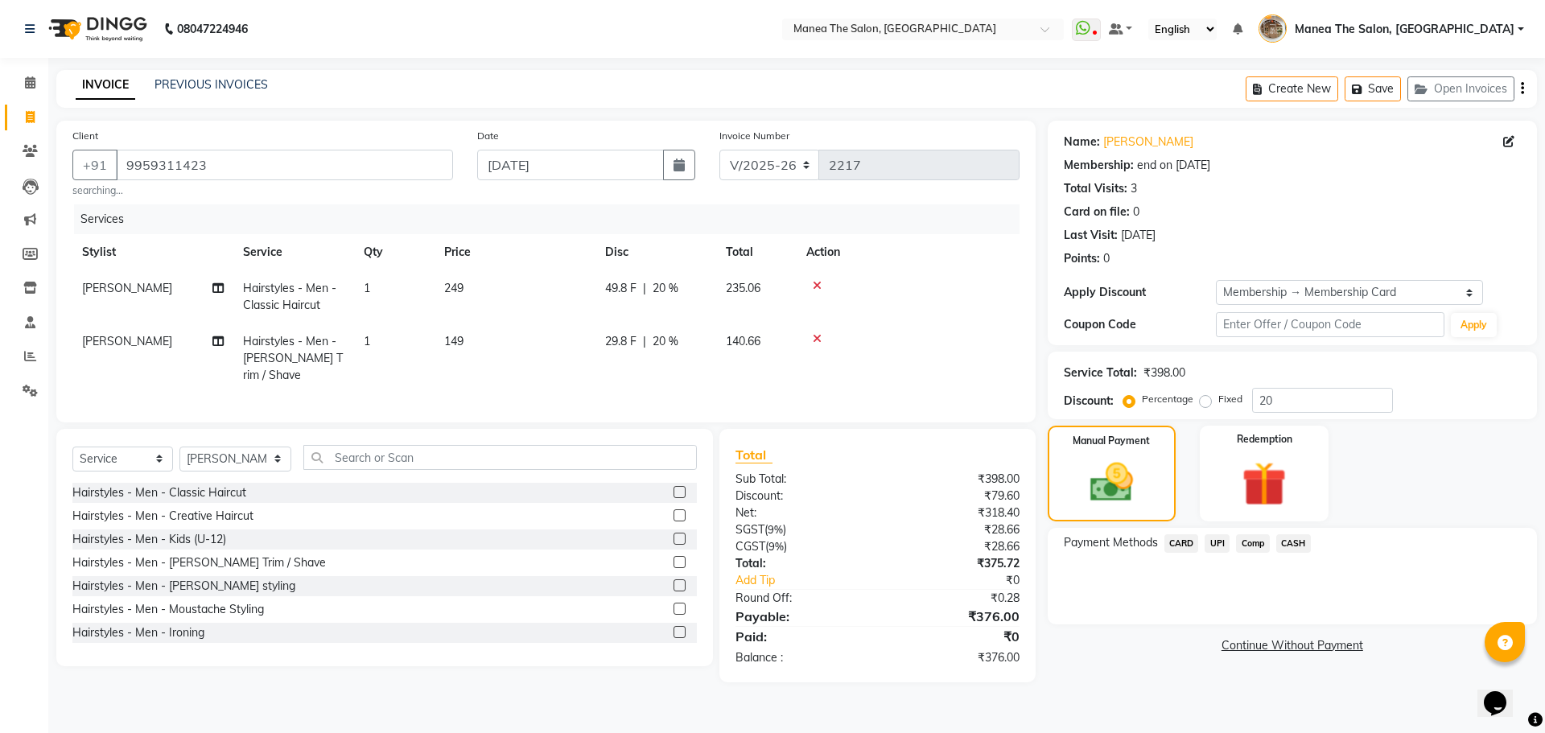
click at [1298, 546] on span "CASH" at bounding box center [1293, 543] width 35 height 19
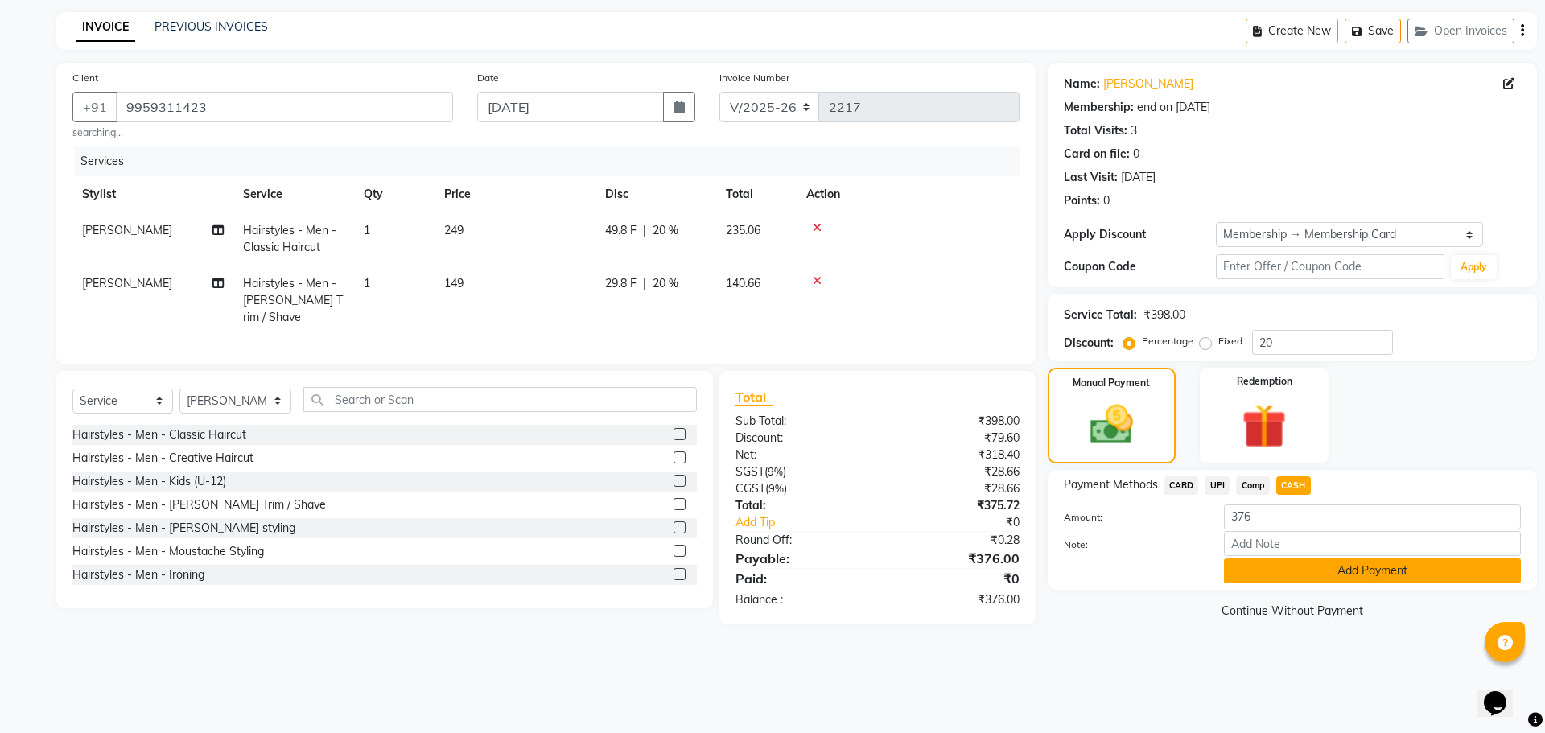
click at [1288, 567] on button "Add Payment" at bounding box center [1372, 571] width 297 height 25
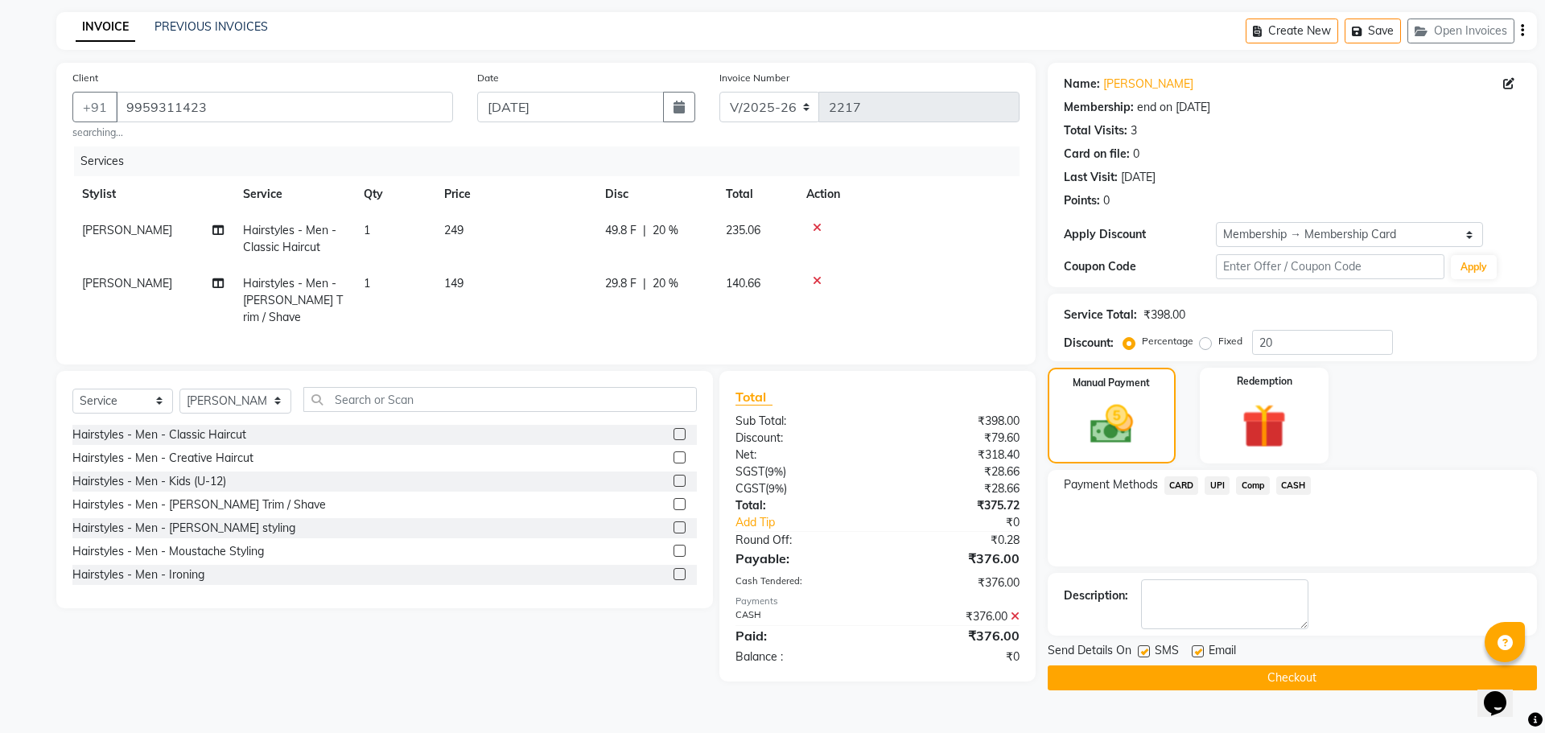
click at [1264, 684] on button "Checkout" at bounding box center [1292, 678] width 489 height 25
click at [1306, 677] on button "Checkout" at bounding box center [1292, 678] width 489 height 25
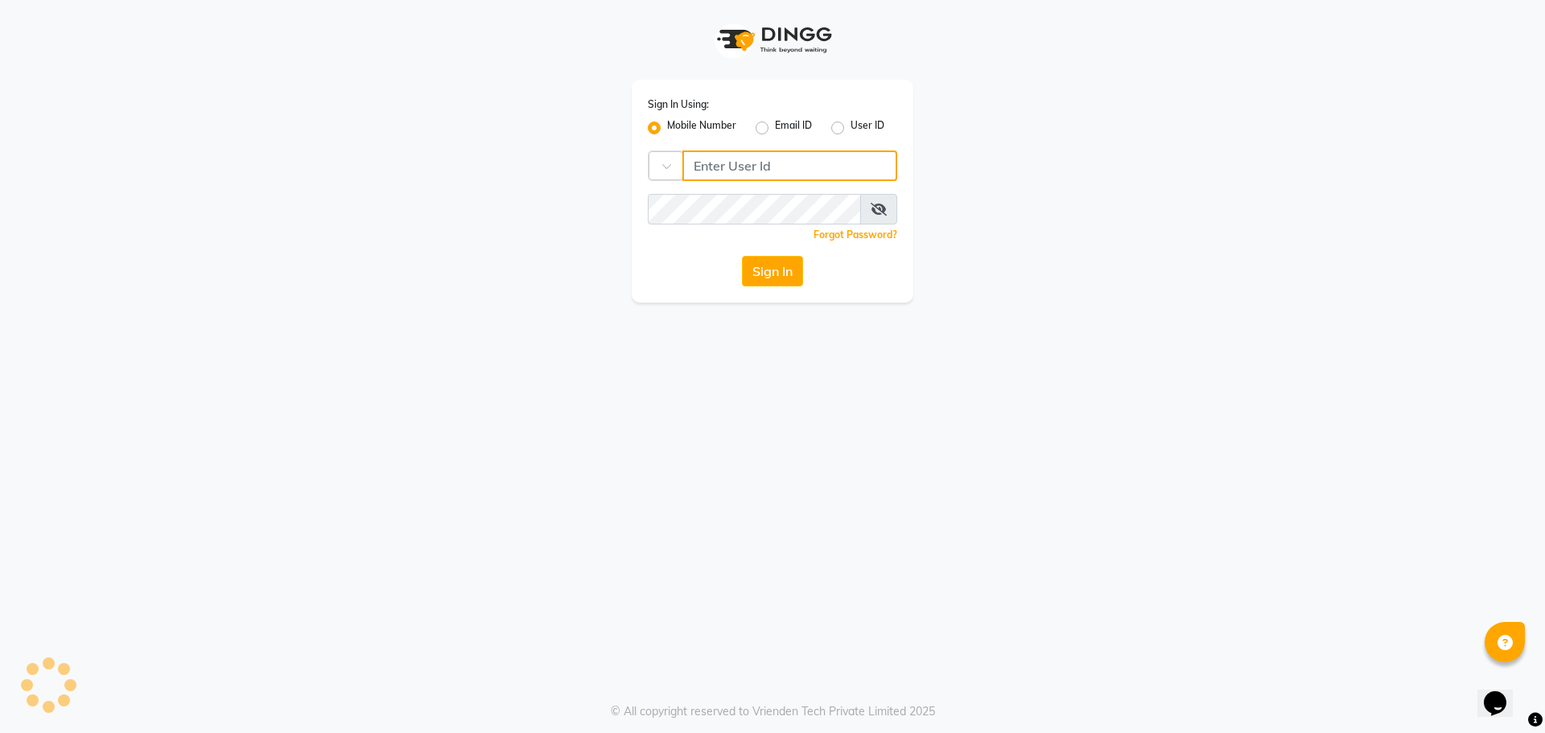
type input "9032269222"
click at [785, 273] on button "Sign In" at bounding box center [772, 271] width 61 height 31
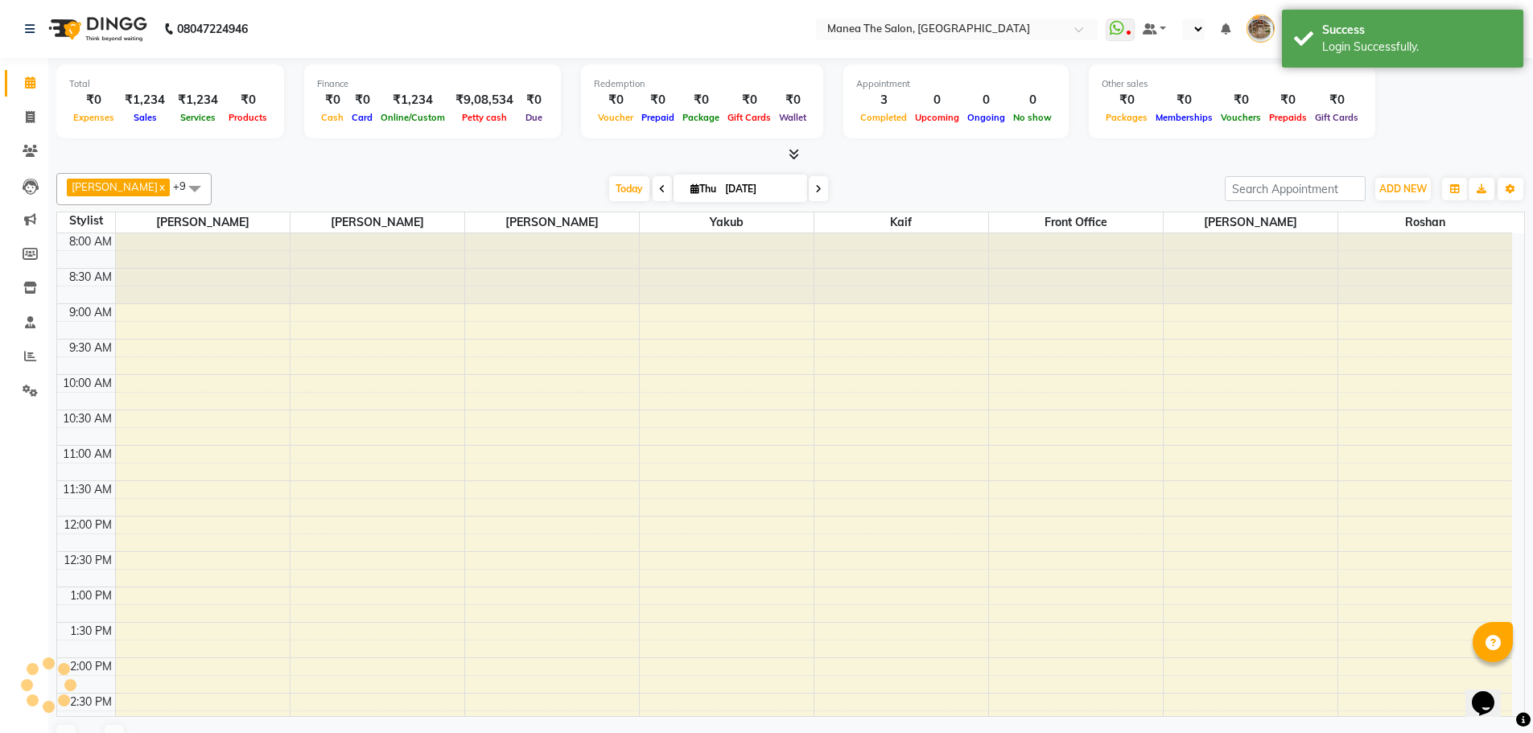
select select "en"
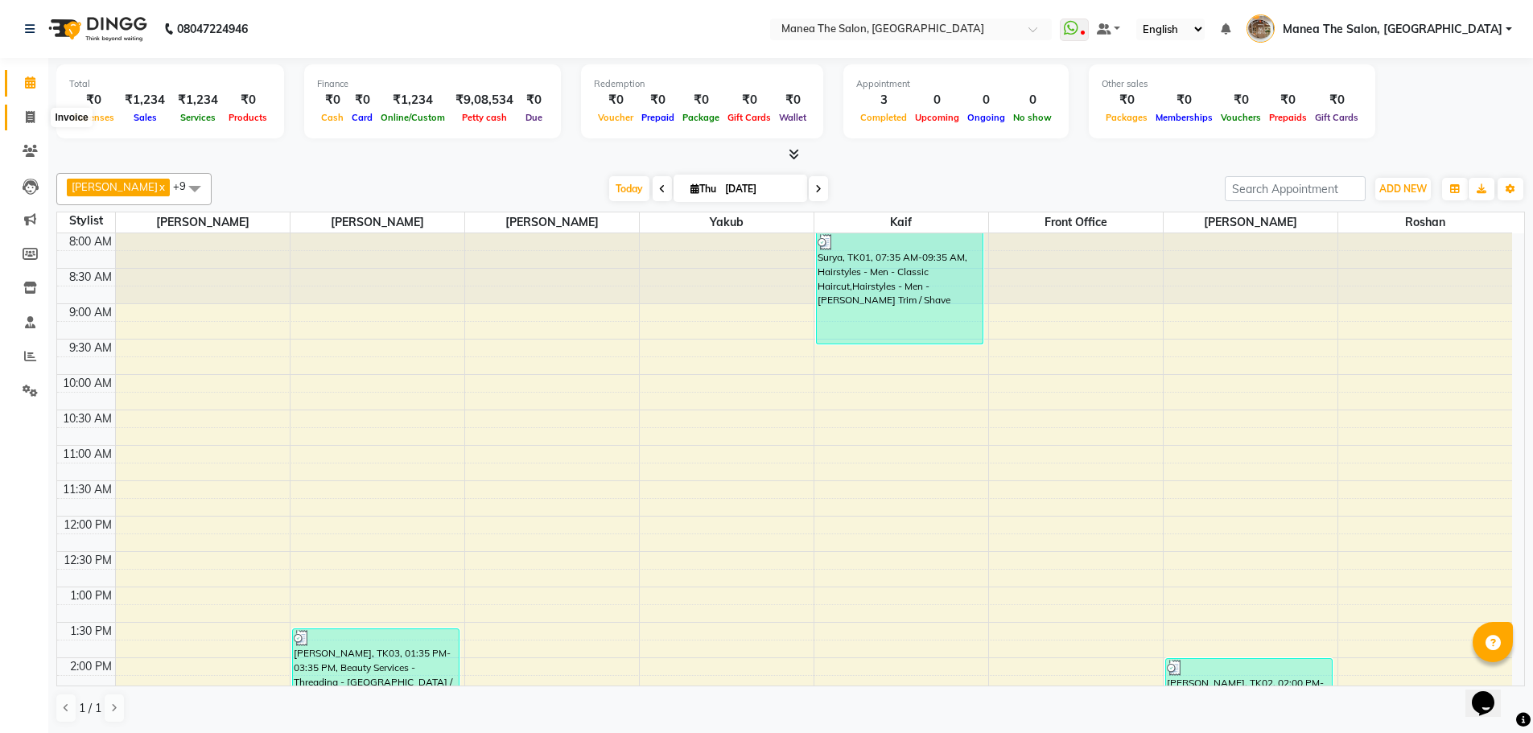
click at [37, 109] on span at bounding box center [30, 118] width 28 height 19
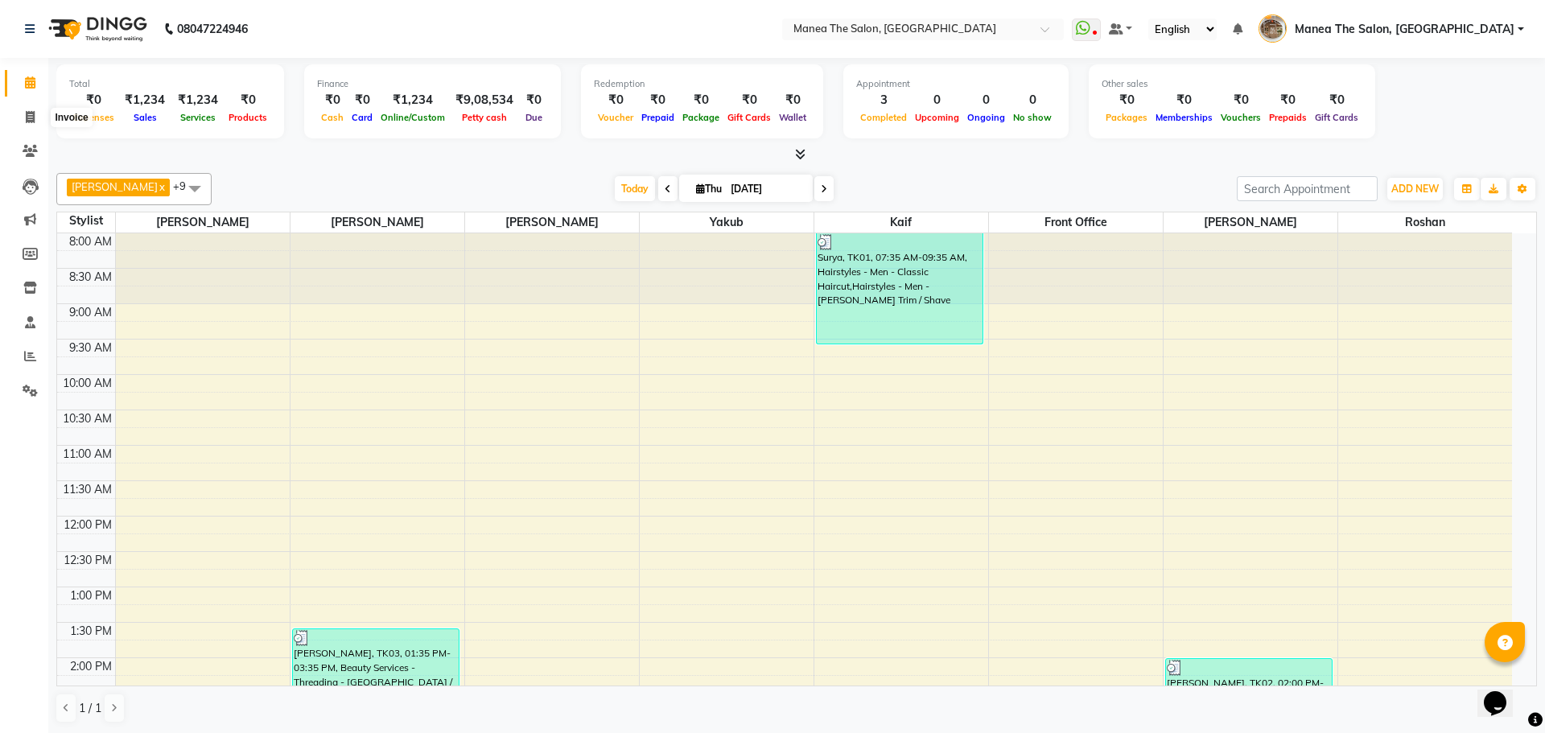
select select "service"
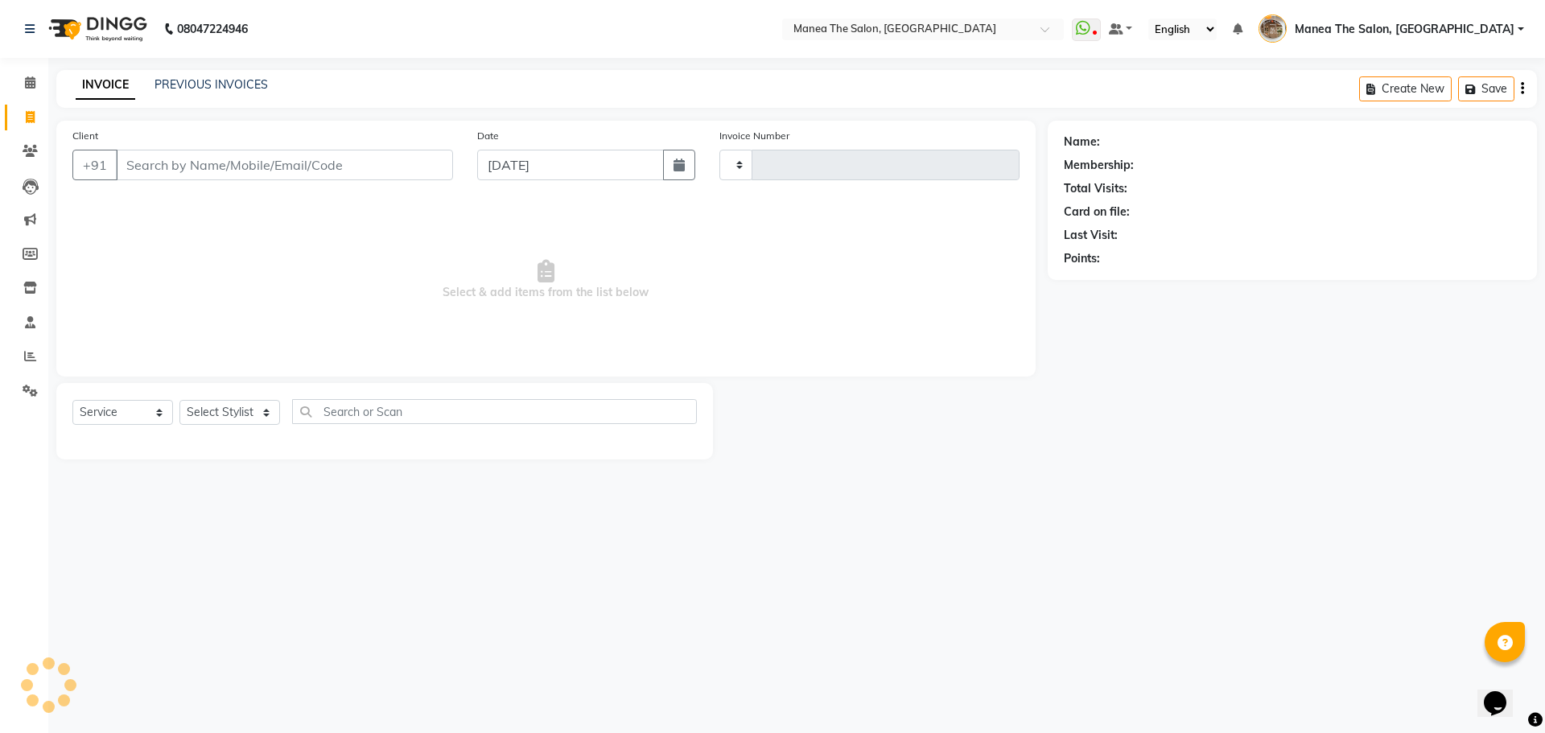
click at [195, 163] on input "Client" at bounding box center [284, 165] width 337 height 31
type input "2217"
select select "7287"
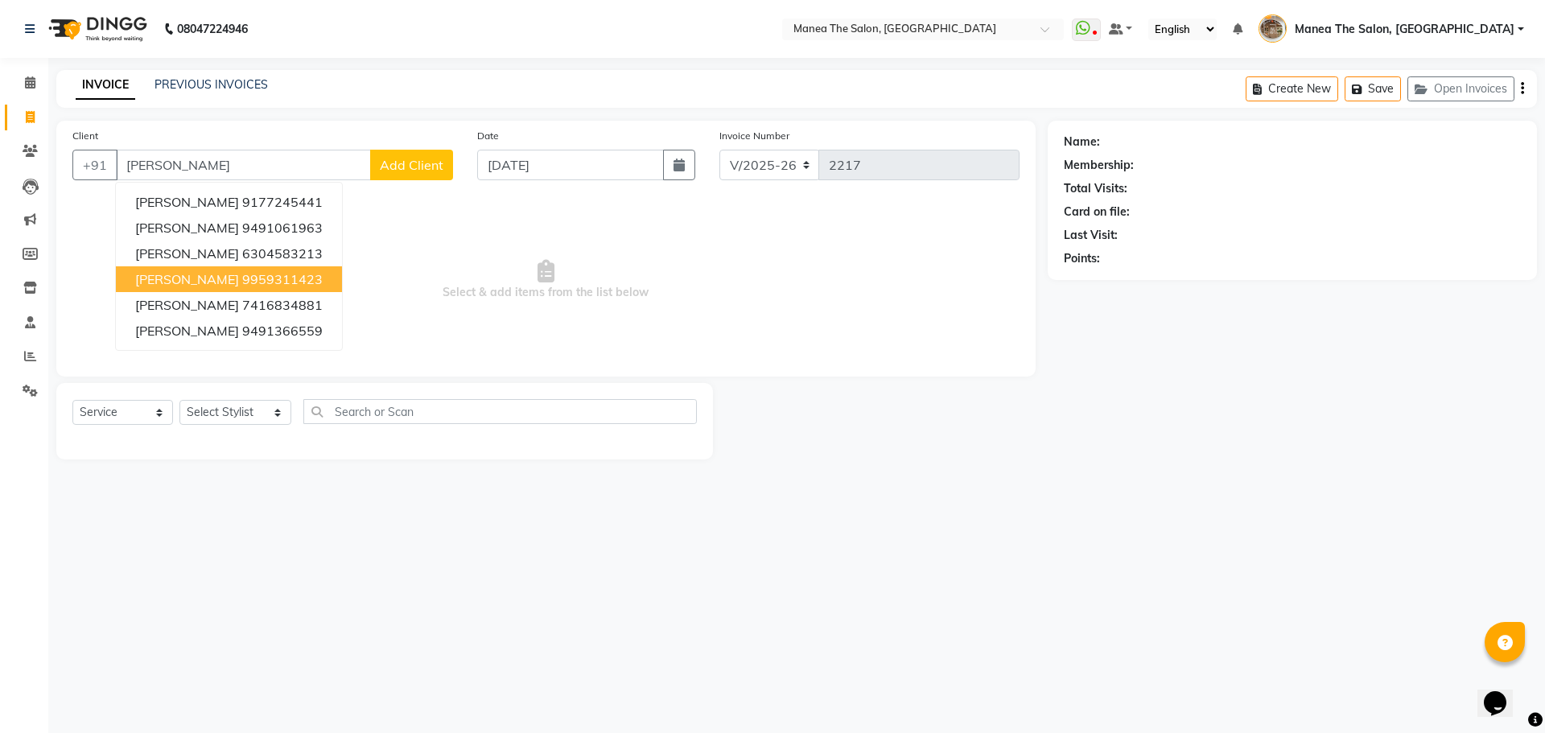
click at [242, 280] on ngb-highlight "9959311423" at bounding box center [282, 279] width 80 height 16
type input "9959311423"
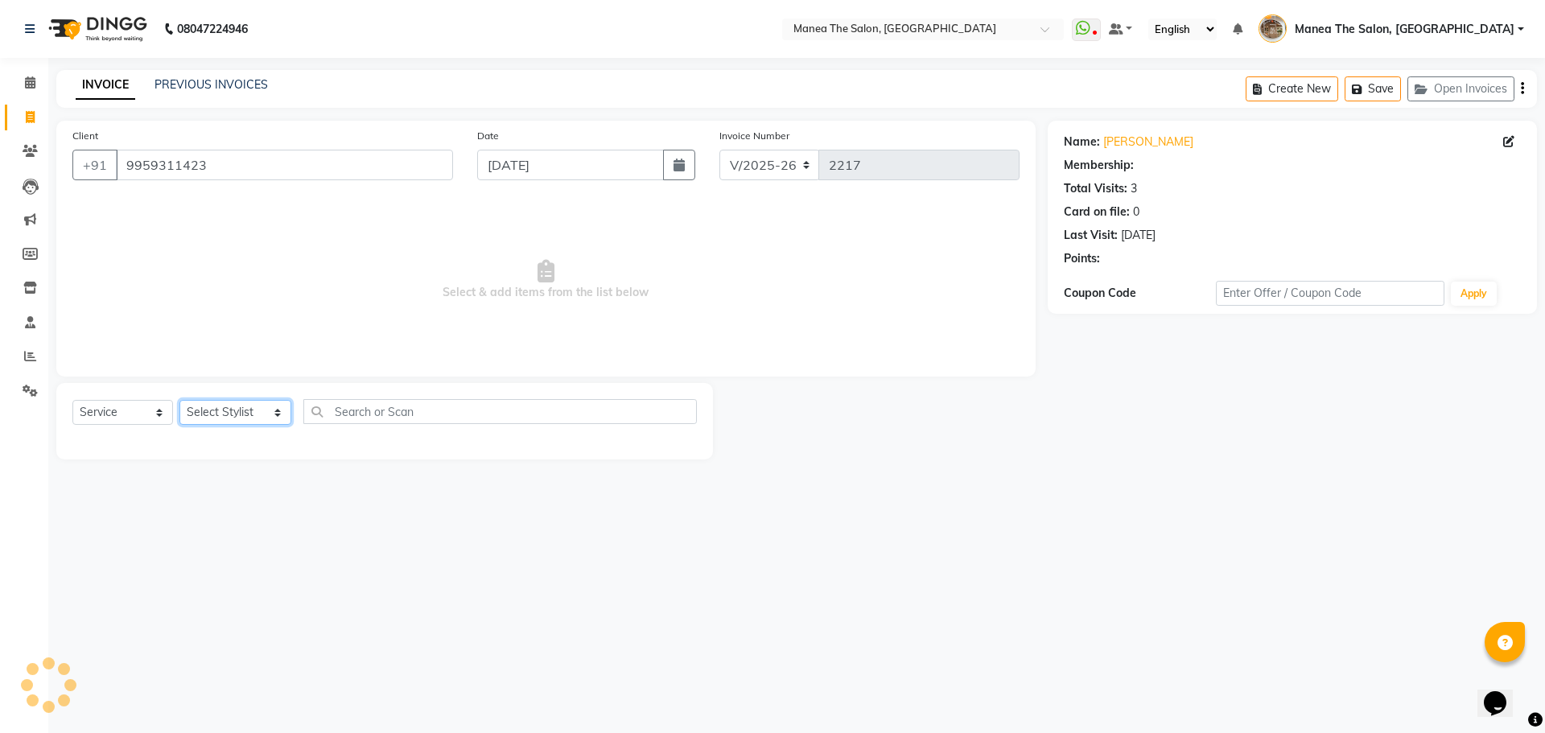
click at [253, 414] on select "Select Stylist [PERSON_NAME] Front Office Kaif [PERSON_NAME] [PERSON_NAME] Pelu…" at bounding box center [235, 412] width 112 height 25
select select "1: Object"
select select "70149"
click at [179, 400] on select "Select Stylist [PERSON_NAME] Front Office Kaif [PERSON_NAME] [PERSON_NAME] Pelu…" at bounding box center [235, 412] width 112 height 25
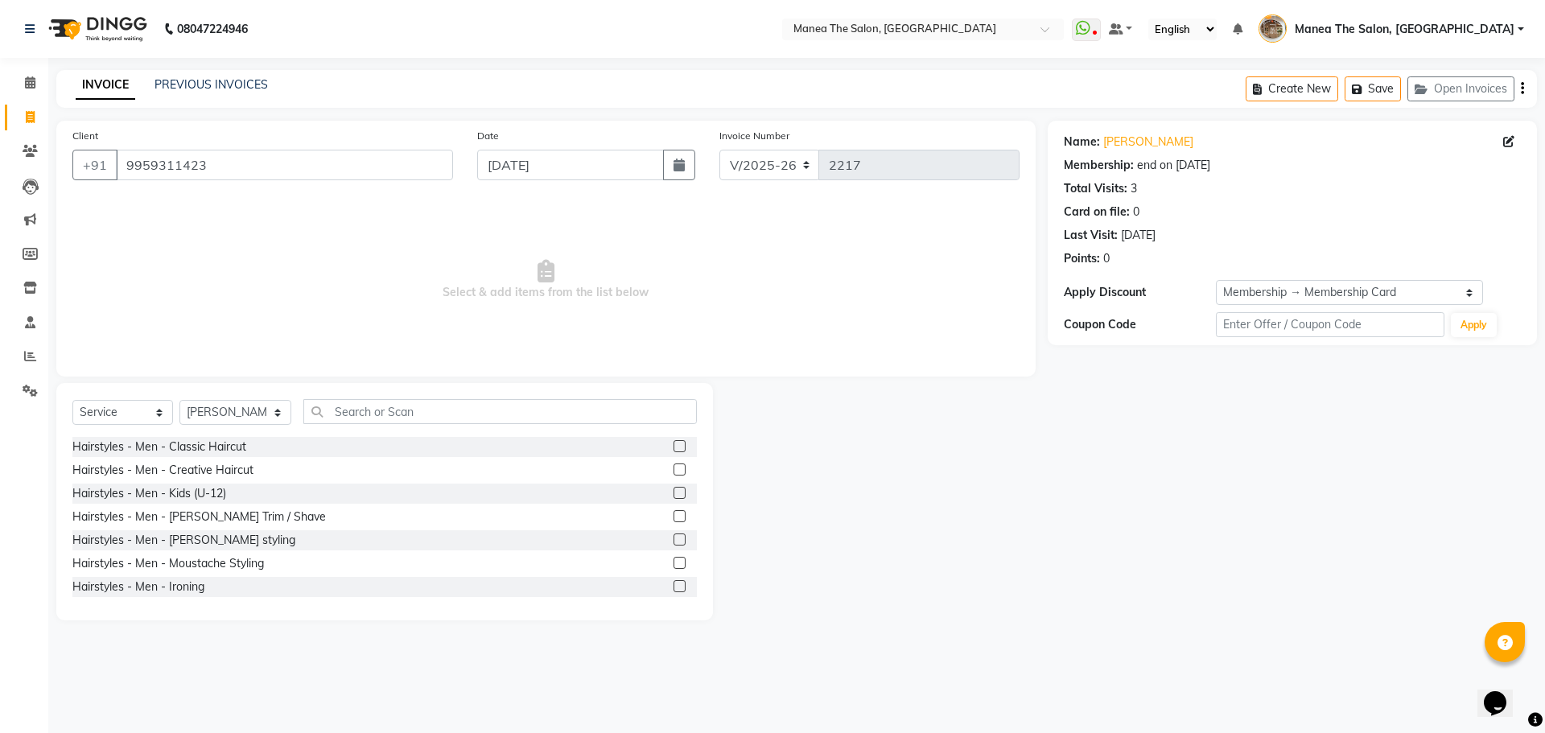
click at [674, 448] on label at bounding box center [680, 446] width 12 height 12
click at [674, 448] on input "checkbox" at bounding box center [679, 447] width 10 height 10
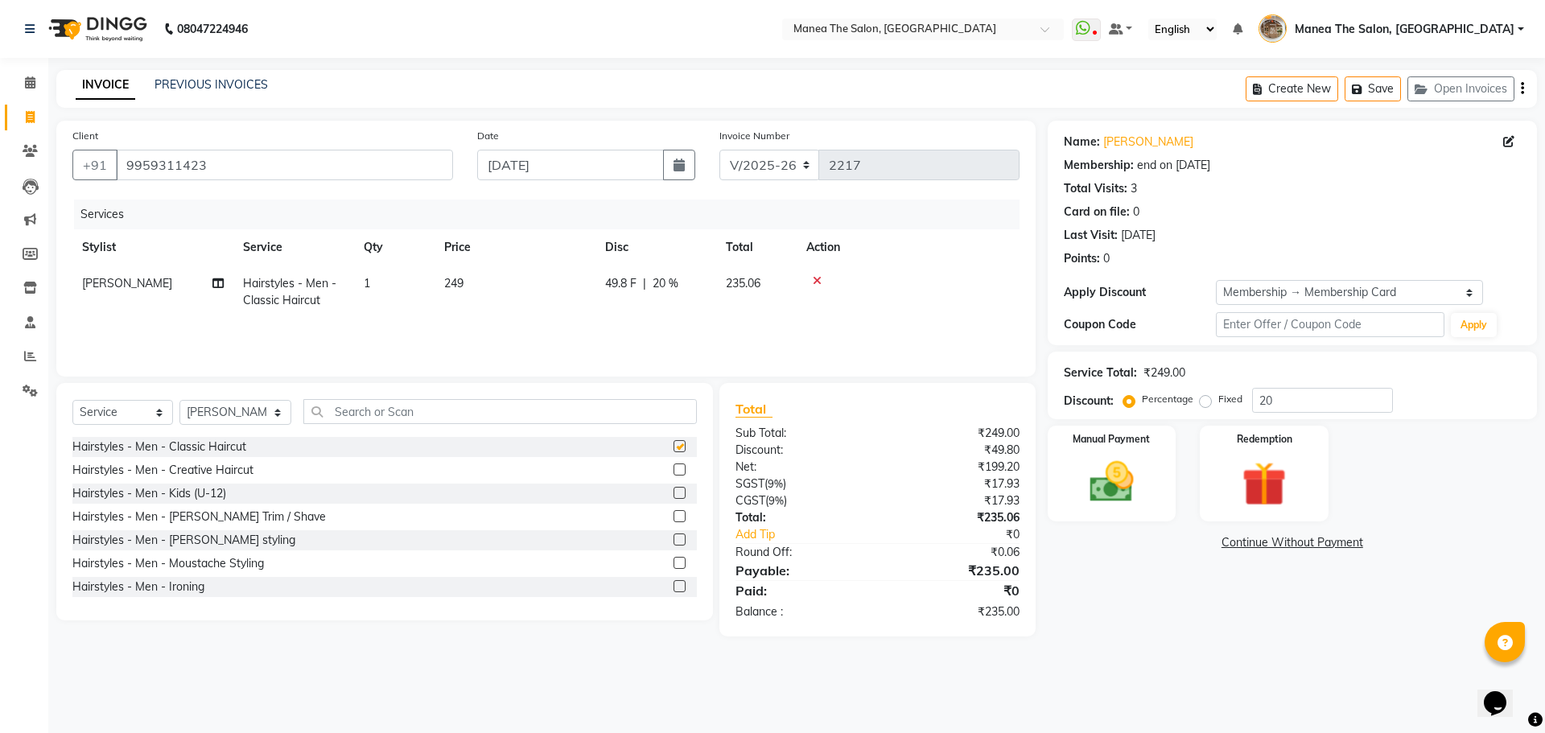
checkbox input "false"
click at [674, 520] on label at bounding box center [680, 516] width 12 height 12
click at [674, 520] on input "checkbox" at bounding box center [679, 517] width 10 height 10
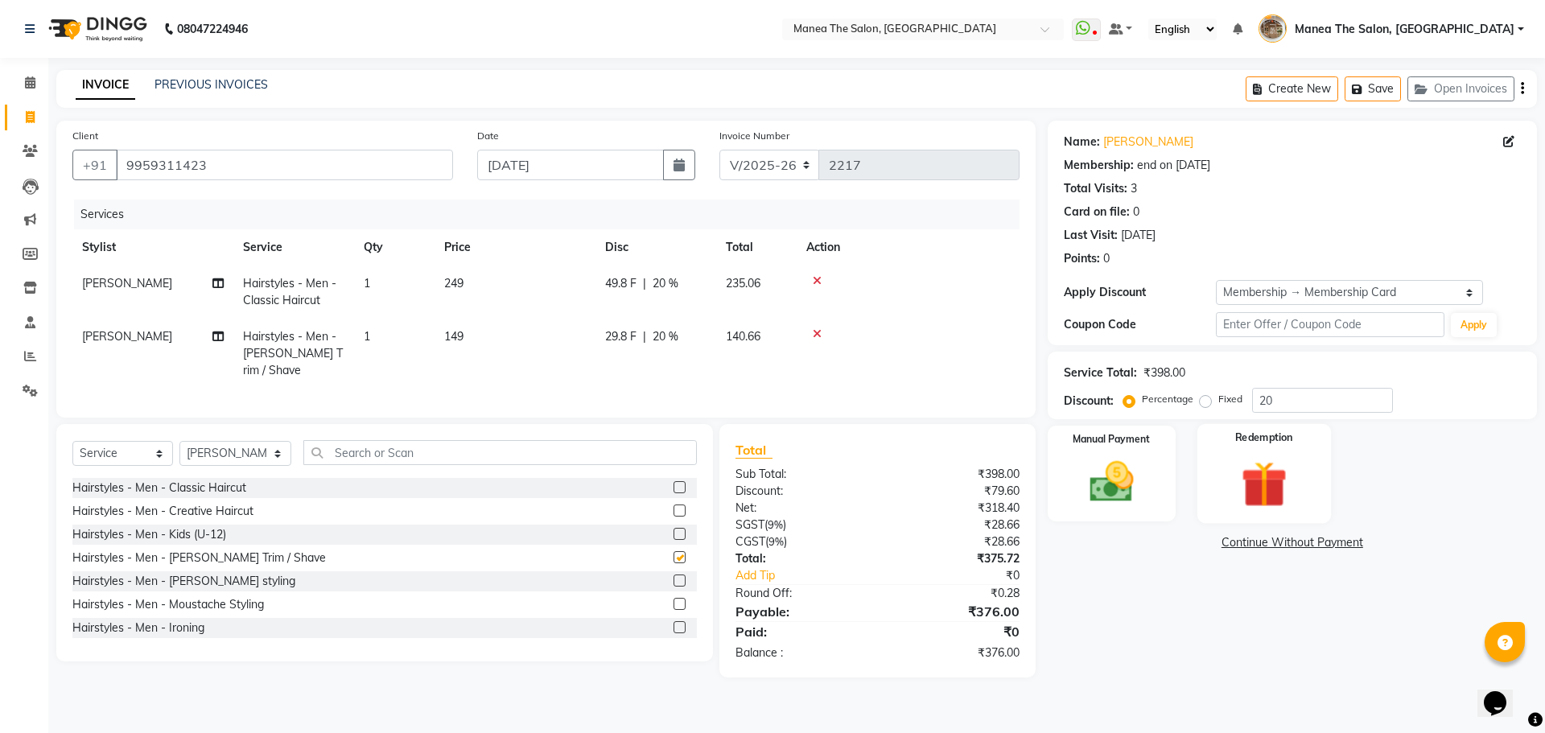
checkbox input "false"
click at [1136, 495] on img at bounding box center [1111, 482] width 75 height 53
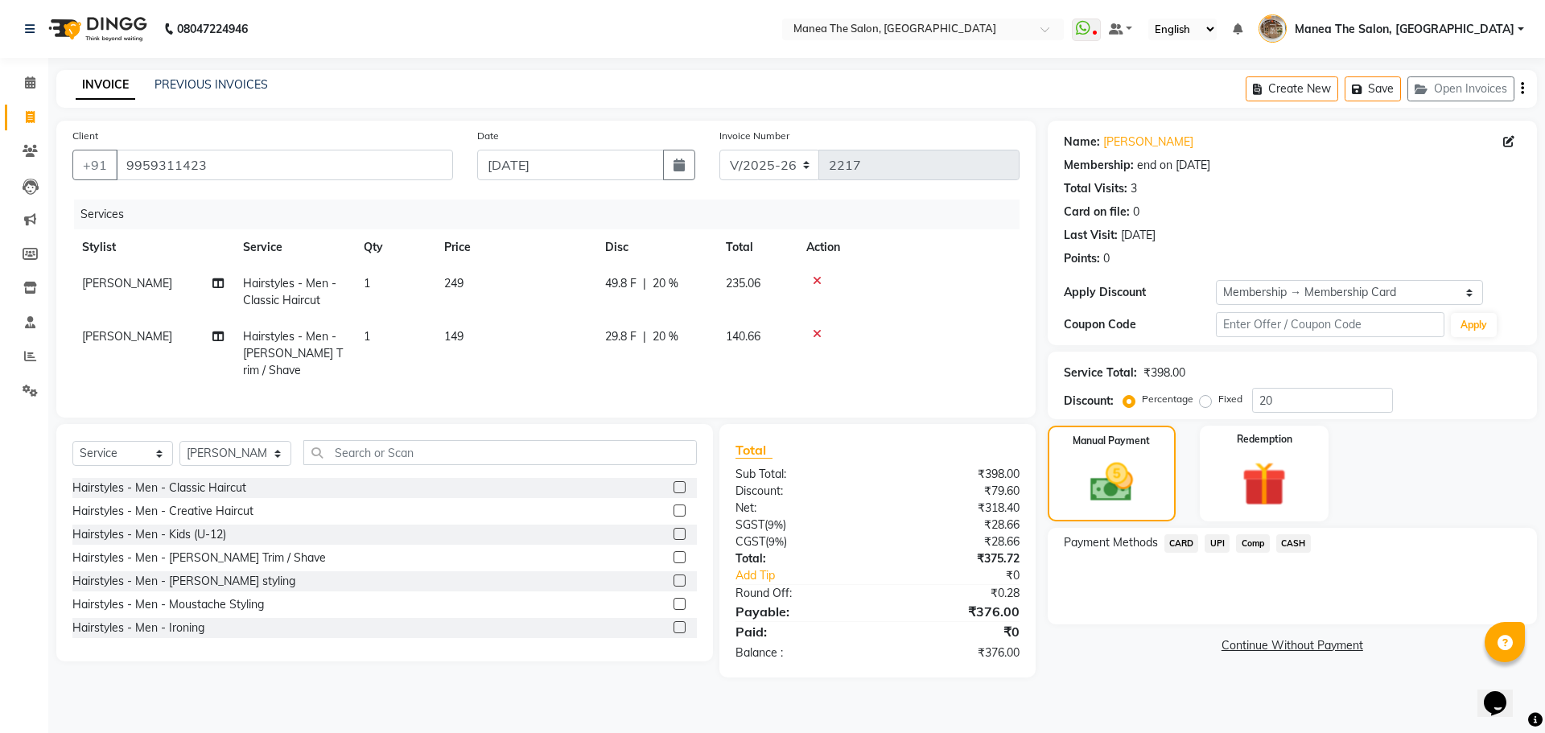
click at [1297, 546] on span "CASH" at bounding box center [1293, 543] width 35 height 19
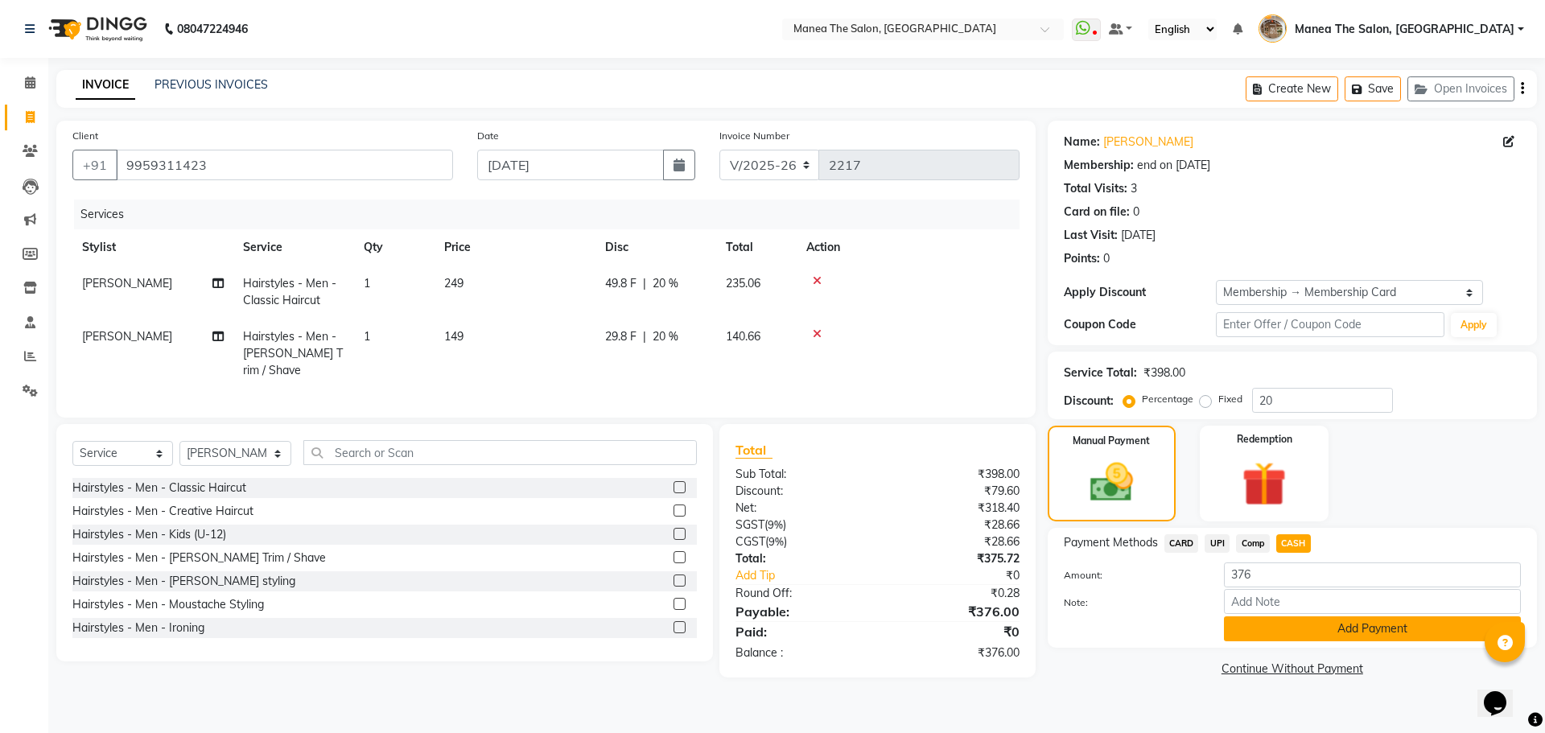
click at [1304, 632] on button "Add Payment" at bounding box center [1372, 628] width 297 height 25
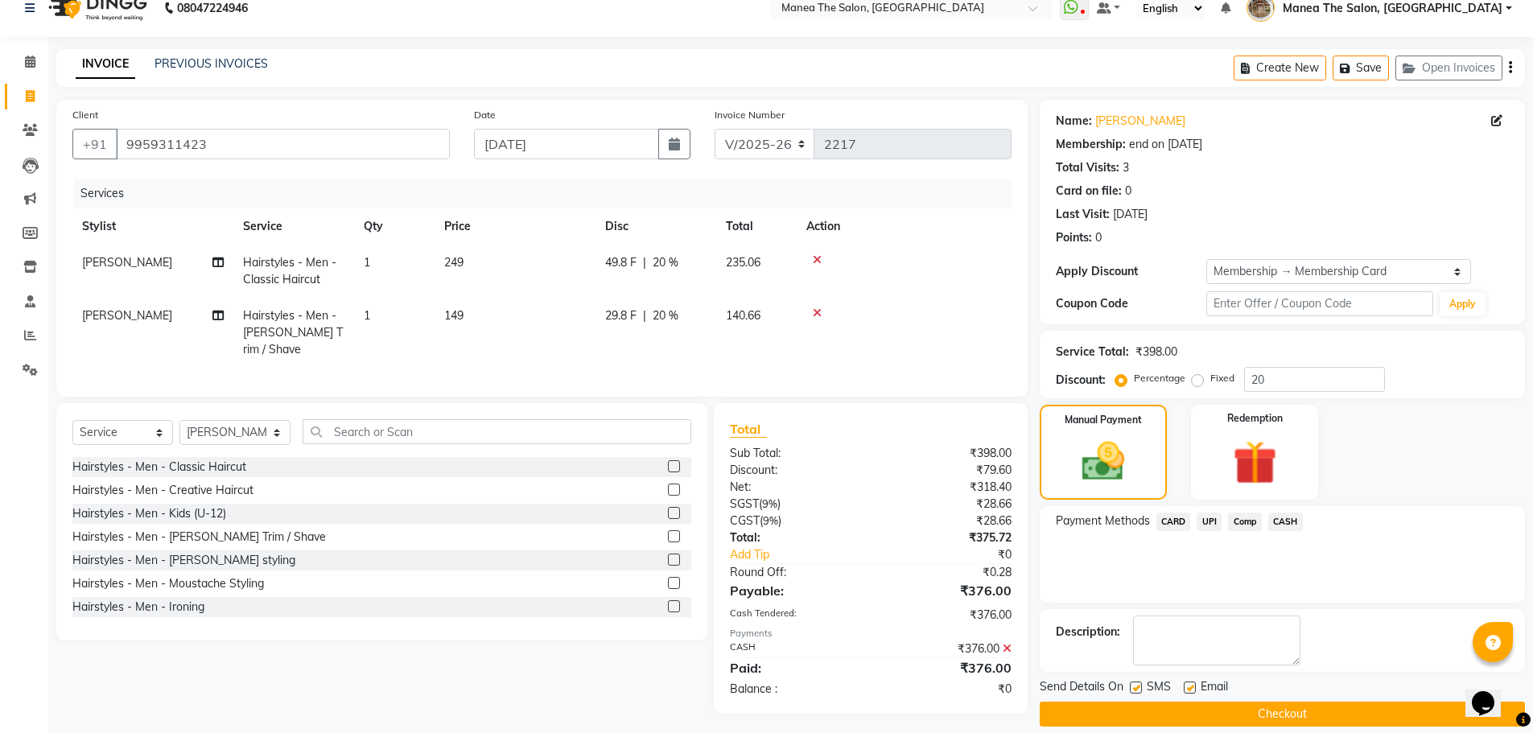
scroll to position [39, 0]
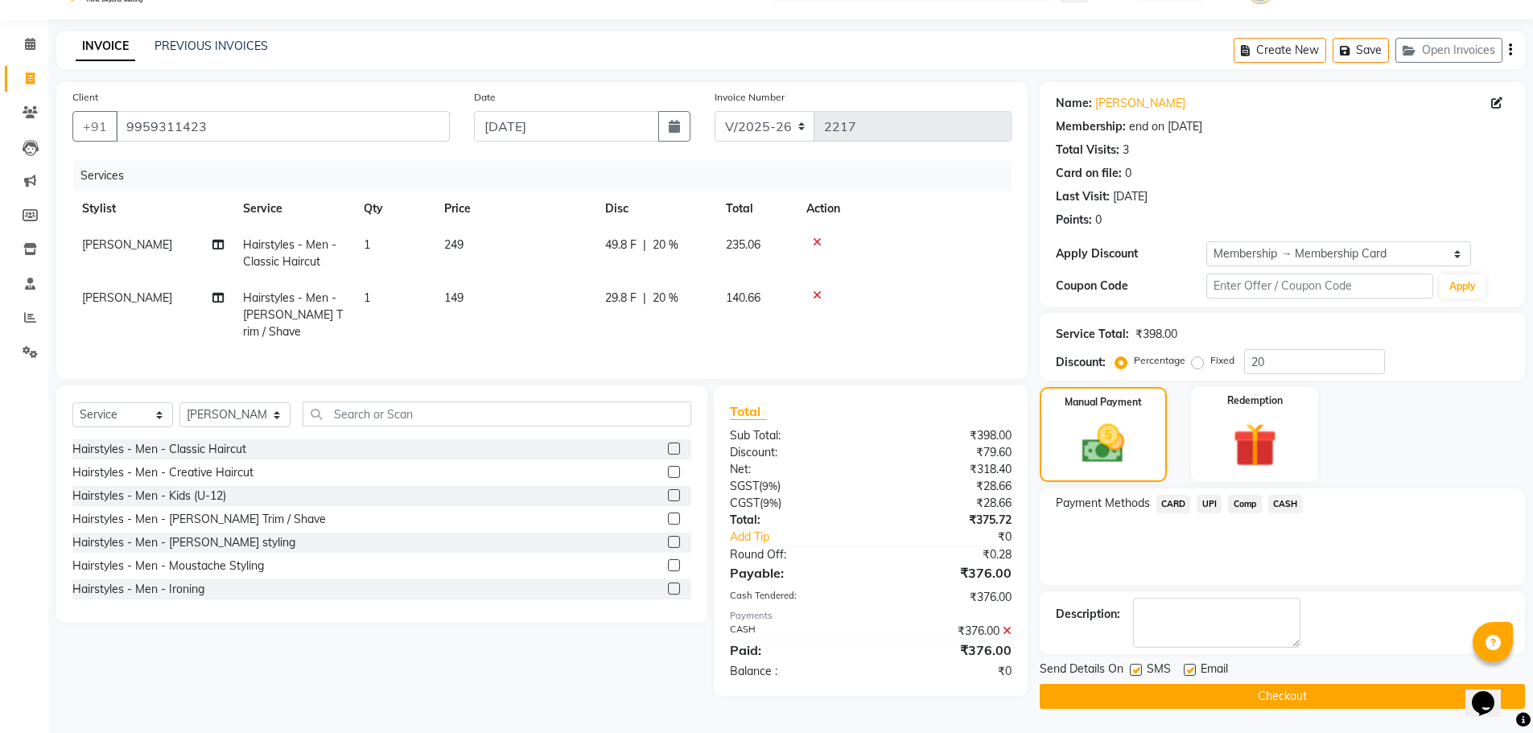
click at [1301, 685] on button "Checkout" at bounding box center [1282, 696] width 485 height 25
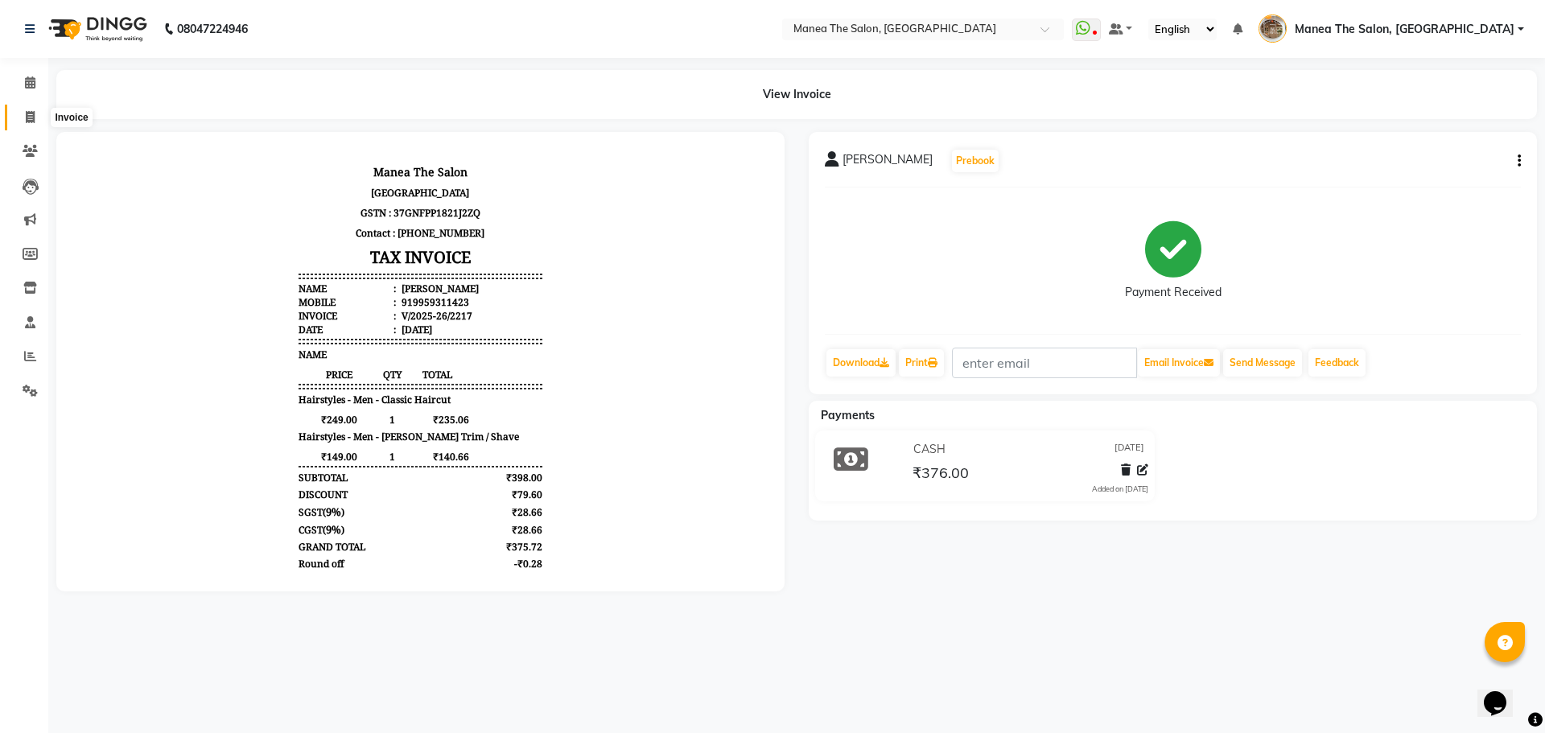
click at [28, 113] on icon at bounding box center [30, 117] width 9 height 12
select select "service"
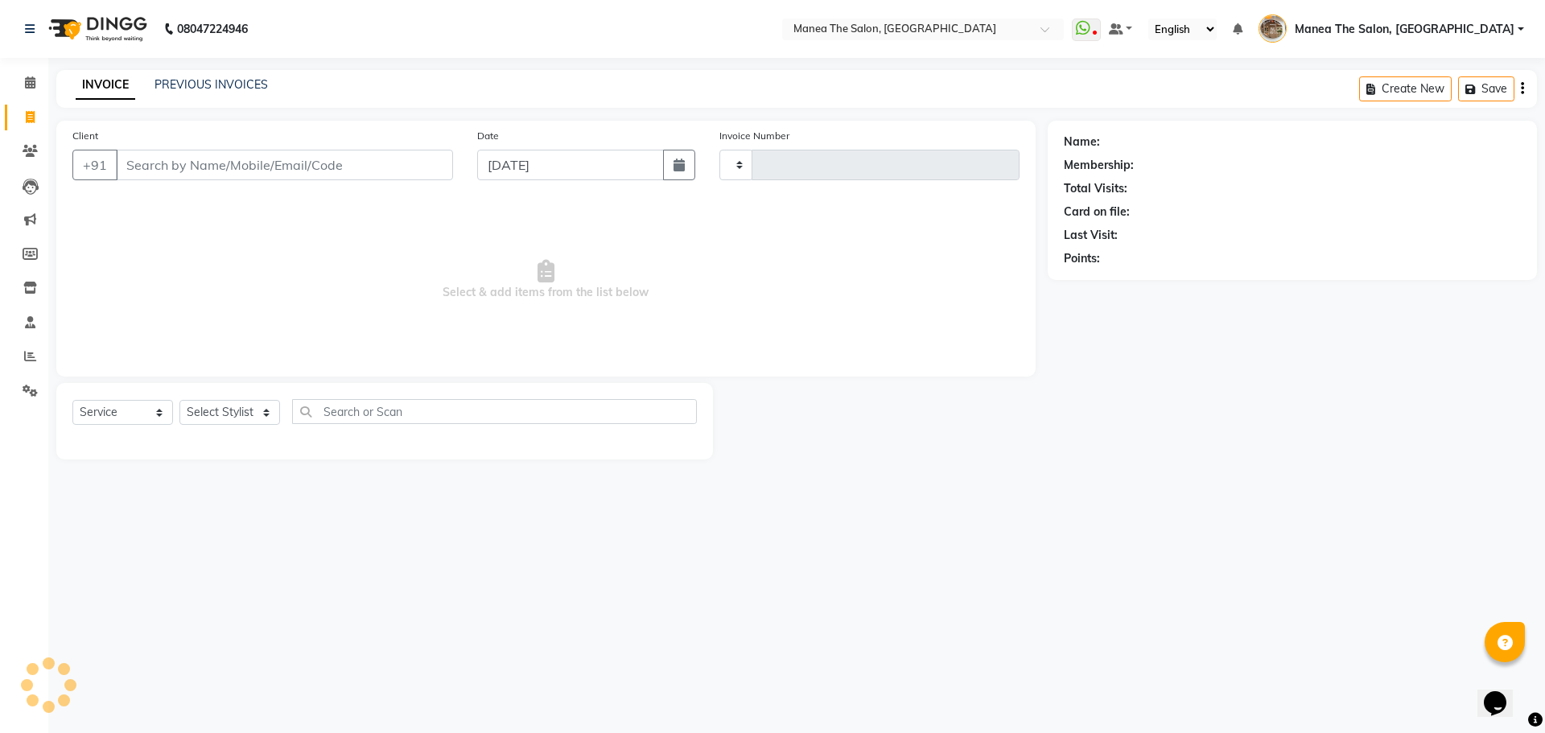
type input "2218"
select select "7287"
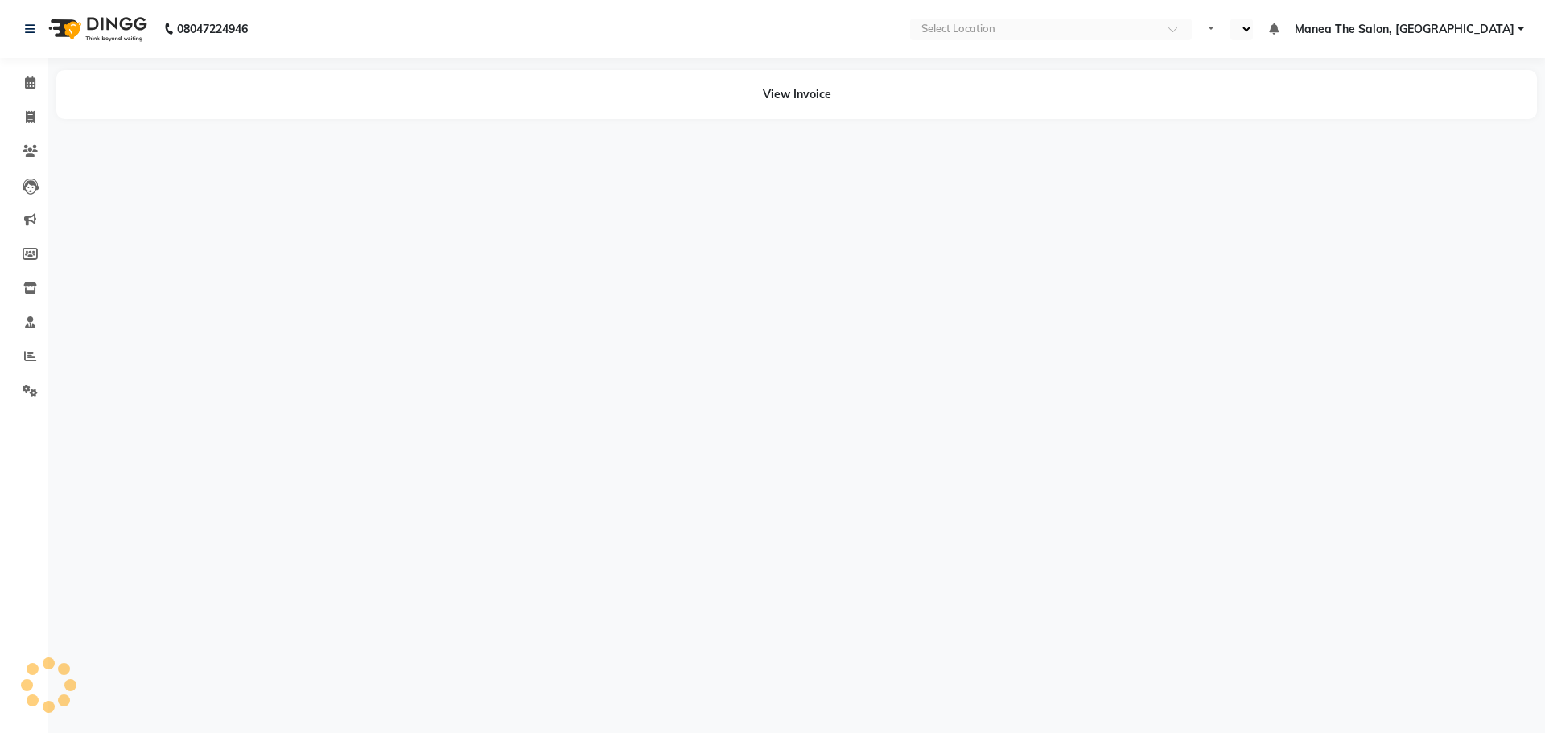
select select "en"
